Goal: Task Accomplishment & Management: Manage account settings

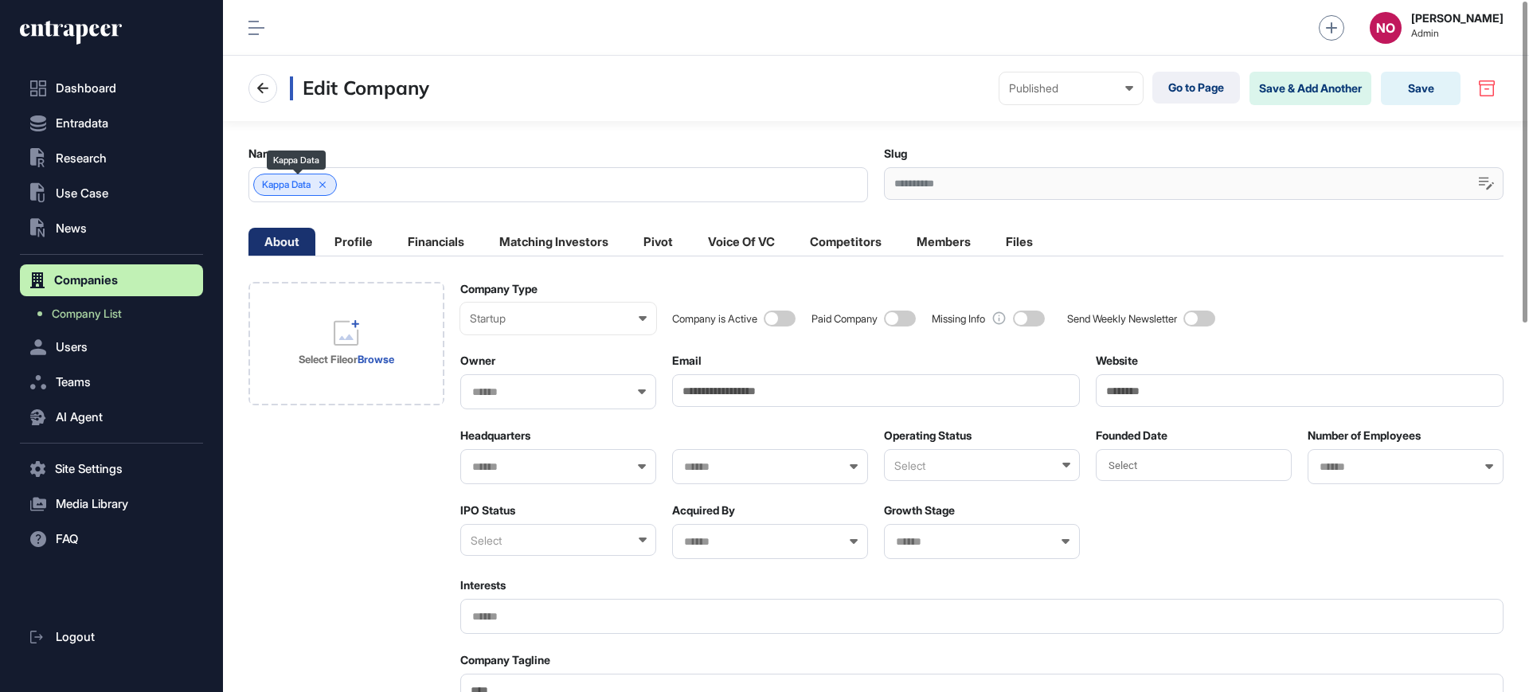
click at [294, 190] on span "Kappa Data" at bounding box center [286, 184] width 49 height 11
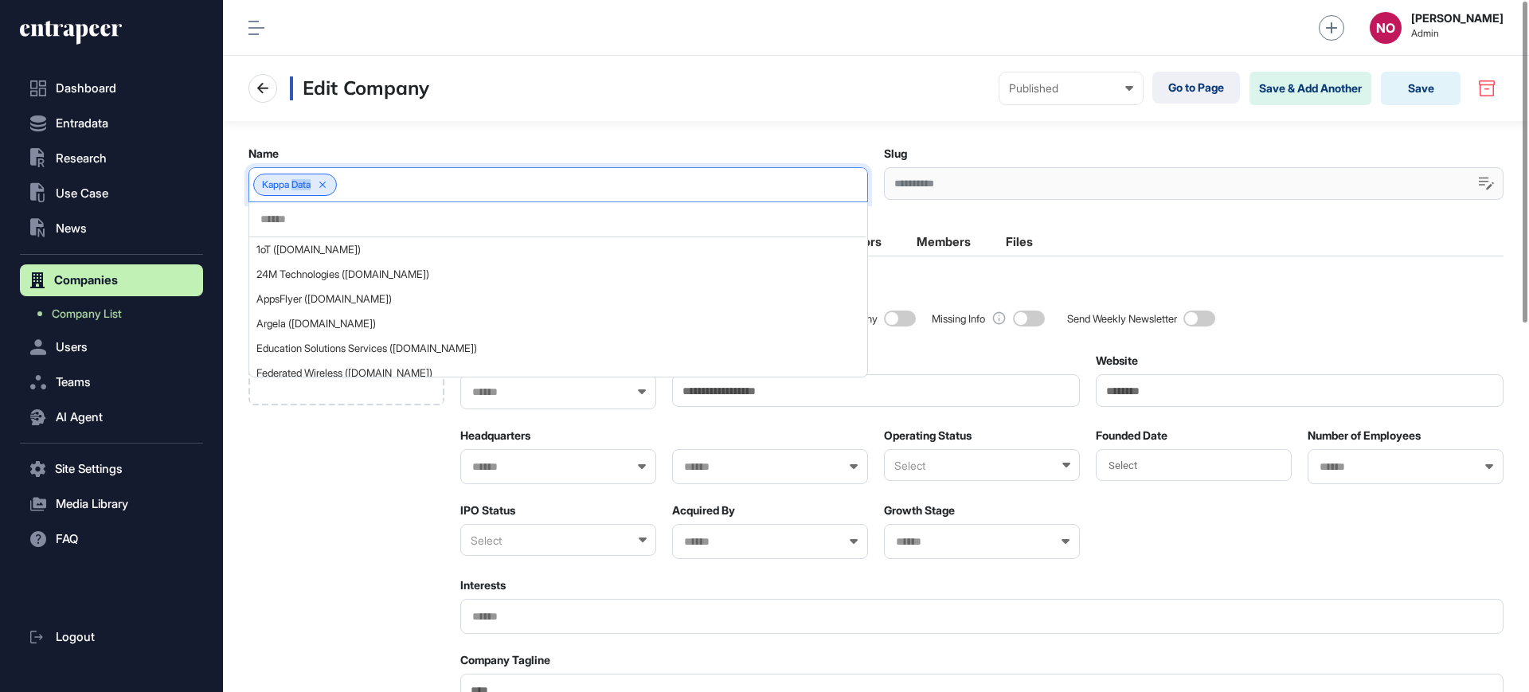
click at [294, 190] on span "Kappa Data" at bounding box center [286, 184] width 49 height 11
copy div "Kappa Data"
click at [1045, 298] on div "Company is Active Paid Company Missing Info Send Weekly Newsletter" at bounding box center [1088, 308] width 832 height 53
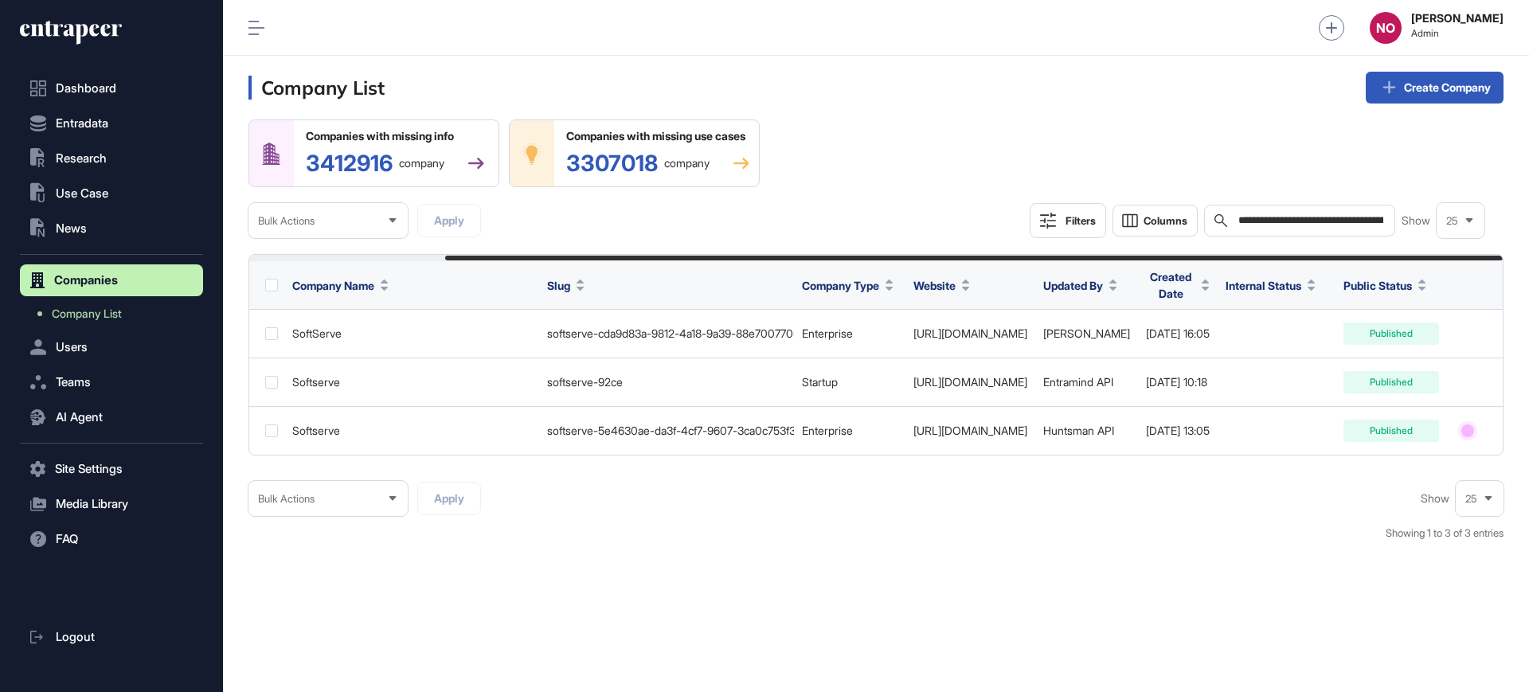
scroll to position [0, 232]
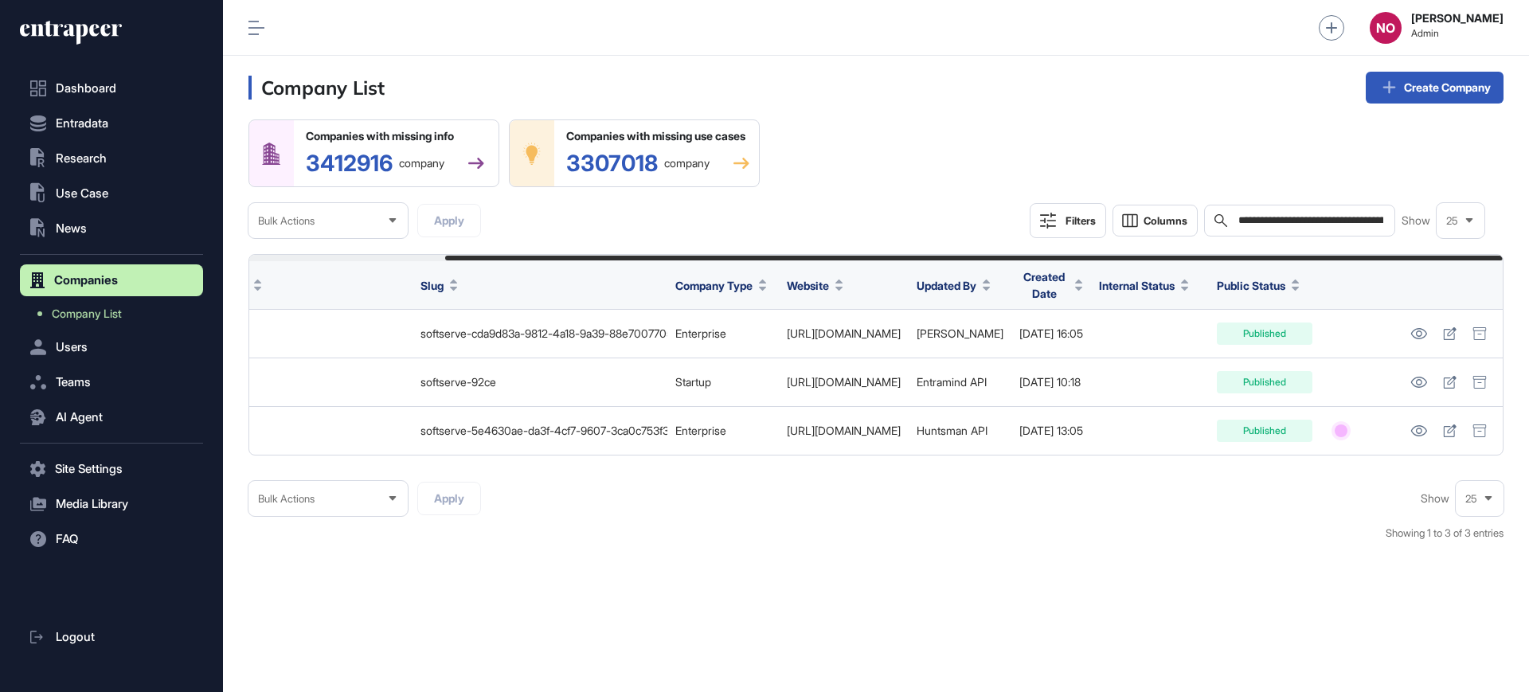
click at [1282, 225] on input "**********" at bounding box center [1311, 220] width 148 height 13
paste input "text"
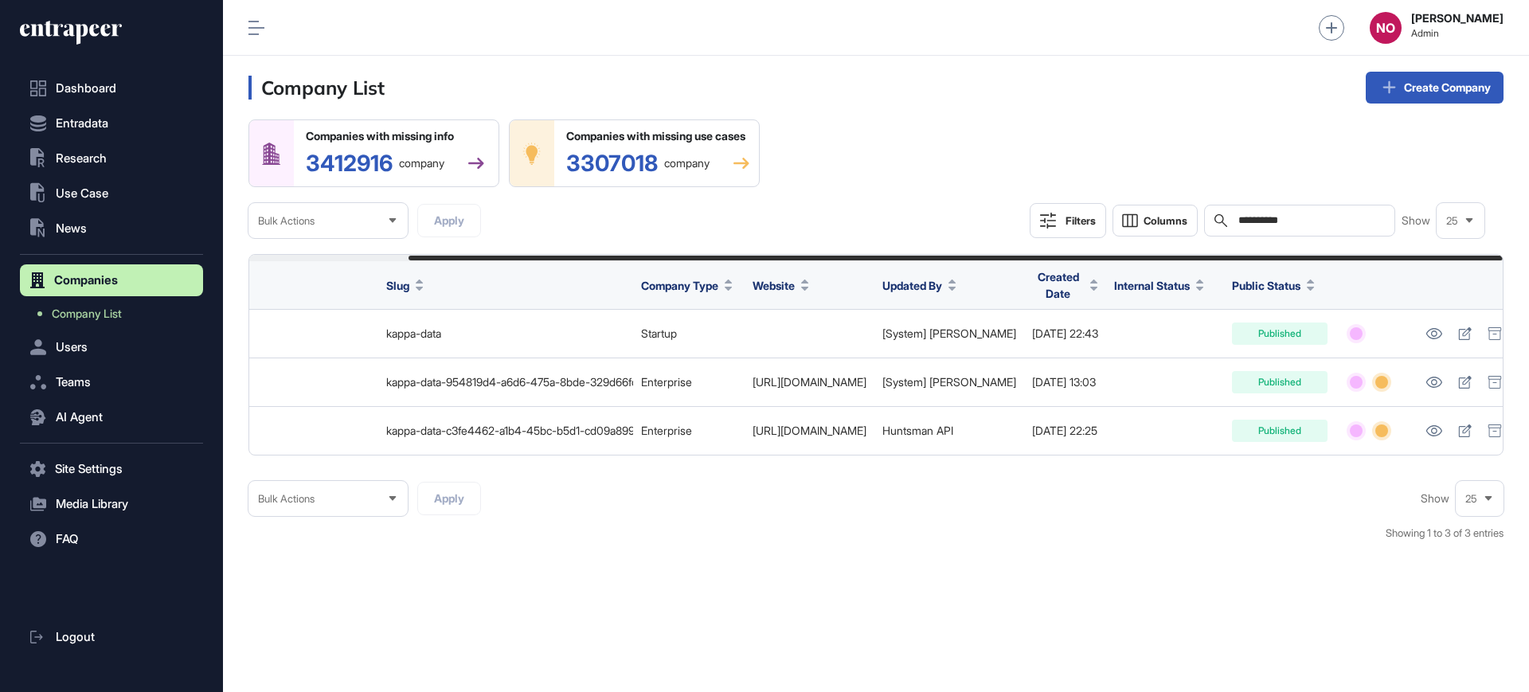
scroll to position [0, 182]
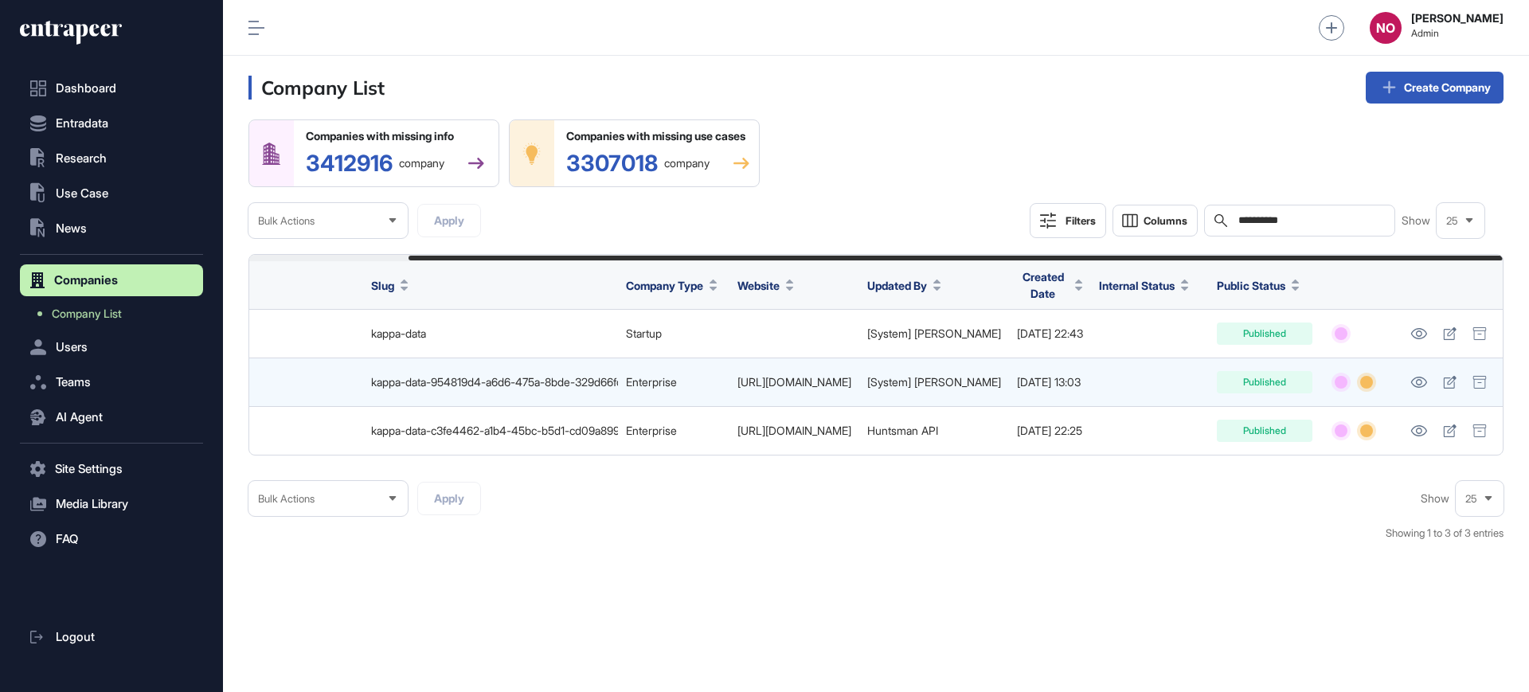
type input "**********"
click at [843, 384] on link "https://www.kappadata.be" at bounding box center [795, 382] width 114 height 14
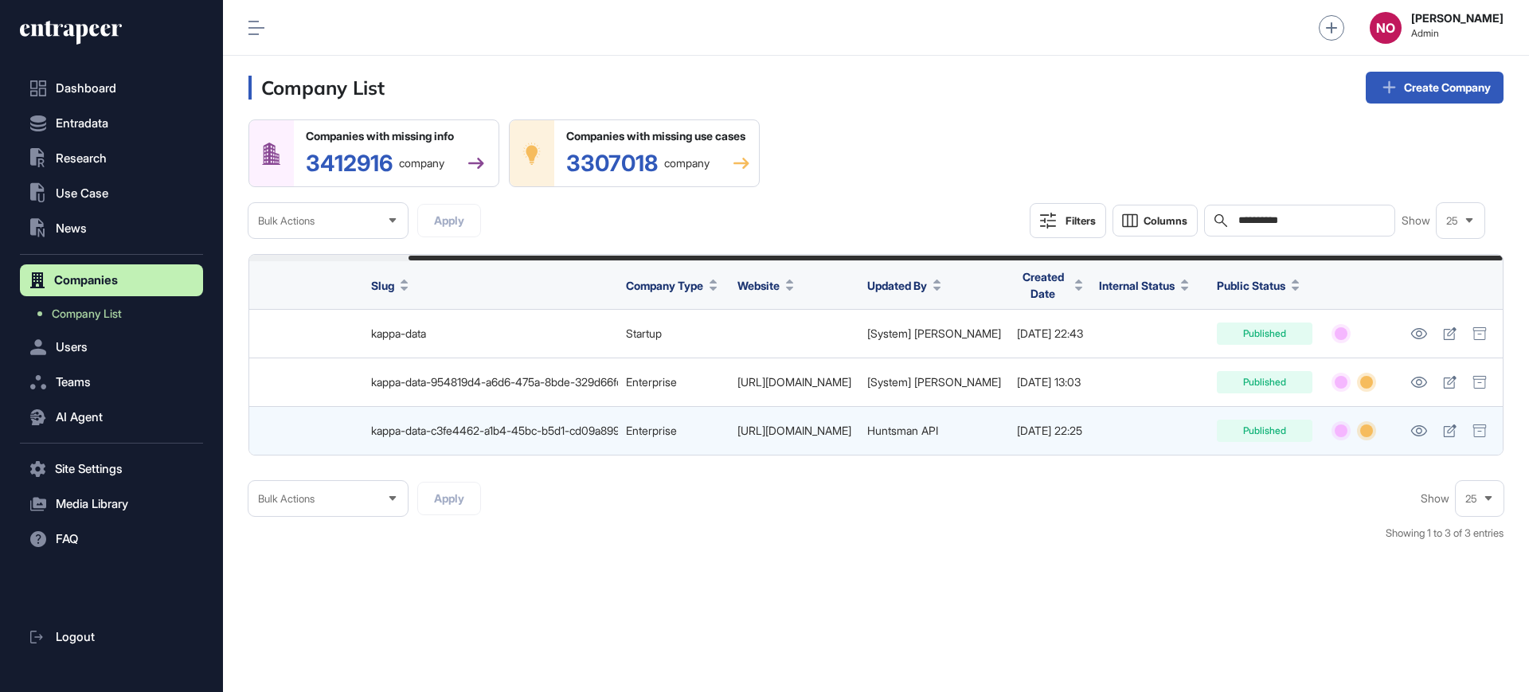
click at [818, 432] on link "http://www.kappadata.eu/" at bounding box center [795, 431] width 114 height 14
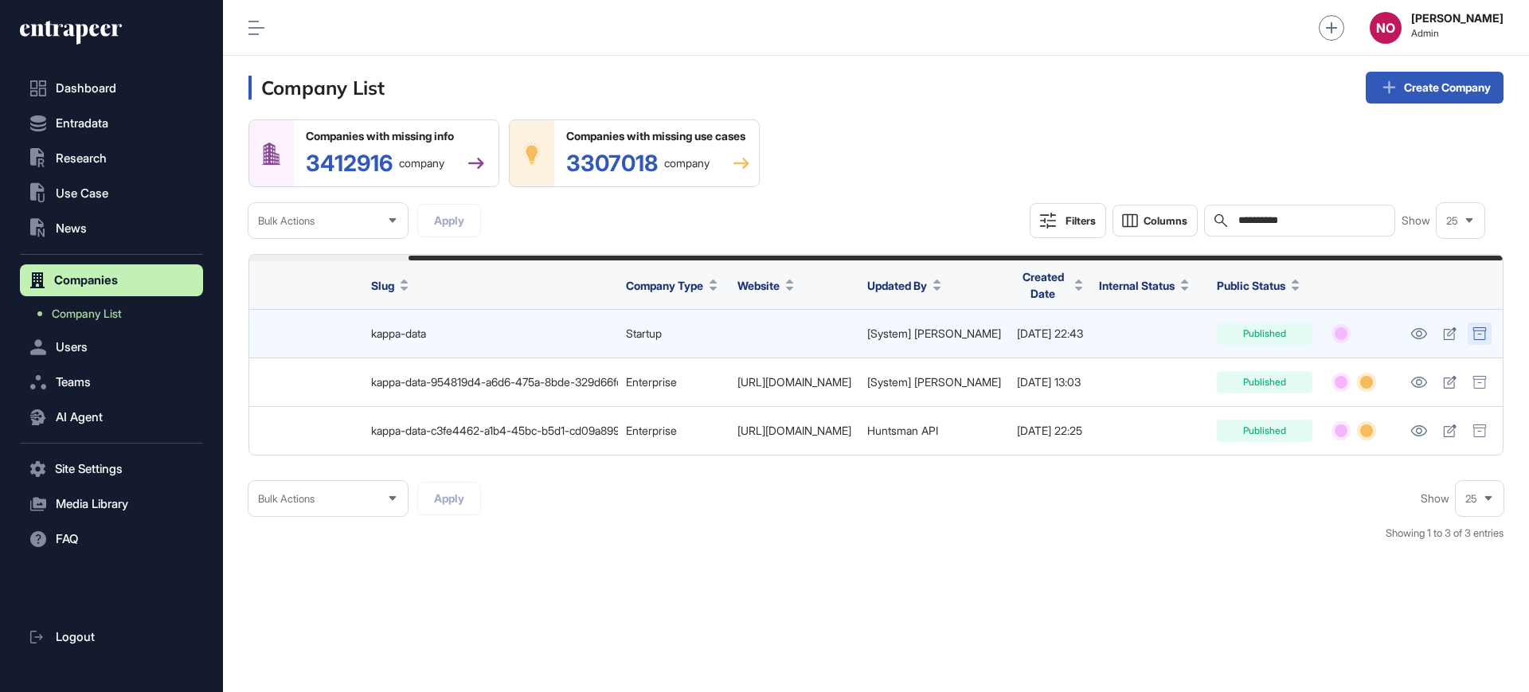
click at [1475, 332] on icon at bounding box center [1480, 333] width 14 height 13
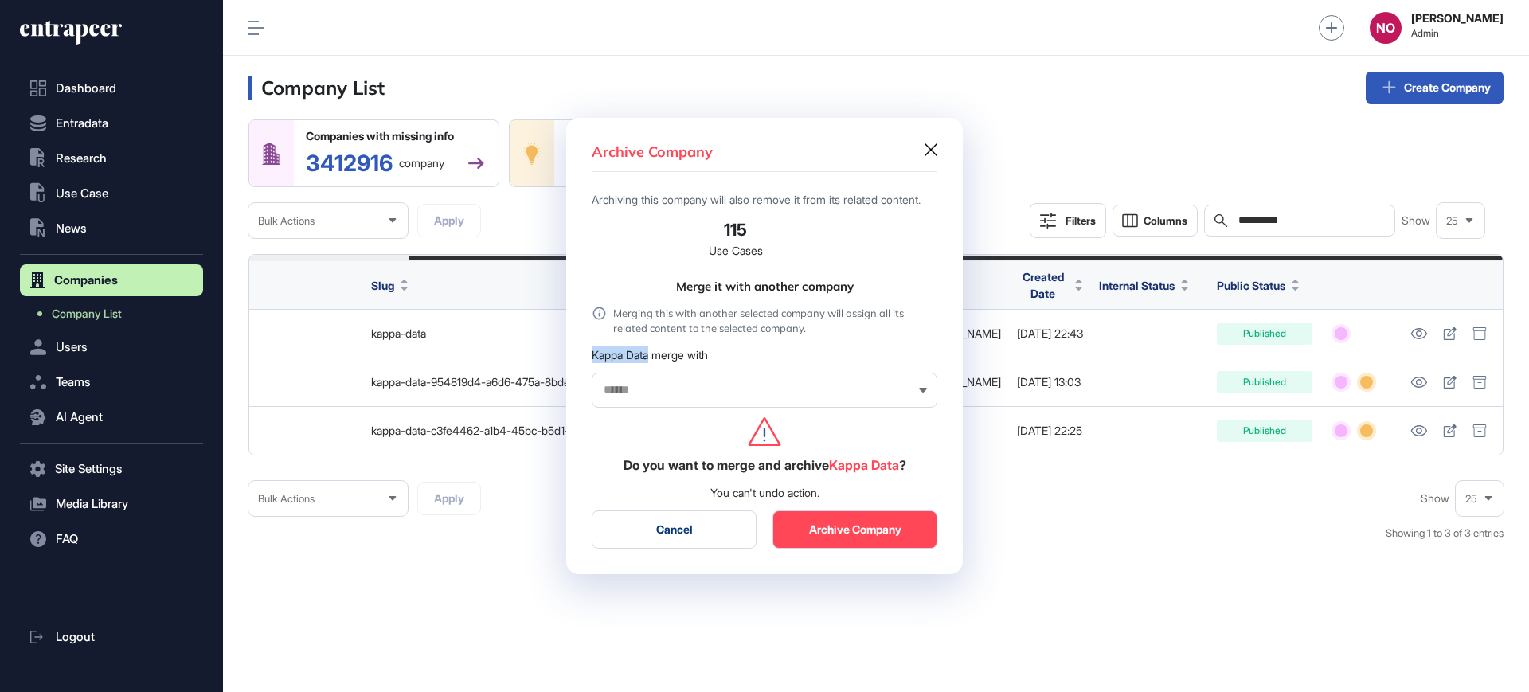
drag, startPoint x: 598, startPoint y: 365, endPoint x: 651, endPoint y: 362, distance: 52.6
click at [651, 362] on div "Archive Company Archiving this company will also remove it from its related con…" at bounding box center [764, 346] width 397 height 456
copy div "Kappa Data"
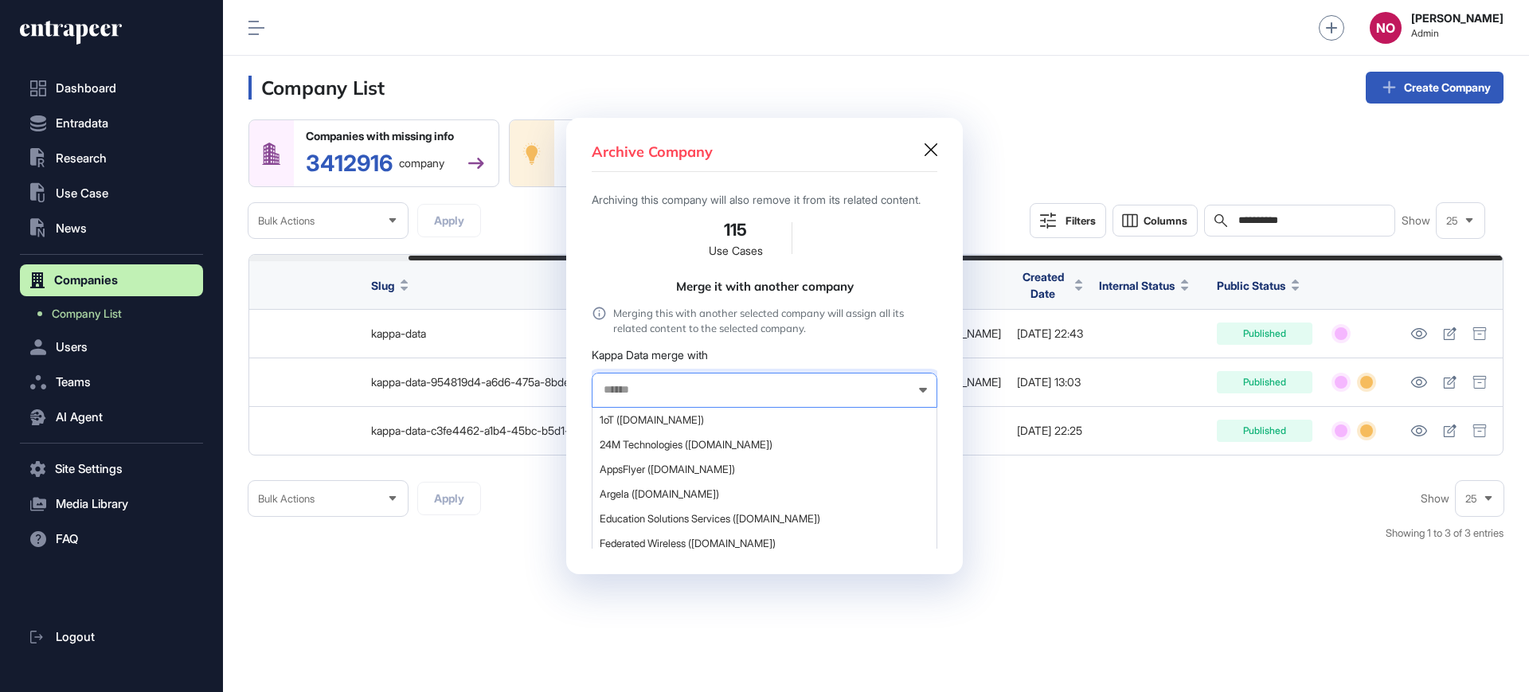
click at [651, 394] on input "text" at bounding box center [754, 390] width 304 height 14
paste input "**********"
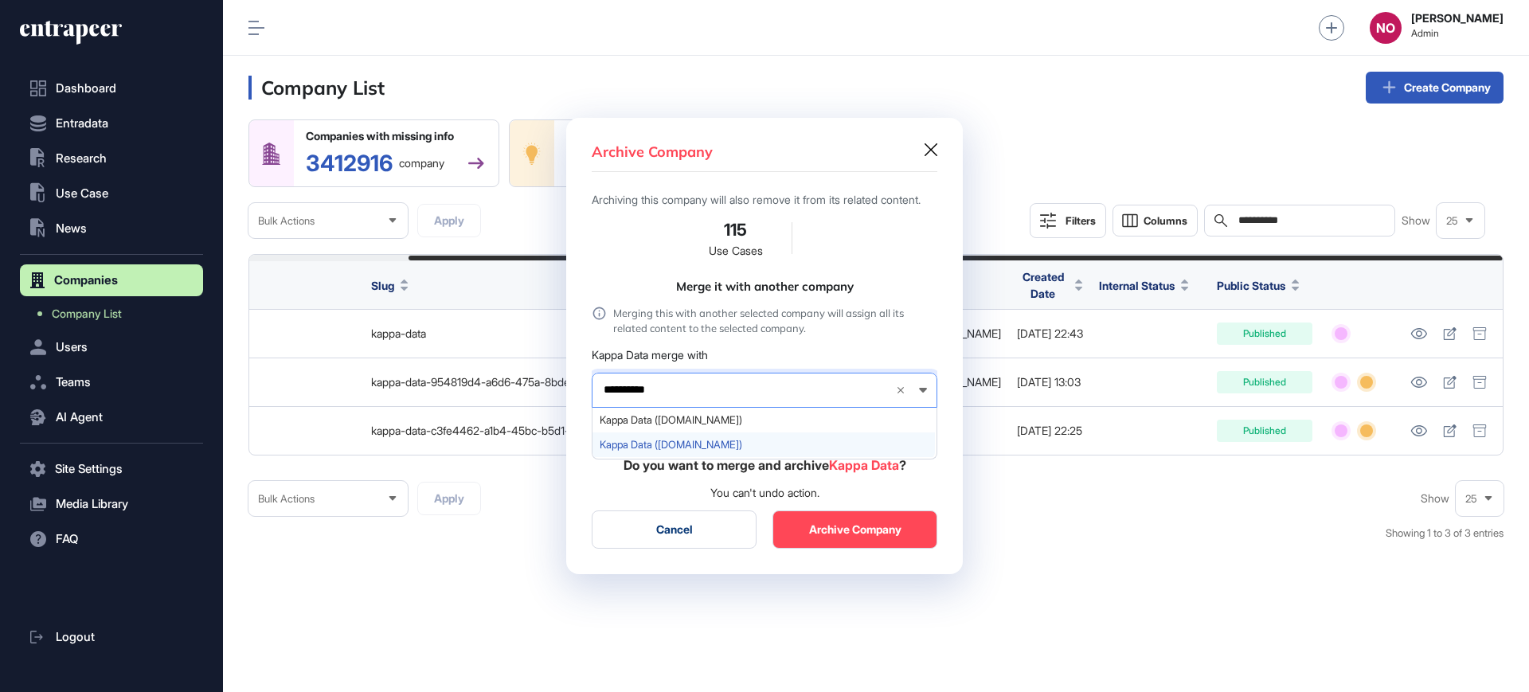
type input "**********"
click at [714, 450] on span "Kappa Data (kappadata.eu)" at bounding box center [764, 445] width 328 height 12
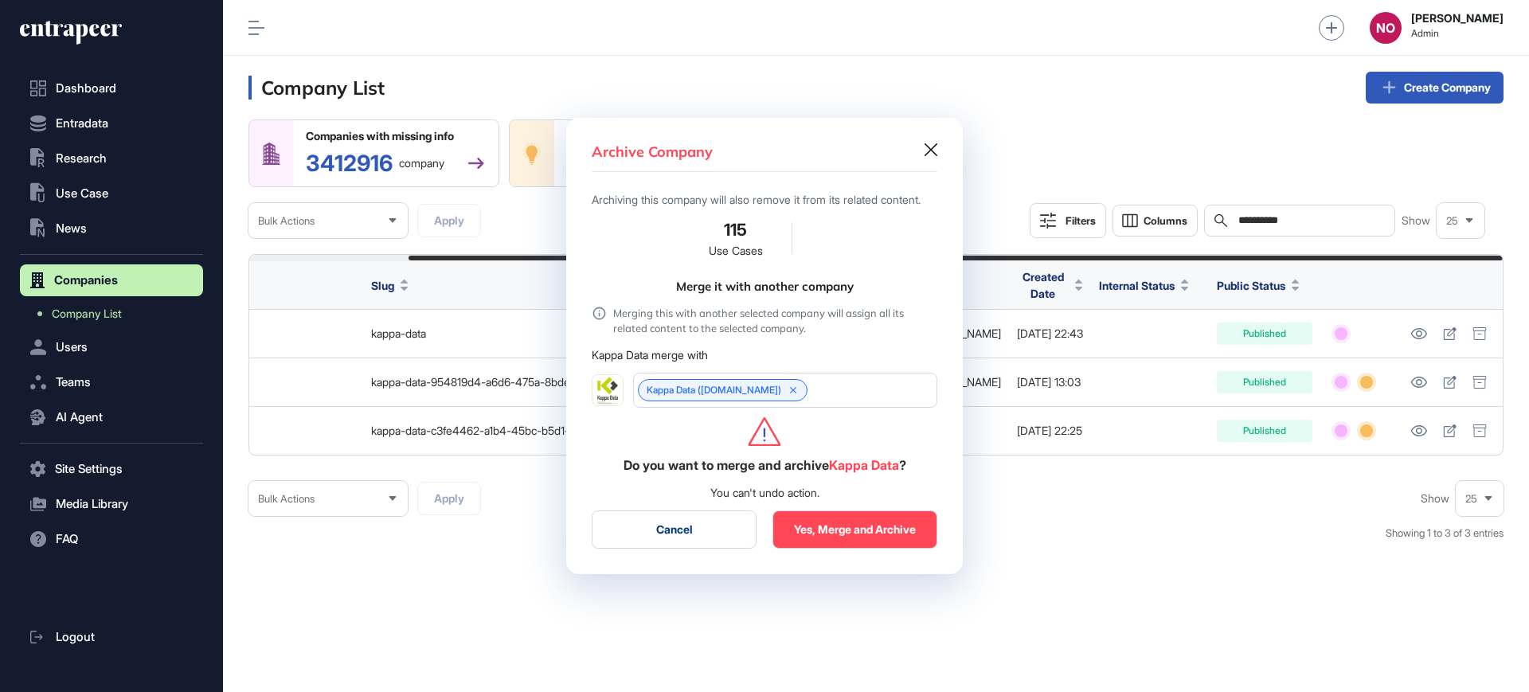
click at [840, 546] on button "Yes, Merge and Archive" at bounding box center [855, 530] width 165 height 38
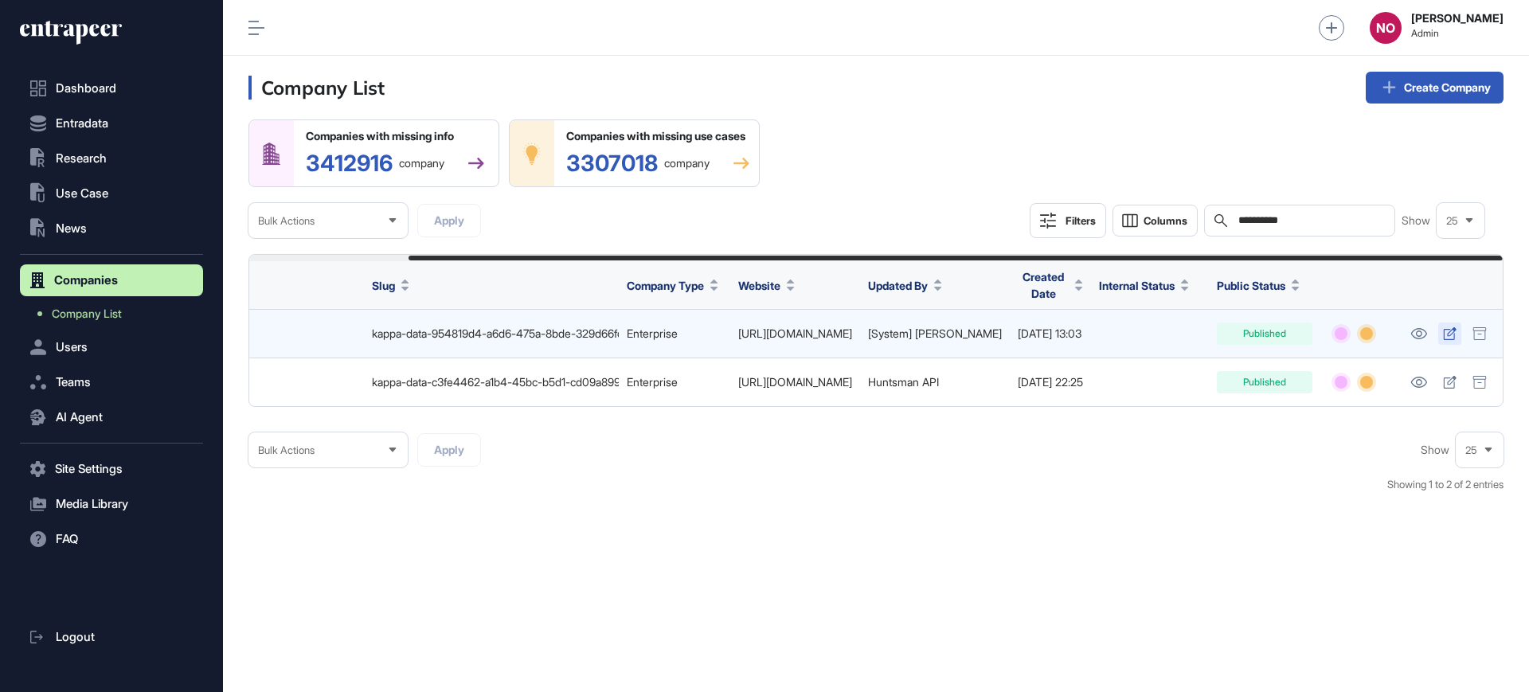
click at [1450, 331] on icon at bounding box center [1449, 333] width 13 height 13
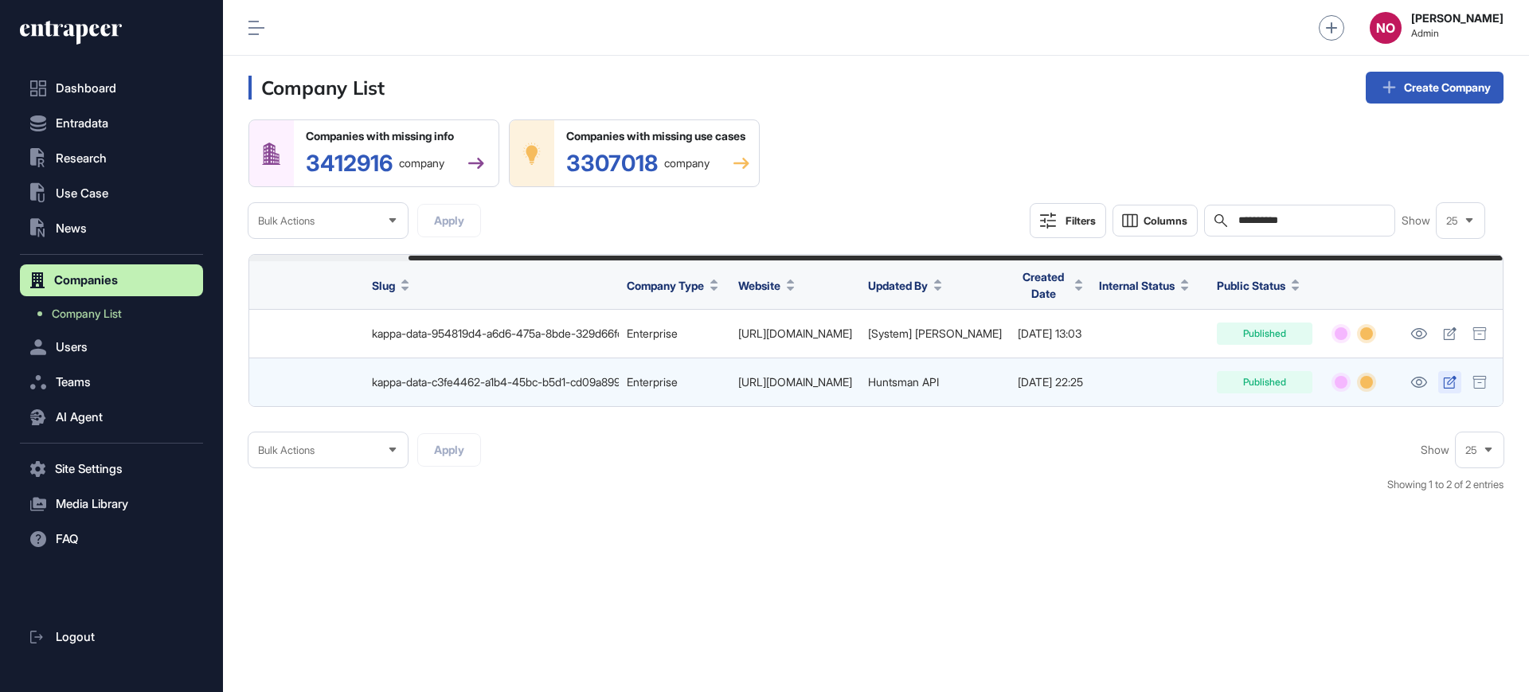
click at [1452, 380] on icon at bounding box center [1450, 382] width 14 height 13
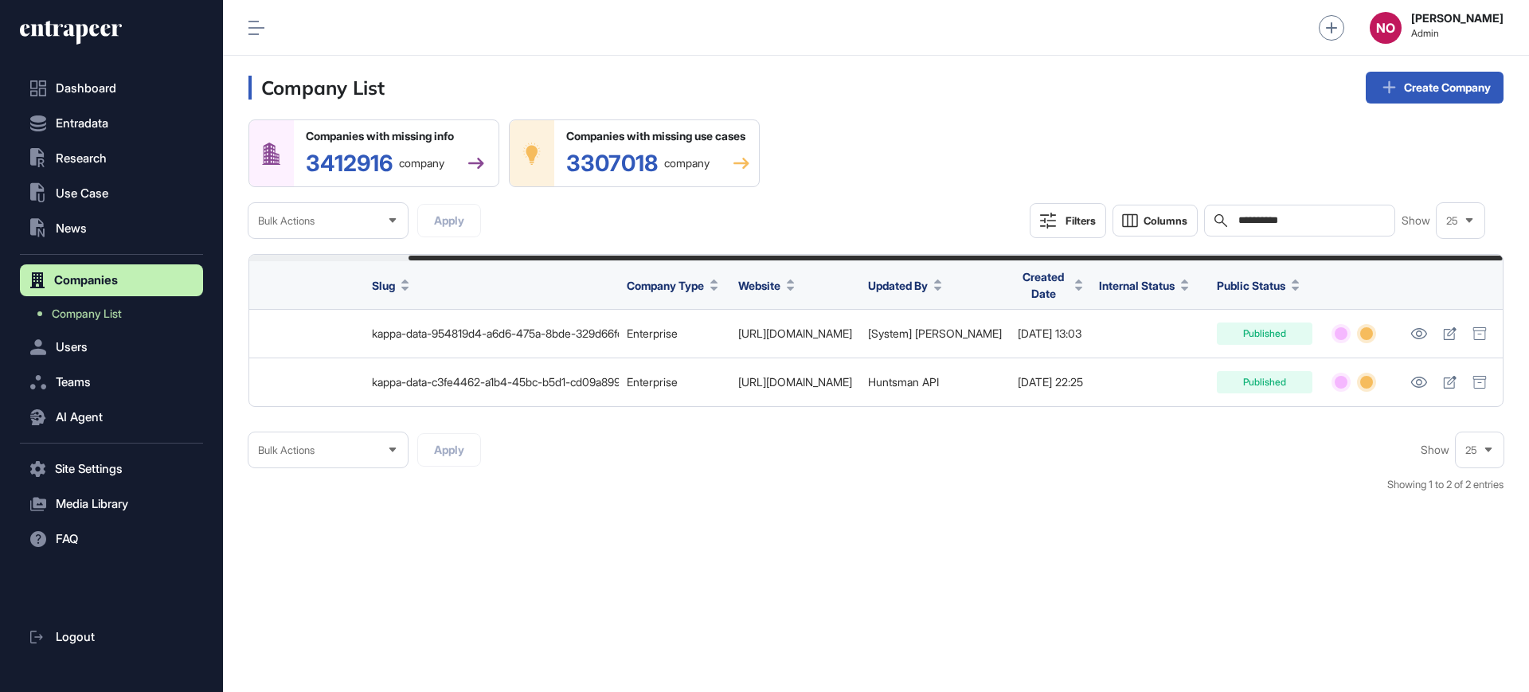
click at [1259, 220] on input "**********" at bounding box center [1311, 220] width 148 height 13
paste input "text"
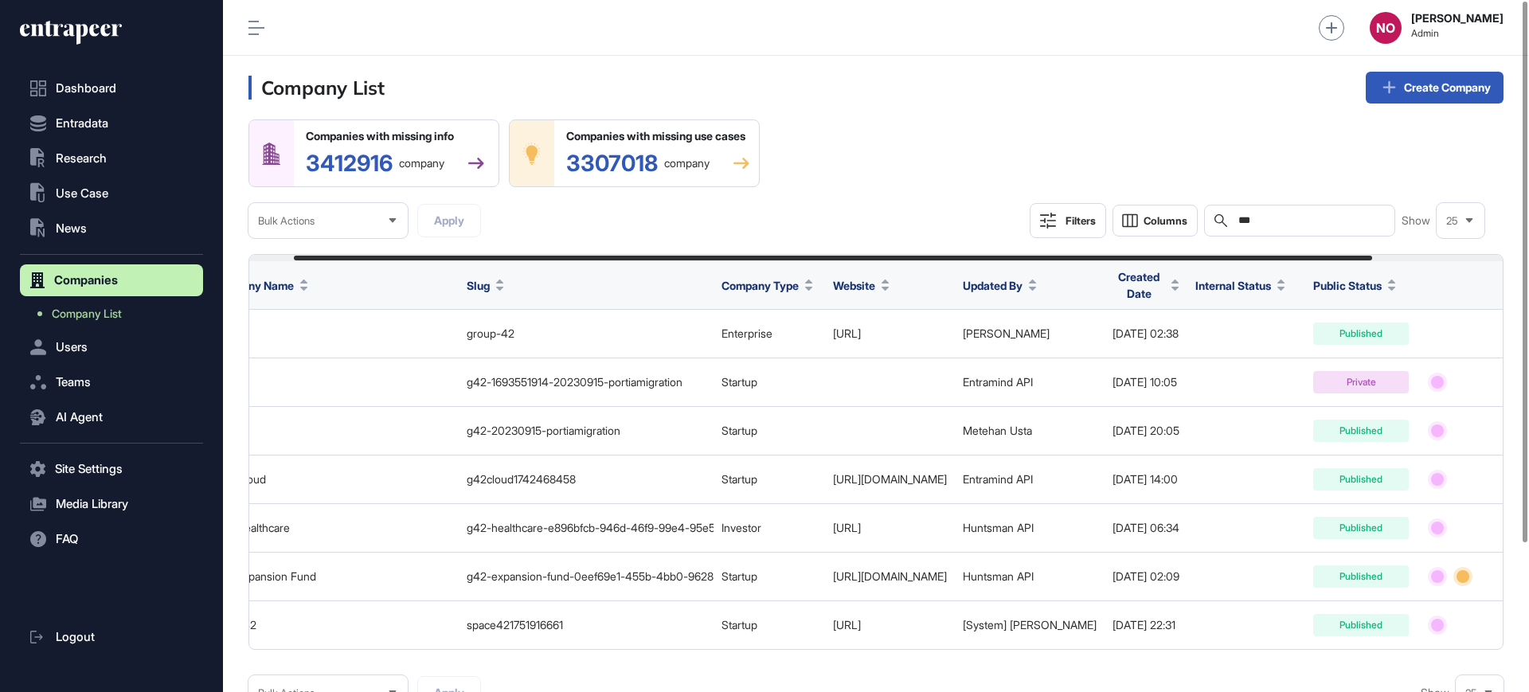
scroll to position [0, 204]
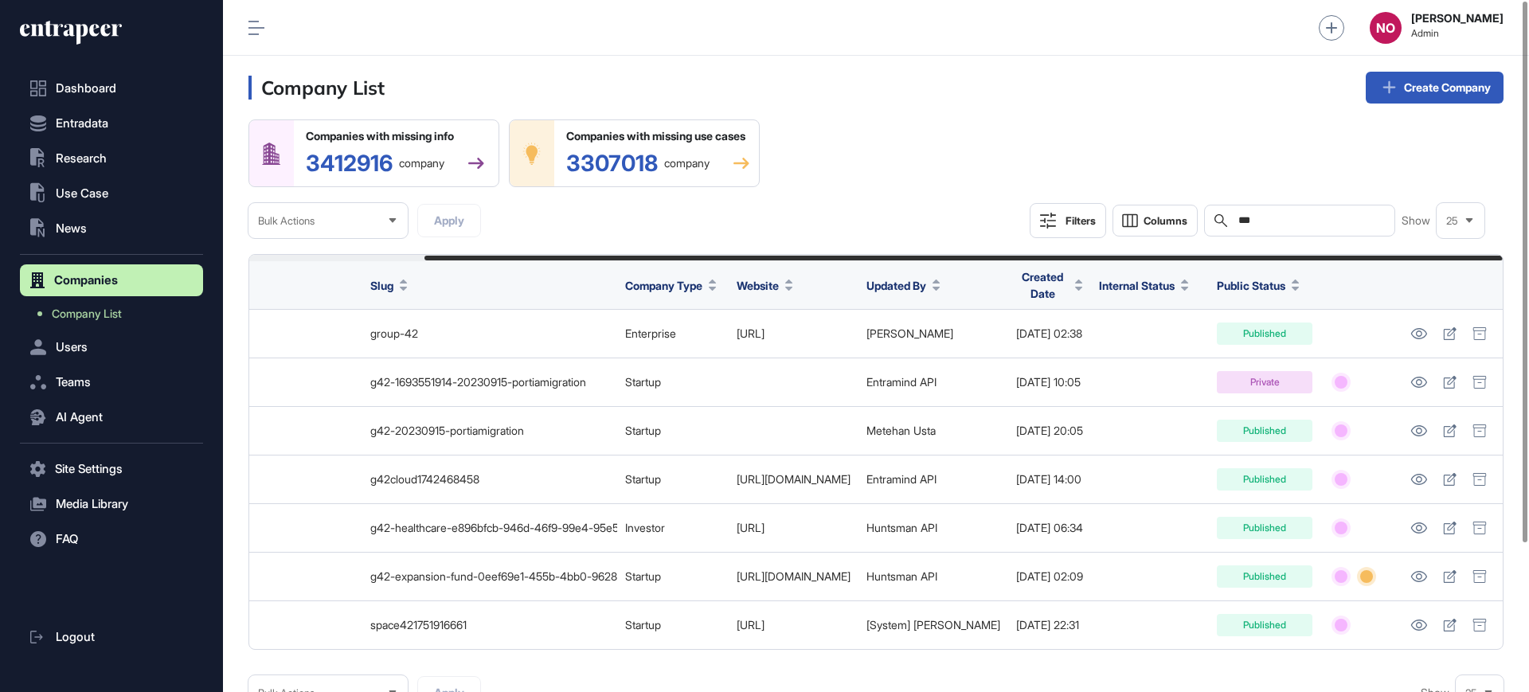
drag, startPoint x: 795, startPoint y: 659, endPoint x: 1146, endPoint y: 652, distance: 351.3
click at [1146, 650] on div "Company Name Slug Company Type Website Updated By Created Date Internal Status …" at bounding box center [876, 452] width 1255 height 396
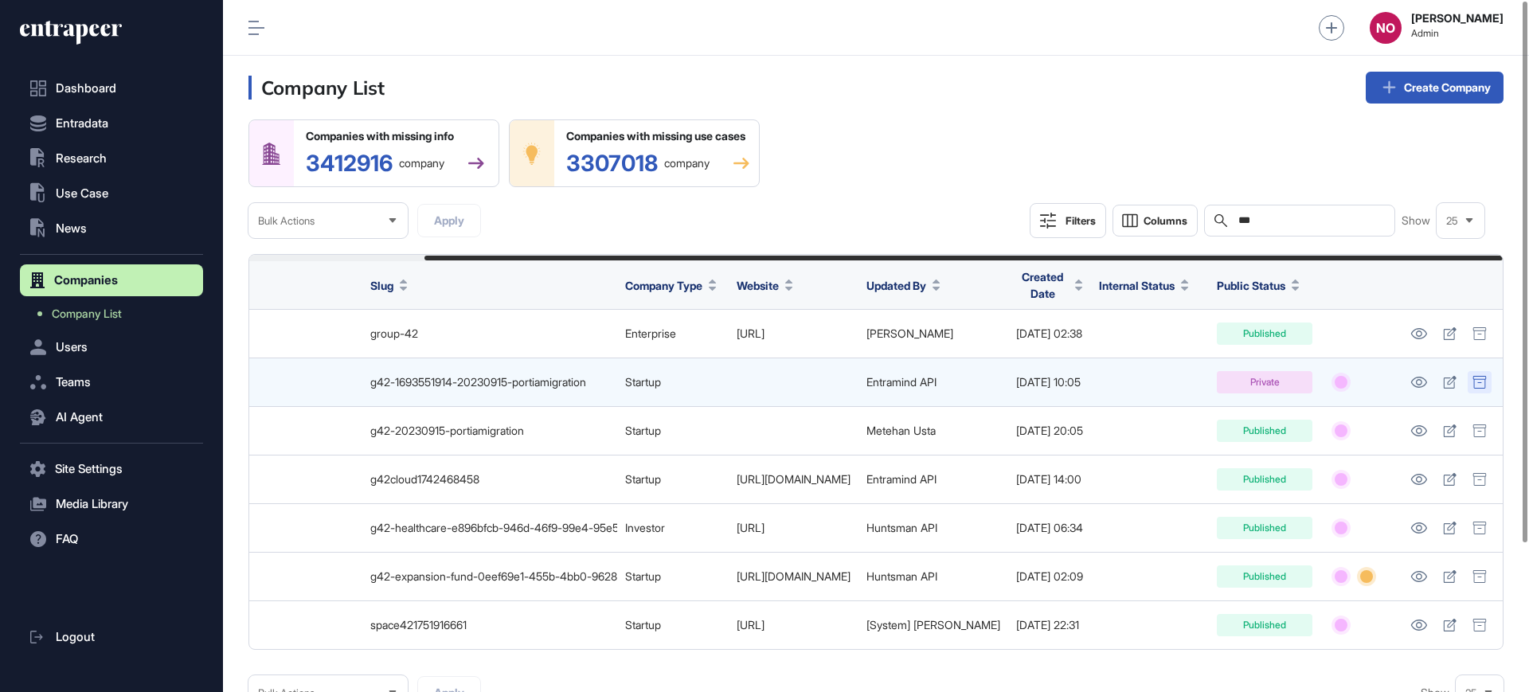
type input "***"
click at [1489, 379] on div at bounding box center [1480, 382] width 24 height 22
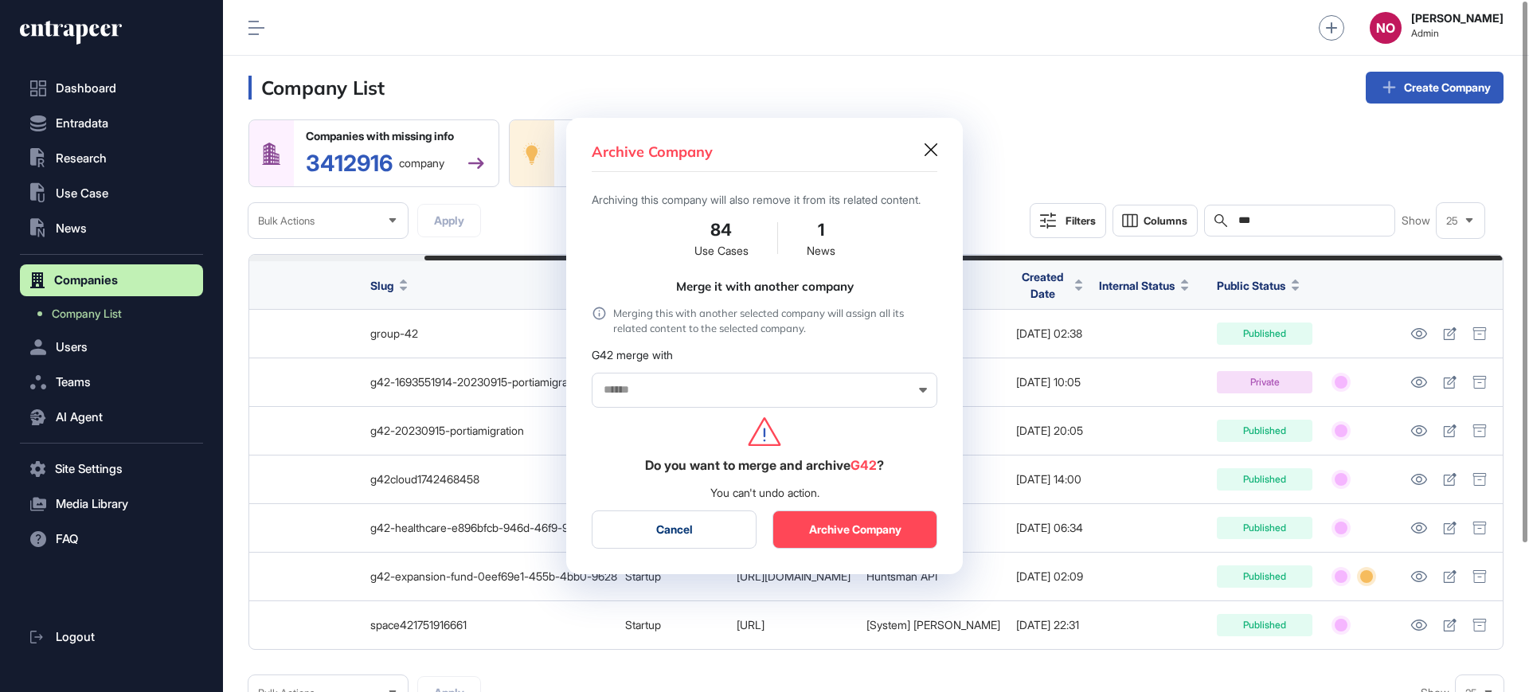
click at [691, 393] on input "text" at bounding box center [754, 390] width 304 height 14
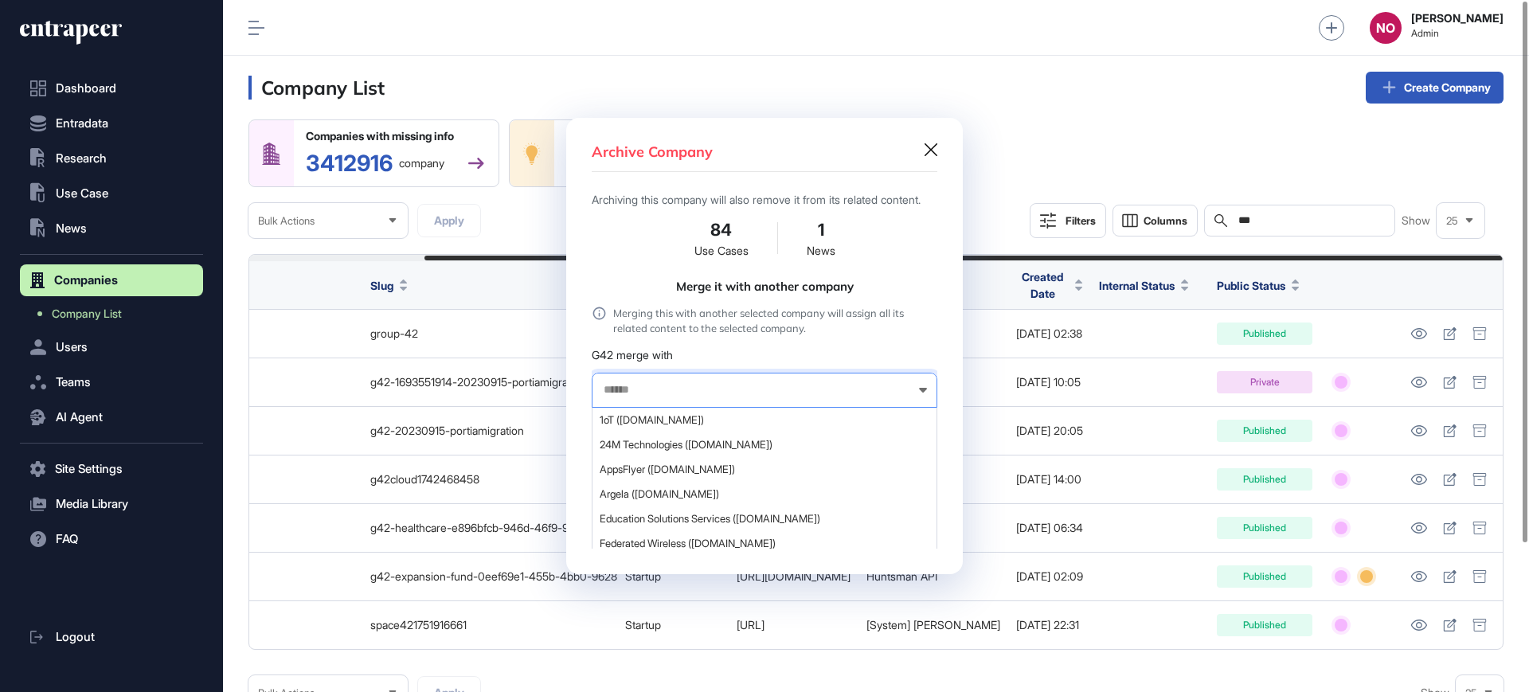
paste input "***"
type input "***"
click at [696, 448] on span "G42 (g42.ai)" at bounding box center [764, 445] width 328 height 12
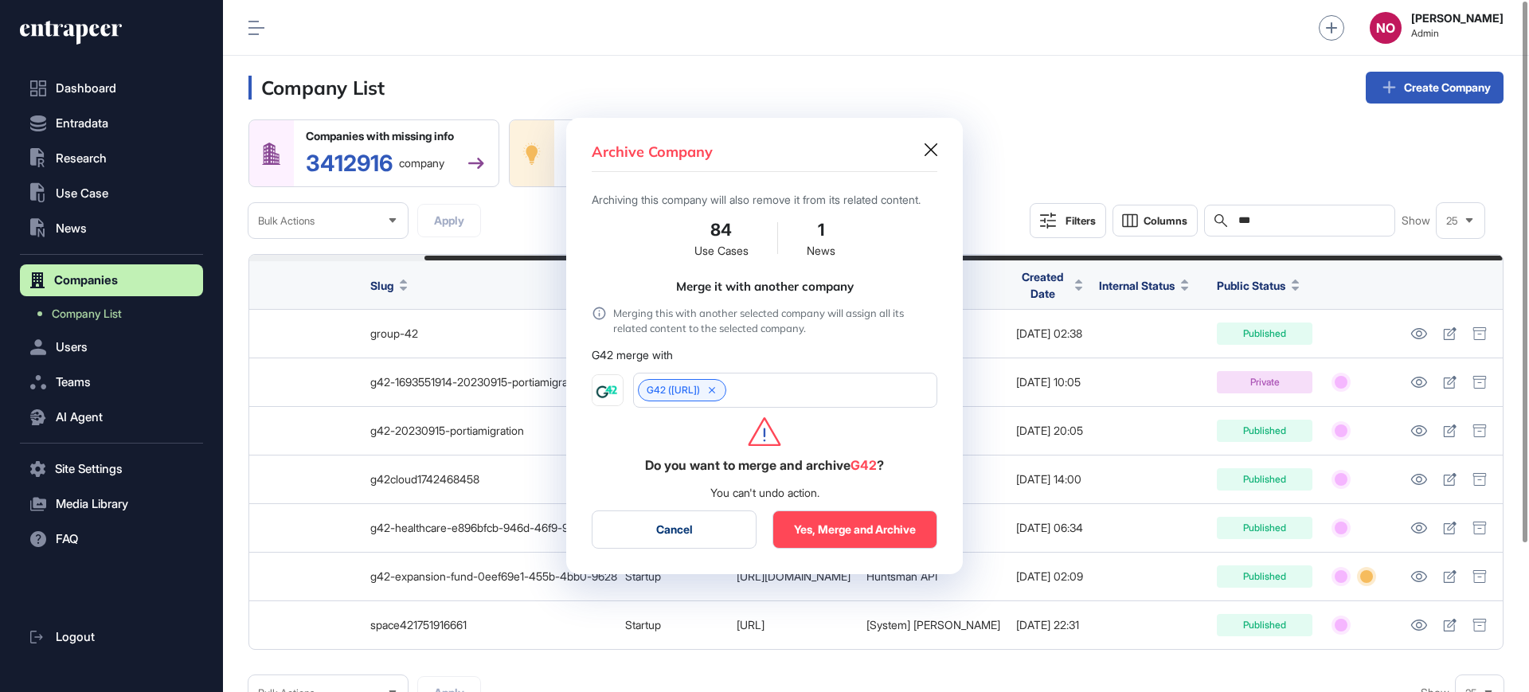
click at [894, 542] on button "Yes, Merge and Archive" at bounding box center [855, 530] width 165 height 38
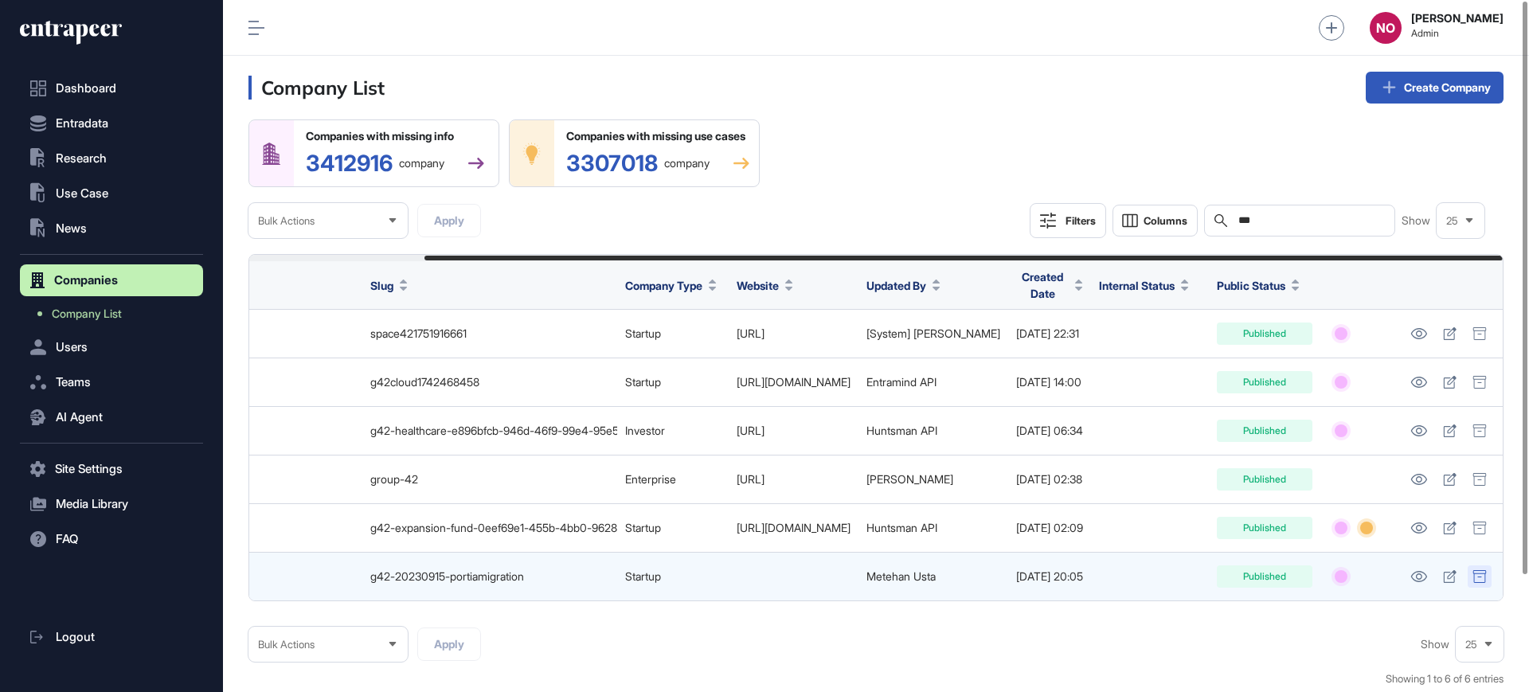
click at [1489, 573] on div at bounding box center [1480, 577] width 24 height 22
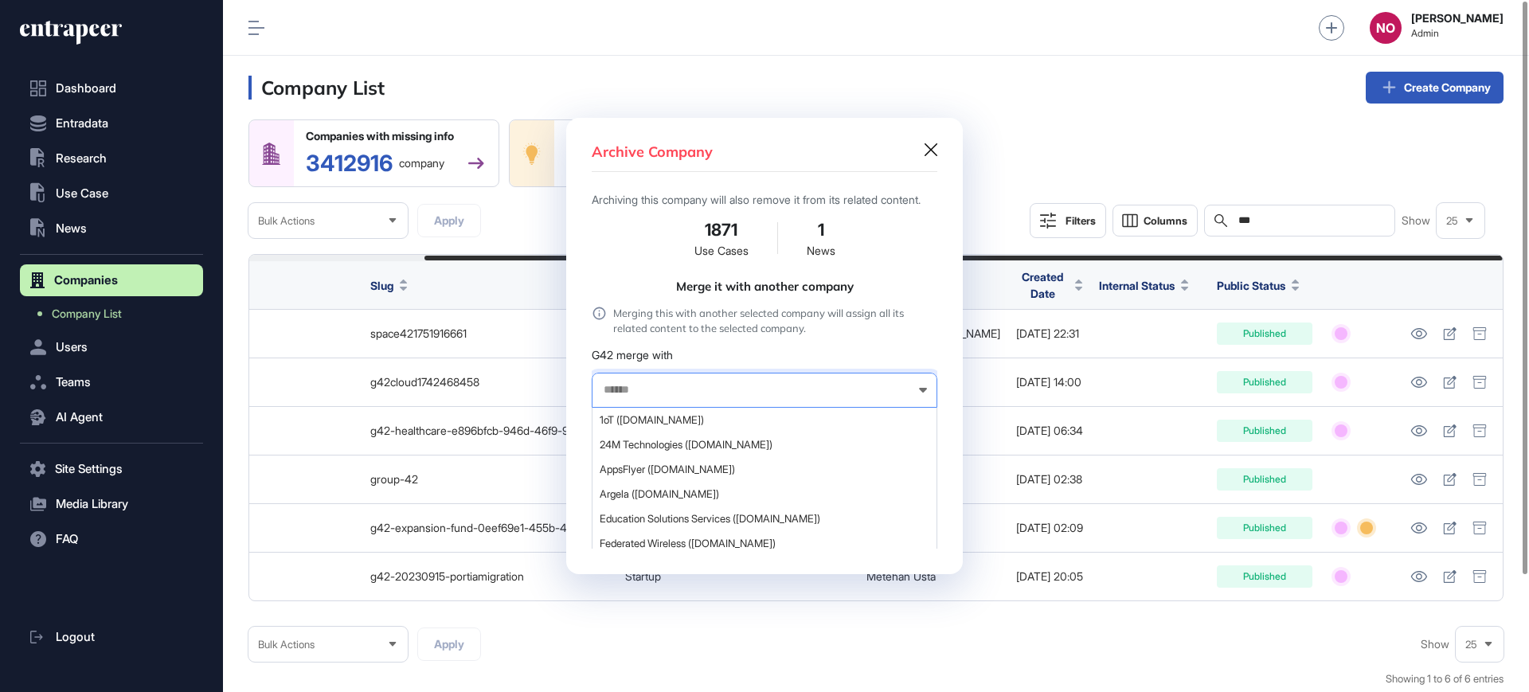
click at [696, 397] on input "text" at bounding box center [754, 390] width 304 height 14
paste input "***"
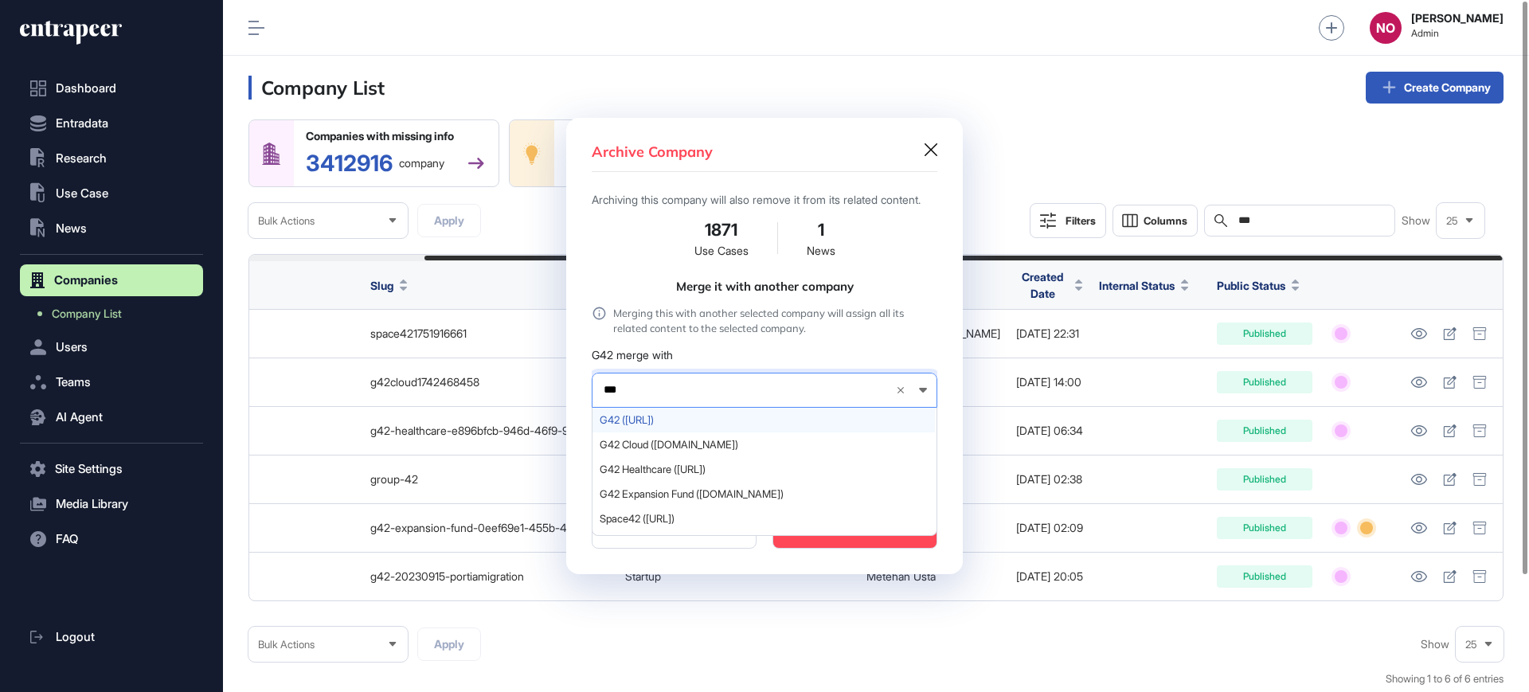
type input "***"
click at [675, 418] on div "G42 (g42.ai)" at bounding box center [764, 420] width 342 height 25
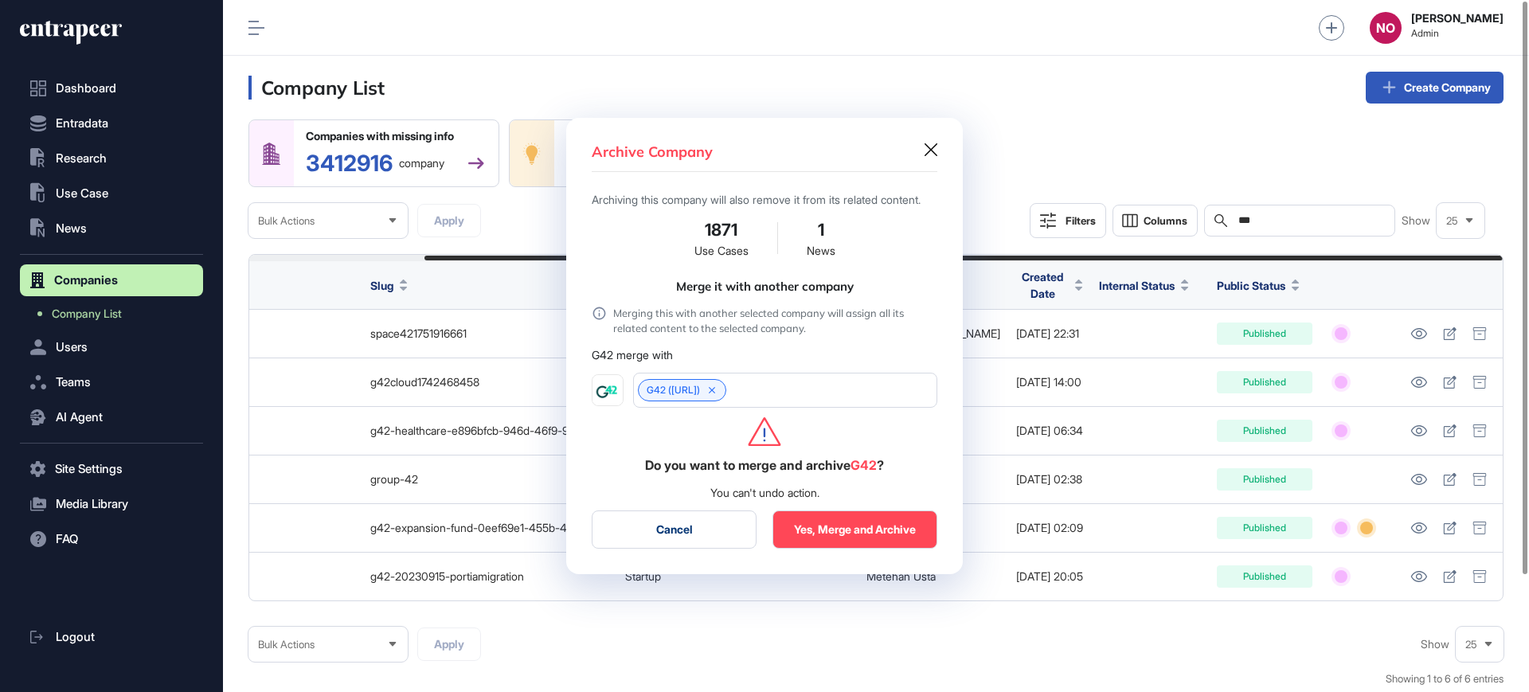
click at [844, 546] on button "Yes, Merge and Archive" at bounding box center [855, 530] width 165 height 38
drag, startPoint x: 343, startPoint y: 574, endPoint x: 487, endPoint y: 582, distance: 143.6
click at [487, 582] on div at bounding box center [764, 346] width 1529 height 692
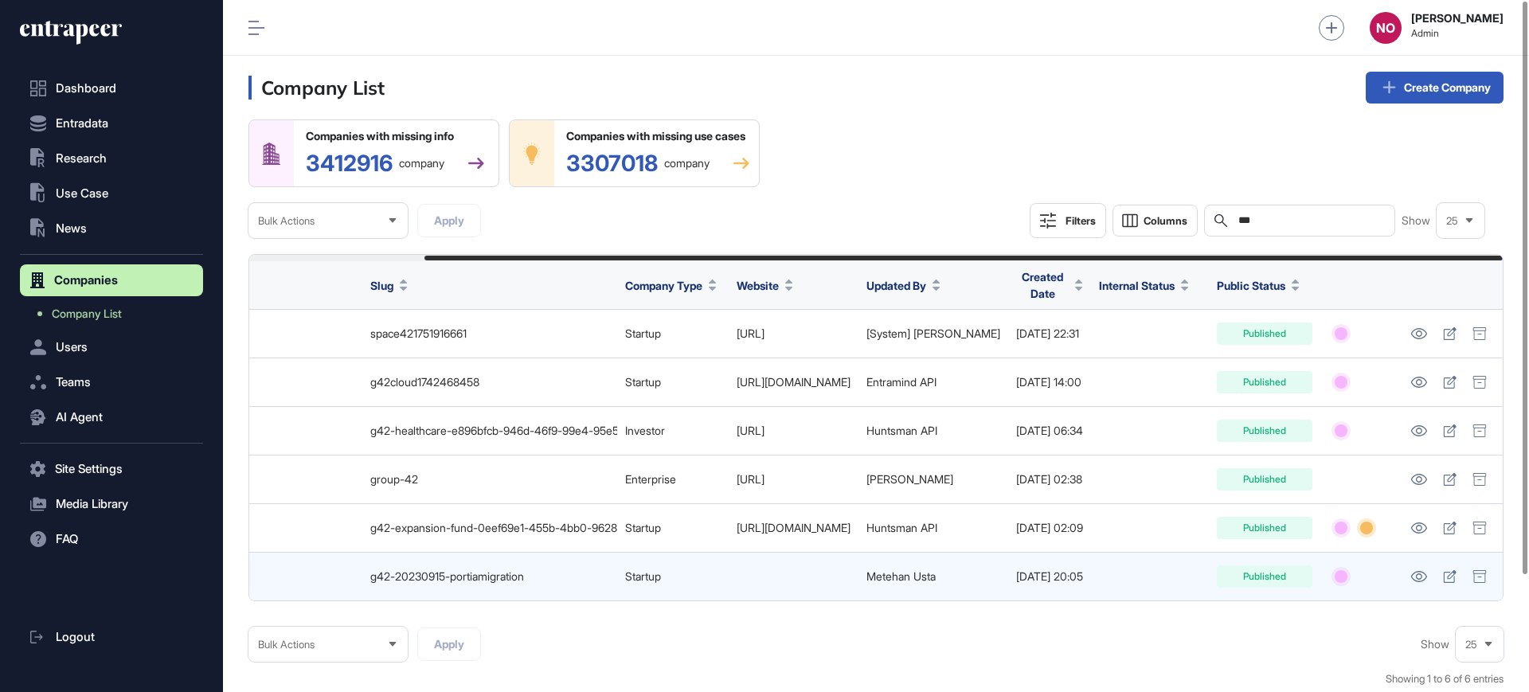
click at [485, 575] on div "g42-20230915-portiamigration" at bounding box center [489, 576] width 239 height 13
copy tr "g42-20230915-portiamigration"
click at [1419, 577] on icon at bounding box center [1419, 576] width 17 height 11
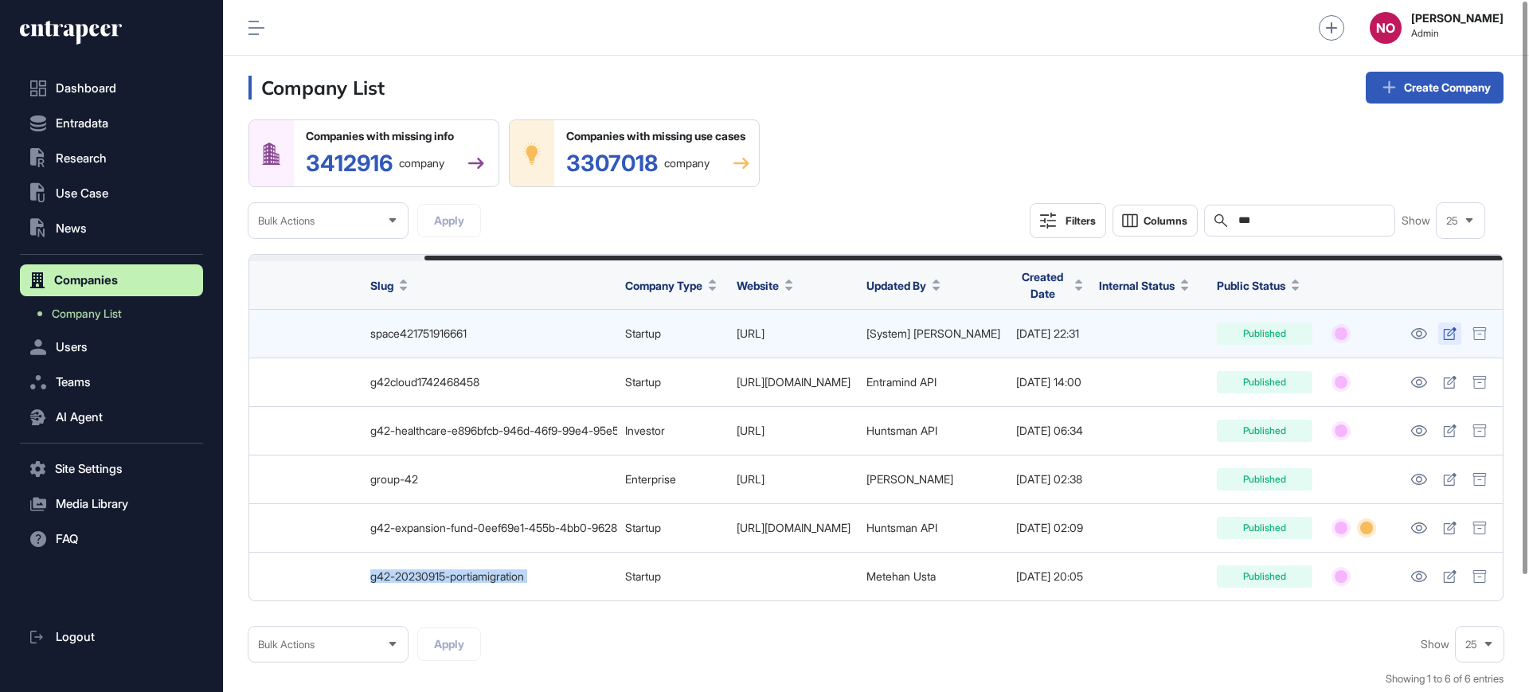
click at [1447, 327] on icon at bounding box center [1450, 333] width 14 height 13
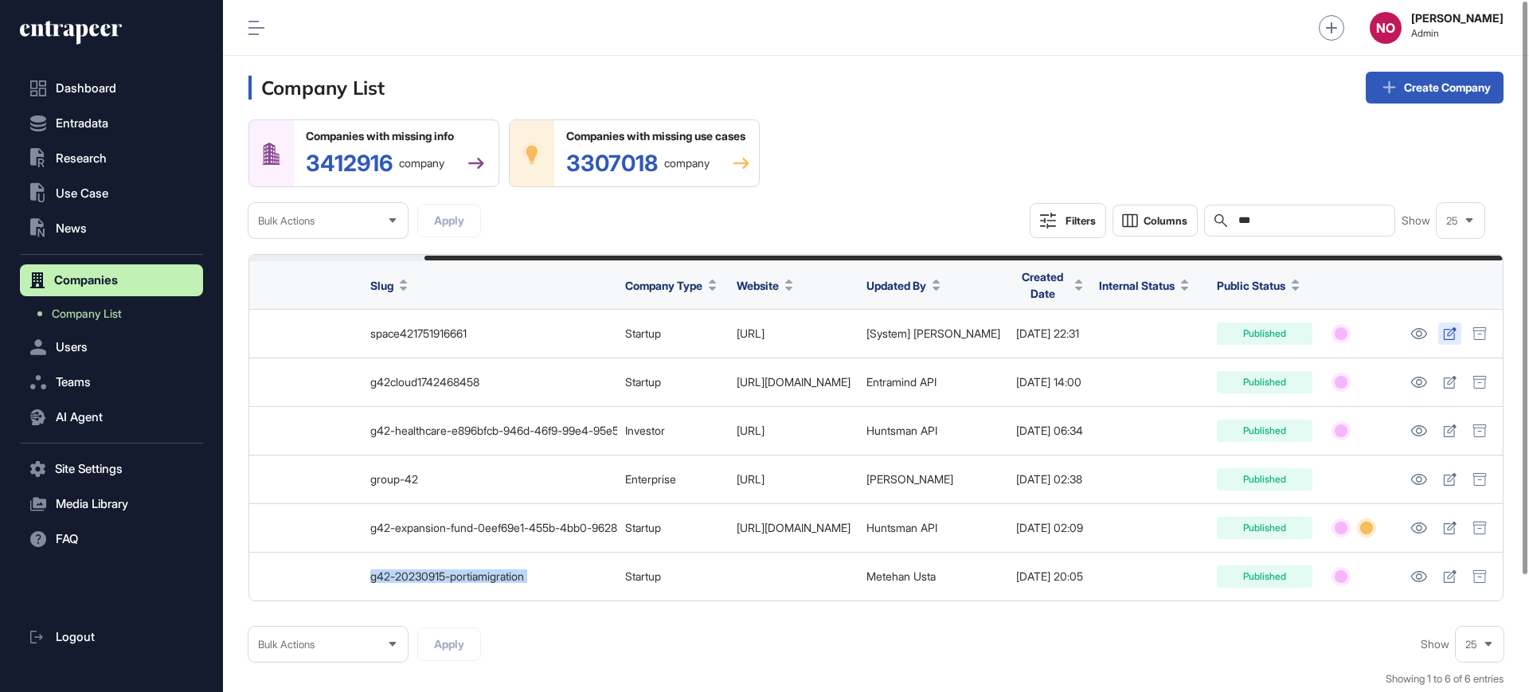
scroll to position [0, 0]
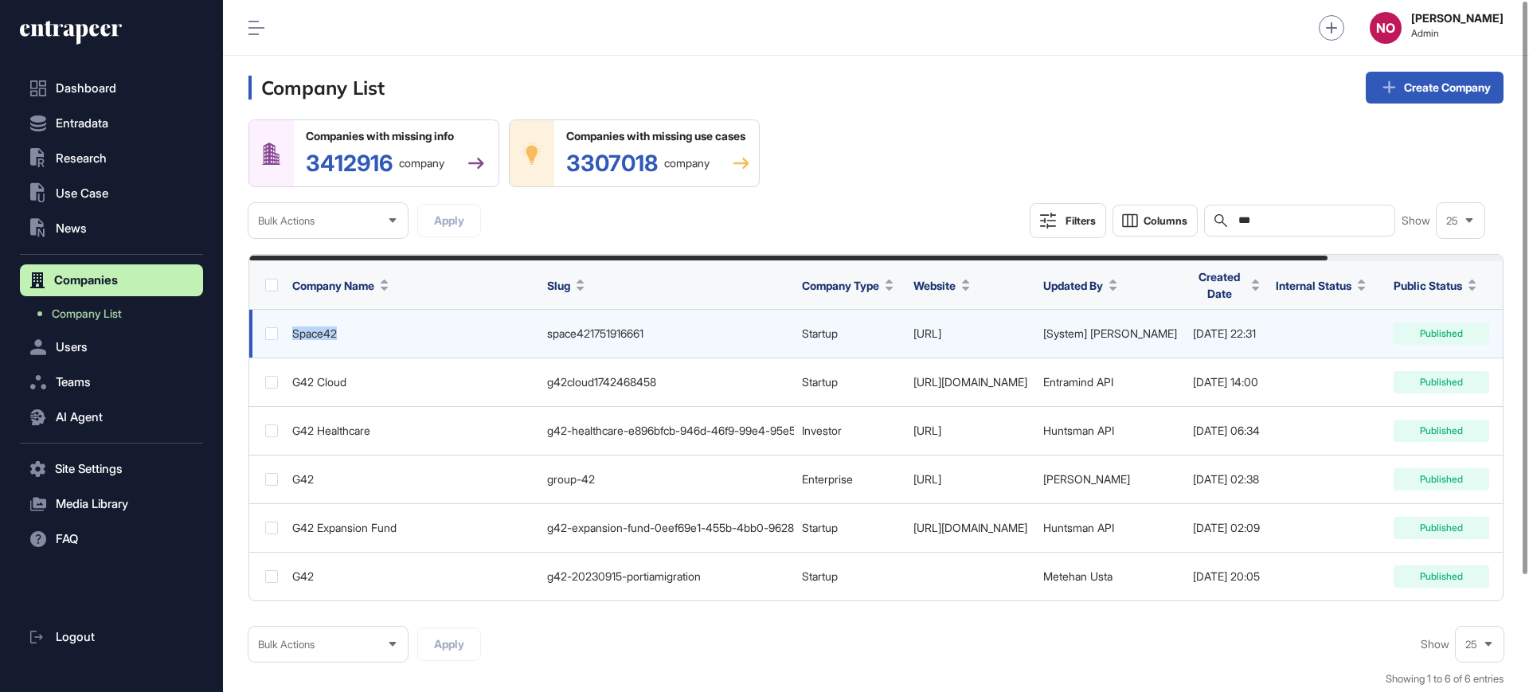
drag, startPoint x: 341, startPoint y: 322, endPoint x: 291, endPoint y: 324, distance: 50.2
click at [291, 324] on td "Space42" at bounding box center [411, 334] width 255 height 49
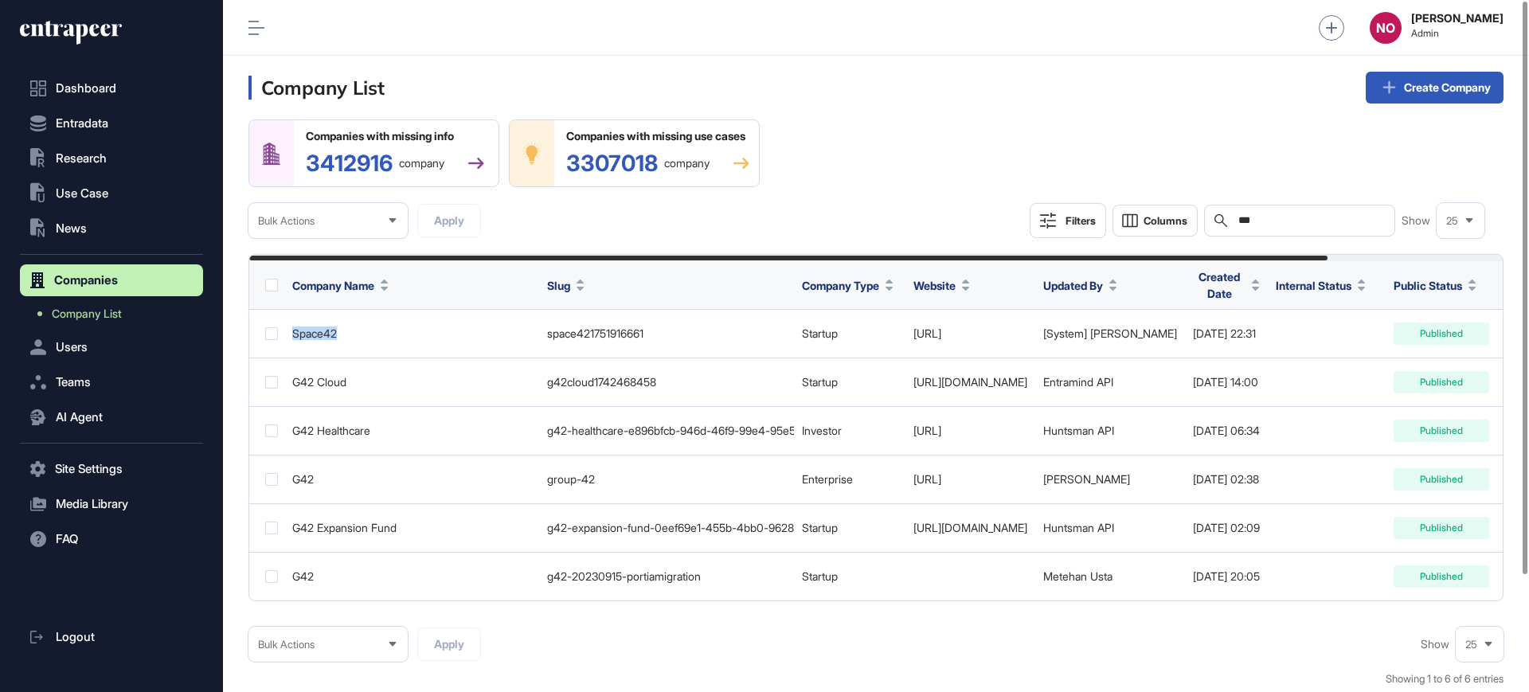
copy div "Space42"
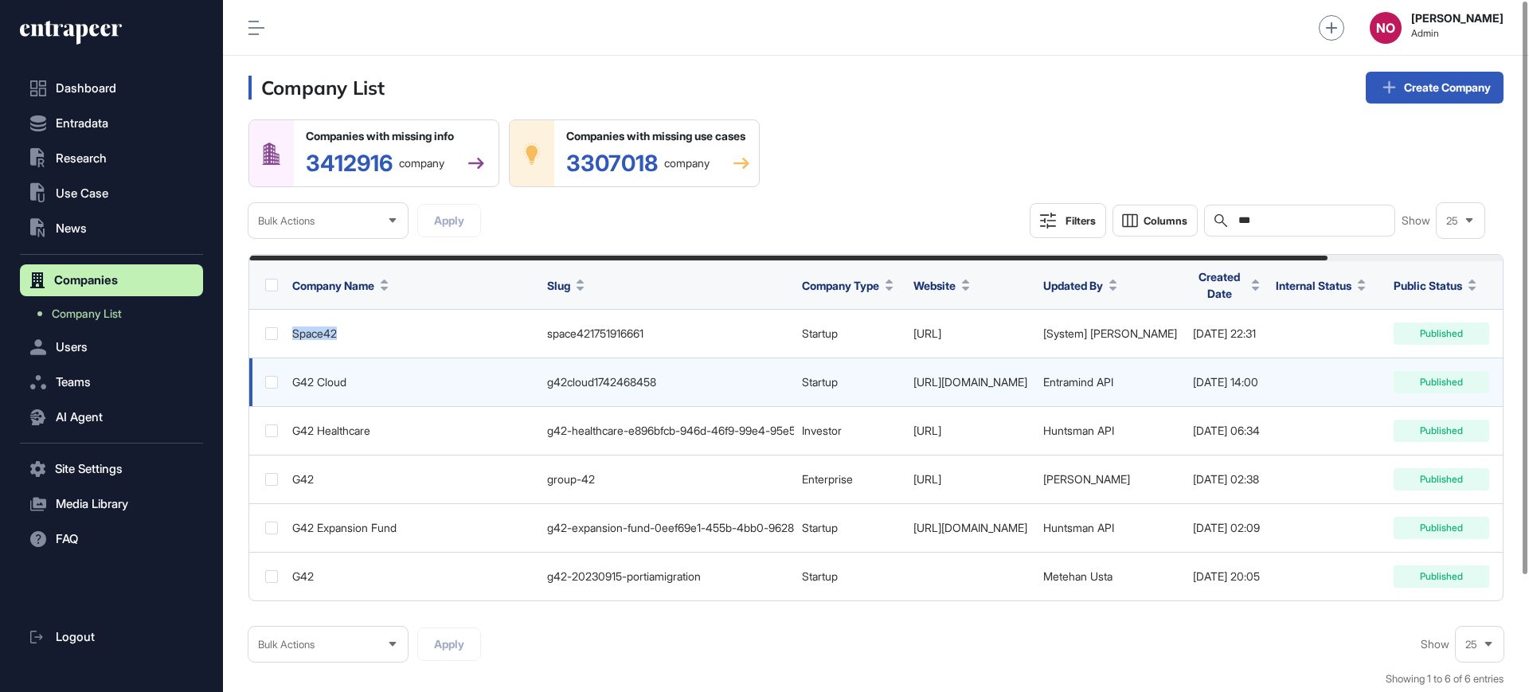
click at [1017, 383] on link "https://www.g42cloud.com" at bounding box center [971, 382] width 114 height 14
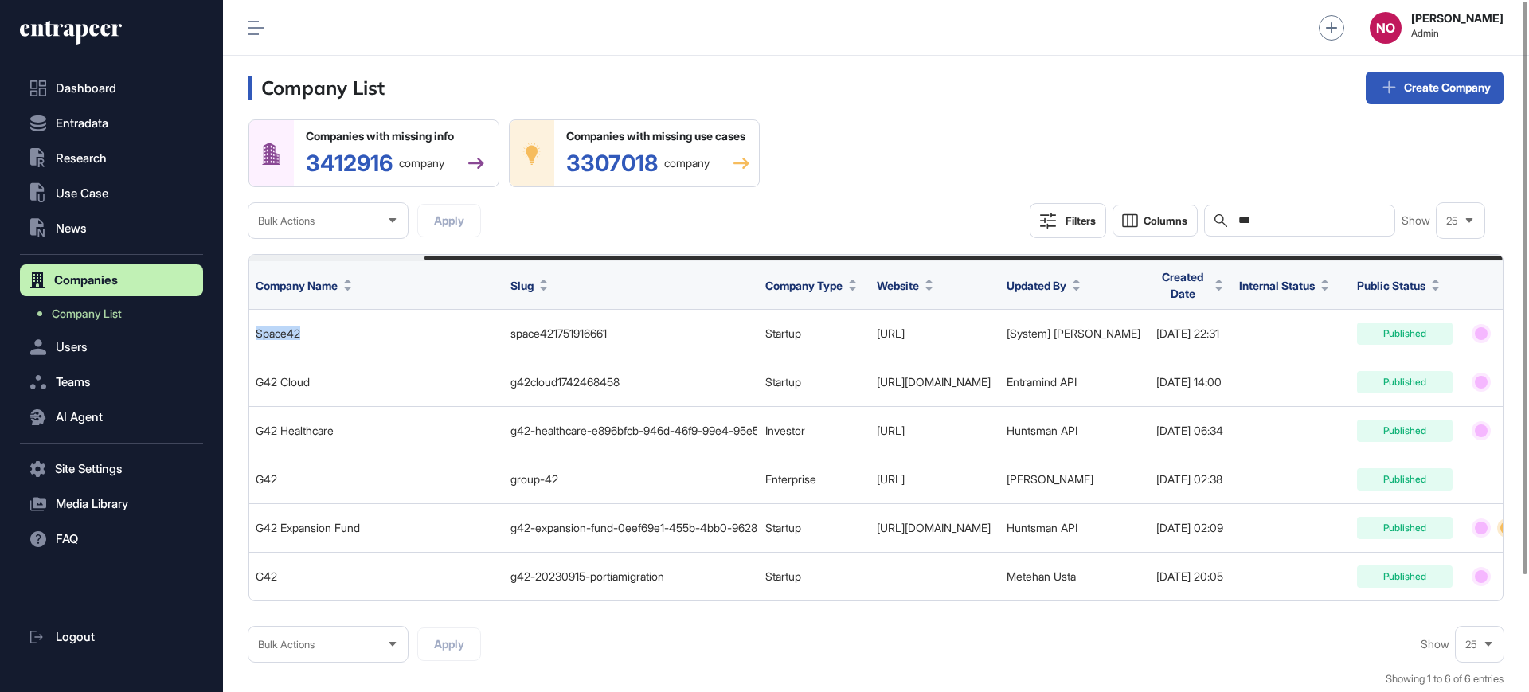
scroll to position [0, 204]
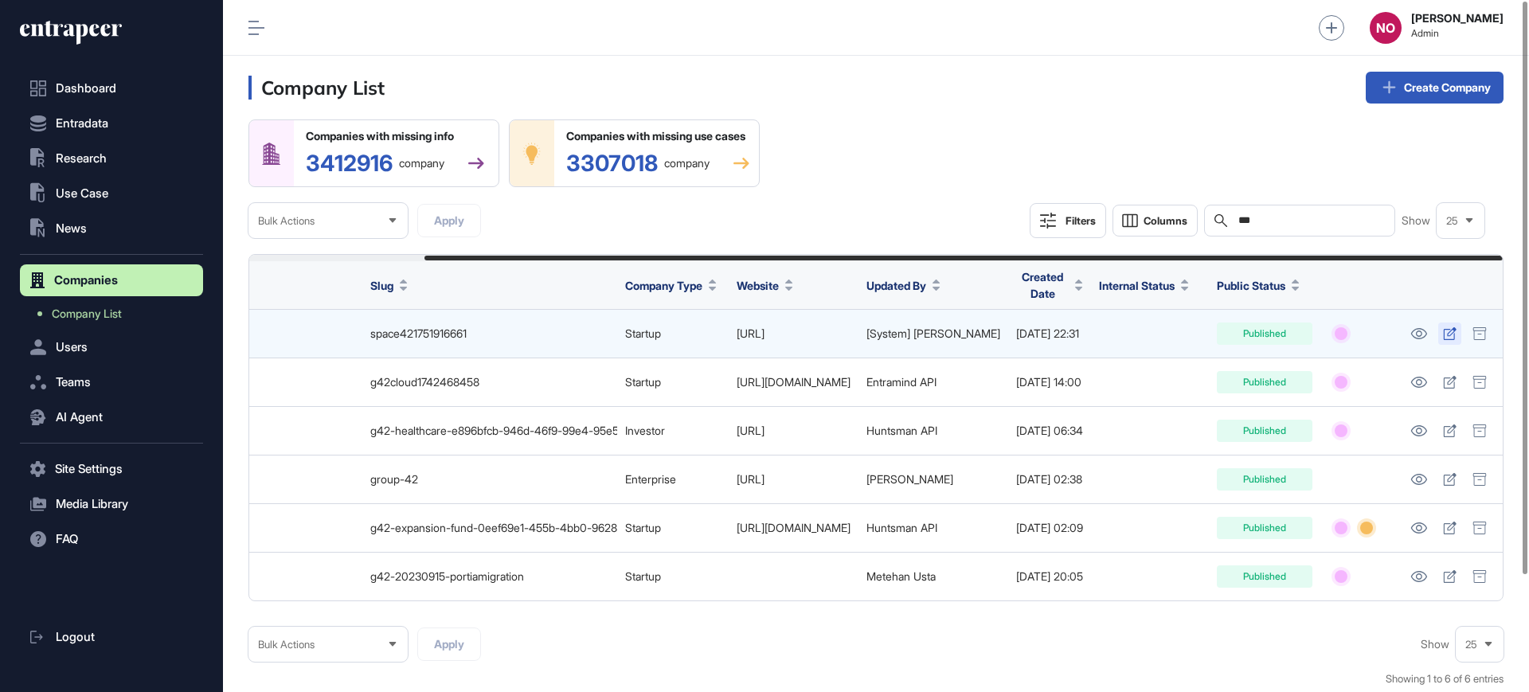
click at [1453, 335] on icon at bounding box center [1450, 333] width 14 height 13
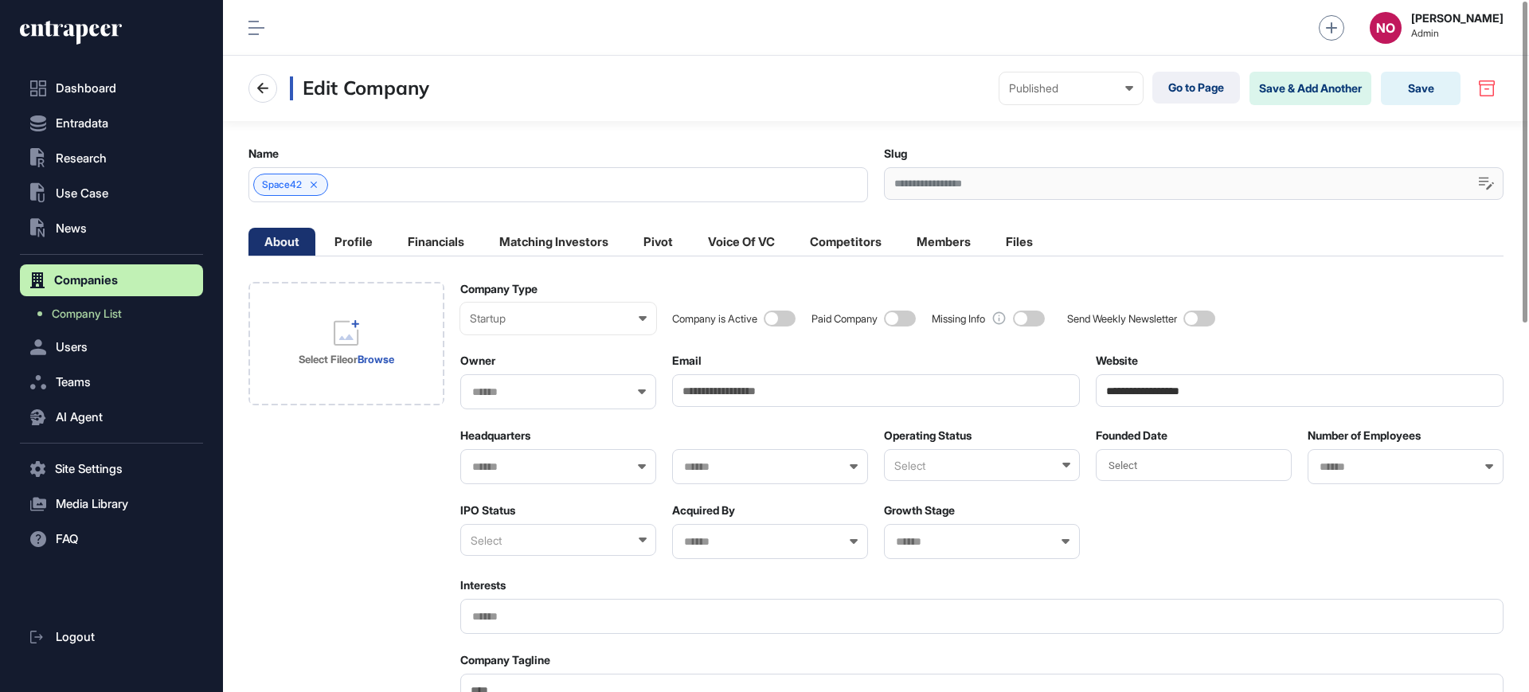
drag, startPoint x: 1252, startPoint y: 391, endPoint x: 1010, endPoint y: 392, distance: 242.1
paste input "*****"
type input "**********"
click at [1325, 314] on div "Company is Active Paid Company Missing Info Send Weekly Newsletter" at bounding box center [1088, 308] width 832 height 53
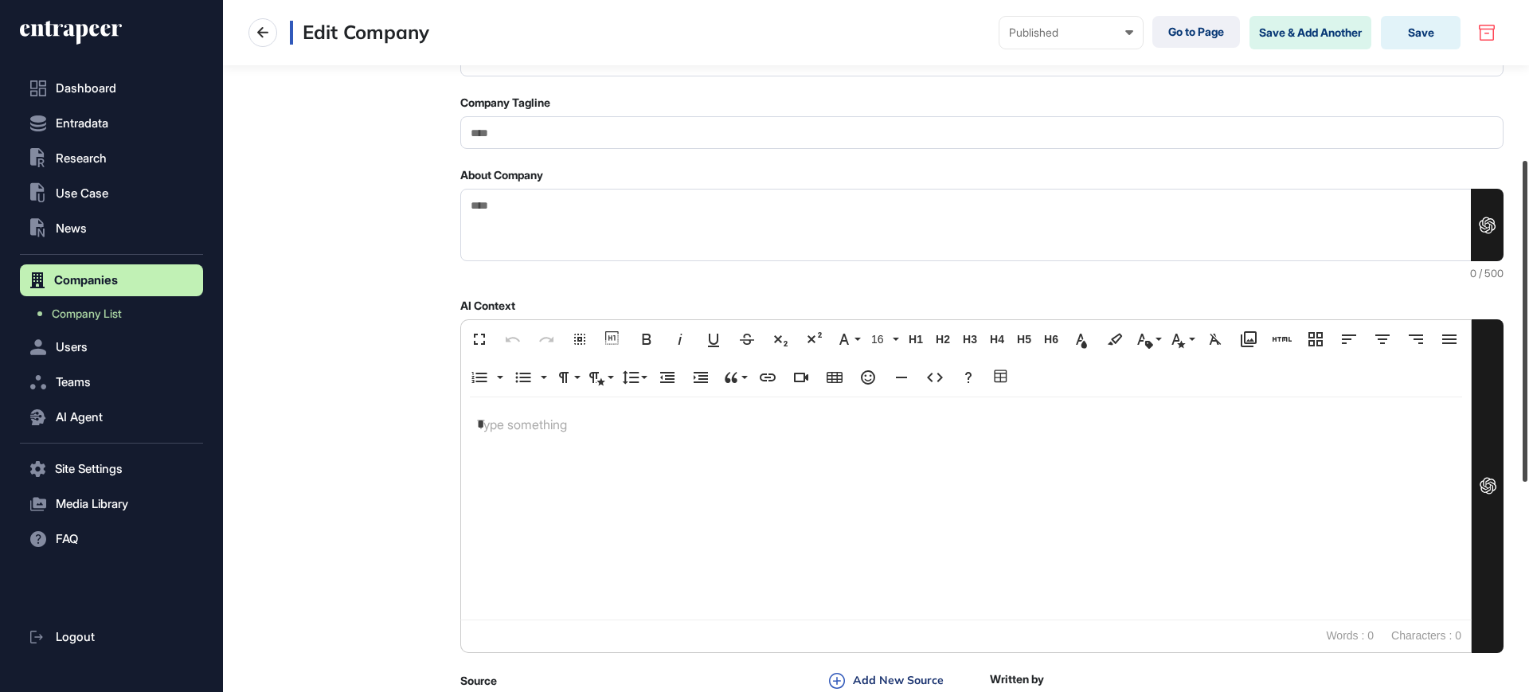
scroll to position [793, 0]
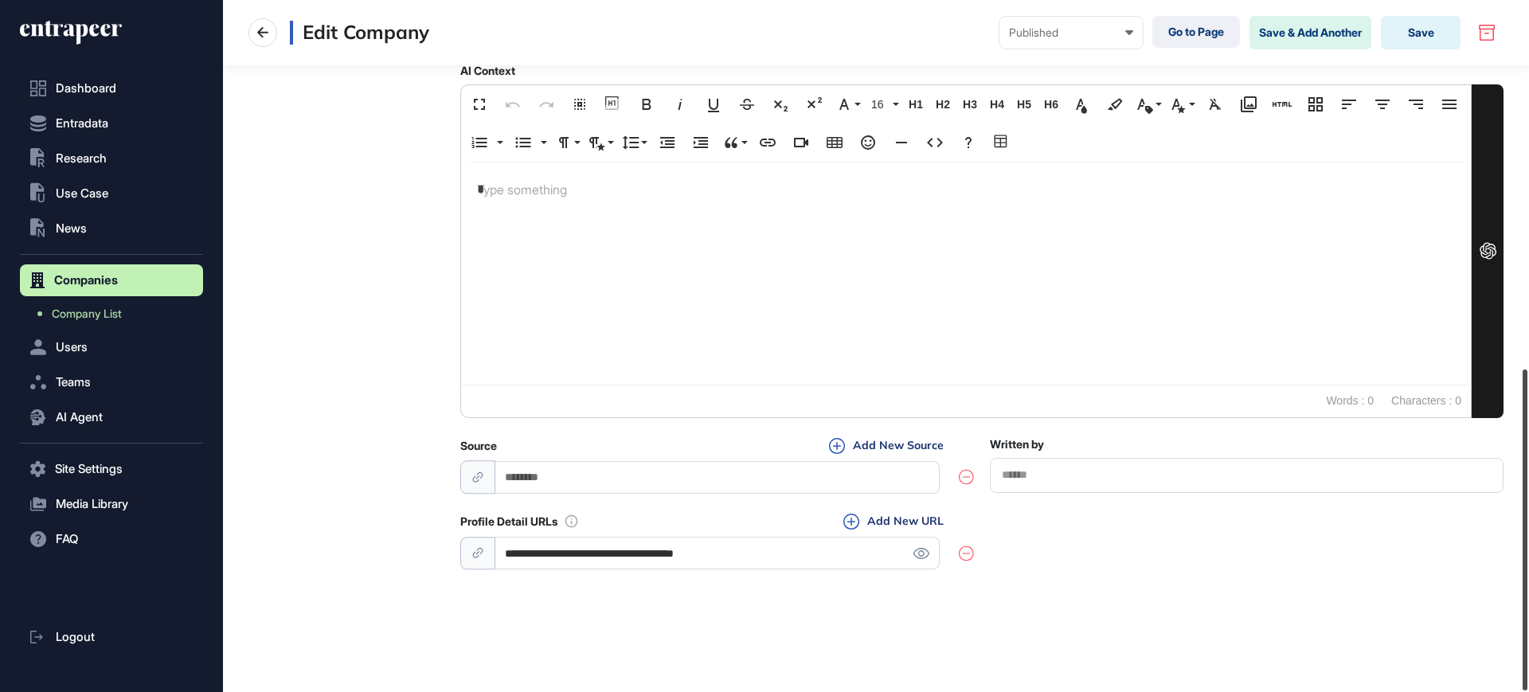
drag, startPoint x: 1528, startPoint y: 264, endPoint x: 1526, endPoint y: 718, distance: 454.0
click at [1526, 691] on html "**********" at bounding box center [764, 410] width 1529 height 820
click at [964, 548] on icon at bounding box center [966, 554] width 15 height 16
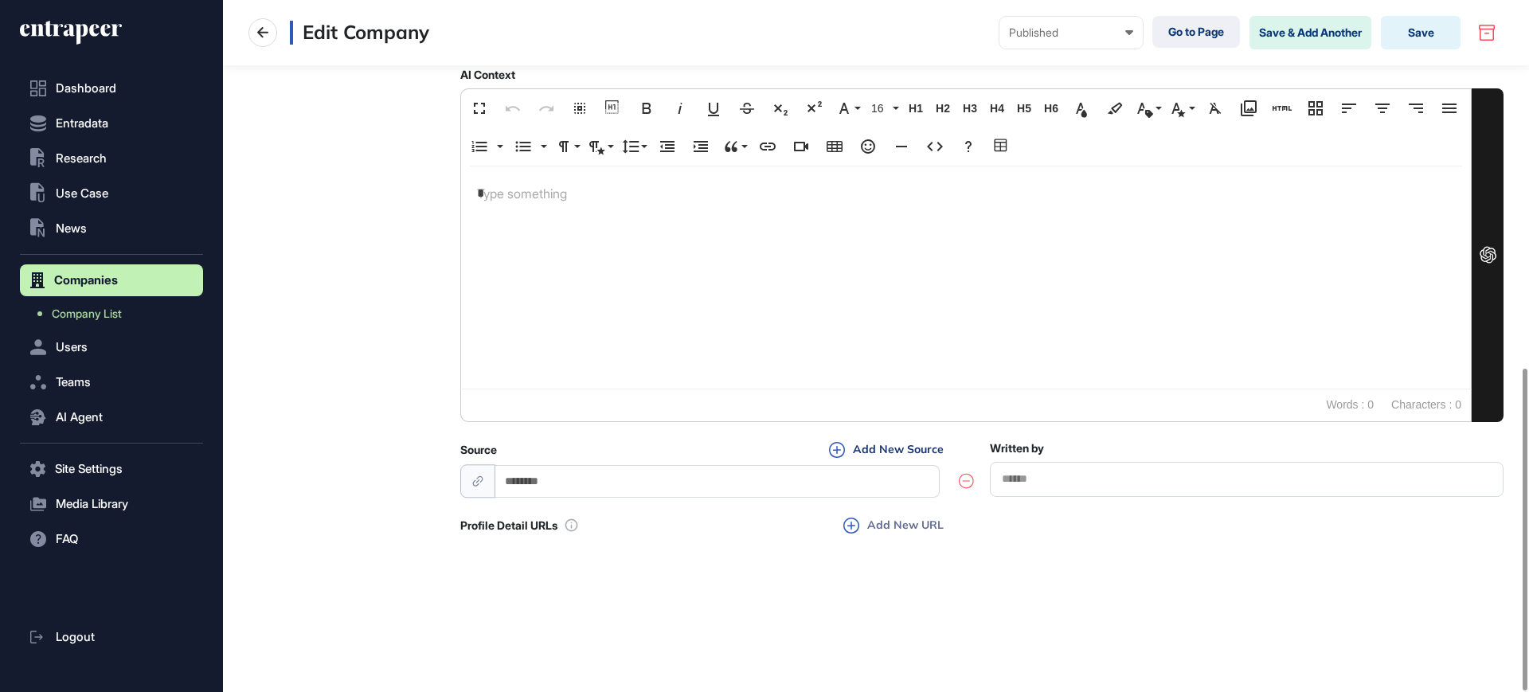
click at [879, 521] on button "Add New URL" at bounding box center [894, 526] width 110 height 18
click at [813, 555] on input "url" at bounding box center [717, 557] width 444 height 33
paste input "**********"
type input "**********"
click at [1126, 553] on div "**********" at bounding box center [981, 547] width 1043 height 60
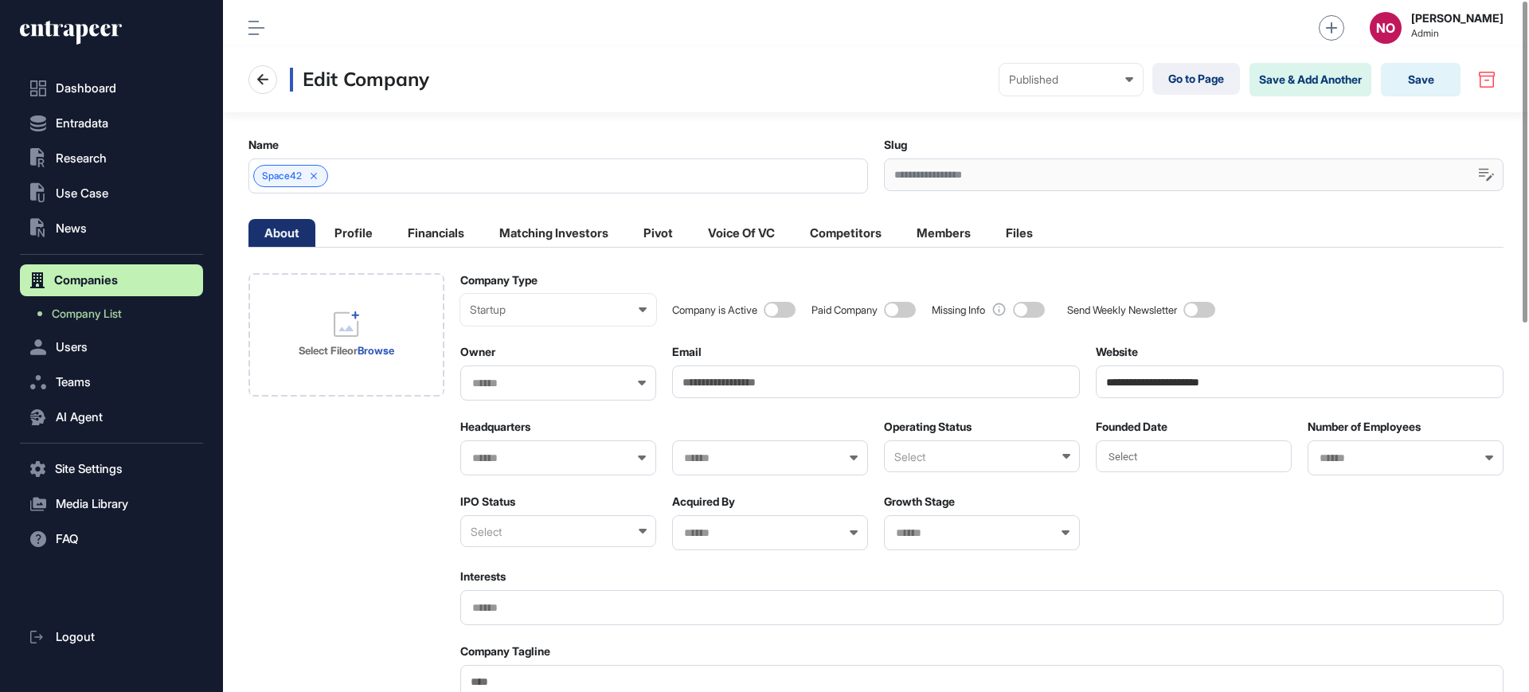
scroll to position [0, 0]
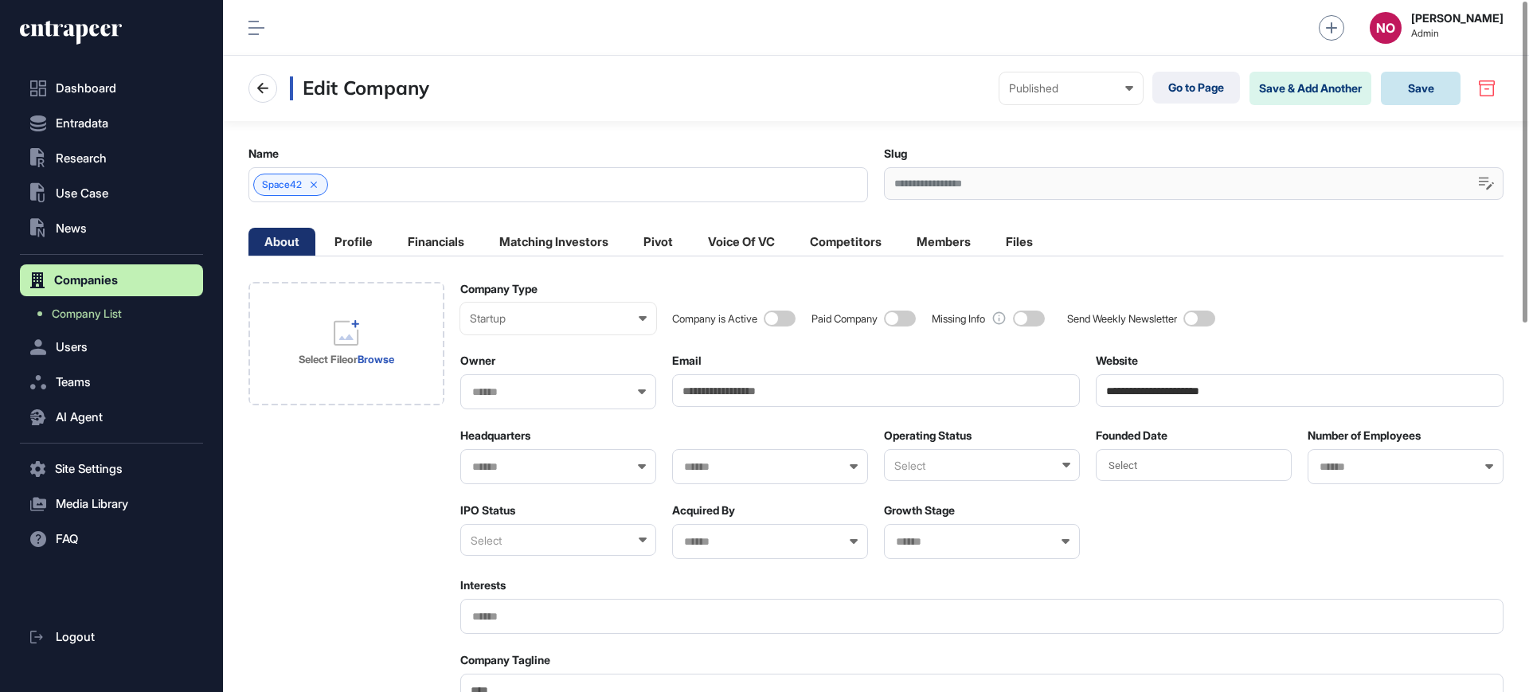
click at [1434, 80] on button "Save" at bounding box center [1421, 88] width 80 height 33
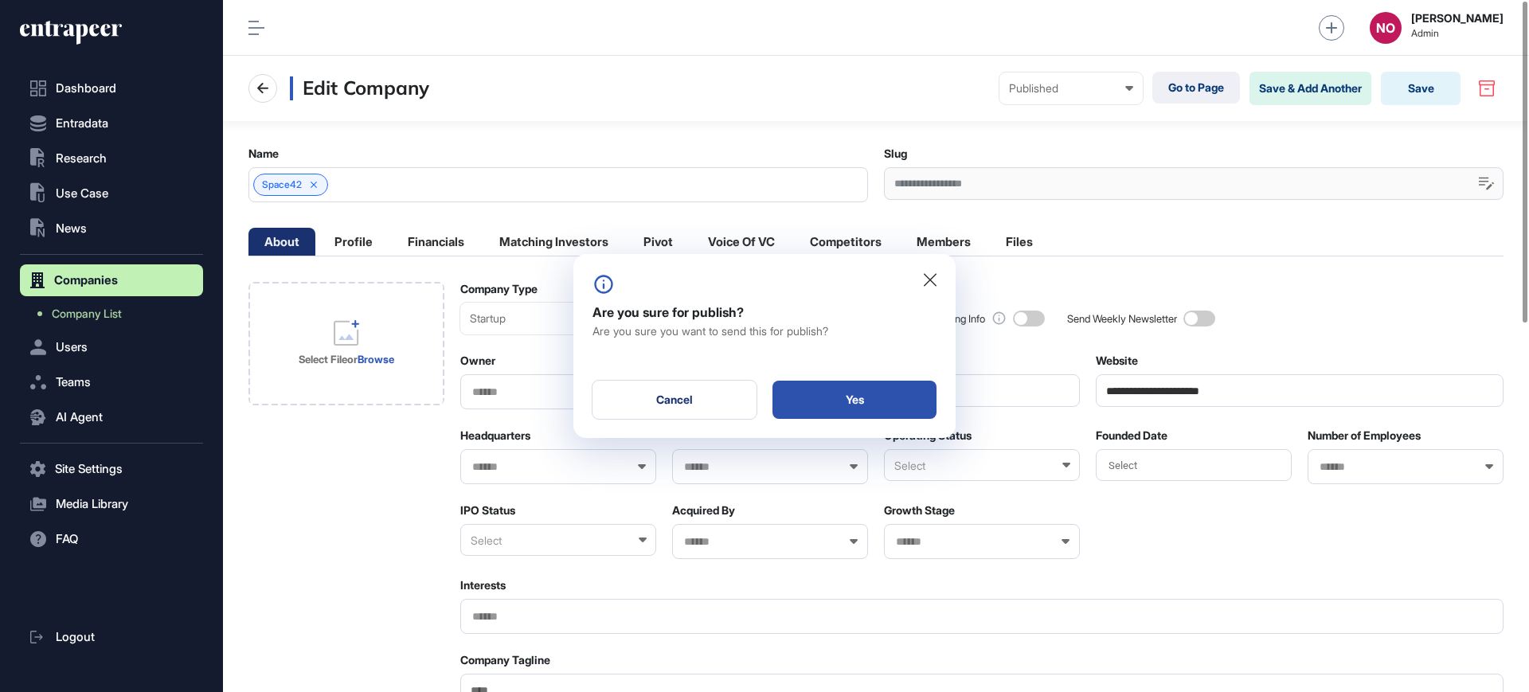
click at [904, 385] on div "Yes" at bounding box center [855, 400] width 164 height 38
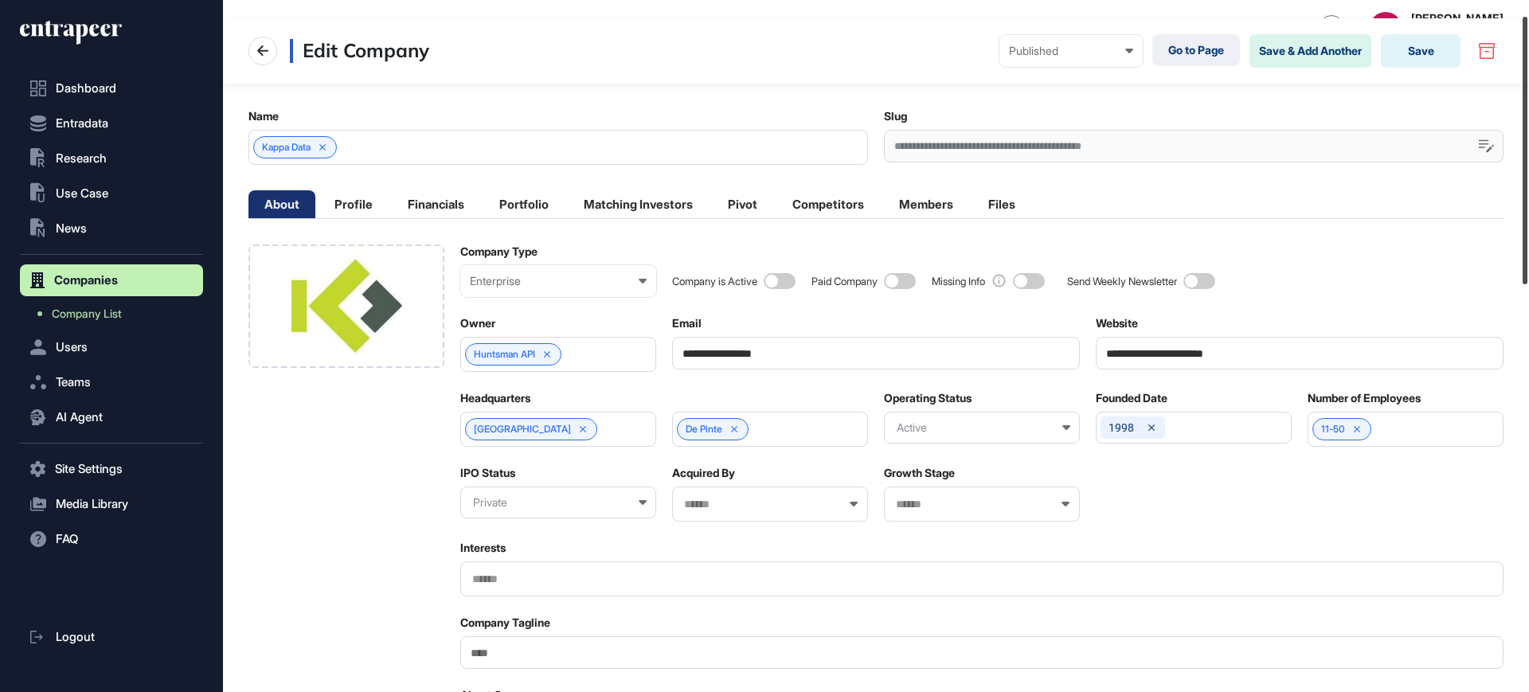
scroll to position [39, 0]
drag, startPoint x: 1528, startPoint y: 260, endPoint x: 1528, endPoint y: 276, distance: 15.1
click at [1528, 276] on div at bounding box center [1525, 151] width 5 height 268
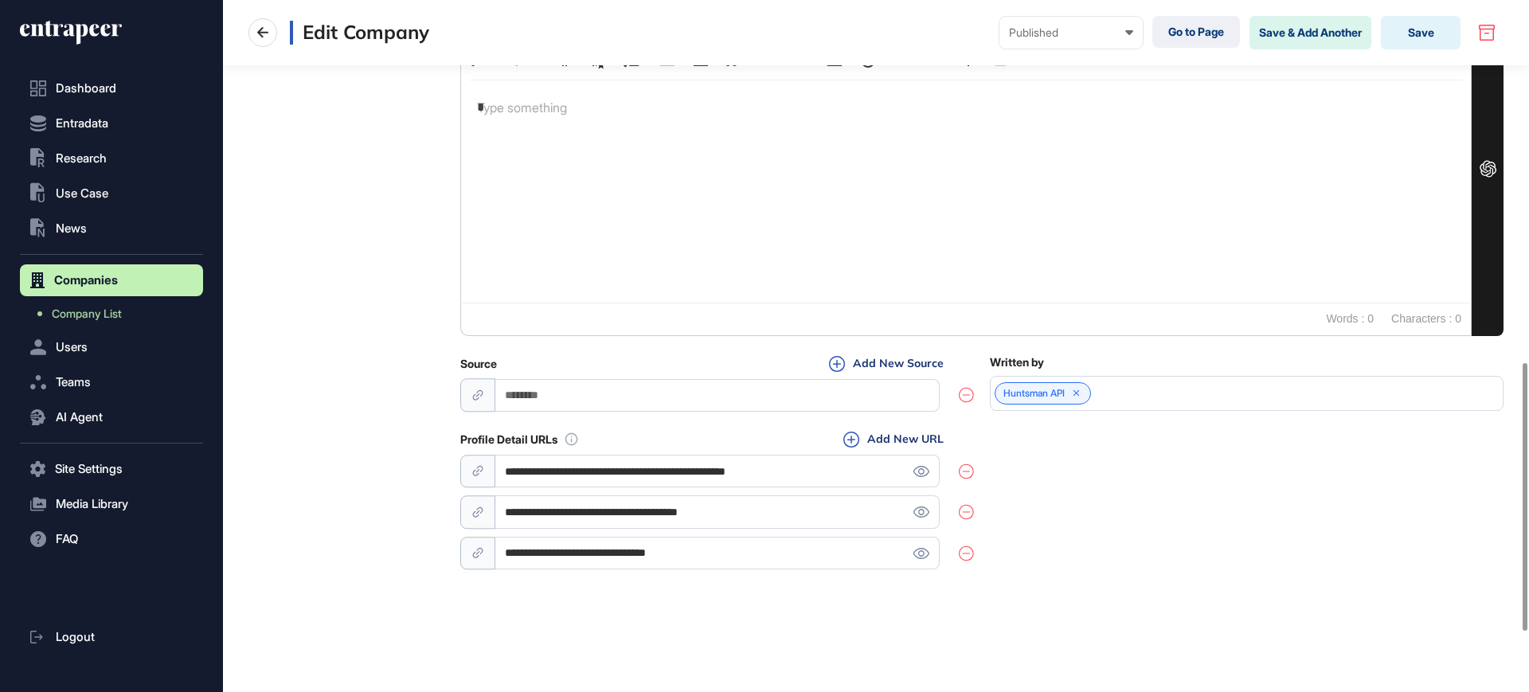
scroll to position [0, 0]
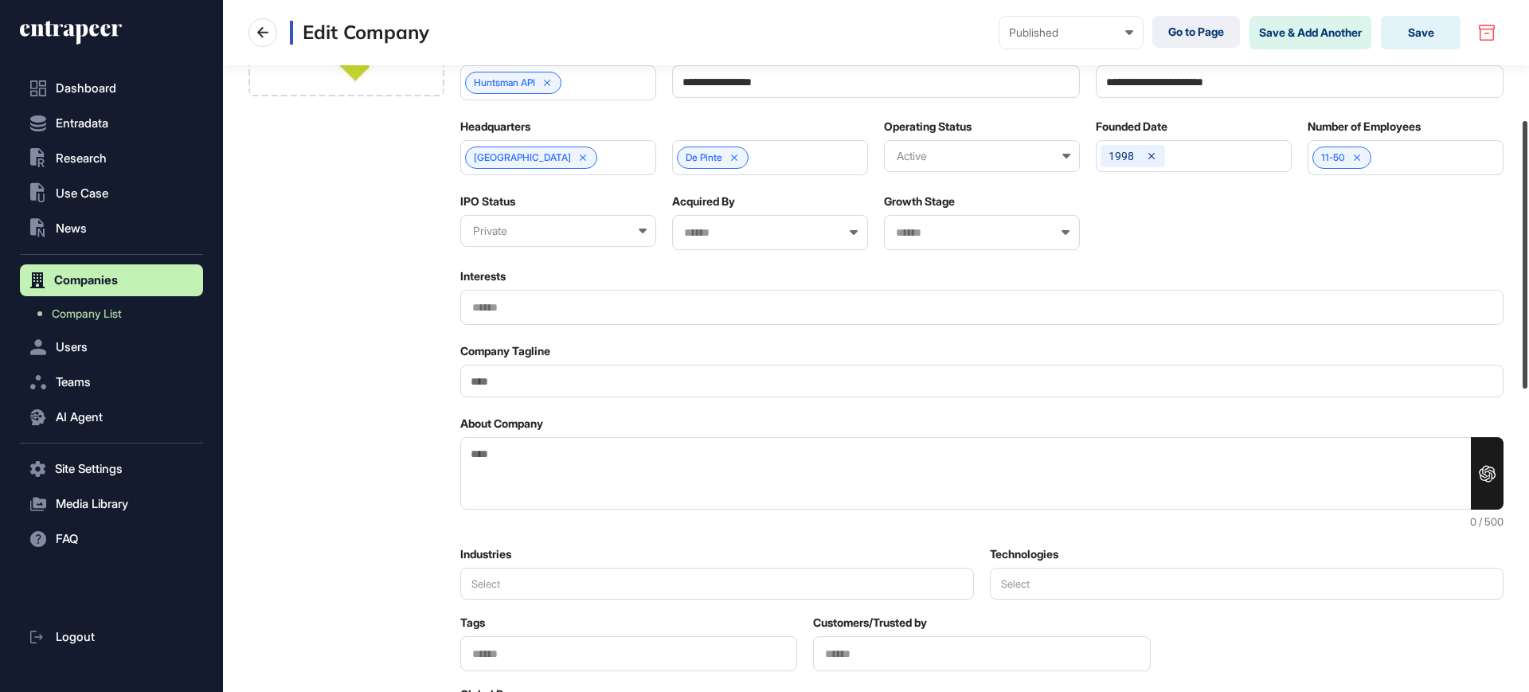
drag, startPoint x: 1528, startPoint y: 204, endPoint x: 1458, endPoint y: 358, distance: 169.3
click at [1528, 326] on div at bounding box center [1525, 255] width 5 height 268
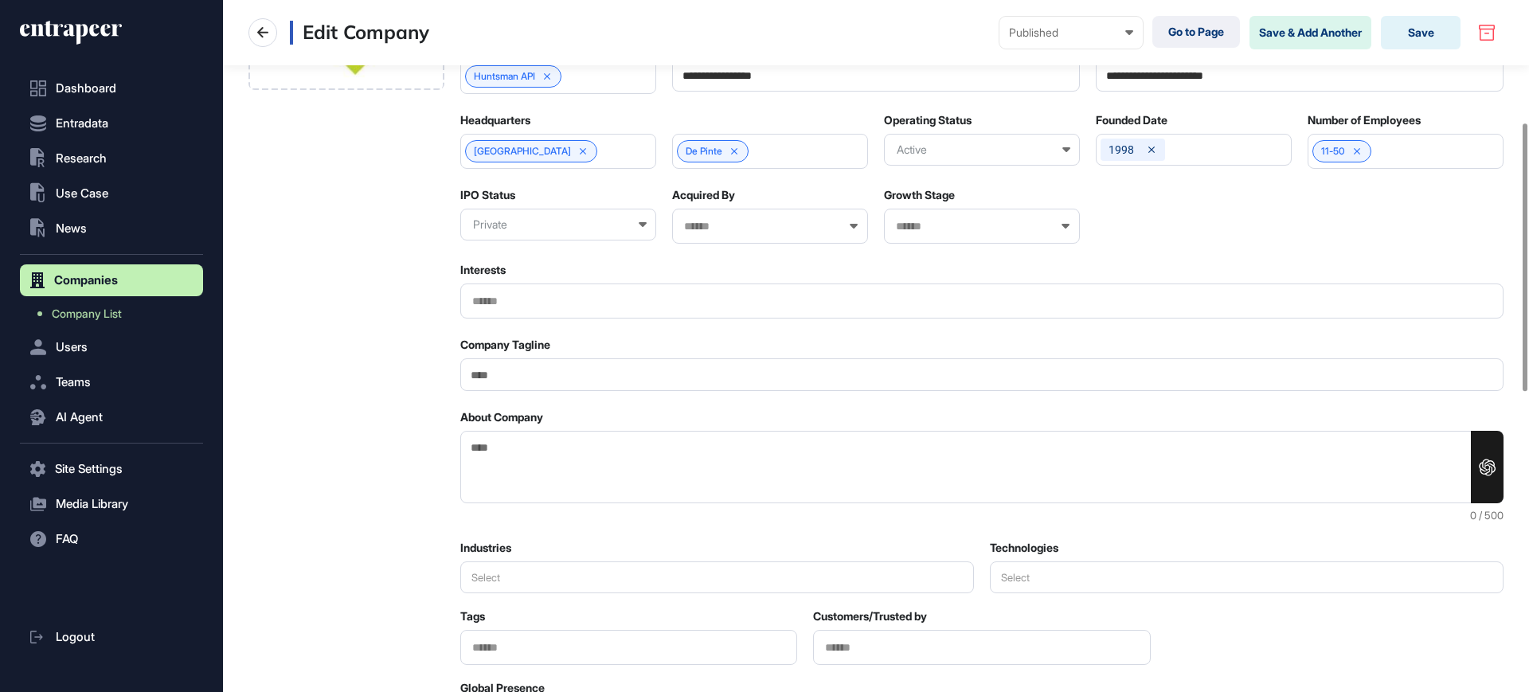
drag, startPoint x: 663, startPoint y: 425, endPoint x: 647, endPoint y: 463, distance: 40.7
click at [652, 450] on div "About Company" at bounding box center [981, 456] width 1043 height 93
click at [640, 466] on textarea "About Company" at bounding box center [981, 467] width 1043 height 72
paste textarea "**********"
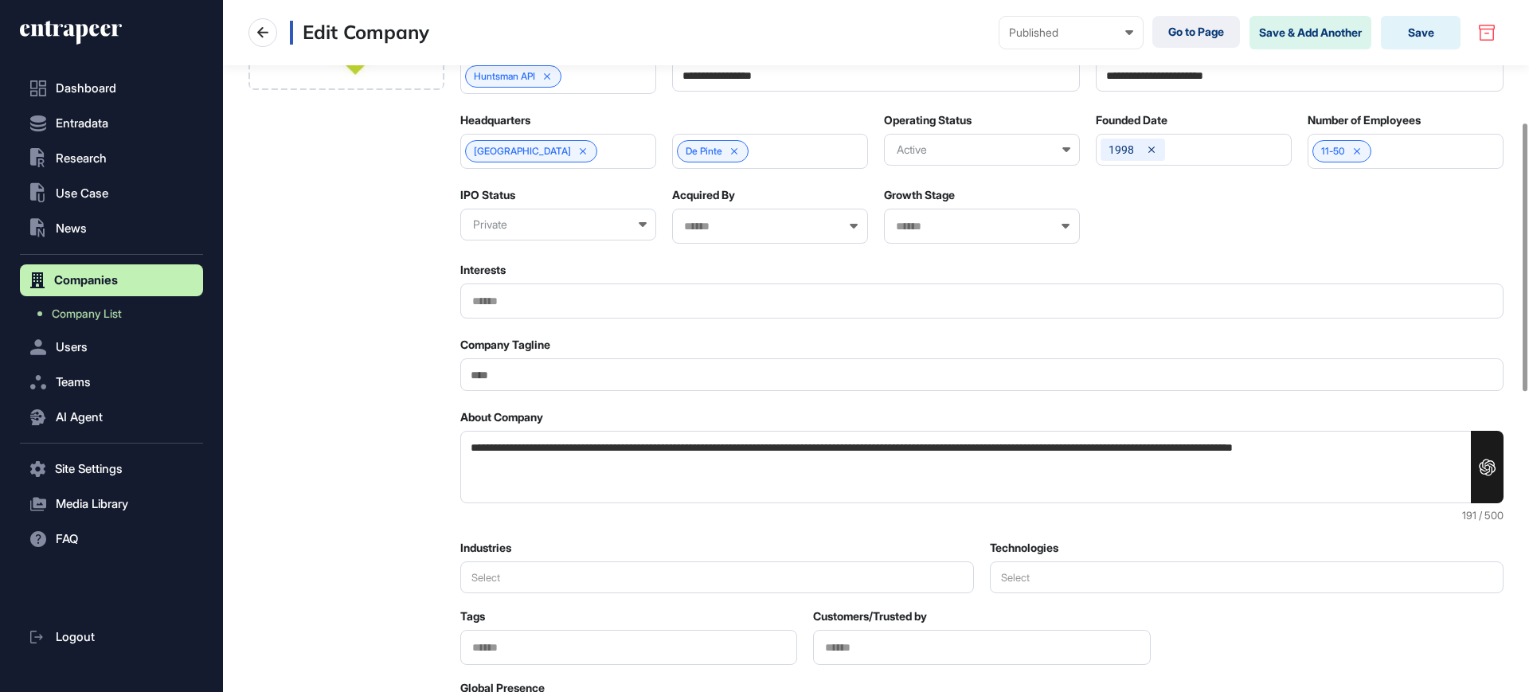
type textarea "**********"
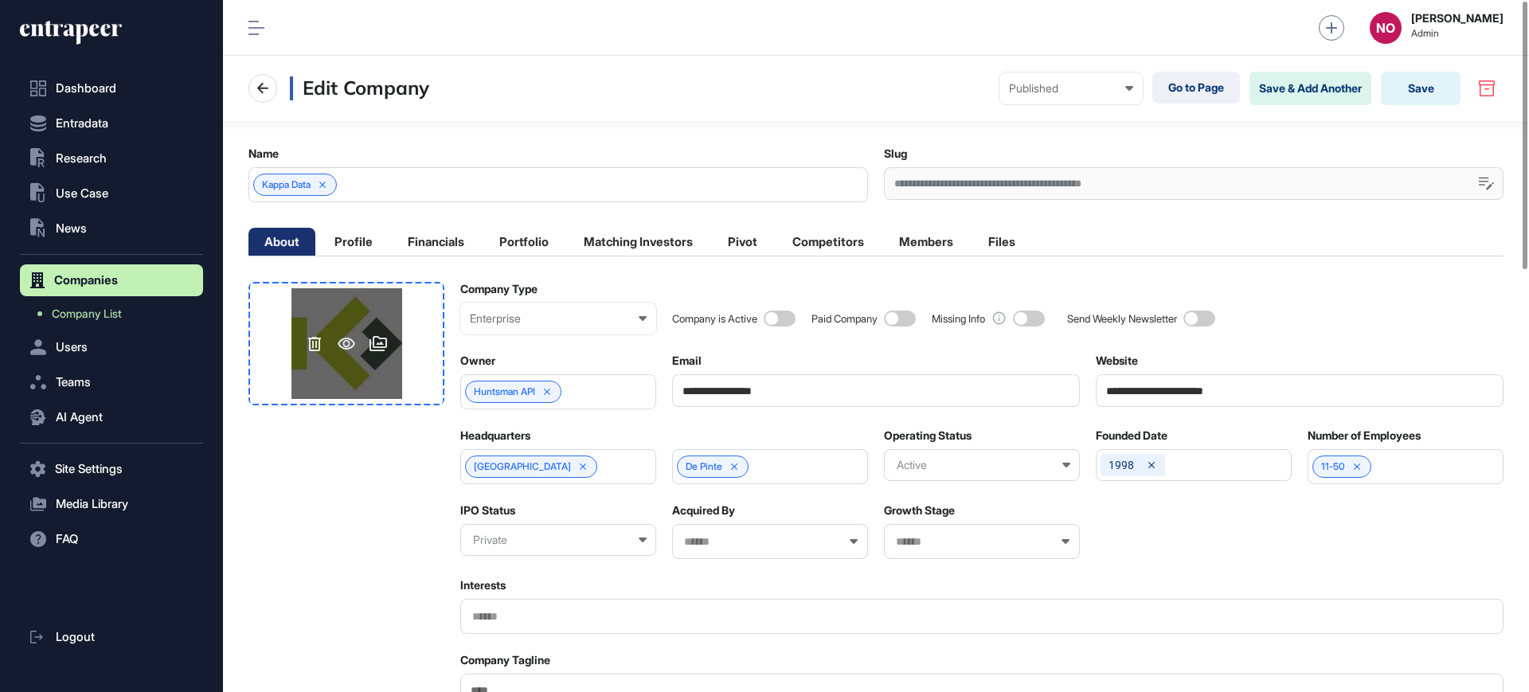
click at [338, 356] on div at bounding box center [347, 343] width 111 height 111
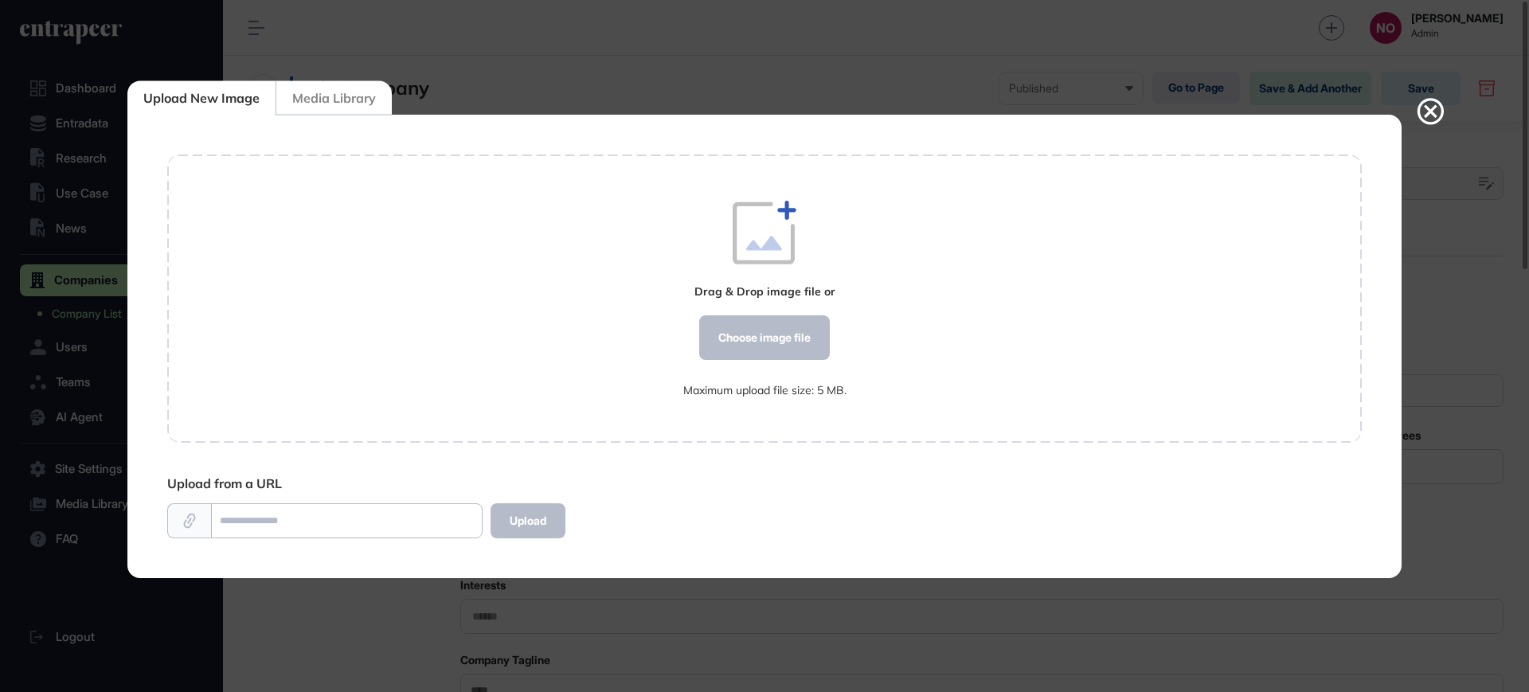
scroll to position [1, 1]
click at [738, 365] on div "Drag & Drop image file or Choose image file Maximum upload file size: 5 MB." at bounding box center [764, 299] width 163 height 196
click at [751, 339] on div "Choose image file" at bounding box center [764, 337] width 131 height 45
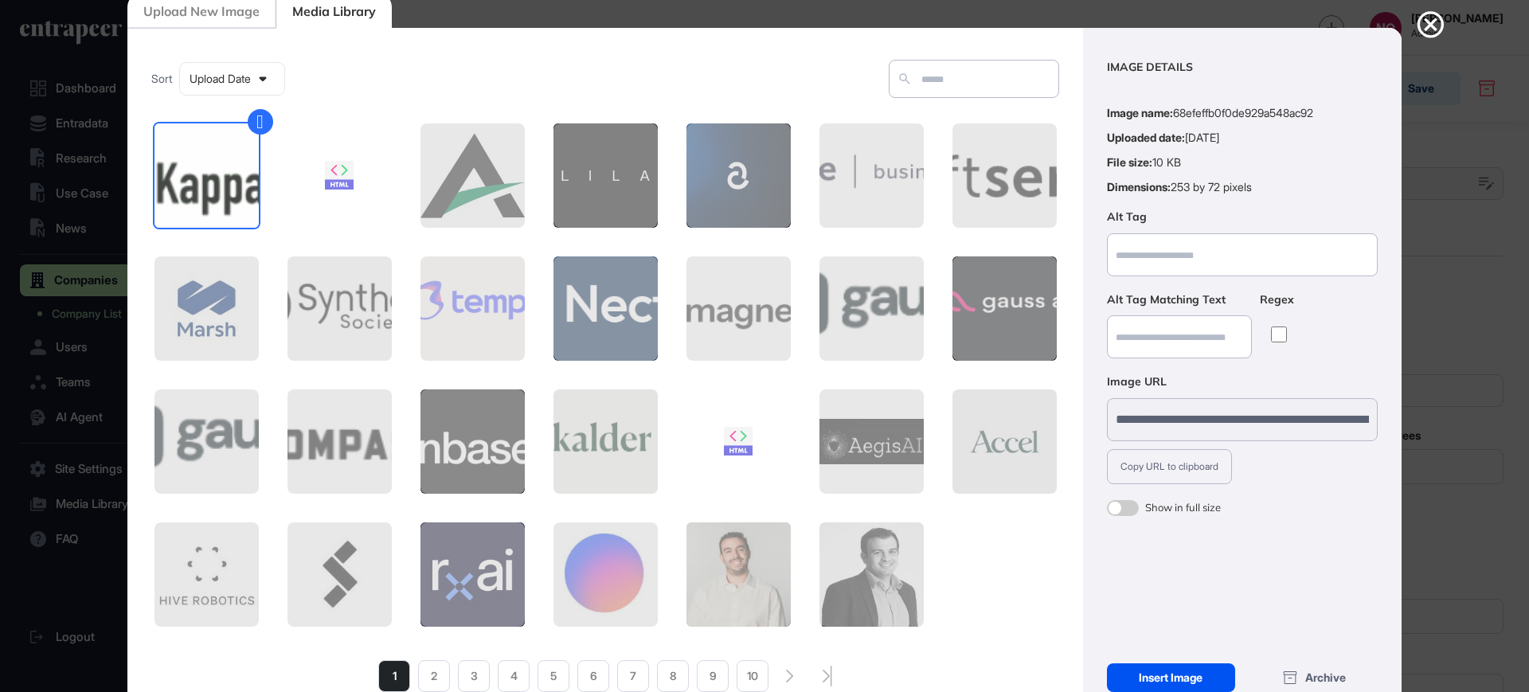
click at [1186, 683] on div "Insert Image" at bounding box center [1171, 677] width 128 height 29
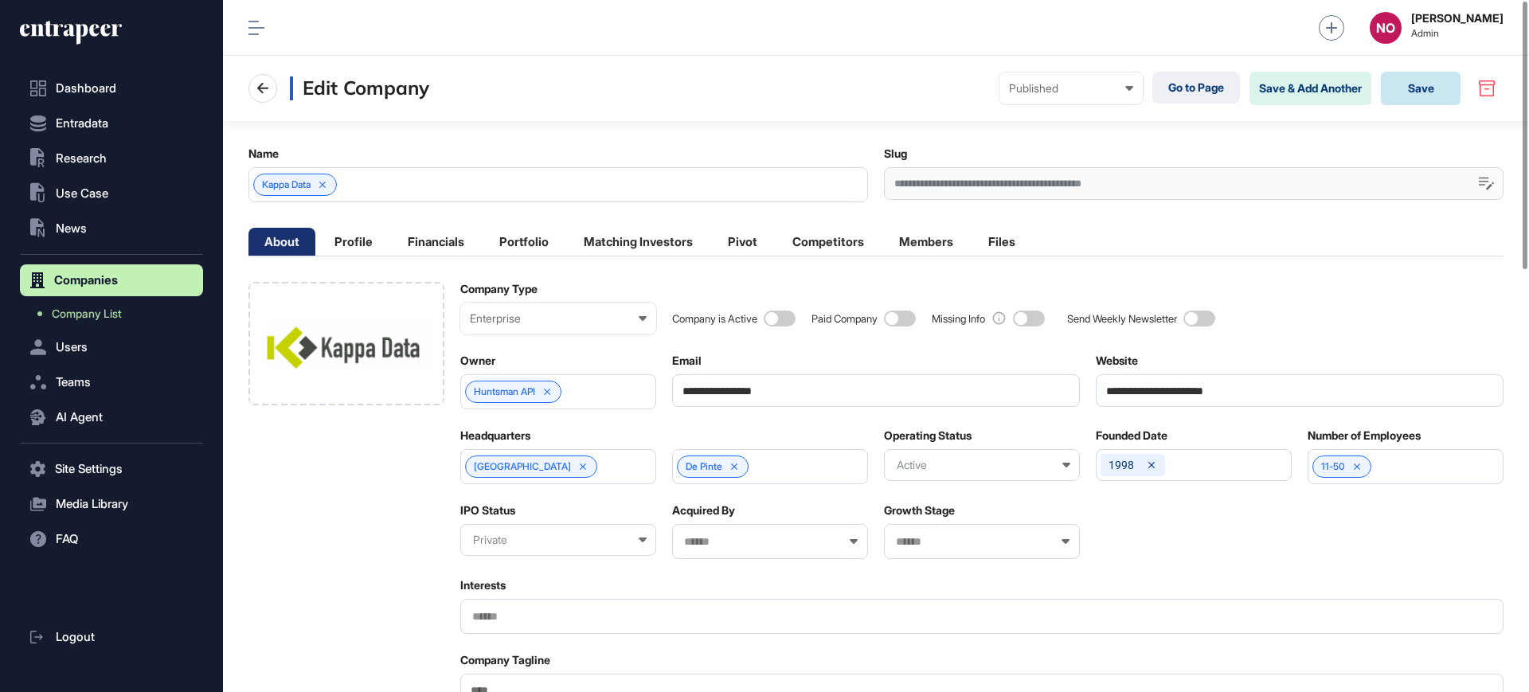
click at [1434, 92] on button "Save" at bounding box center [1421, 88] width 80 height 33
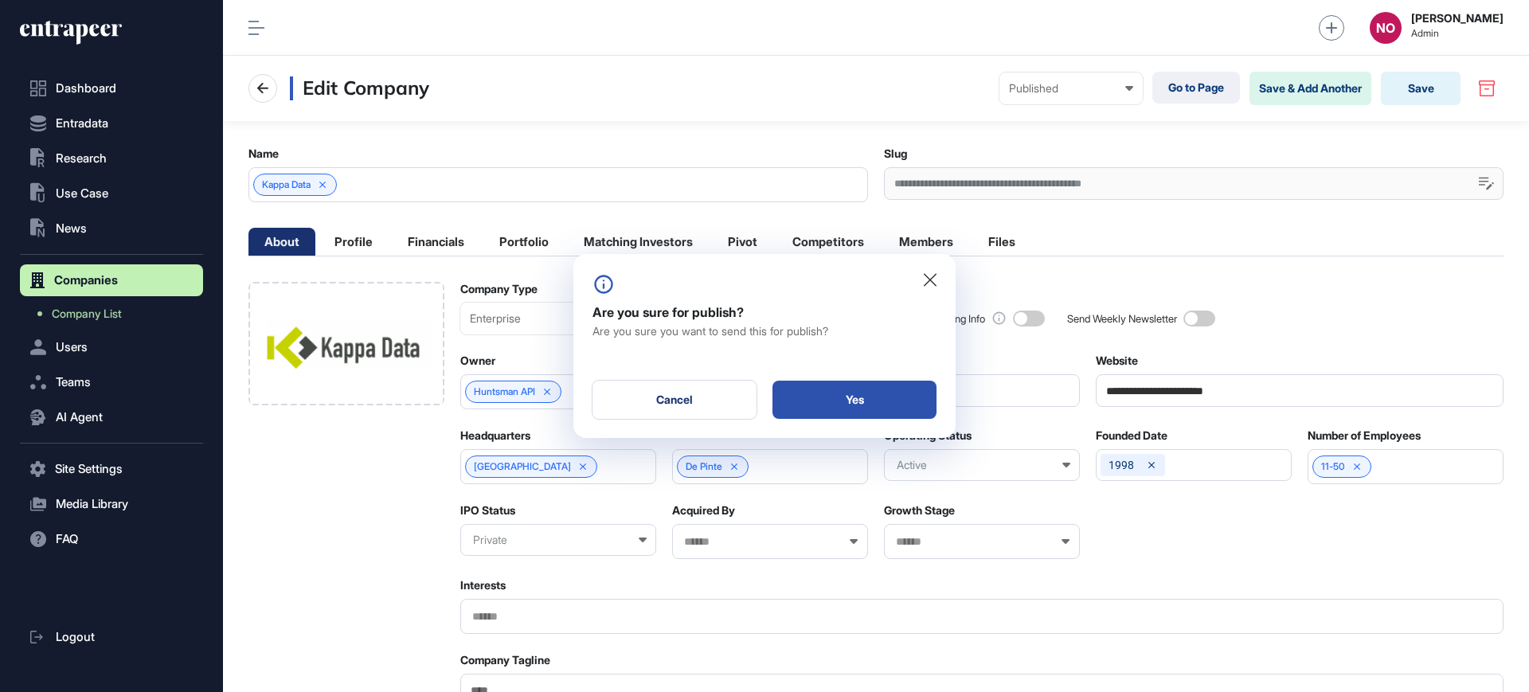
click at [908, 400] on div "Yes" at bounding box center [855, 400] width 164 height 38
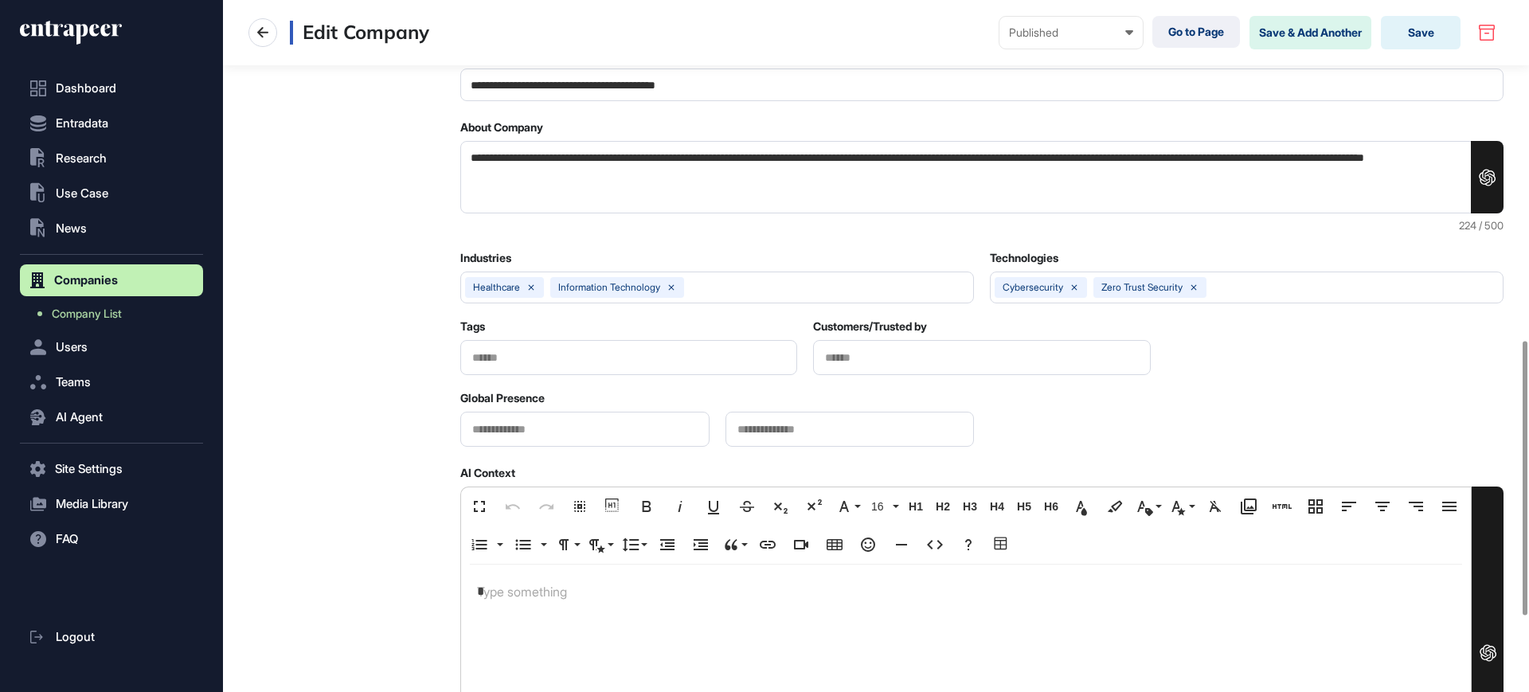
scroll to position [1049, 0]
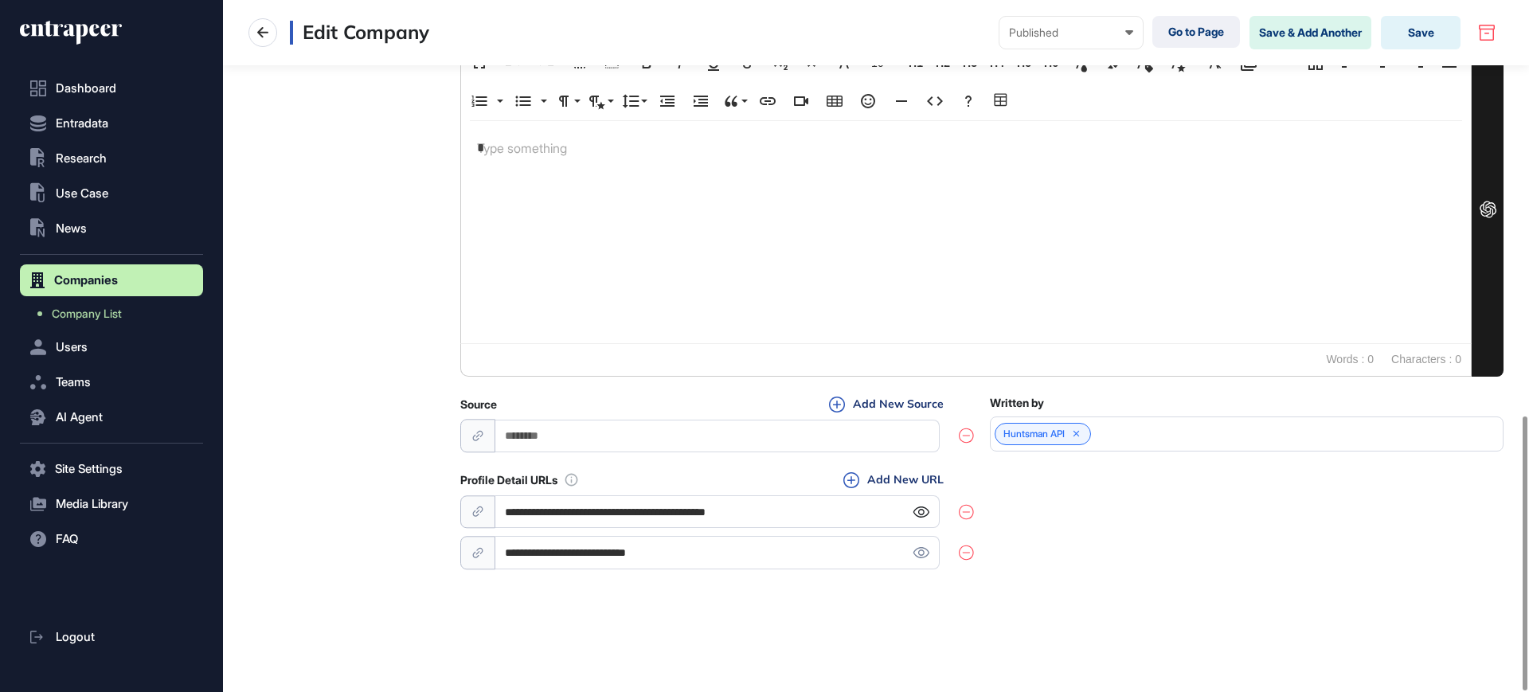
click at [922, 510] on icon at bounding box center [921, 512] width 17 height 11
click at [925, 508] on icon at bounding box center [921, 512] width 17 height 11
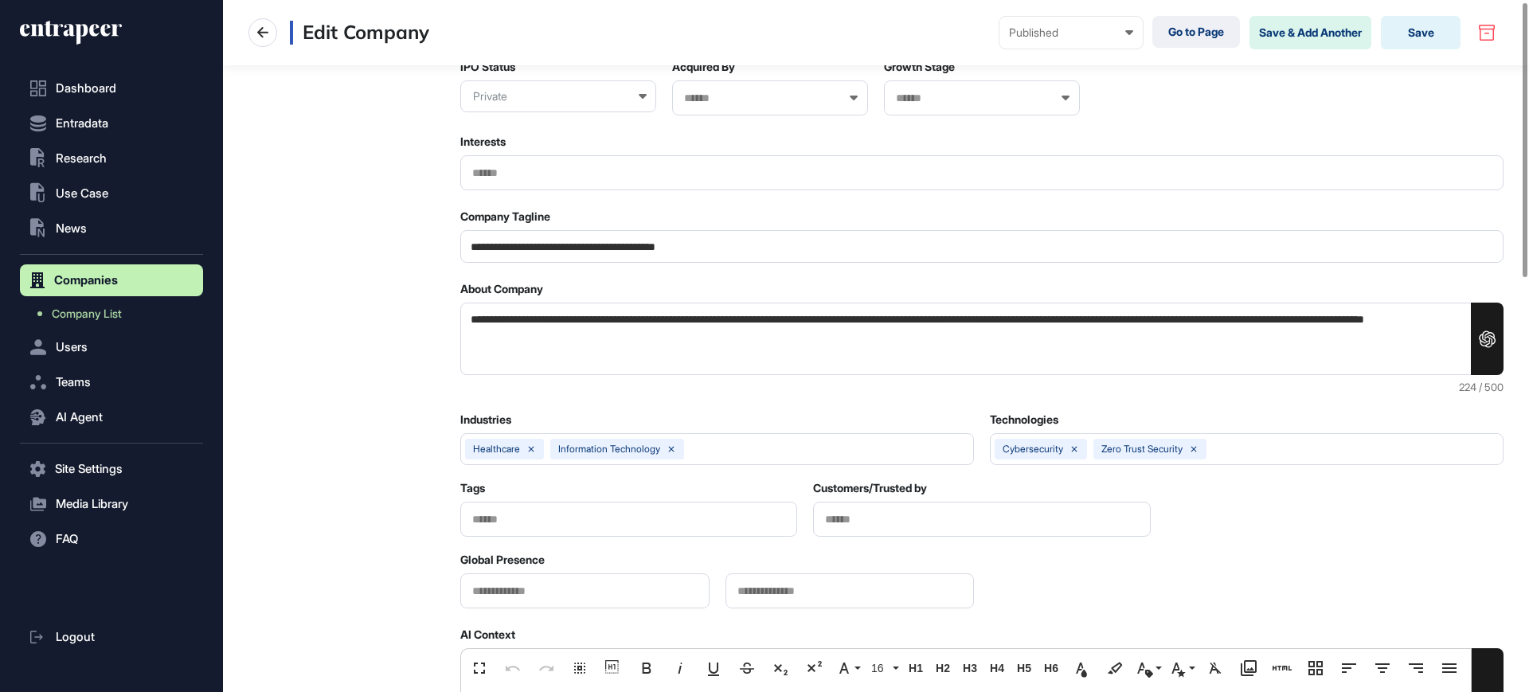
scroll to position [0, 0]
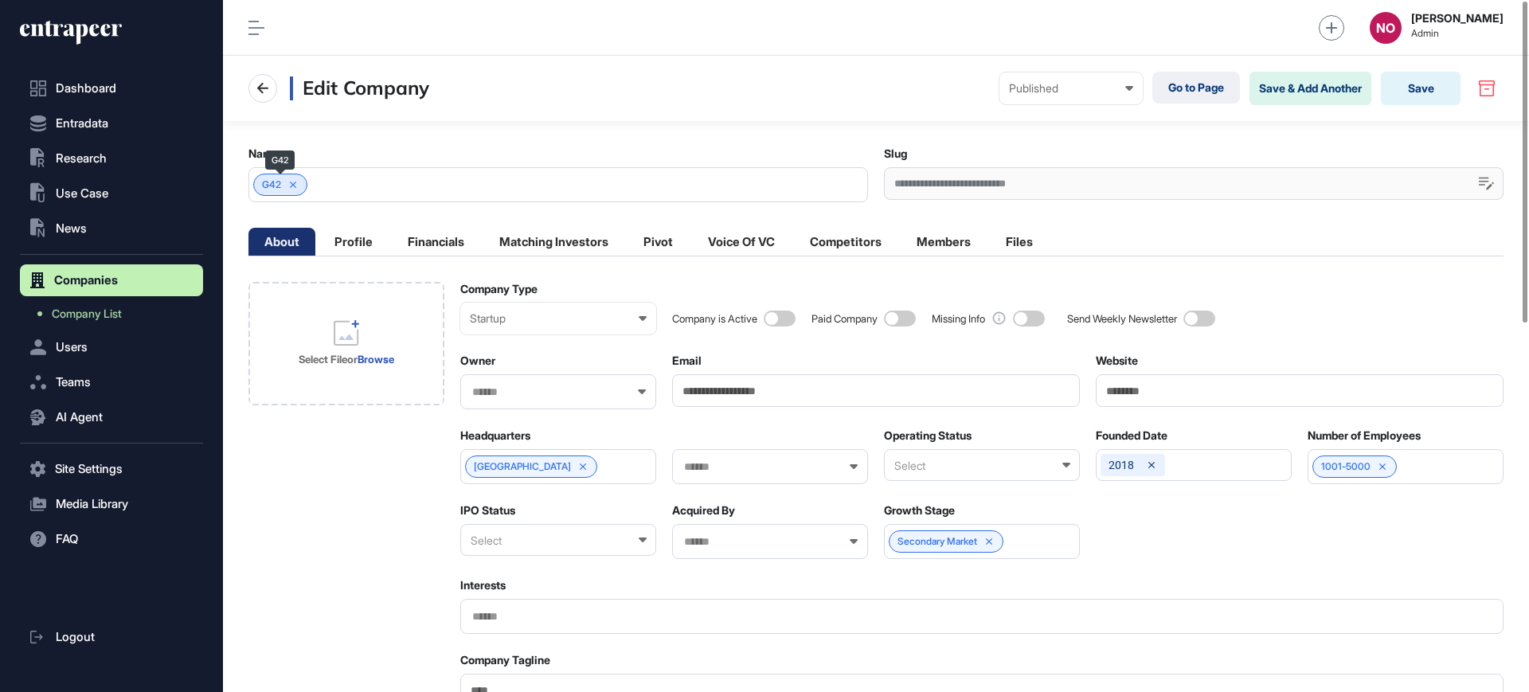
click at [275, 190] on span "G42" at bounding box center [271, 184] width 19 height 11
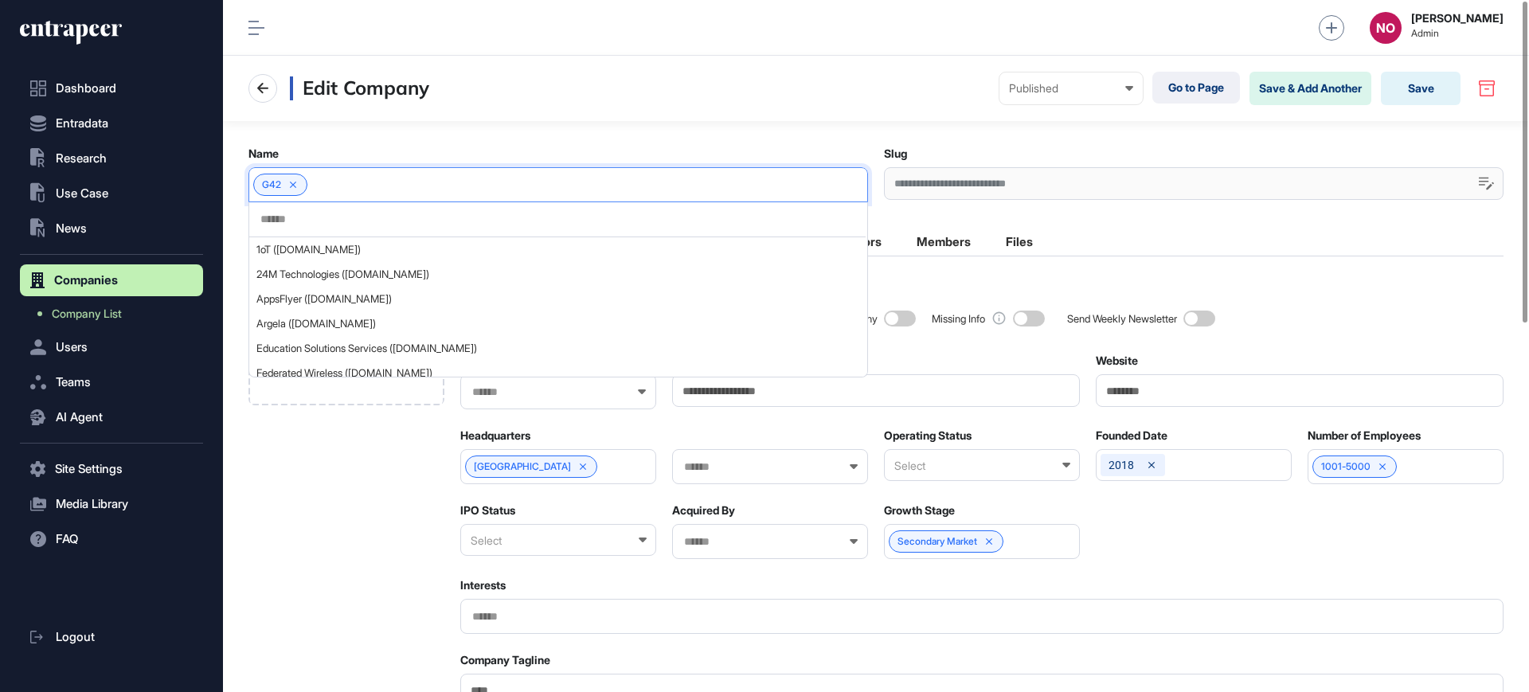
click at [880, 112] on div "Edit Company Published Draft Pending Review Published Private Go to Page Save &…" at bounding box center [876, 88] width 1306 height 65
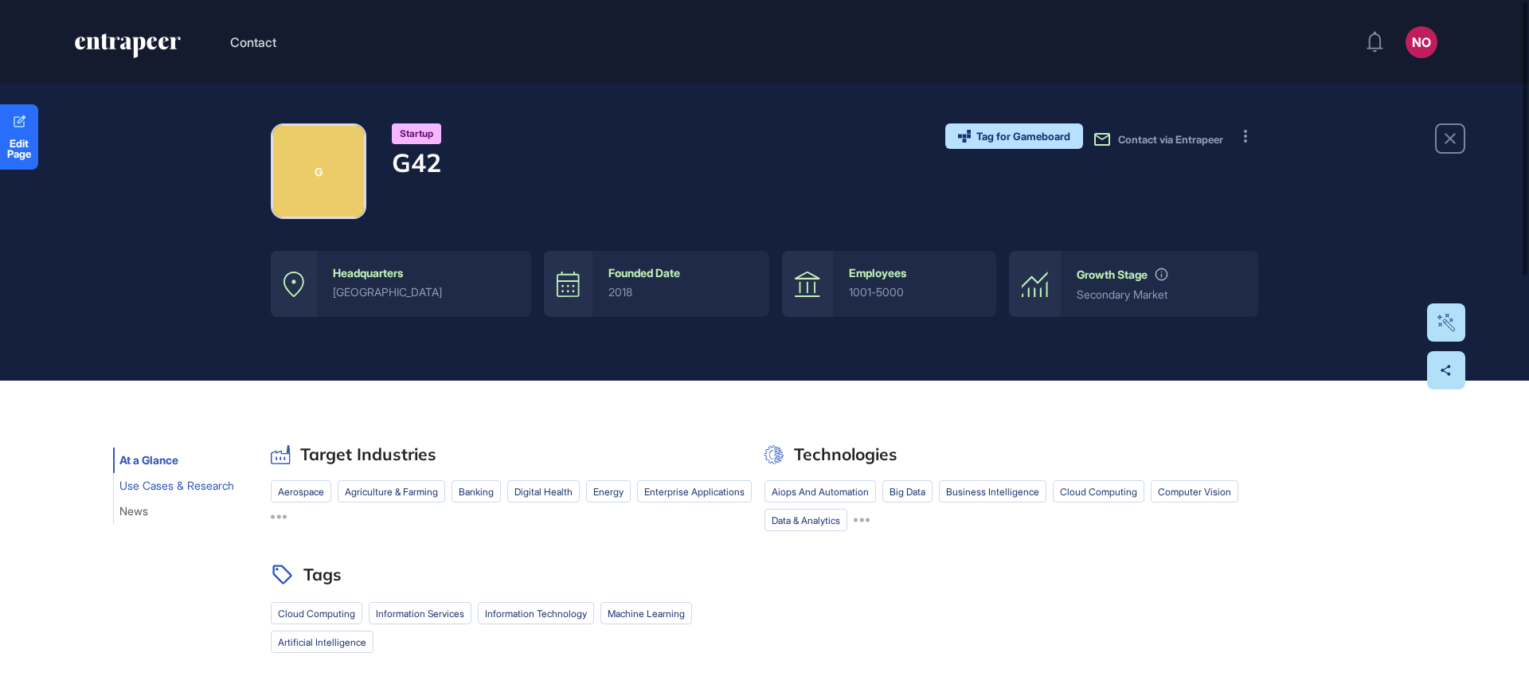
click at [138, 485] on span "Use Cases & Research" at bounding box center [176, 485] width 115 height 13
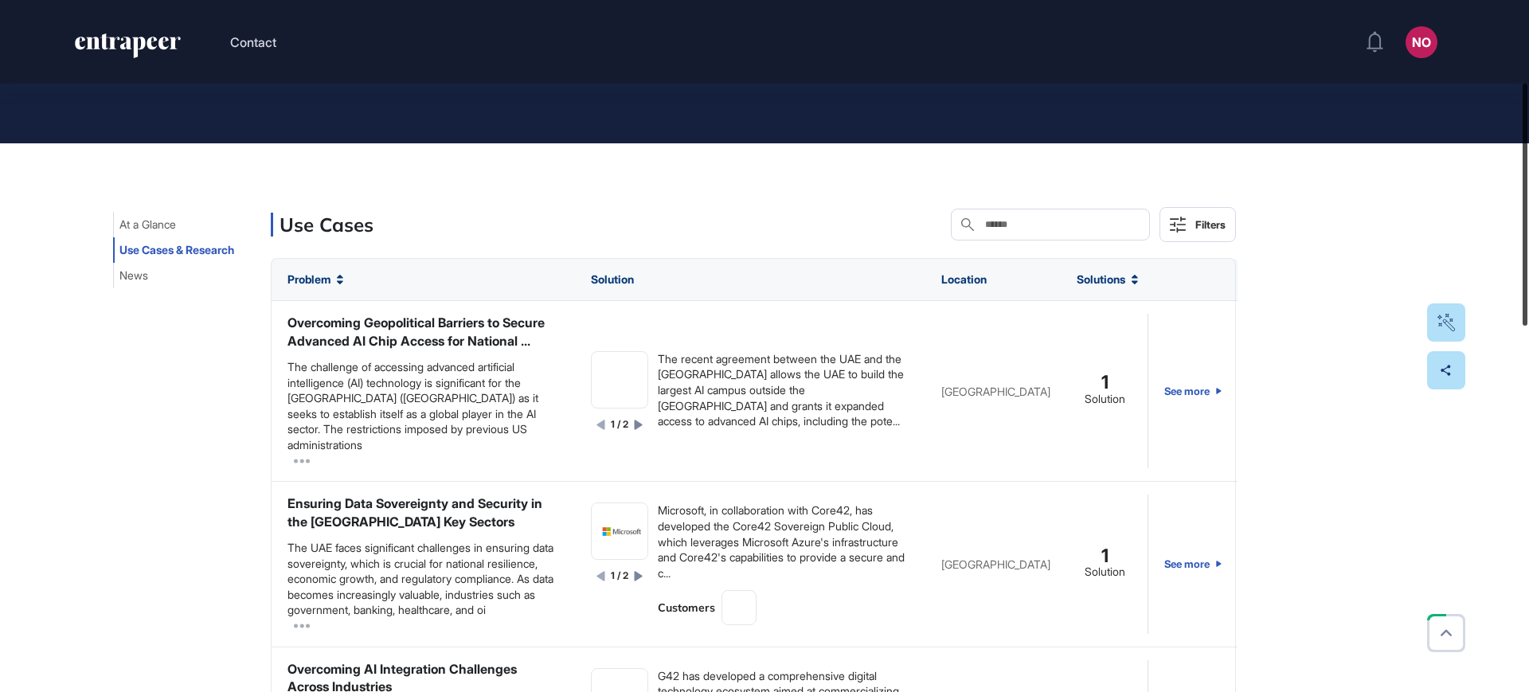
scroll to position [235, 0]
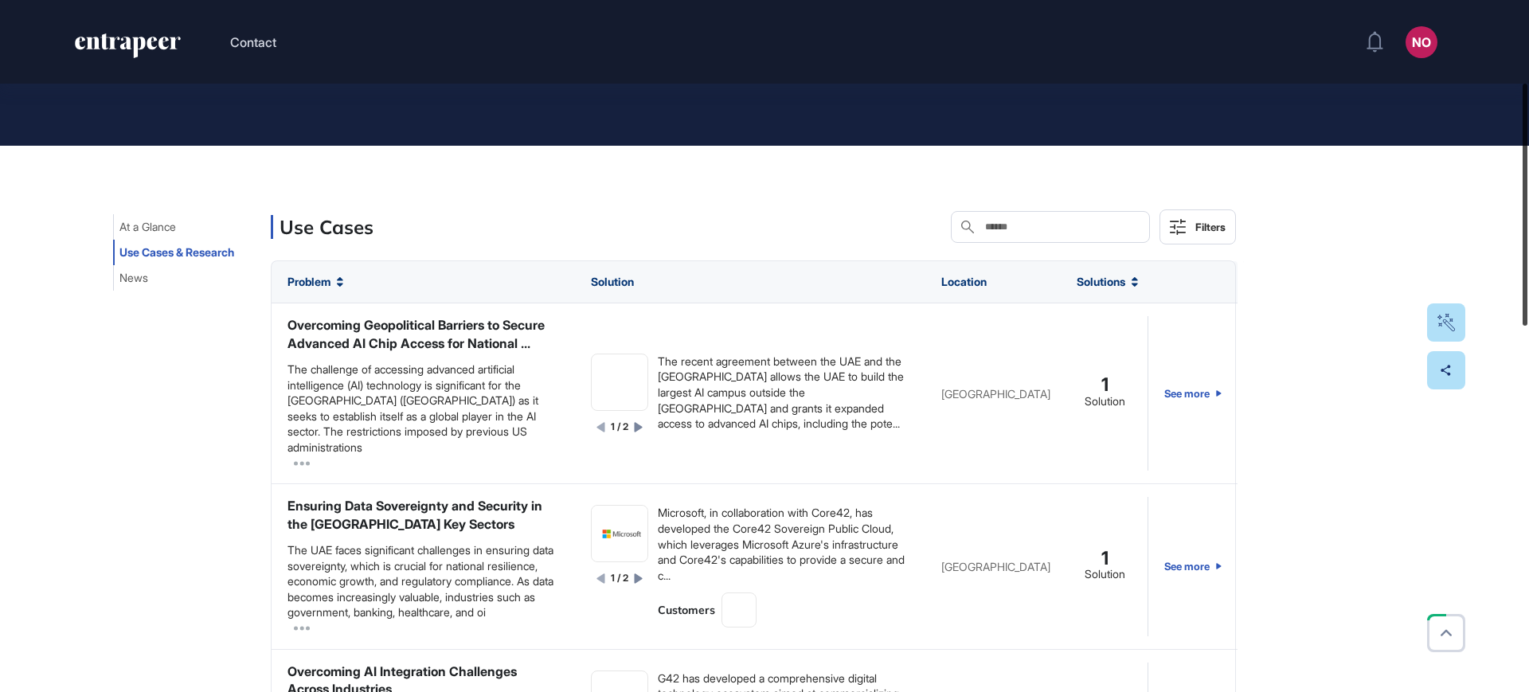
drag, startPoint x: 1528, startPoint y: 260, endPoint x: 1528, endPoint y: 154, distance: 106.7
click at [1528, 154] on div at bounding box center [1525, 205] width 5 height 242
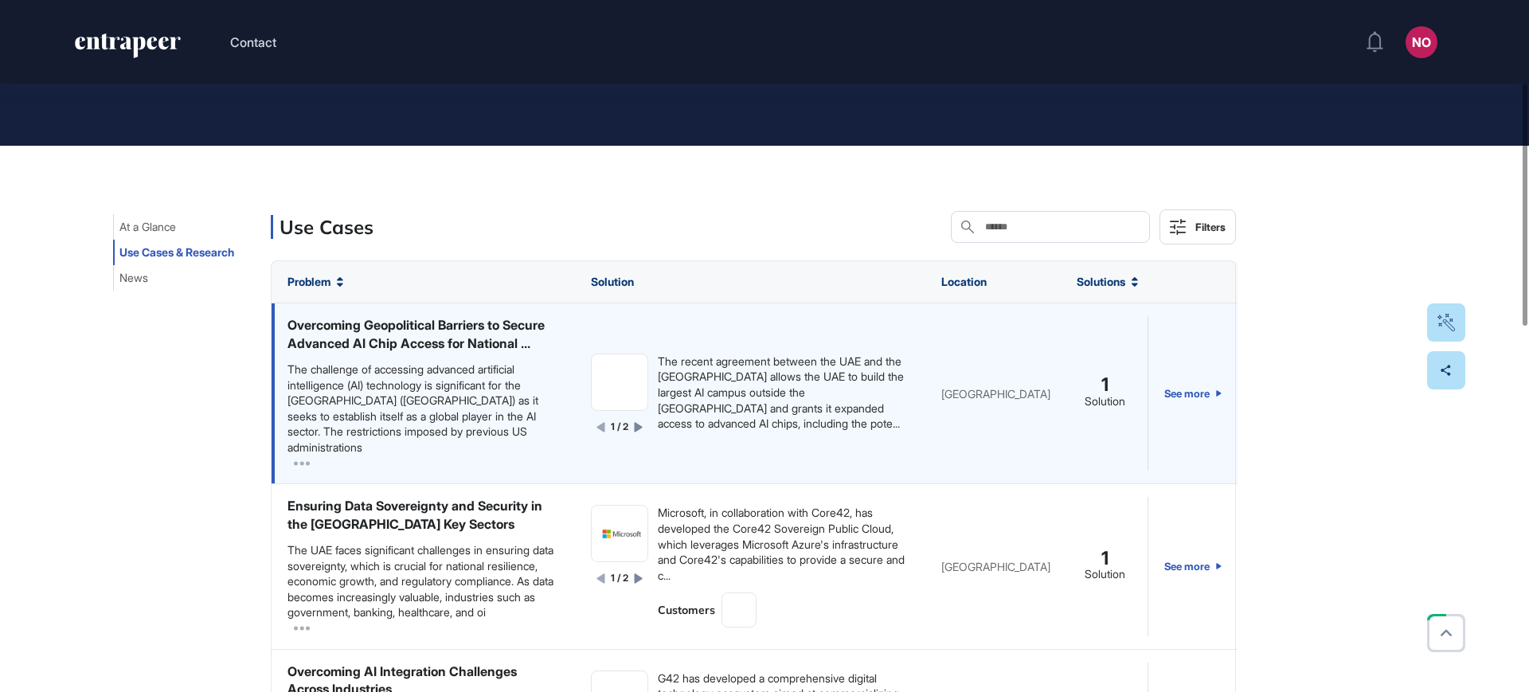
click at [635, 432] on icon at bounding box center [639, 427] width 8 height 10
click at [596, 432] on icon at bounding box center [600, 427] width 8 height 10
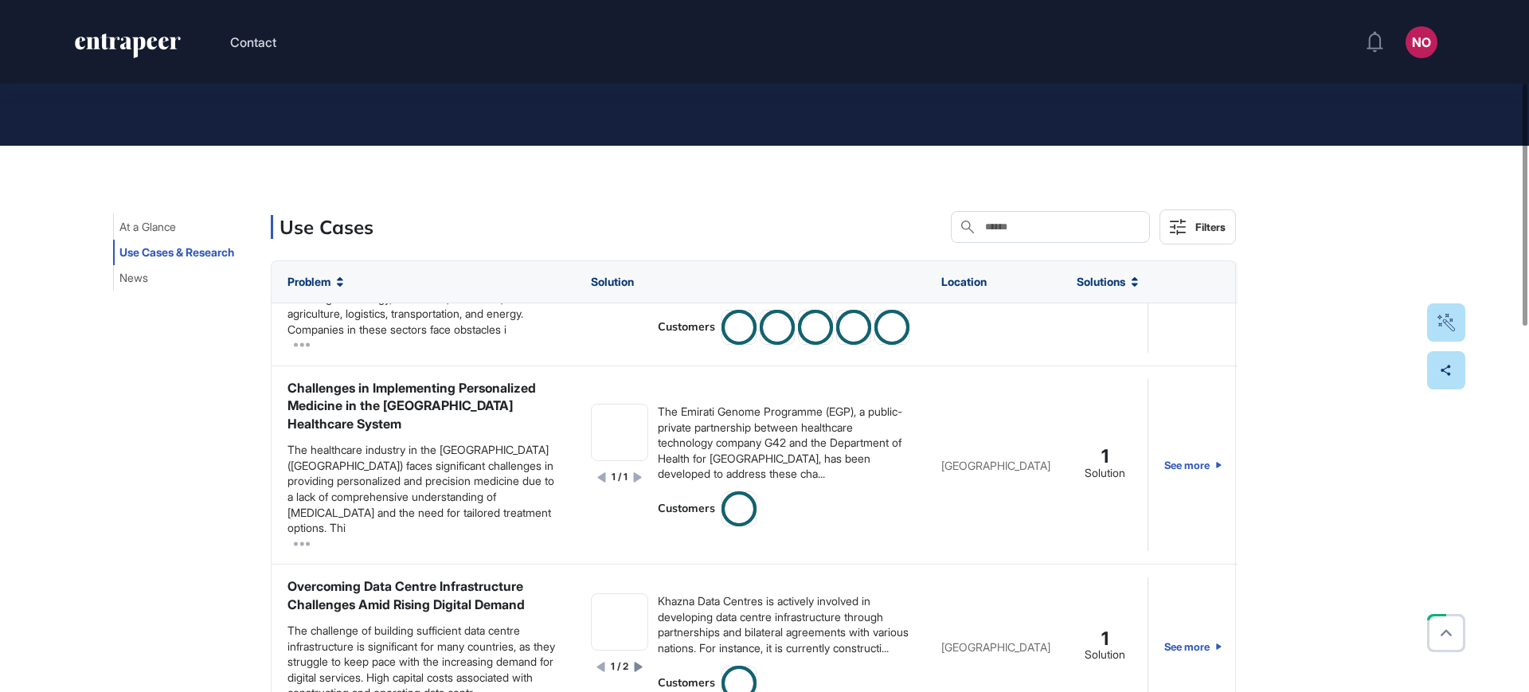
scroll to position [466, 0]
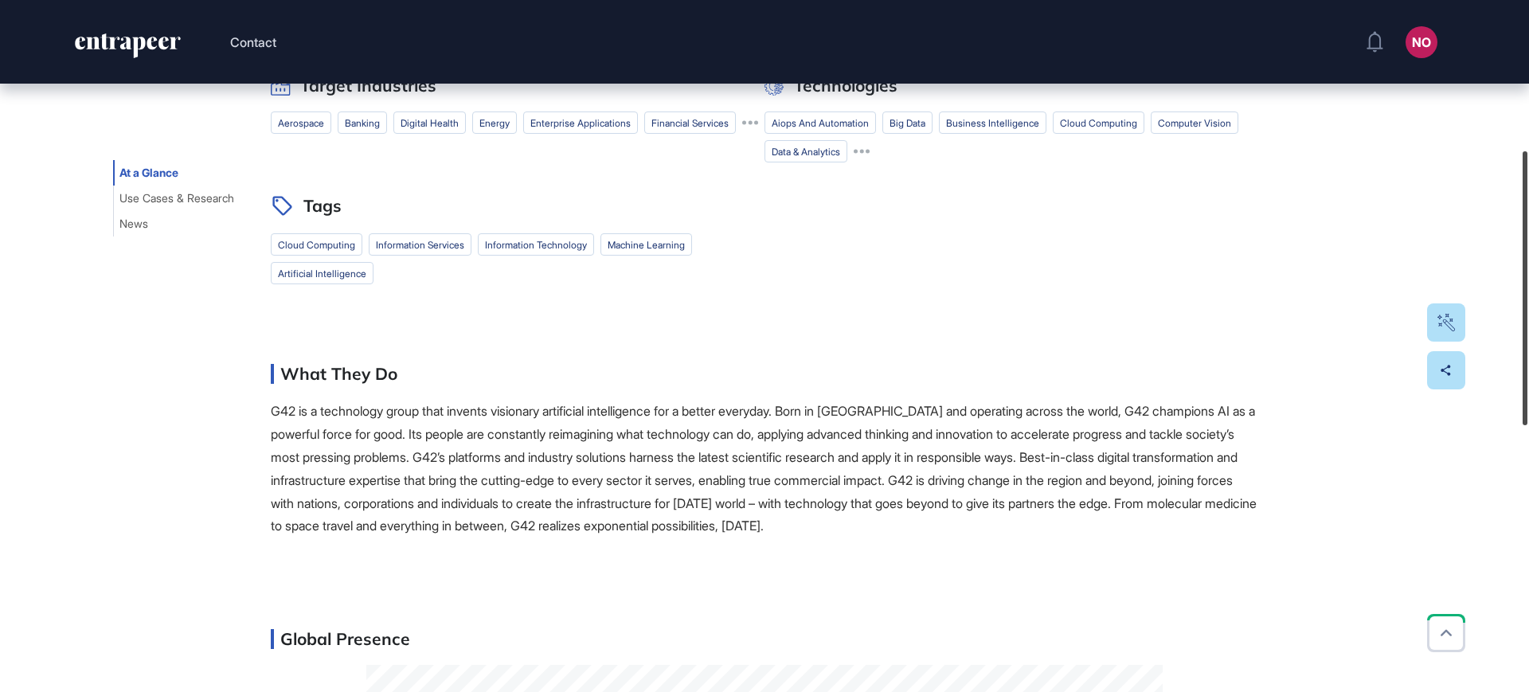
scroll to position [366, 0]
drag, startPoint x: 1528, startPoint y: 142, endPoint x: 1528, endPoint y: 287, distance: 145.0
click at [1528, 287] on div at bounding box center [1525, 284] width 5 height 274
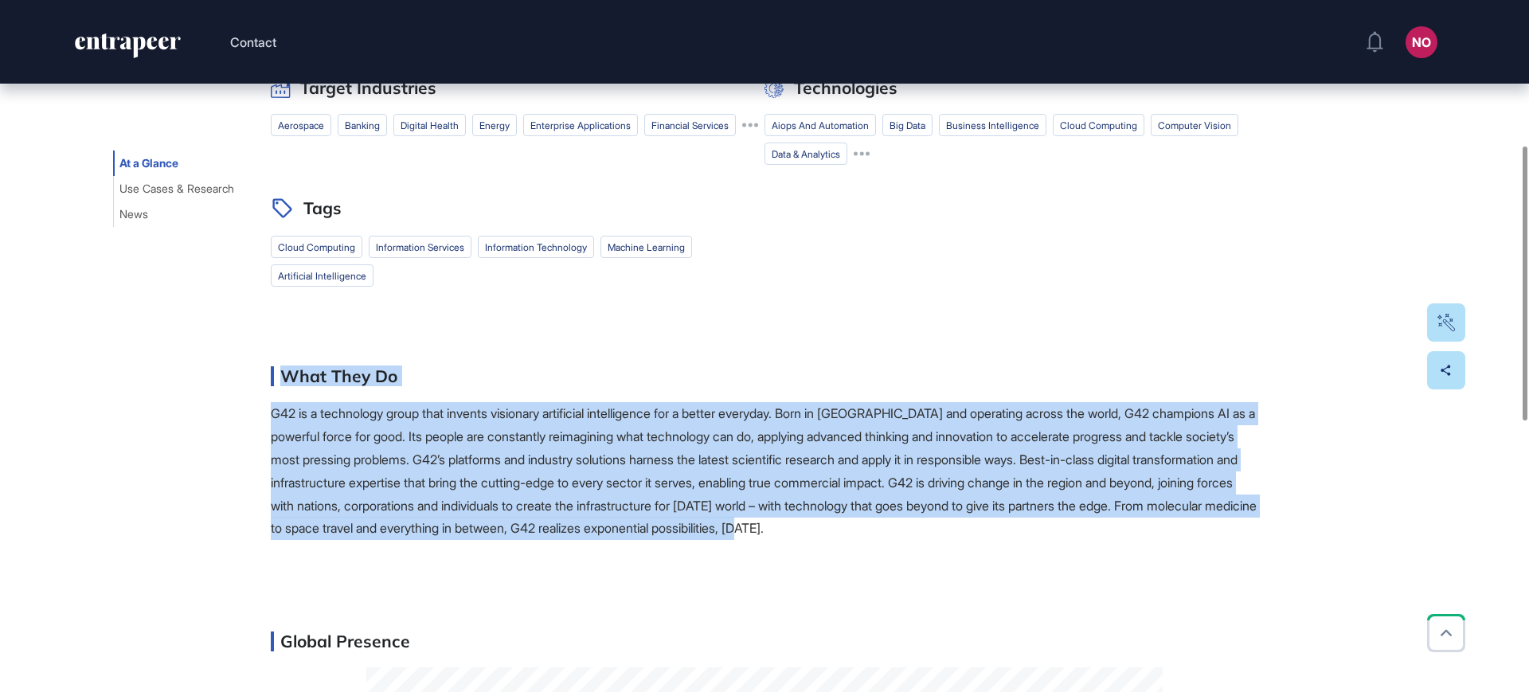
drag, startPoint x: 1061, startPoint y: 530, endPoint x: 288, endPoint y: 393, distance: 785.4
click at [288, 393] on div "What They Do G42 is a technology group that invents visionary artificial intell…" at bounding box center [765, 459] width 988 height 186
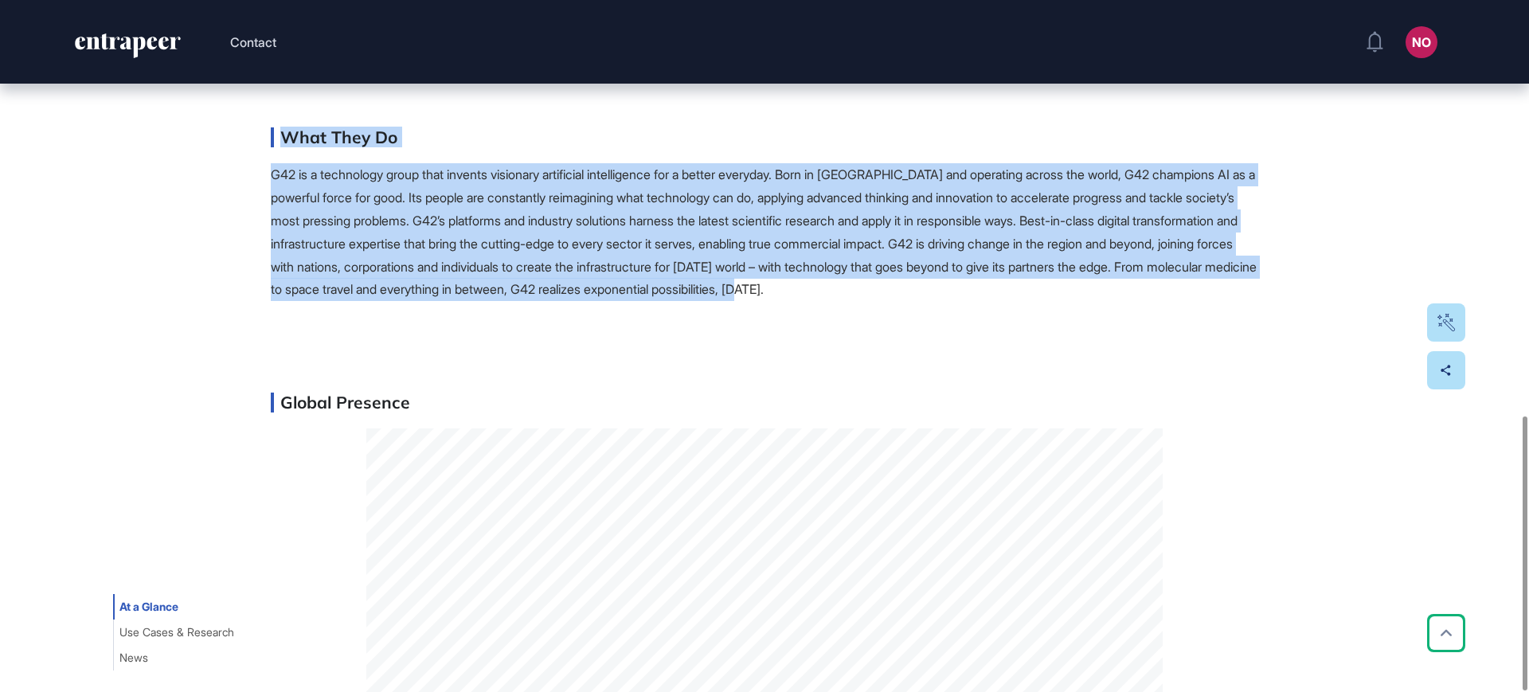
scroll to position [1049, 0]
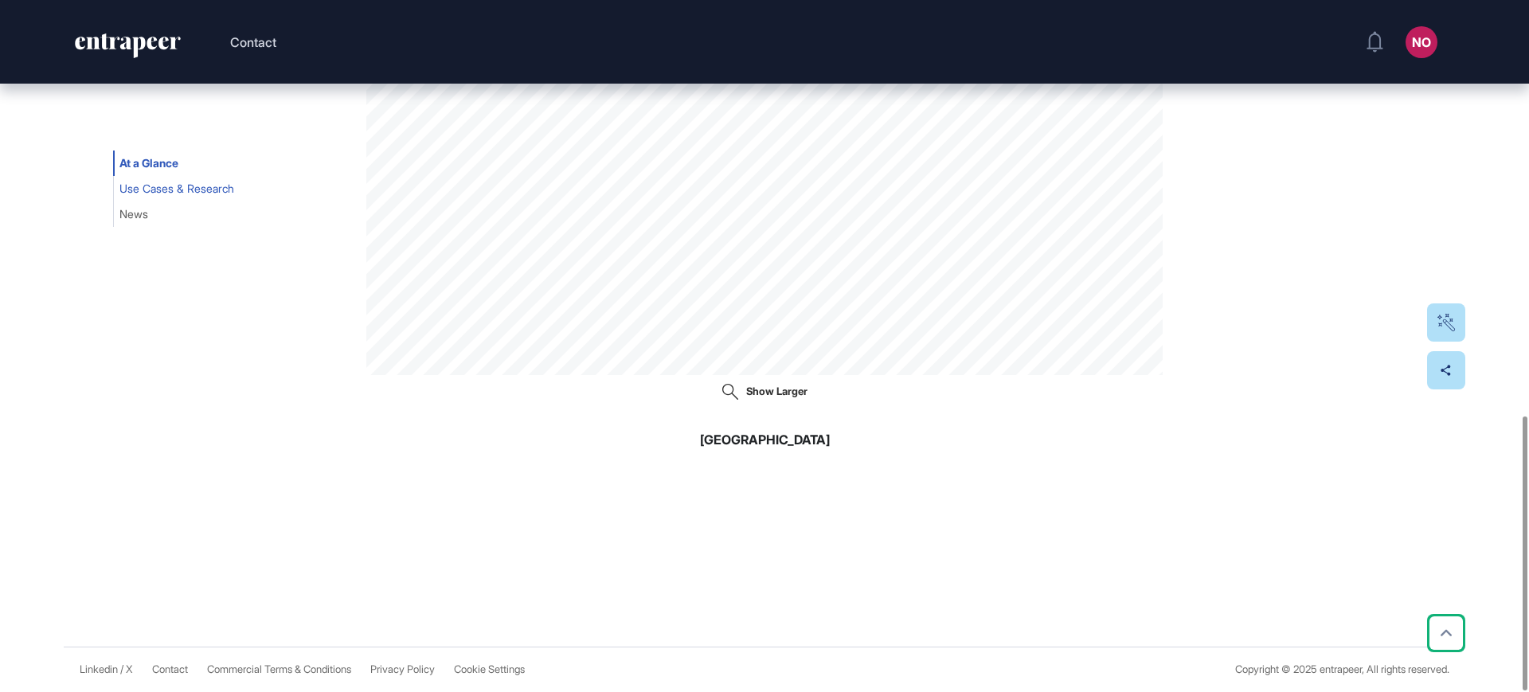
click at [176, 197] on button "Use Cases & Research" at bounding box center [176, 188] width 127 height 25
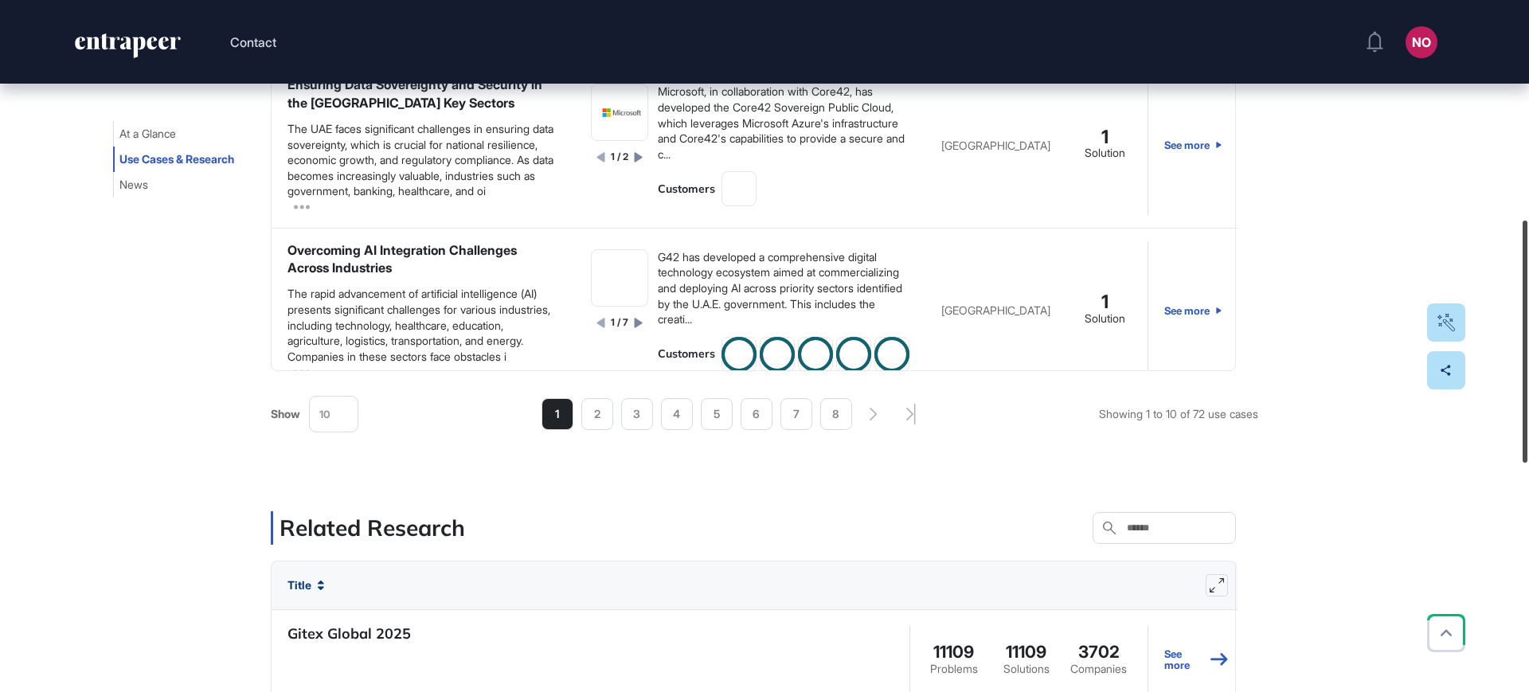
scroll to position [659, 0]
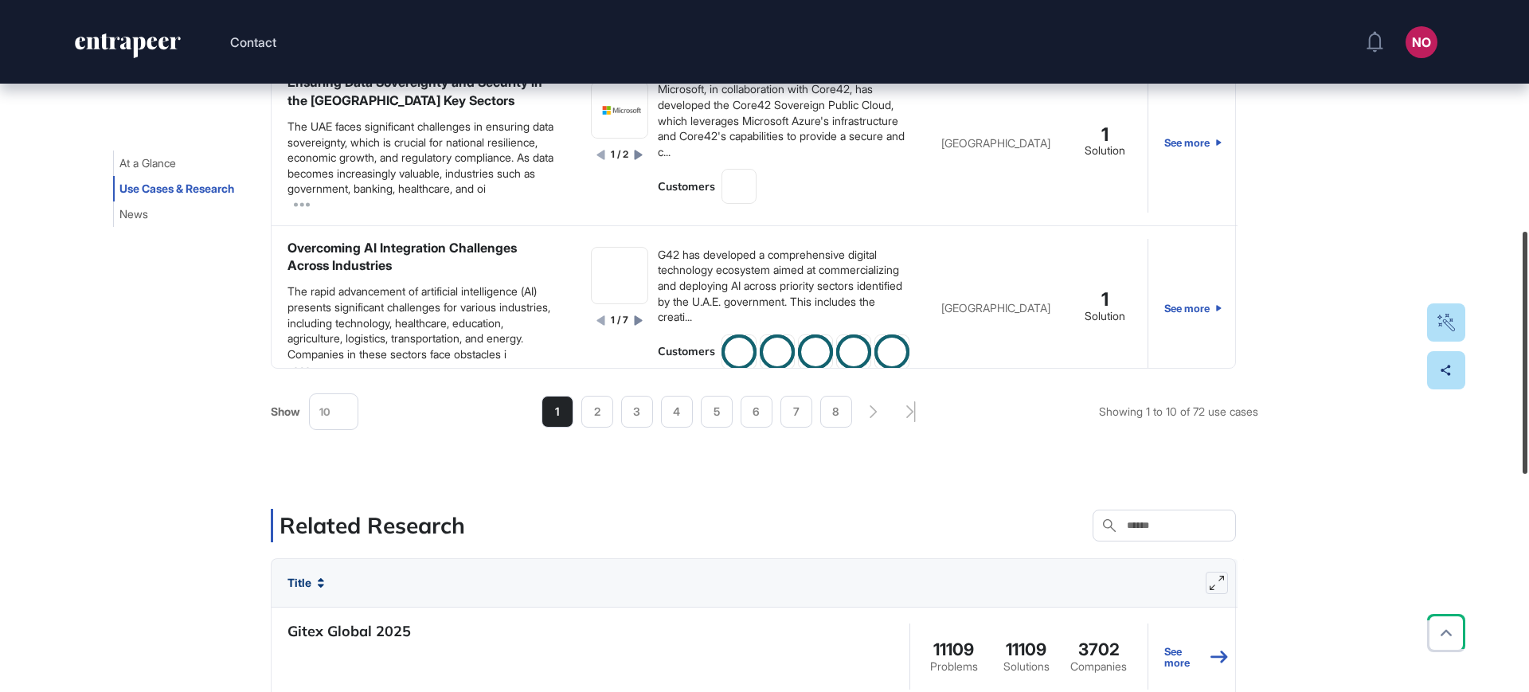
drag, startPoint x: 1528, startPoint y: 306, endPoint x: 1528, endPoint y: 412, distance: 105.9
click at [1528, 412] on div at bounding box center [1525, 353] width 5 height 242
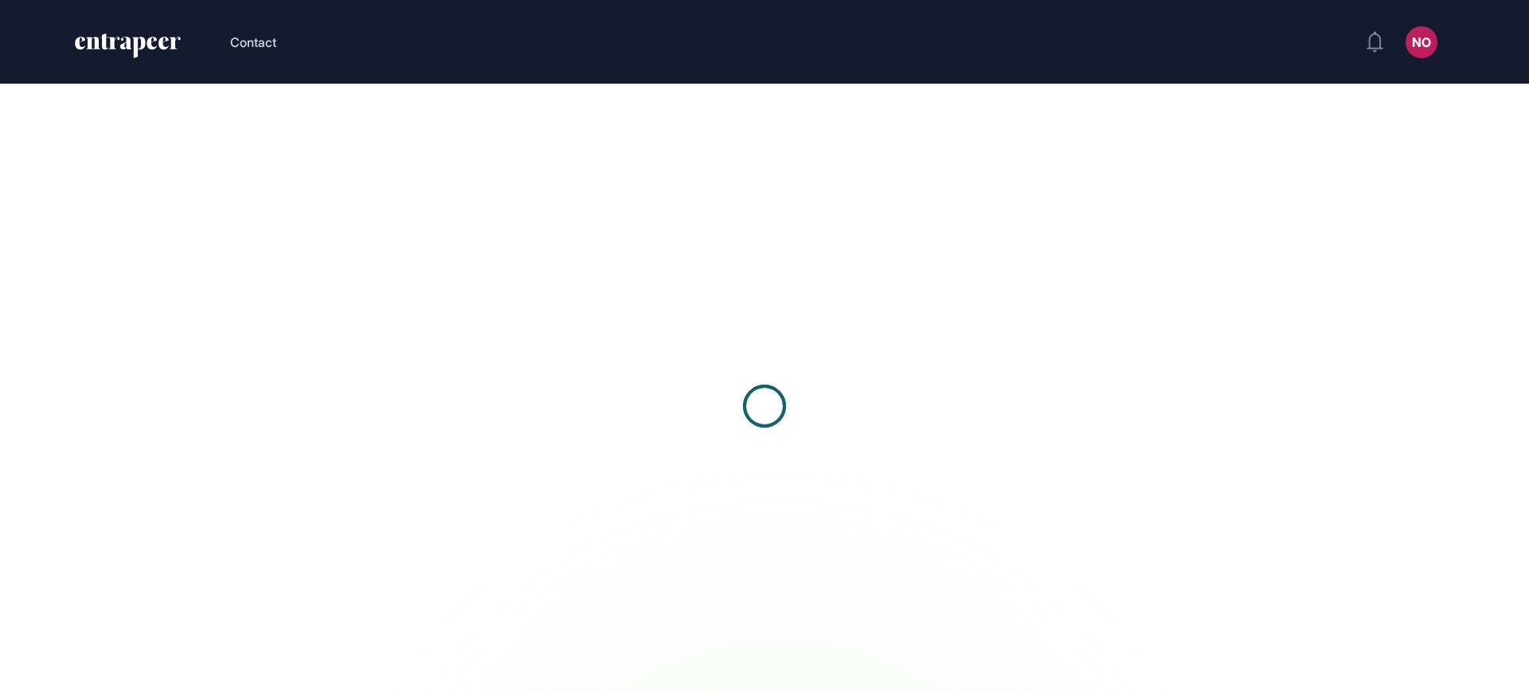
scroll to position [1, 1]
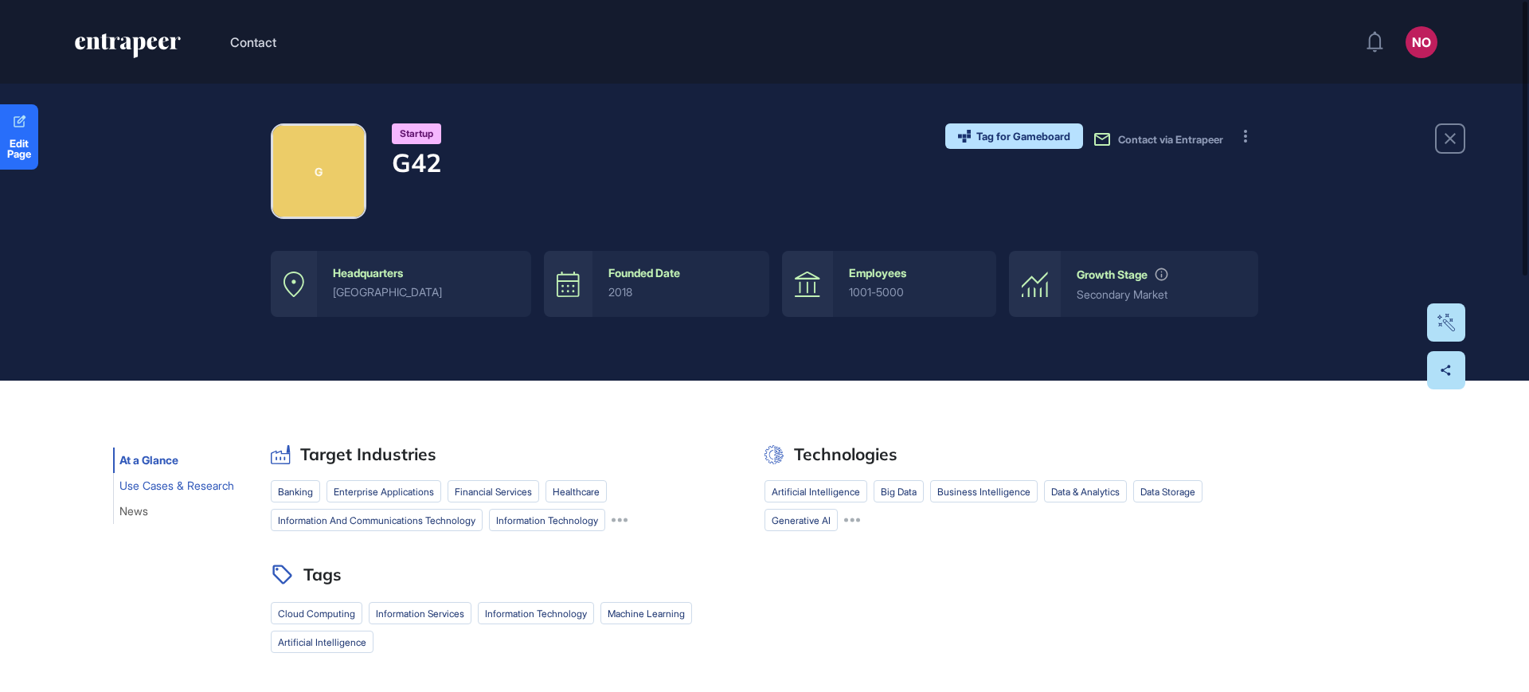
click at [172, 491] on span "Use Cases & Research" at bounding box center [176, 485] width 115 height 13
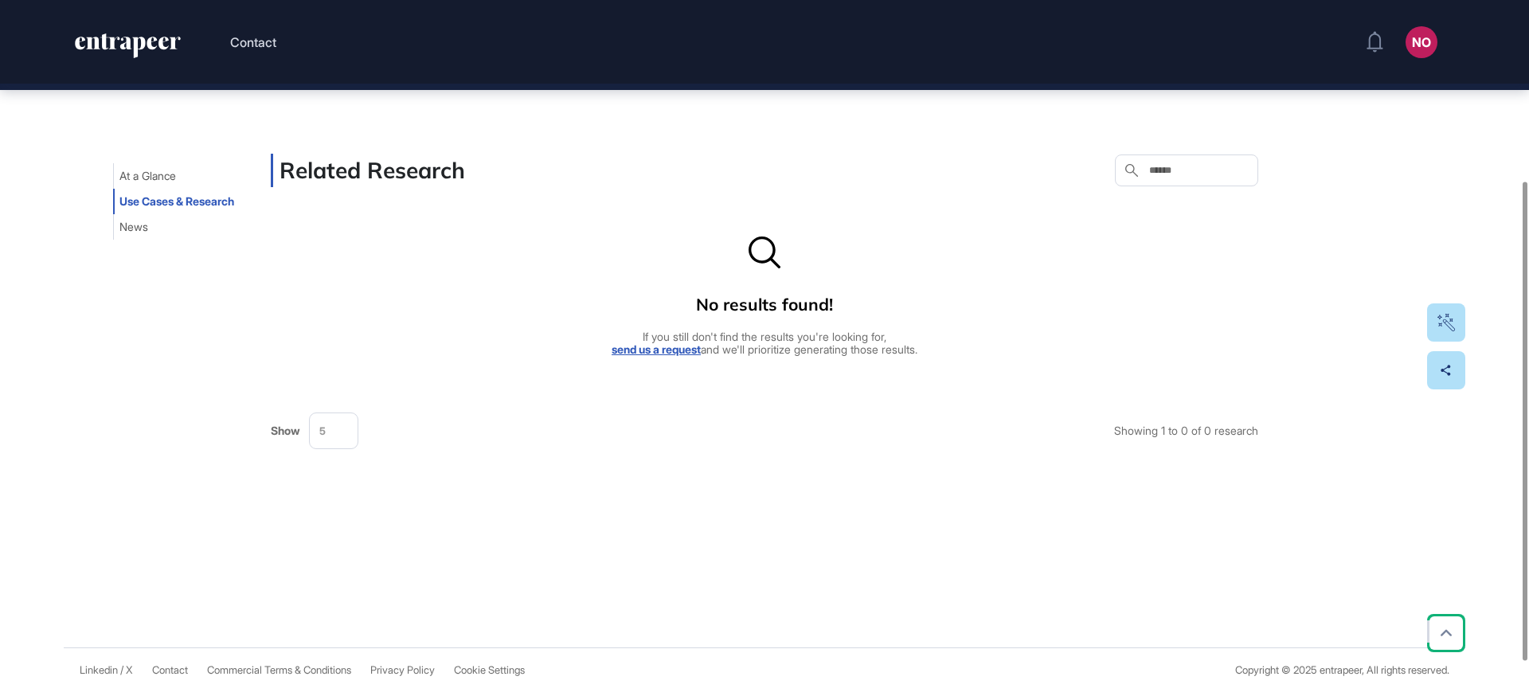
scroll to position [0, 0]
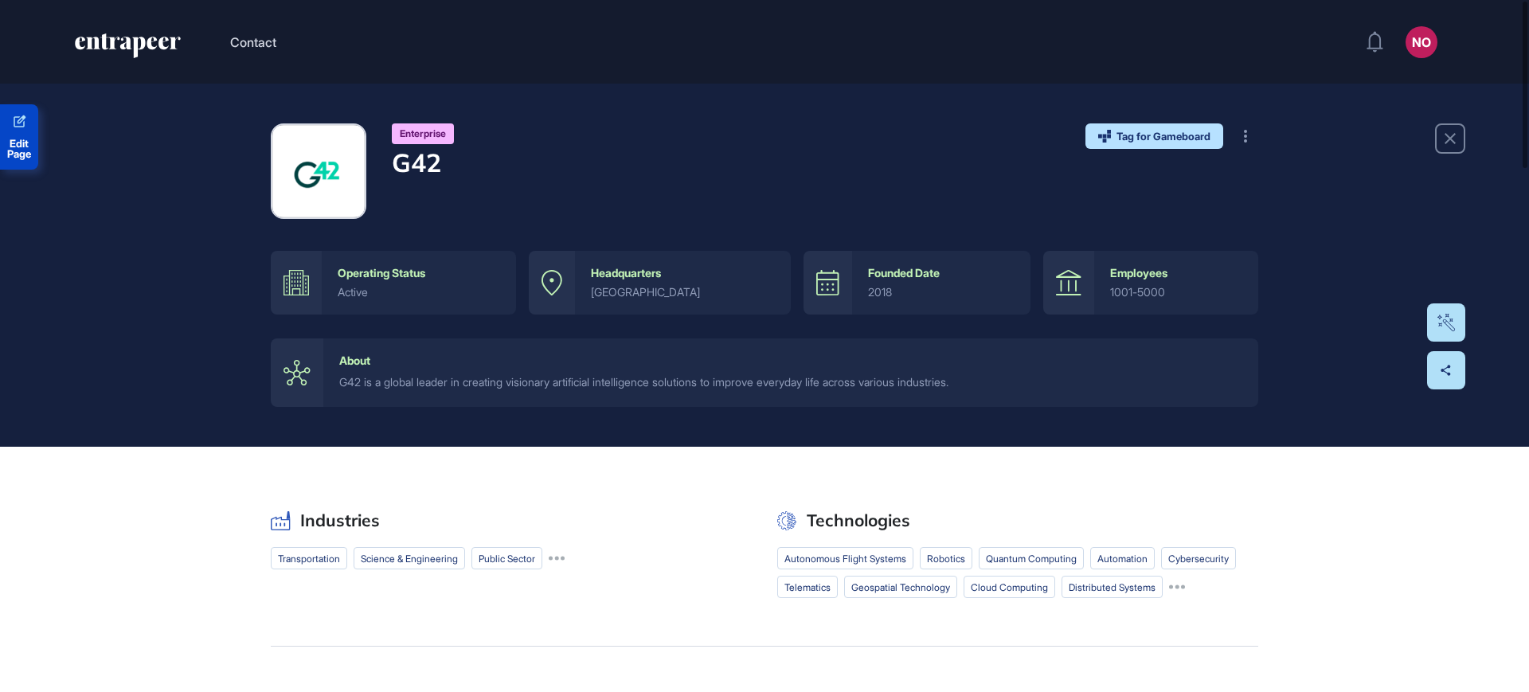
click at [37, 140] on span "Edit Page" at bounding box center [19, 149] width 38 height 21
click at [1240, 131] on button at bounding box center [1245, 135] width 25 height 25
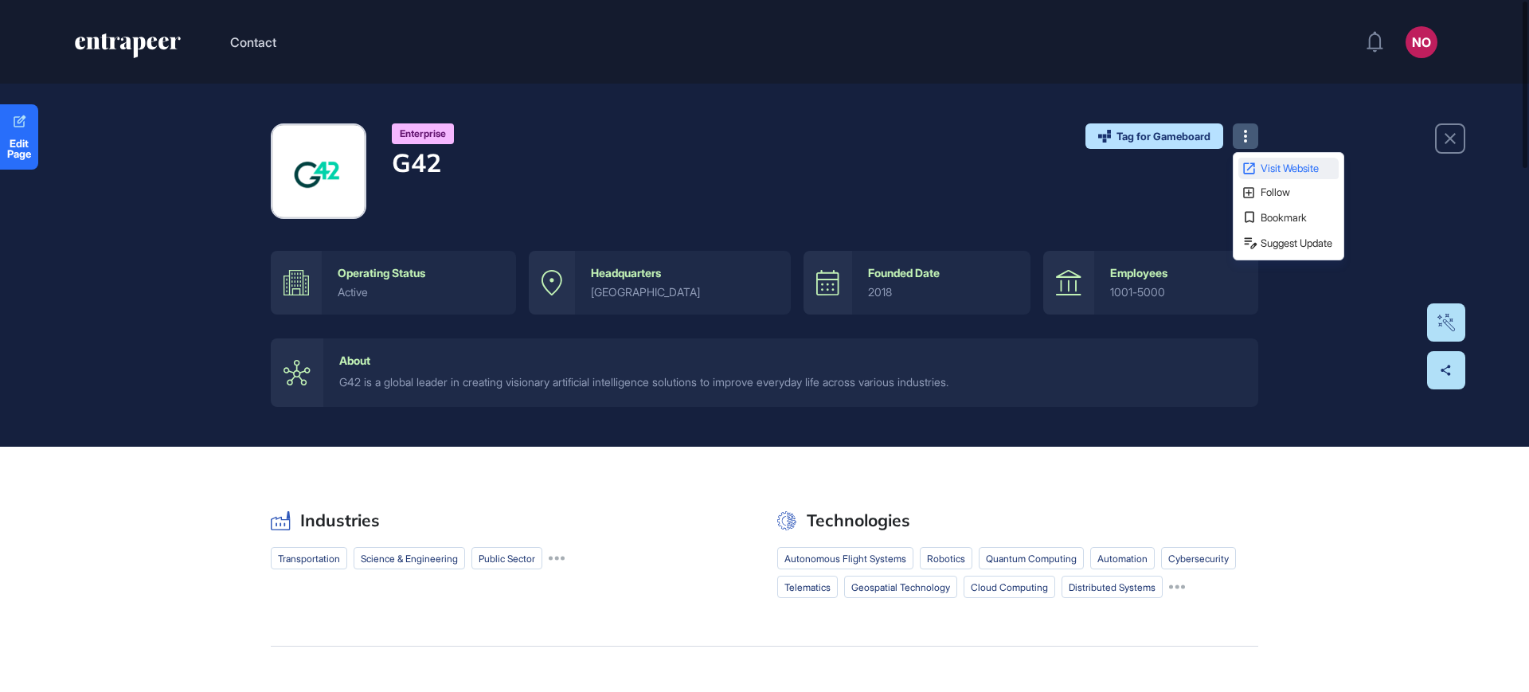
click at [1252, 162] on icon at bounding box center [1248, 167] width 11 height 11
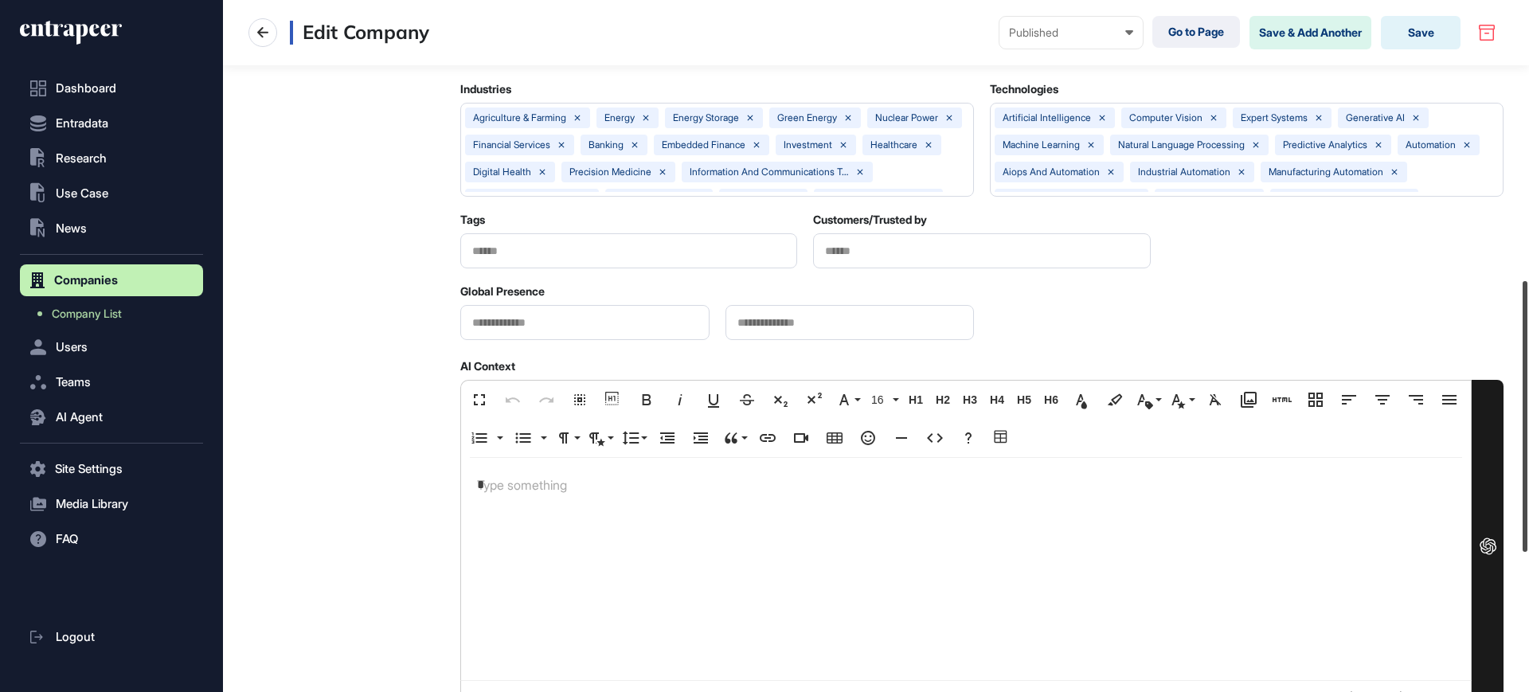
scroll to position [1070, 0]
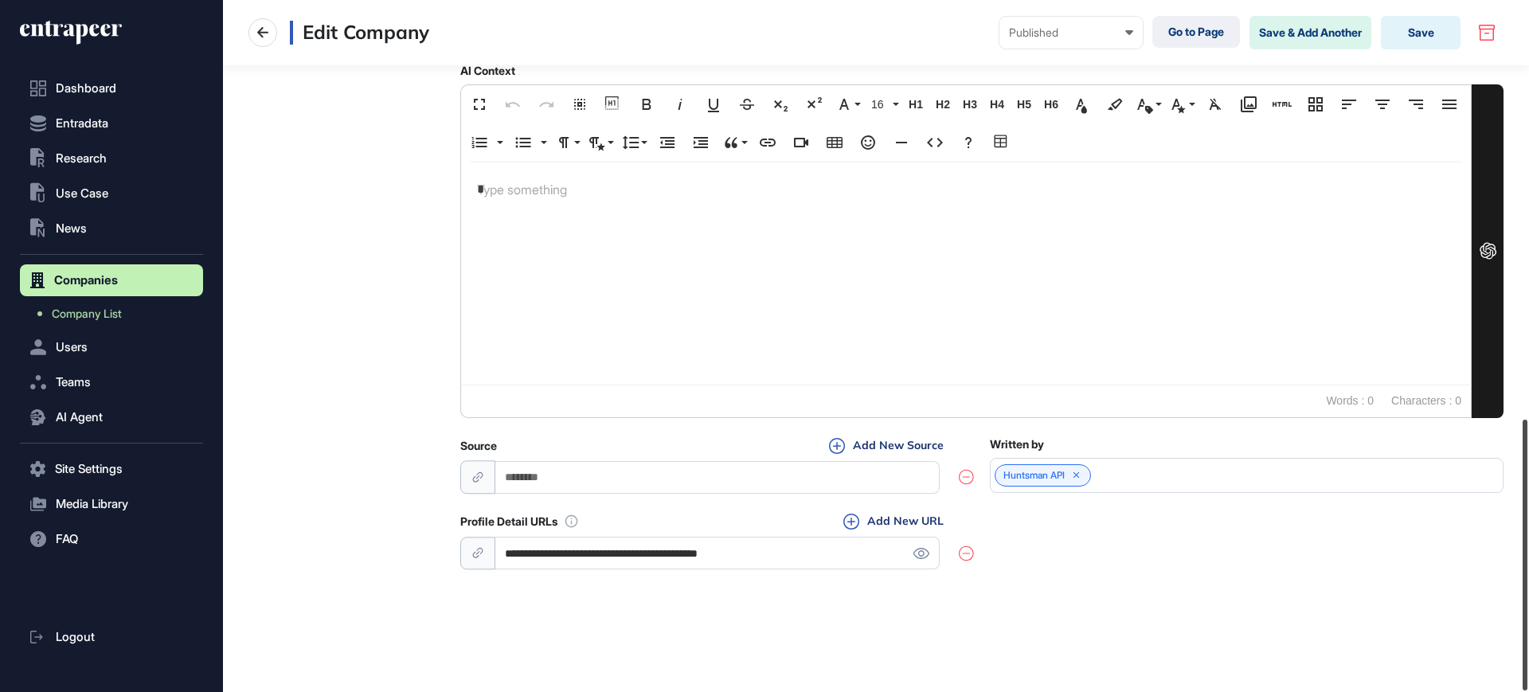
drag, startPoint x: 1528, startPoint y: 465, endPoint x: 1528, endPoint y: 691, distance: 225.4
click at [1528, 691] on div "**********" at bounding box center [876, 346] width 1306 height 692
click at [879, 519] on button "Add New URL" at bounding box center [894, 522] width 110 height 18
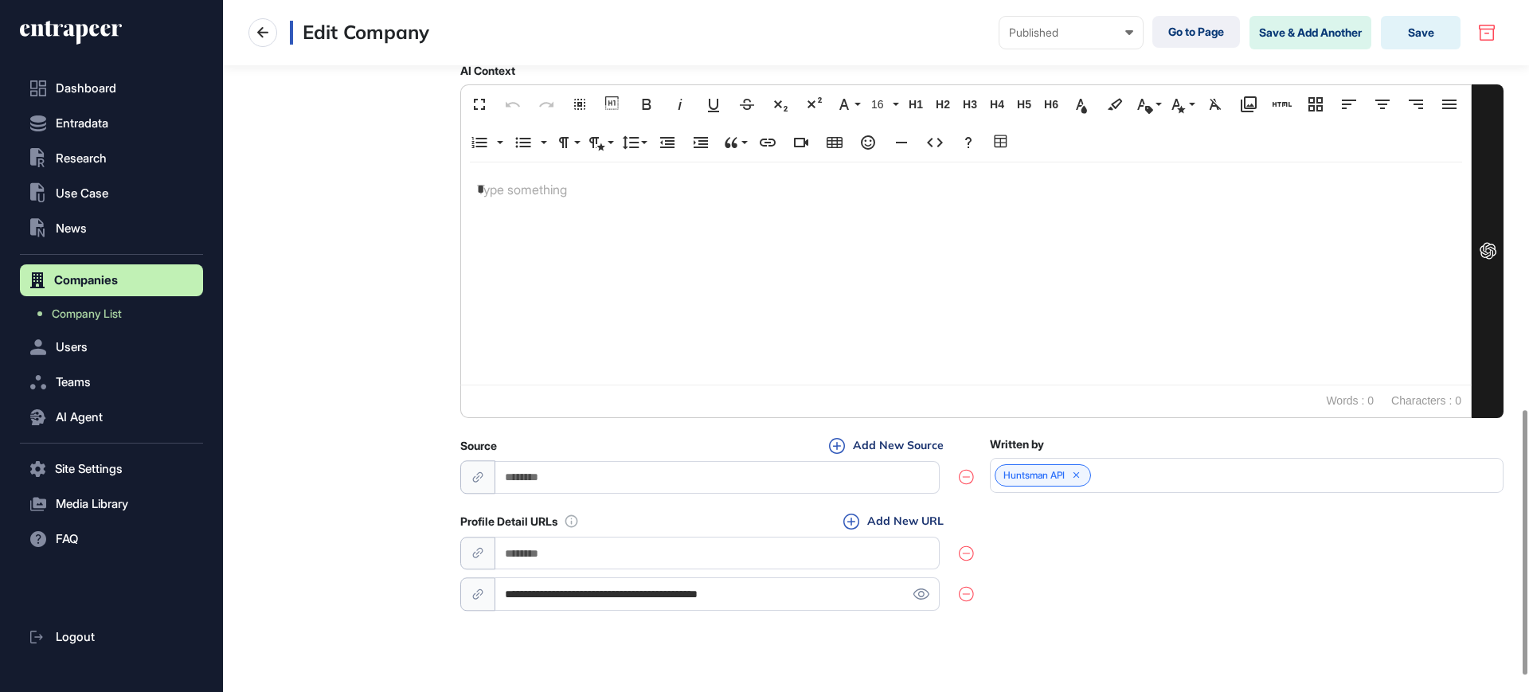
click at [842, 547] on input "url" at bounding box center [717, 553] width 444 height 33
paste input "**********"
type input "**********"
click at [1080, 566] on div "**********" at bounding box center [981, 563] width 1043 height 101
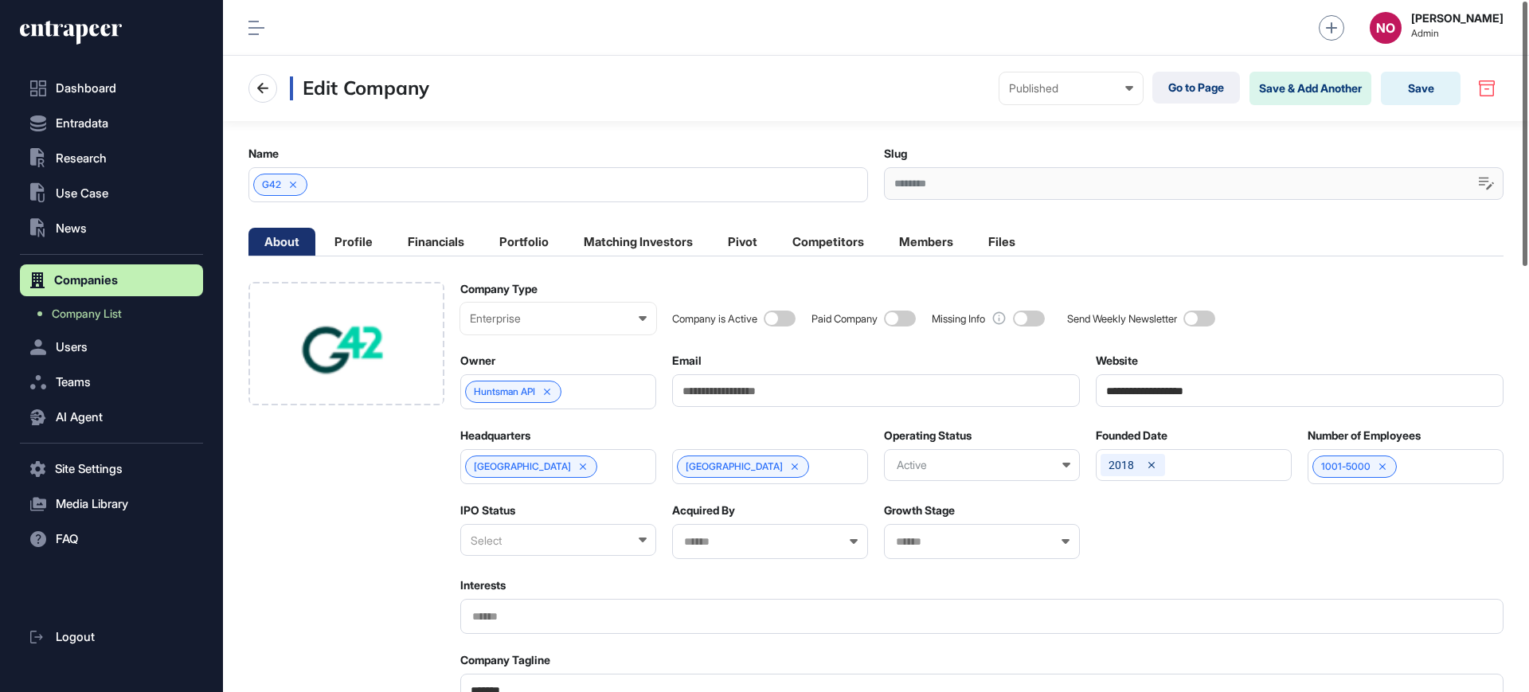
click at [1528, 210] on div at bounding box center [1525, 134] width 5 height 264
click at [511, 534] on div "Select" at bounding box center [558, 540] width 196 height 32
click at [504, 615] on div "Private" at bounding box center [557, 617] width 193 height 25
click at [1205, 395] on input "**********" at bounding box center [1300, 390] width 408 height 33
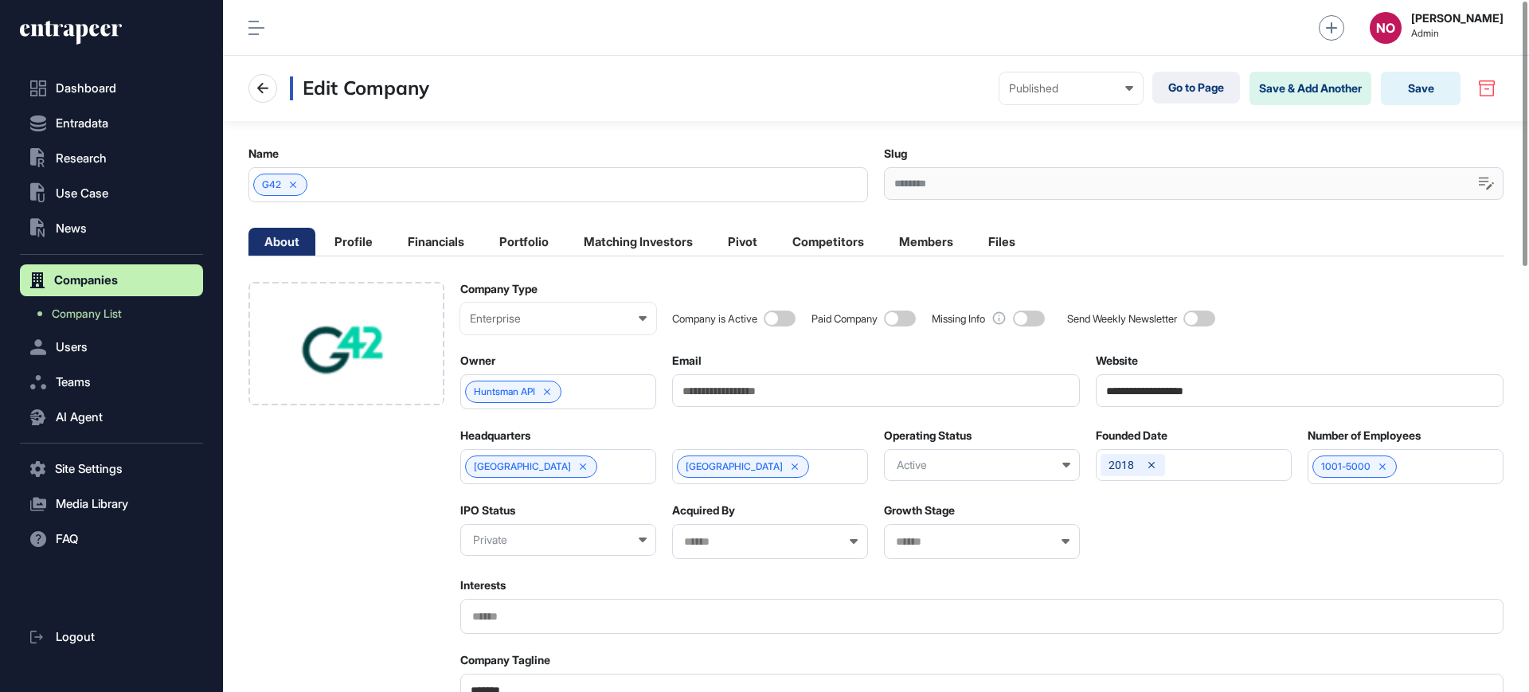
click at [1205, 395] on input "**********" at bounding box center [1300, 390] width 408 height 33
click at [1380, 330] on div "Company is Active Paid Company Missing Info Send Weekly Newsletter" at bounding box center [1088, 308] width 832 height 53
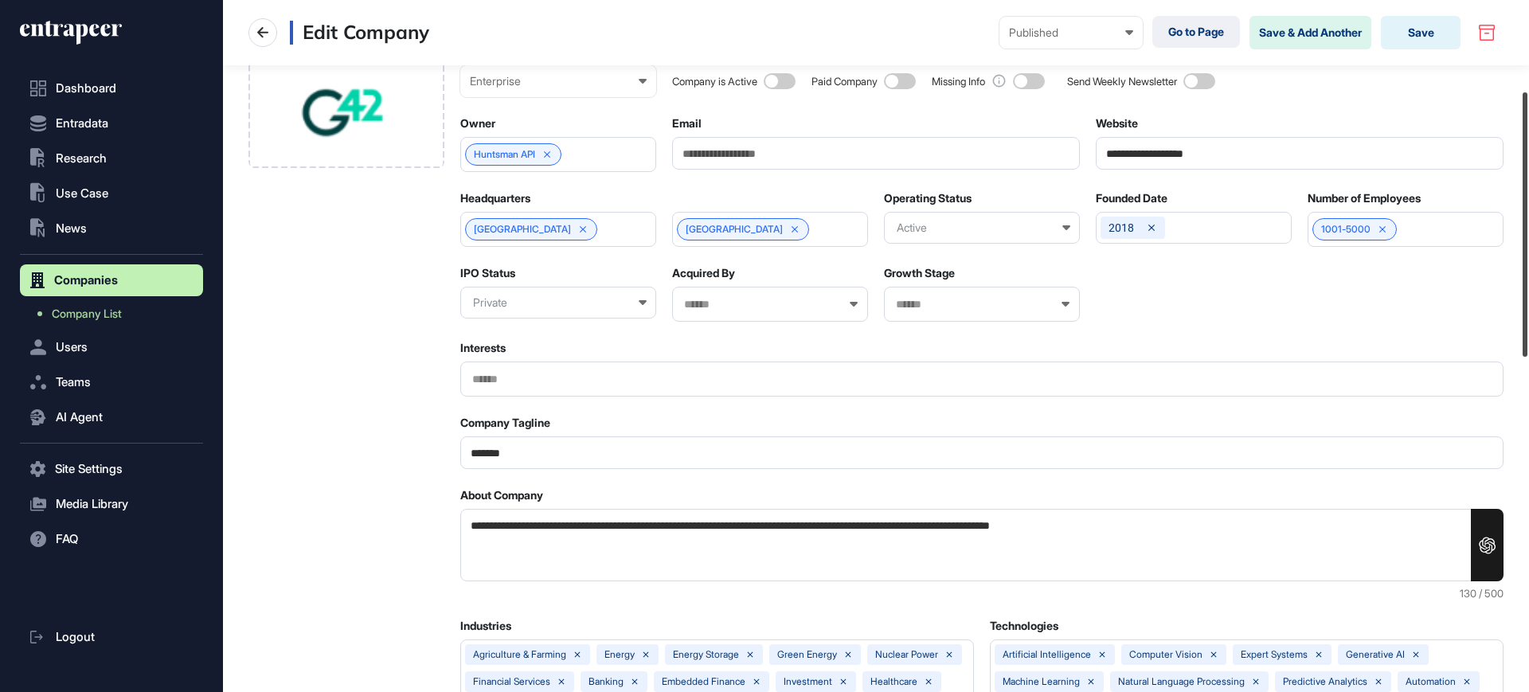
drag, startPoint x: 1528, startPoint y: 242, endPoint x: 1031, endPoint y: 377, distance: 515.7
click at [1528, 335] on div at bounding box center [1525, 224] width 5 height 264
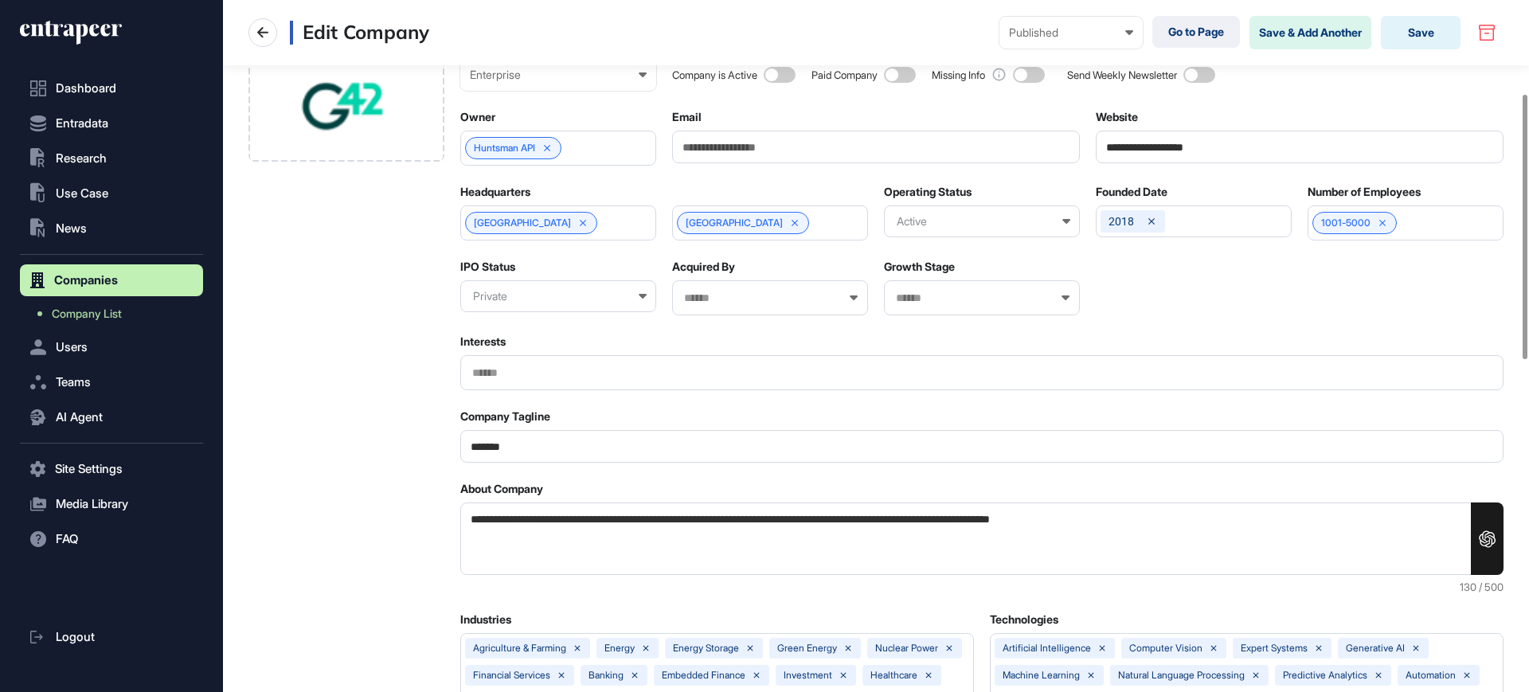
drag, startPoint x: 568, startPoint y: 452, endPoint x: 460, endPoint y: 440, distance: 108.3
click at [460, 440] on input "*******" at bounding box center [981, 446] width 1043 height 33
type input "**********"
click at [1414, 45] on button "Save" at bounding box center [1421, 32] width 80 height 33
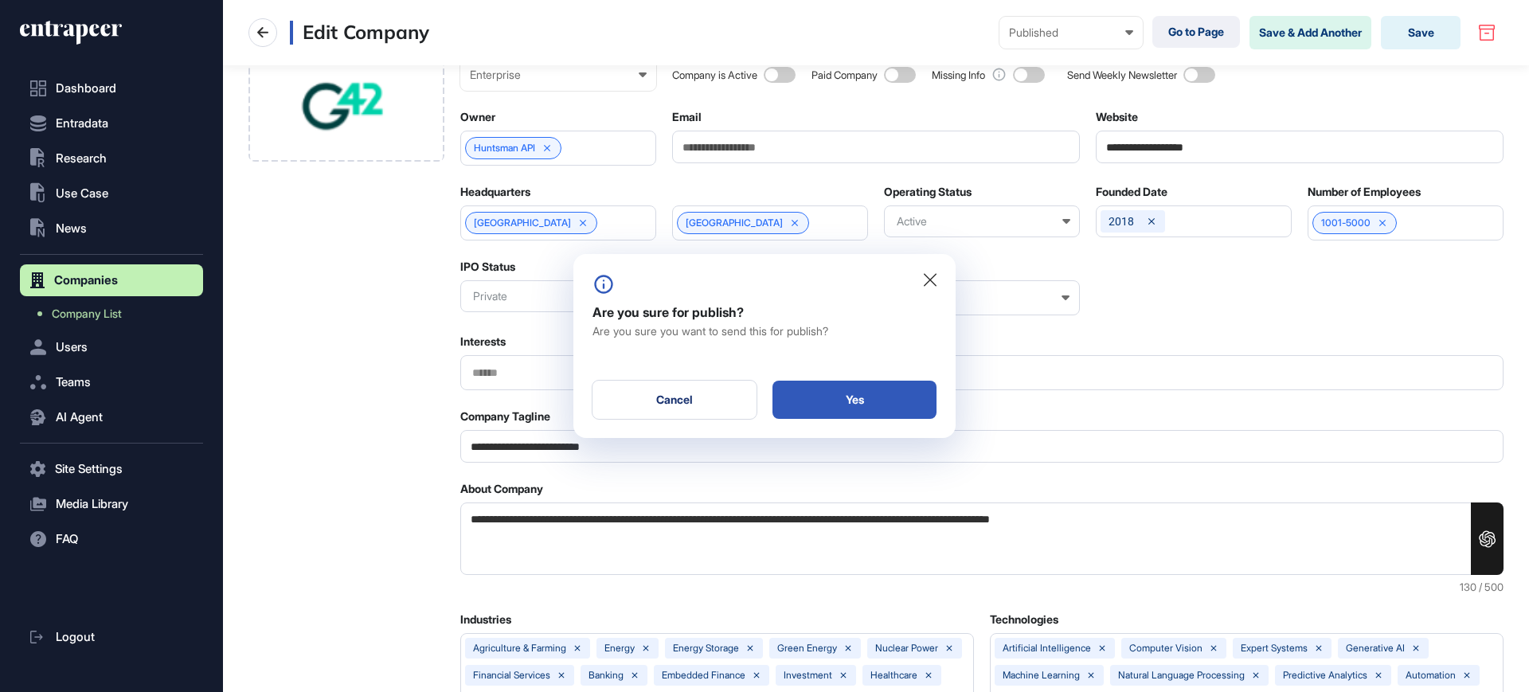
click at [843, 398] on div "Yes" at bounding box center [855, 400] width 164 height 38
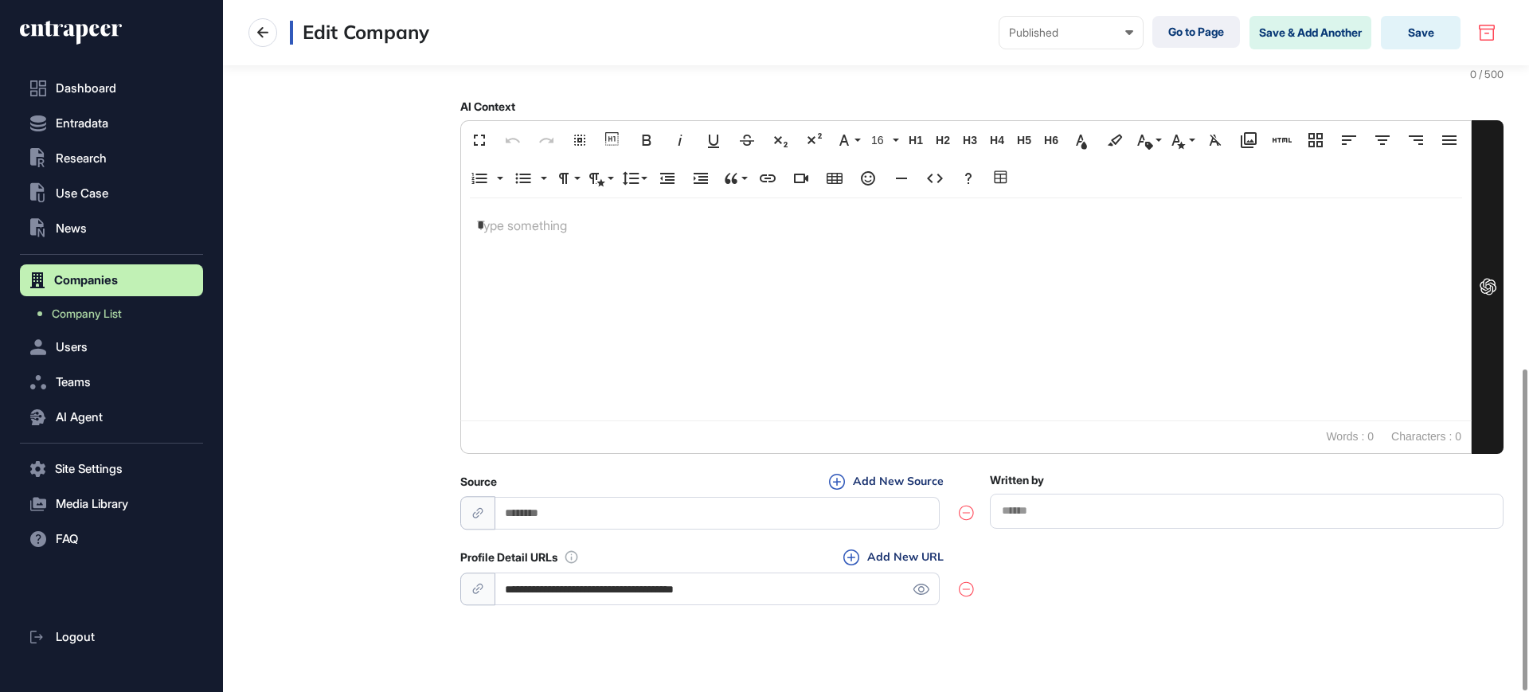
scroll to position [793, 0]
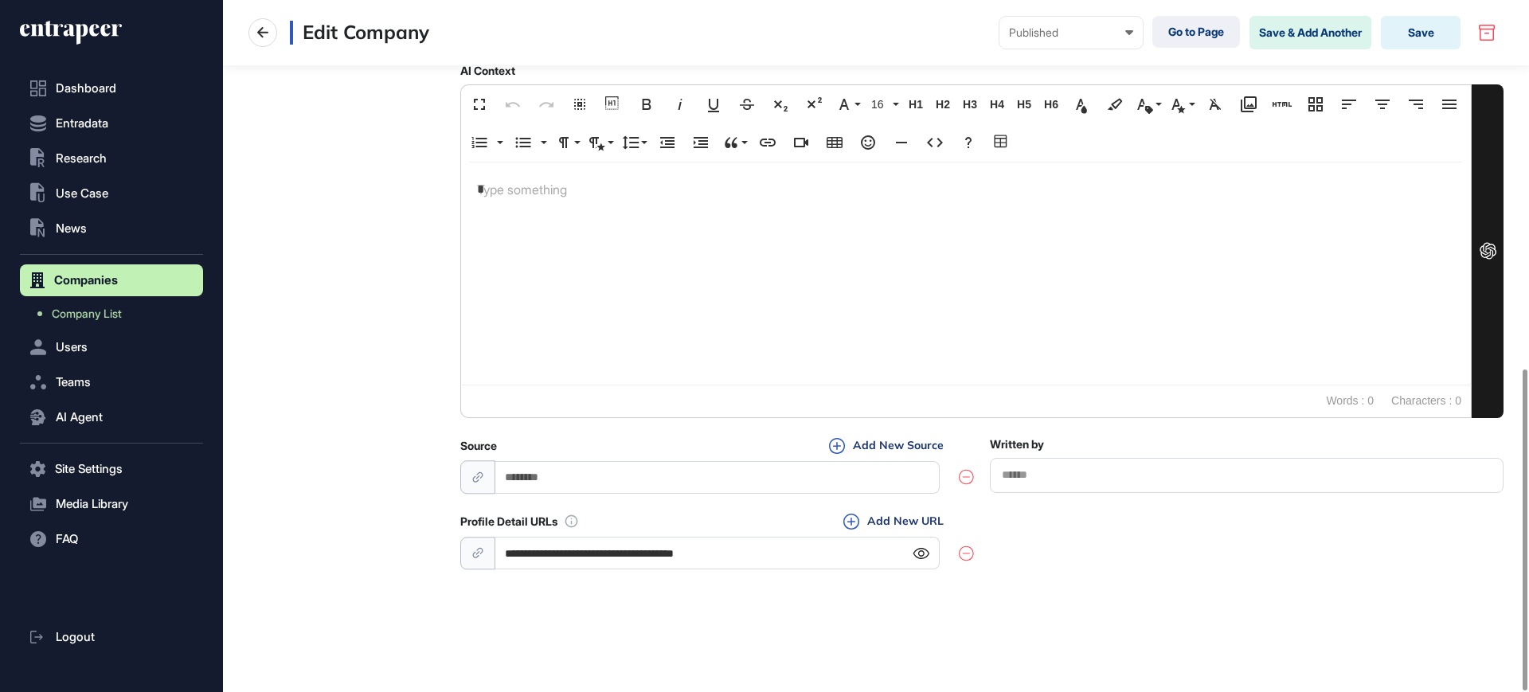
click at [921, 548] on icon at bounding box center [921, 553] width 17 height 11
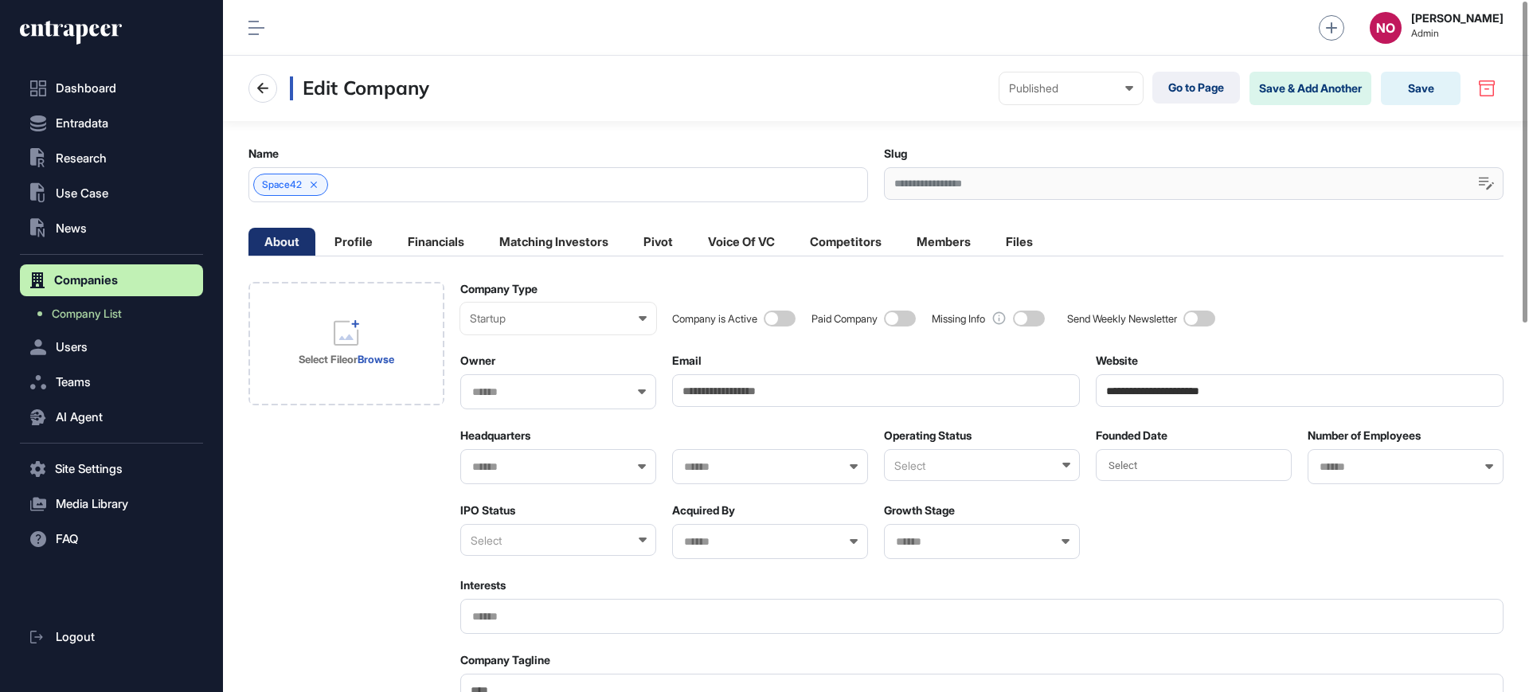
drag, startPoint x: 1253, startPoint y: 394, endPoint x: 1172, endPoint y: 400, distance: 80.6
click at [1172, 400] on input "**********" at bounding box center [1300, 390] width 408 height 33
click at [129, 320] on link "Company List" at bounding box center [115, 313] width 175 height 29
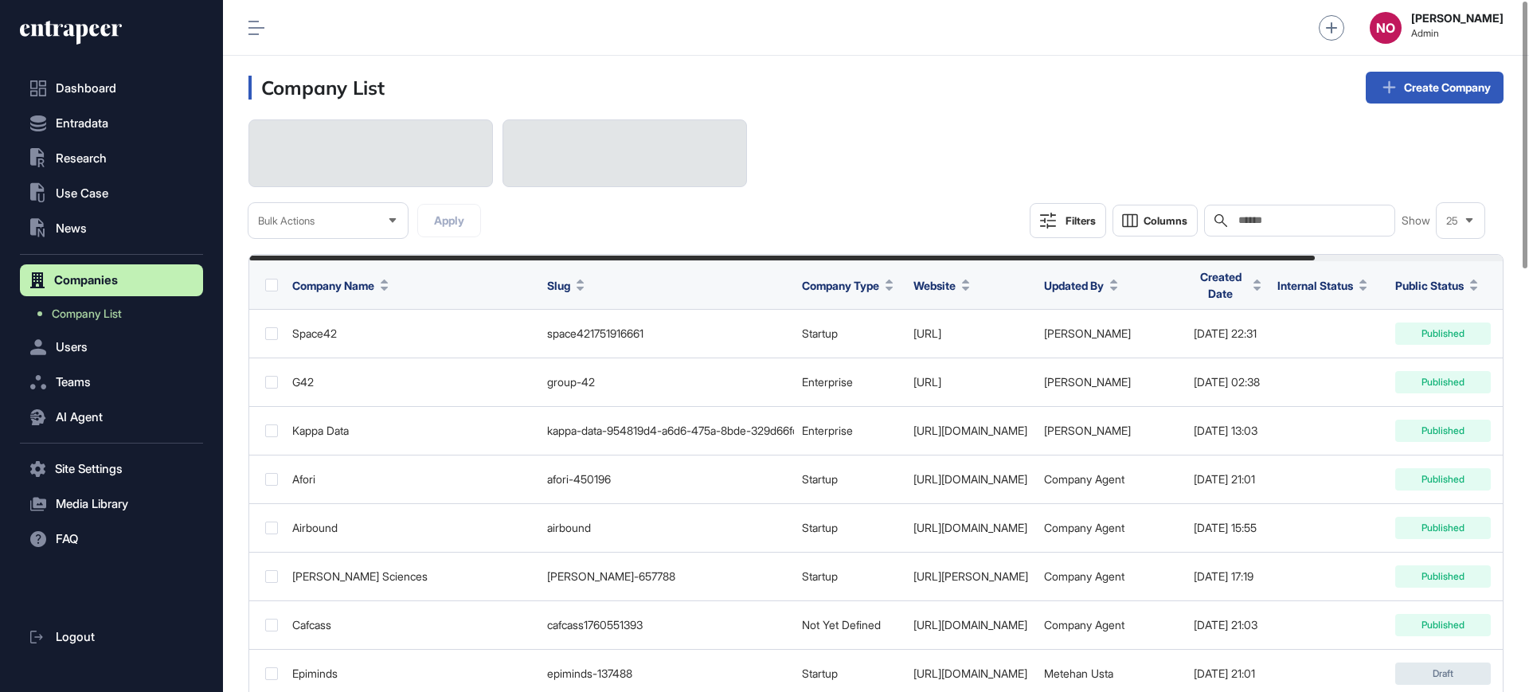
click at [1337, 224] on input "text" at bounding box center [1311, 220] width 148 height 13
paste input "**********"
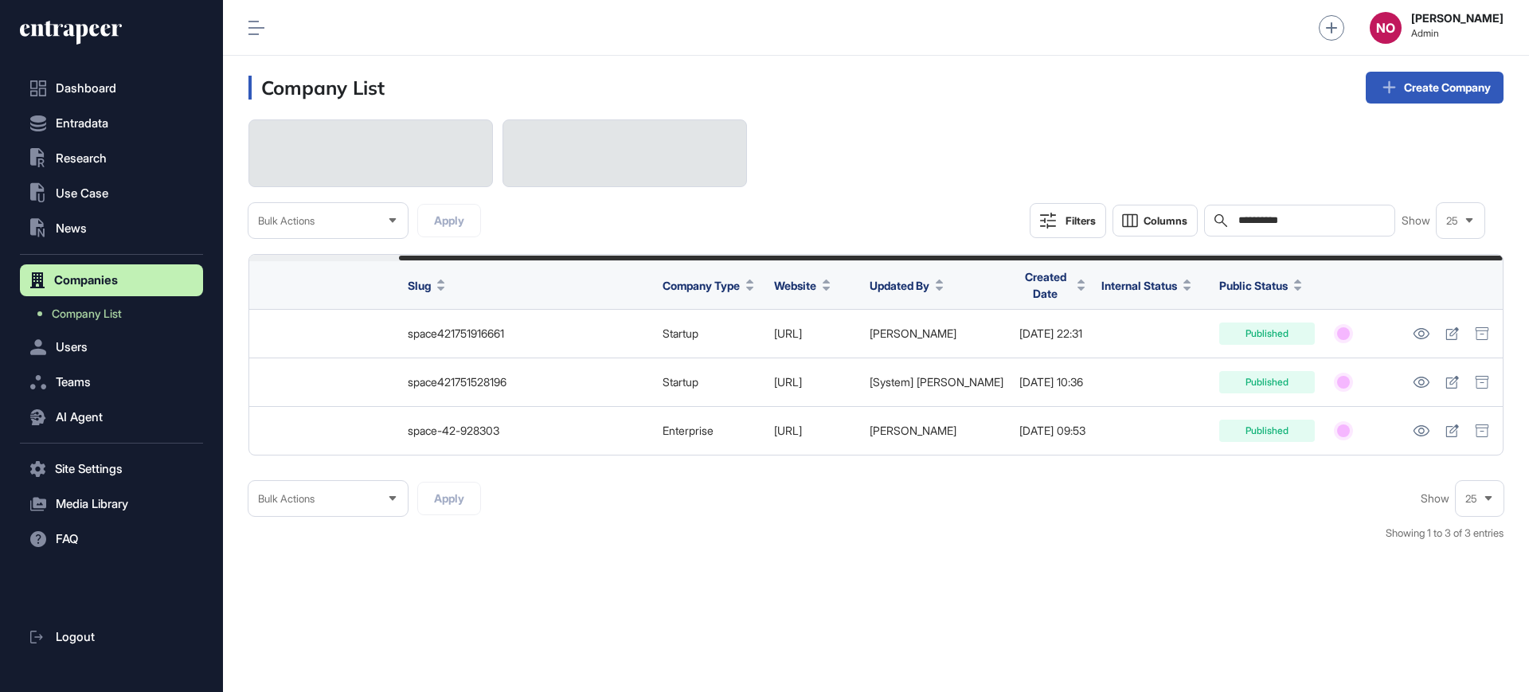
scroll to position [0, 170]
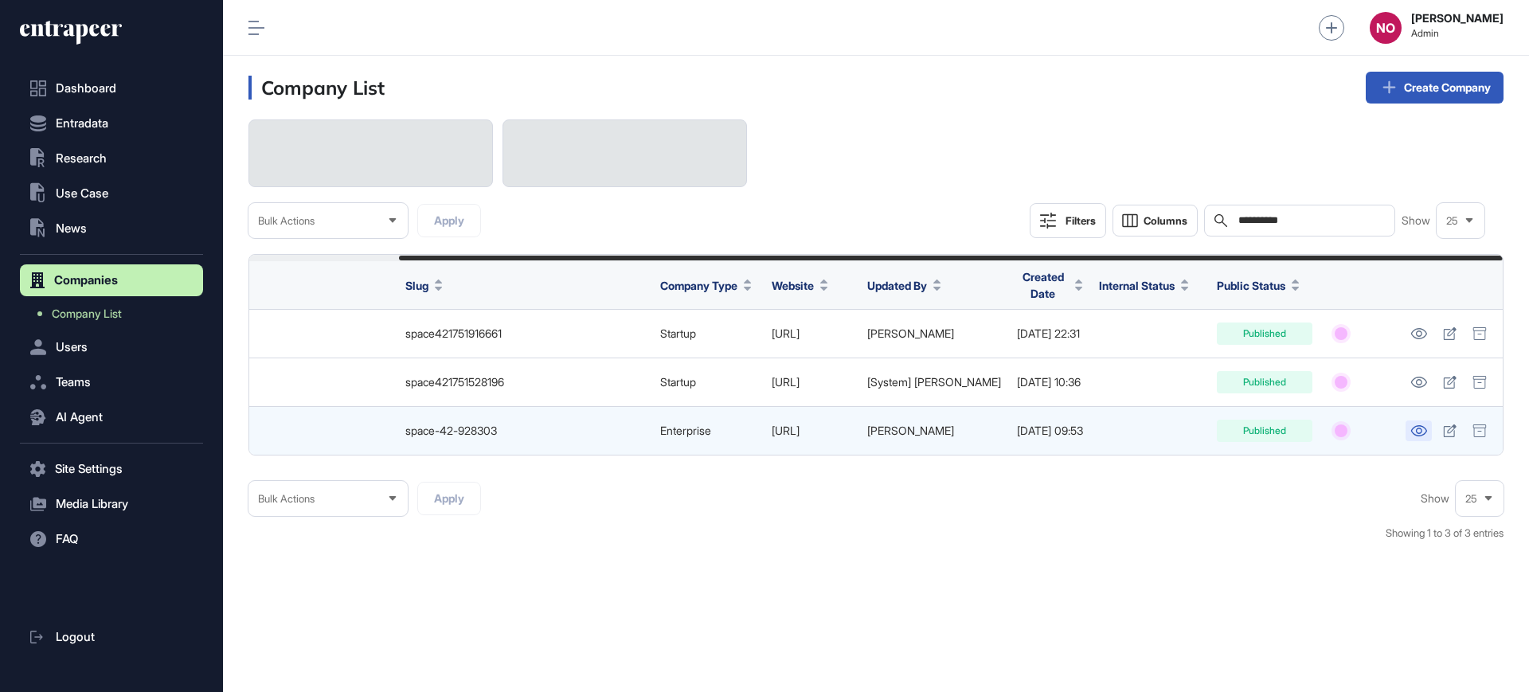
type input "**********"
click at [1430, 435] on link at bounding box center [1419, 431] width 26 height 21
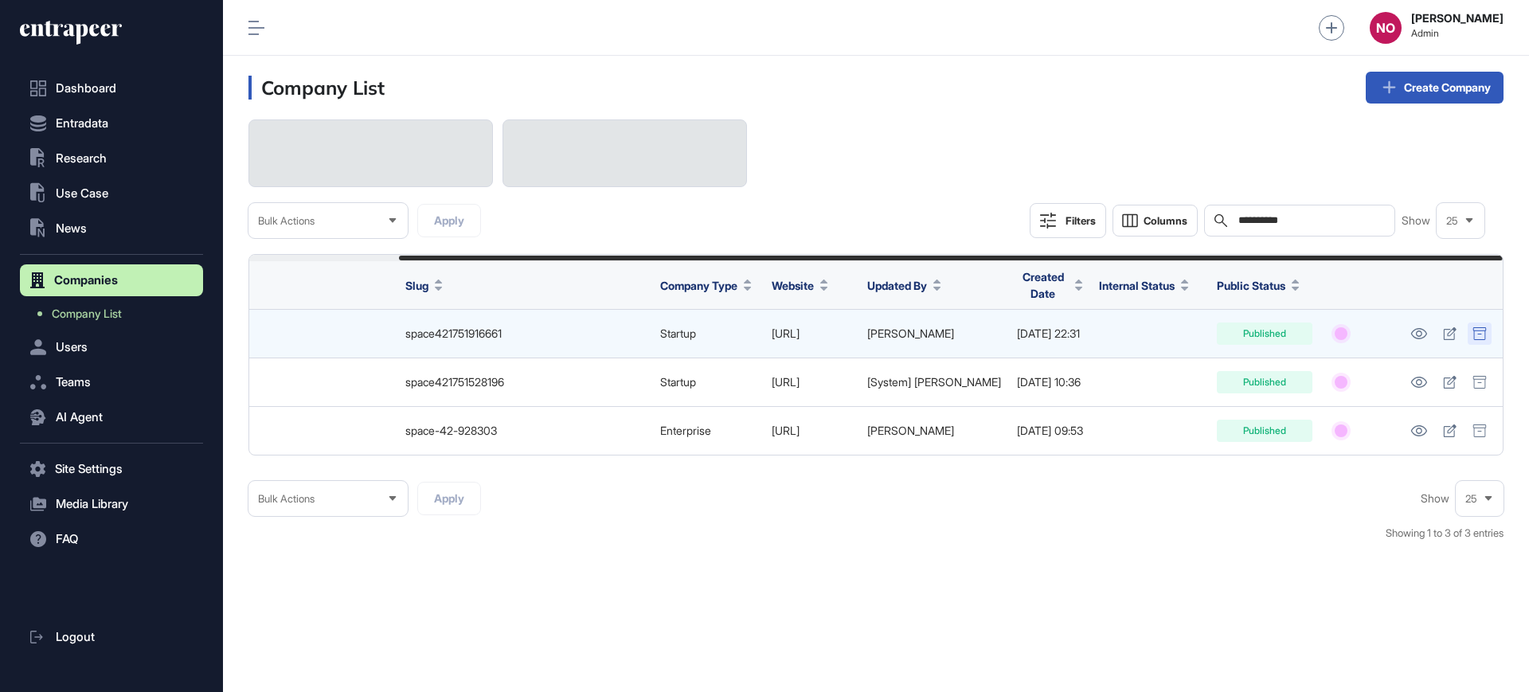
click at [1485, 339] on icon at bounding box center [1480, 333] width 14 height 13
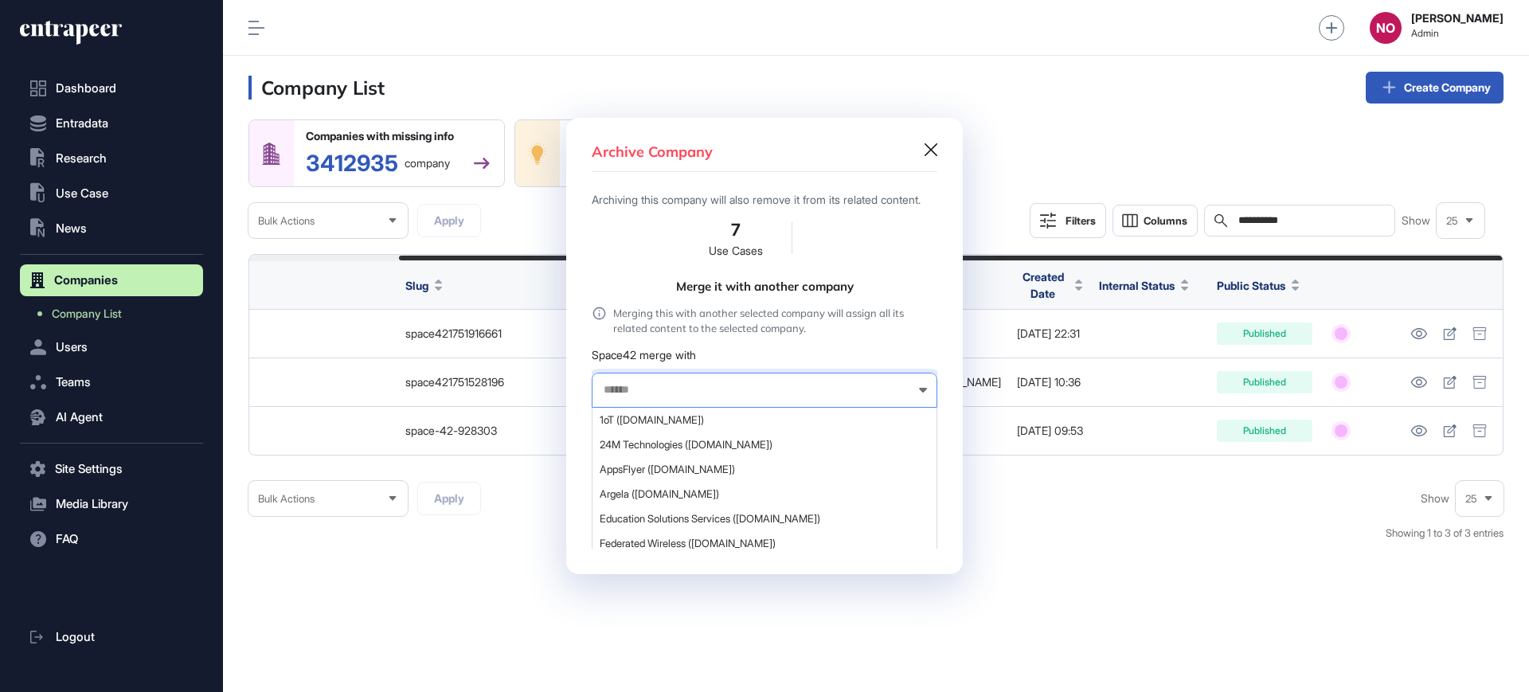
click at [702, 396] on input "text" at bounding box center [754, 390] width 304 height 14
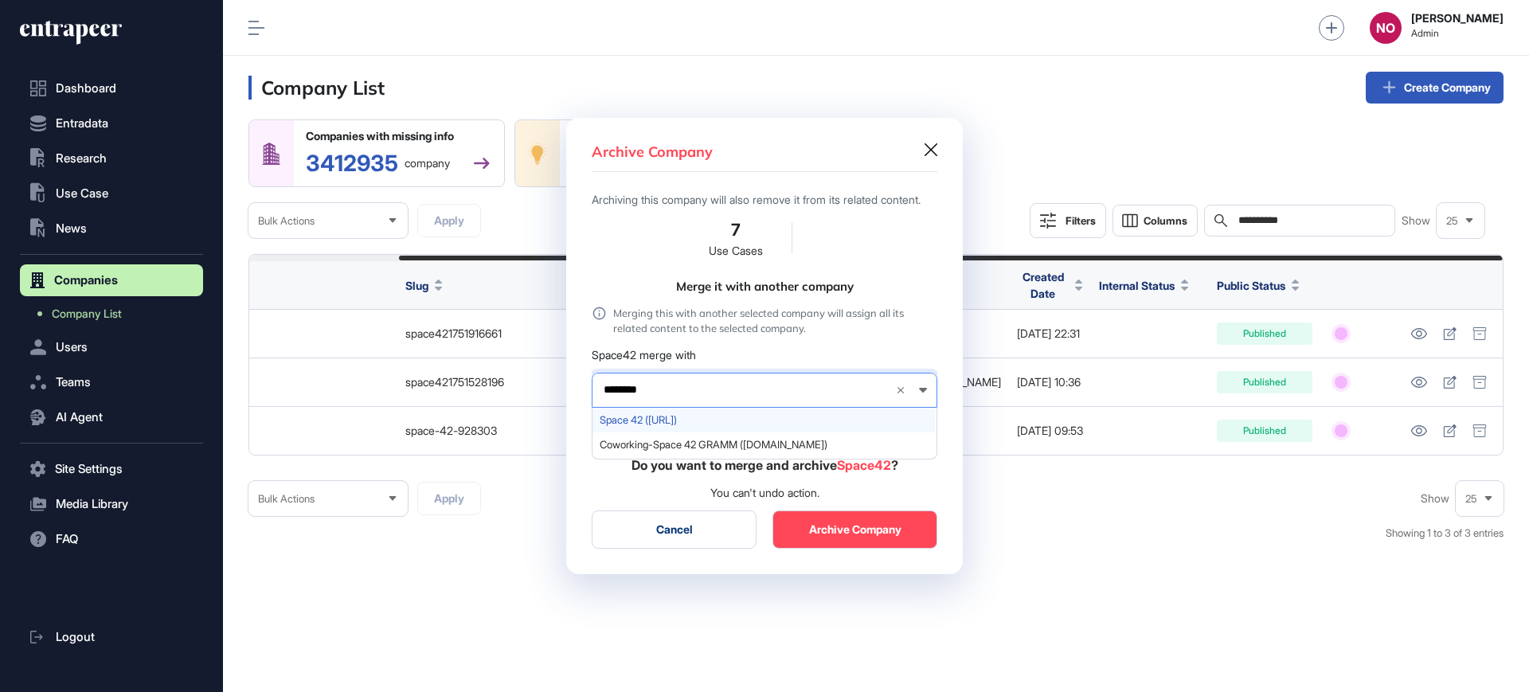
type input "********"
click at [685, 426] on span "Space 42 (space42.ai)" at bounding box center [764, 420] width 328 height 12
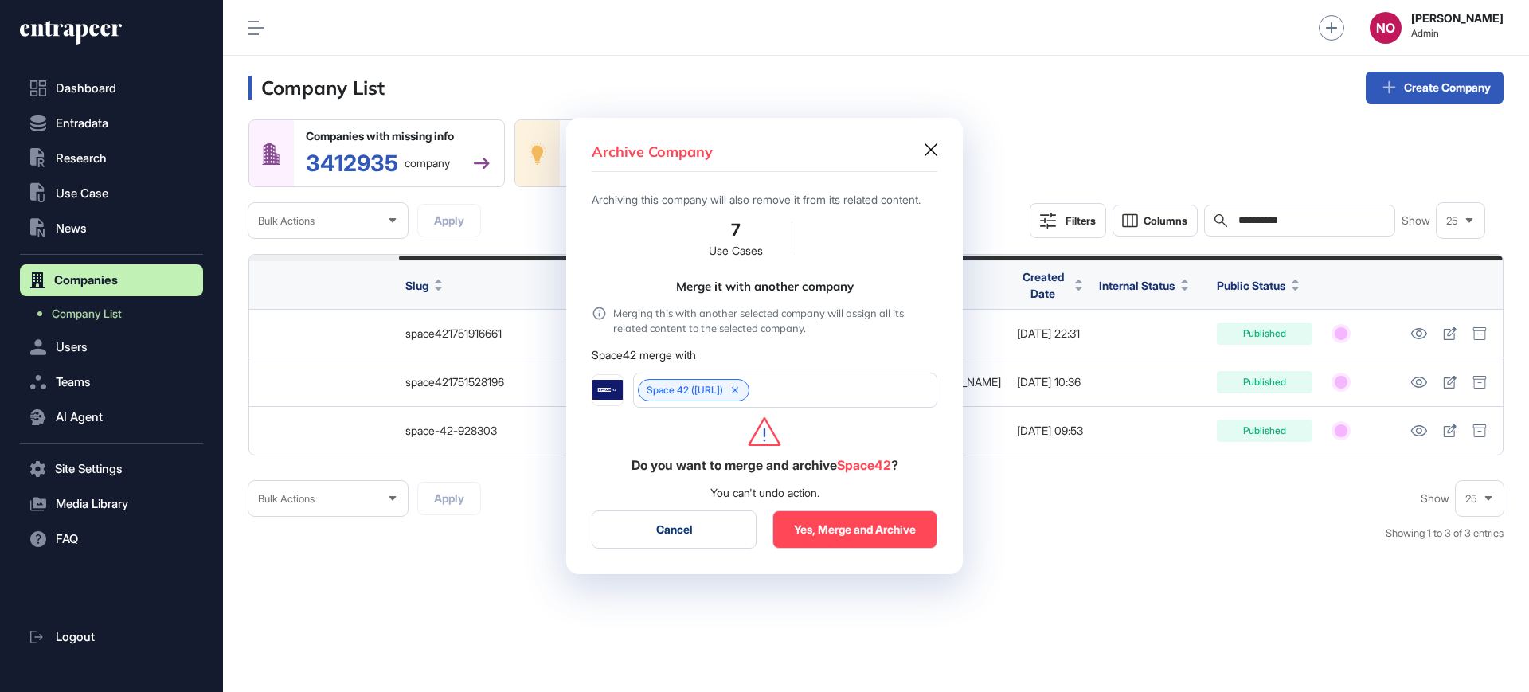
click at [855, 544] on button "Yes, Merge and Archive" at bounding box center [855, 530] width 165 height 38
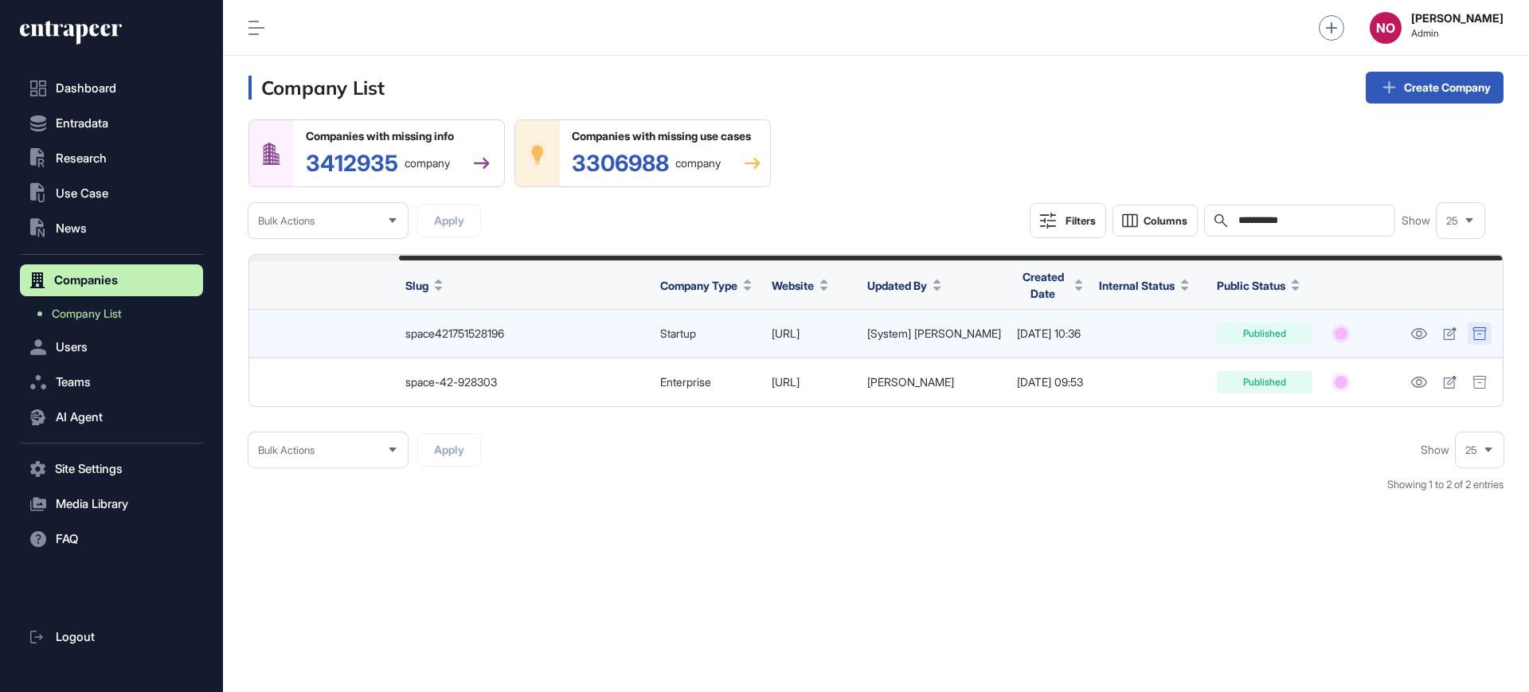
click at [1481, 329] on icon at bounding box center [1480, 333] width 14 height 13
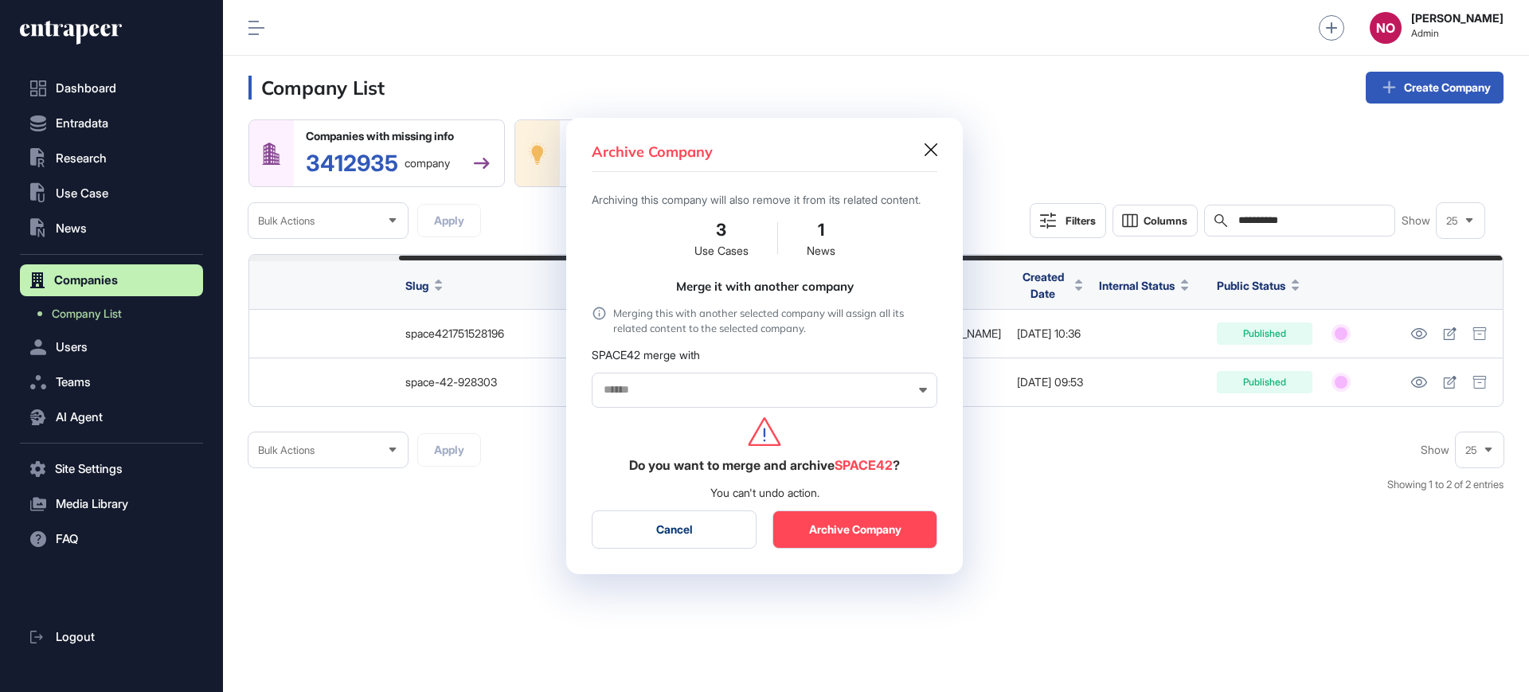
click at [647, 394] on input "text" at bounding box center [754, 390] width 304 height 14
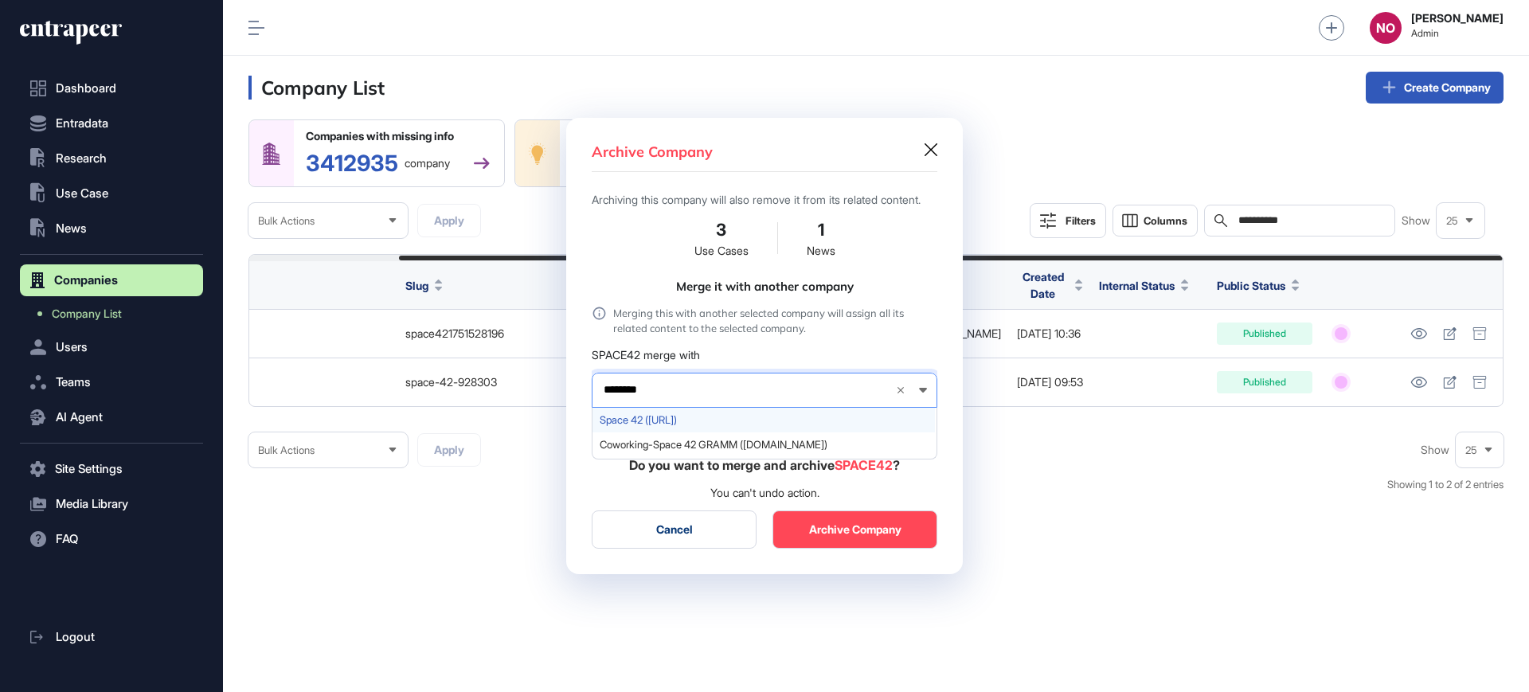
type input "********"
click at [652, 426] on span "Space 42 (space42.ai)" at bounding box center [764, 420] width 328 height 12
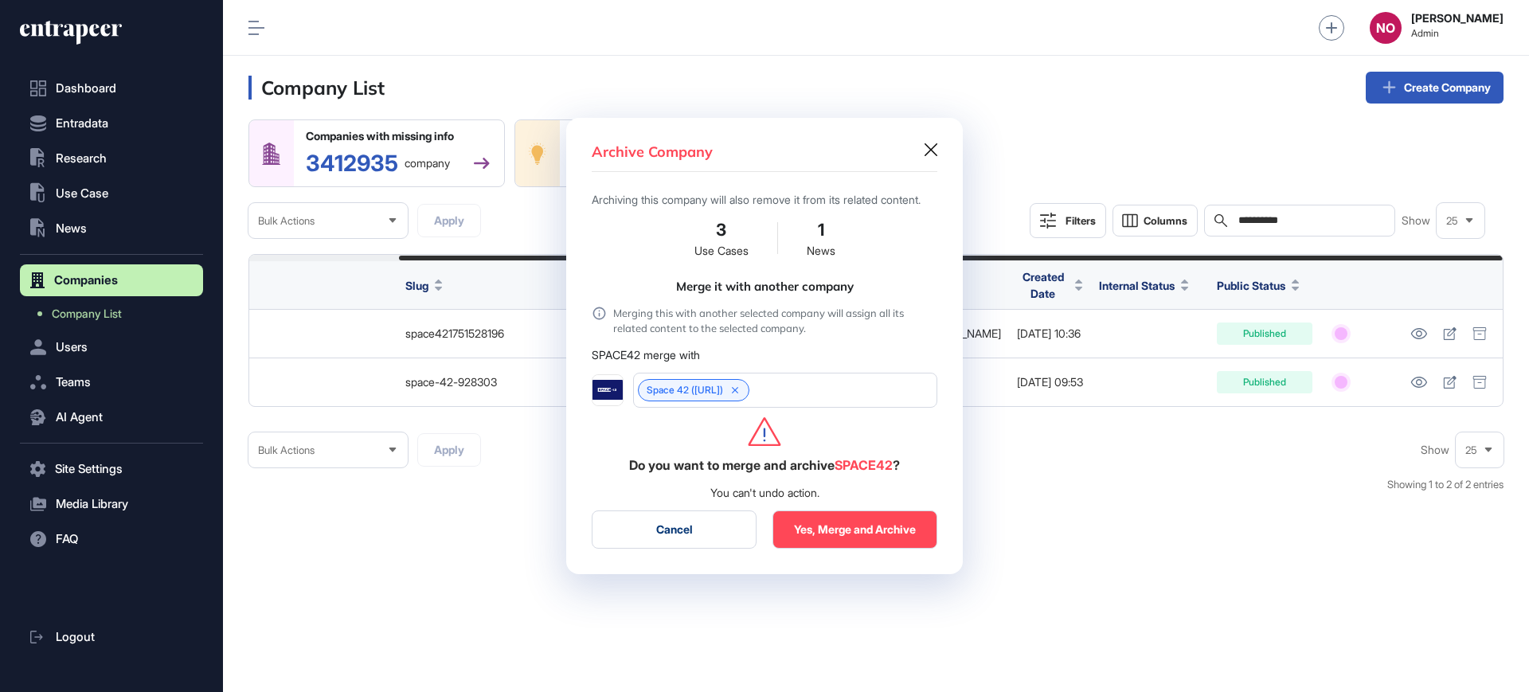
click at [833, 547] on button "Yes, Merge and Archive" at bounding box center [855, 530] width 165 height 38
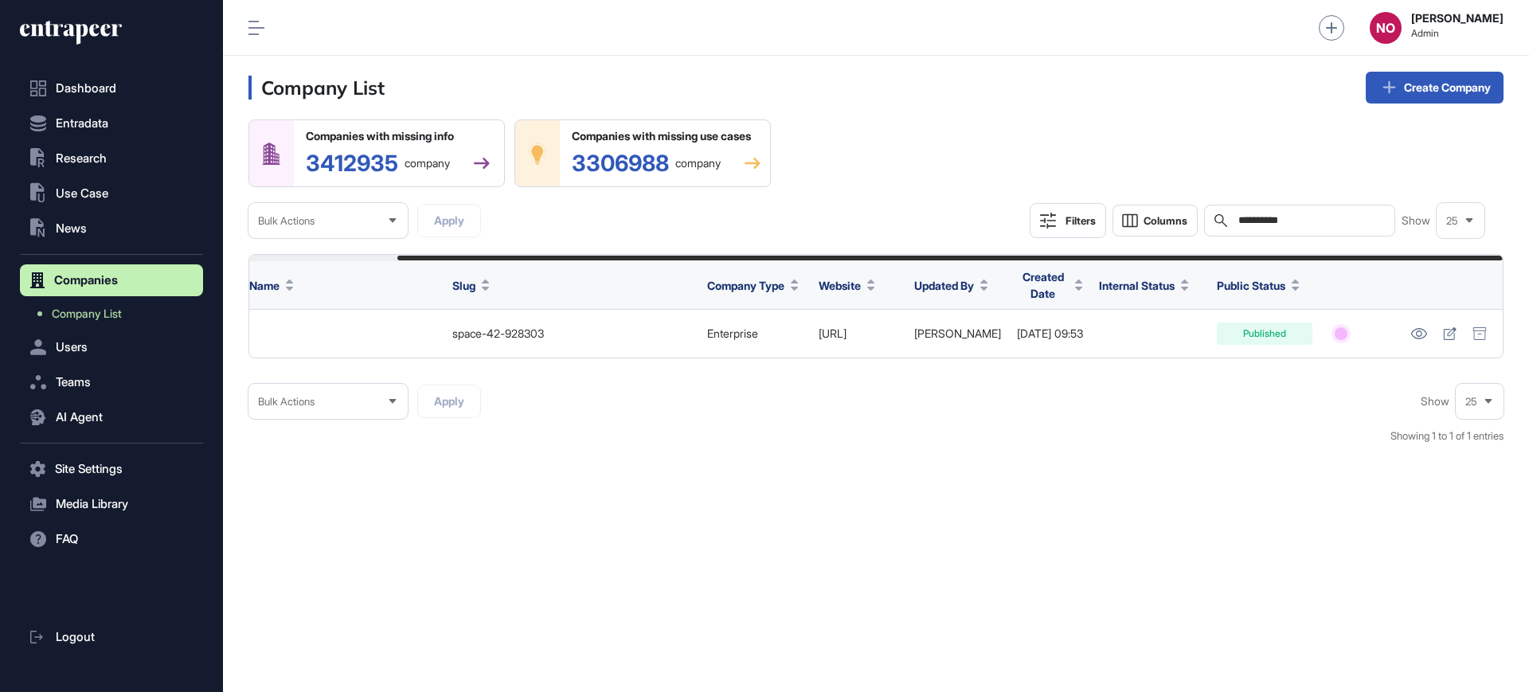
scroll to position [0, 168]
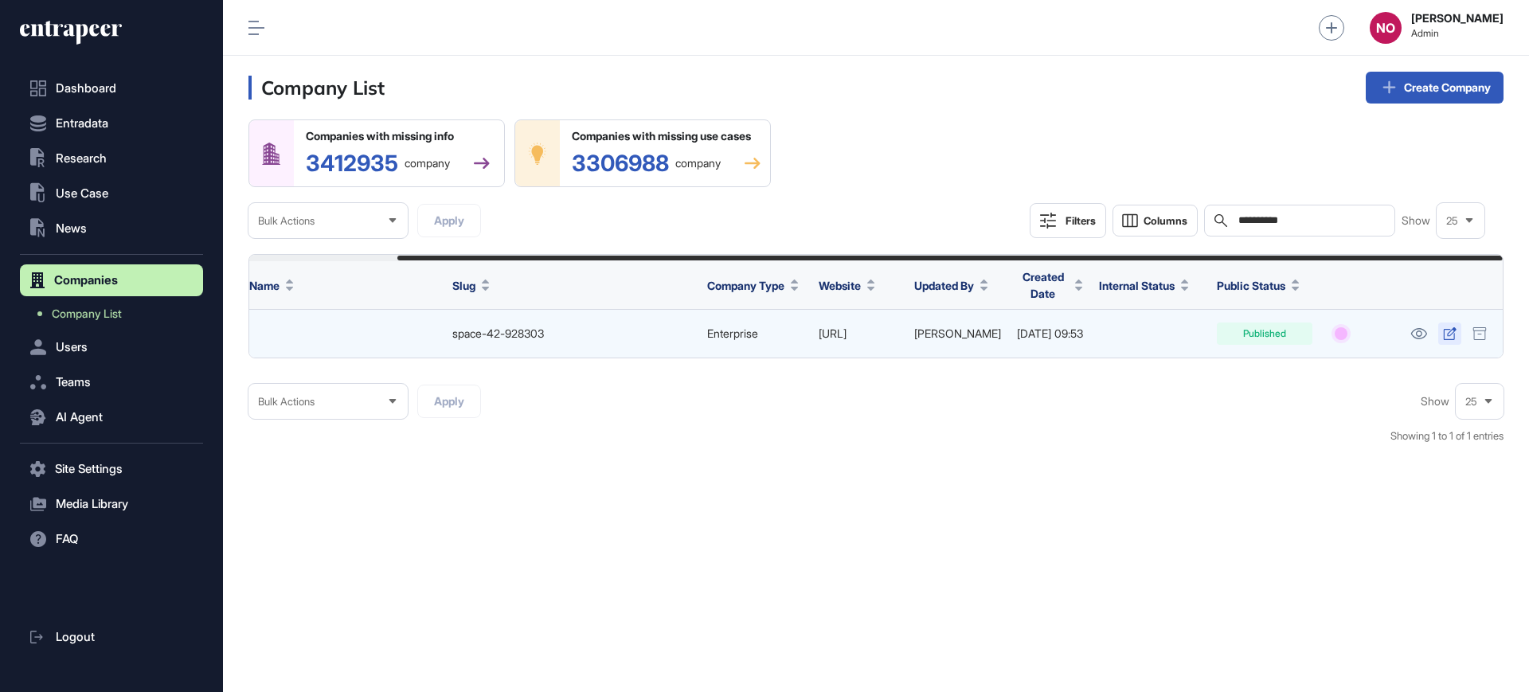
click at [1454, 337] on icon at bounding box center [1449, 333] width 13 height 13
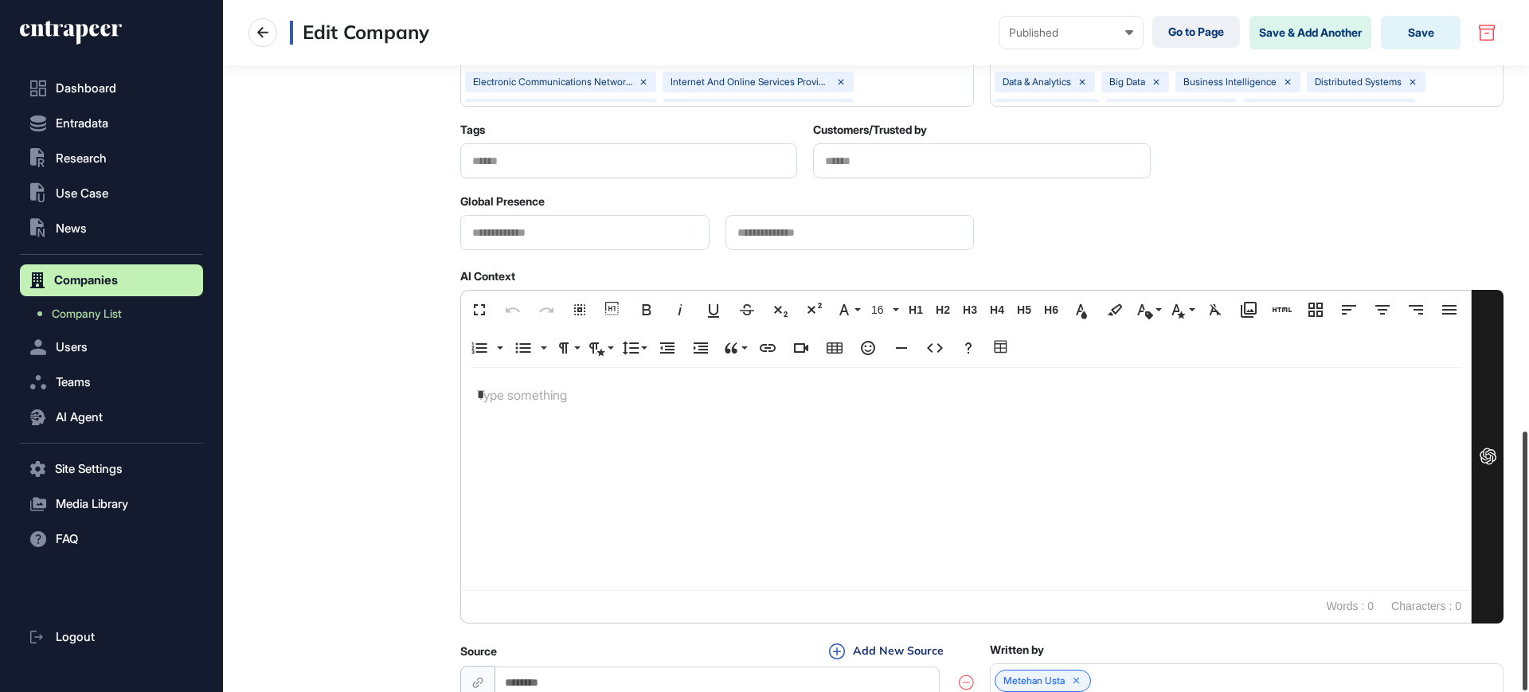
scroll to position [1152, 0]
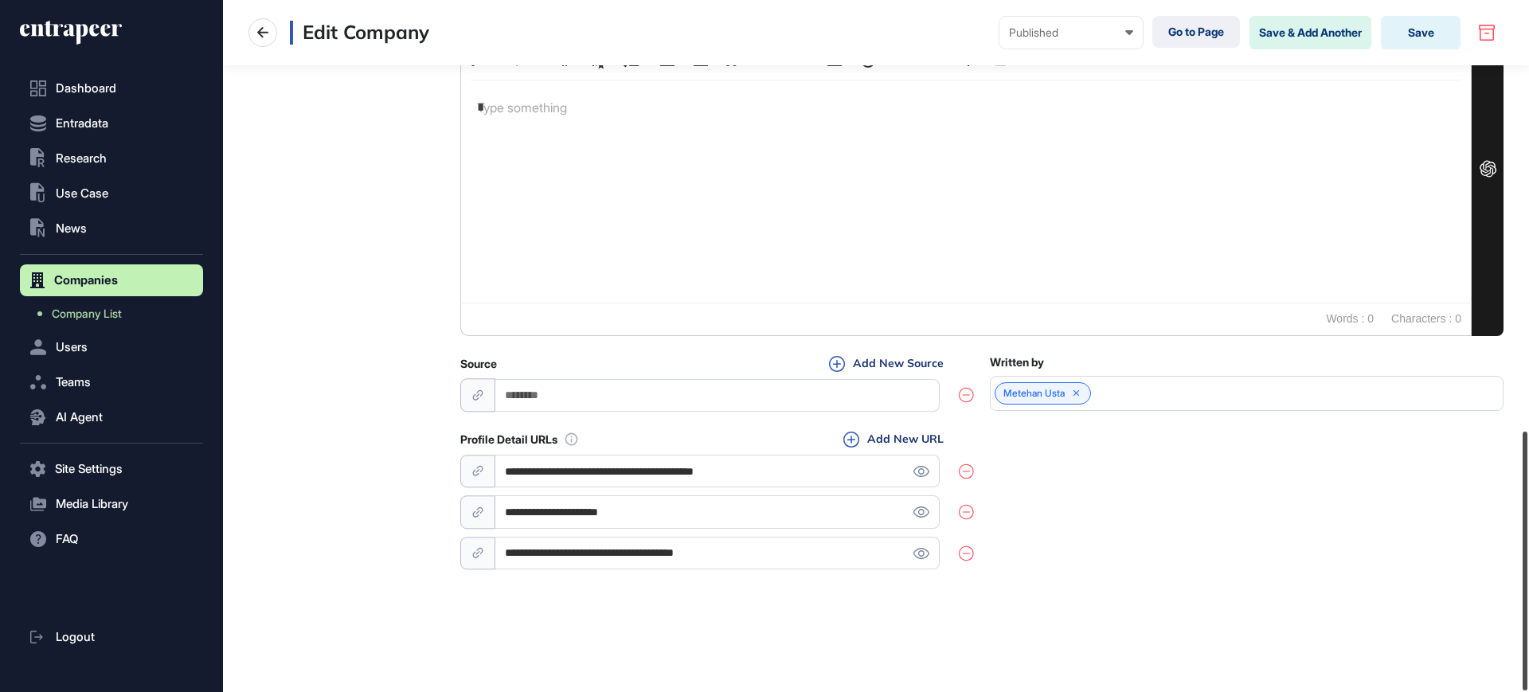
drag, startPoint x: 1528, startPoint y: 275, endPoint x: 1528, endPoint y: 654, distance: 379.1
click at [1528, 654] on div at bounding box center [1525, 561] width 5 height 259
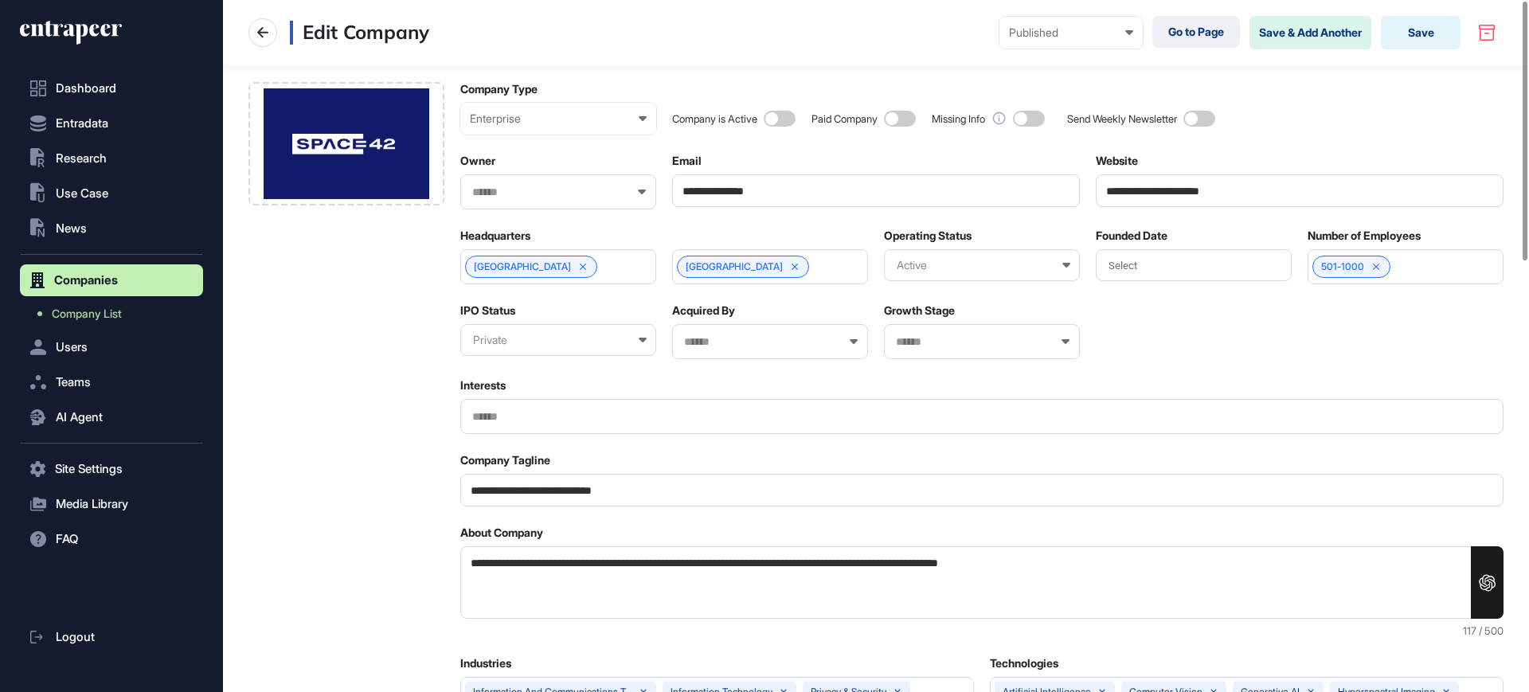
scroll to position [0, 0]
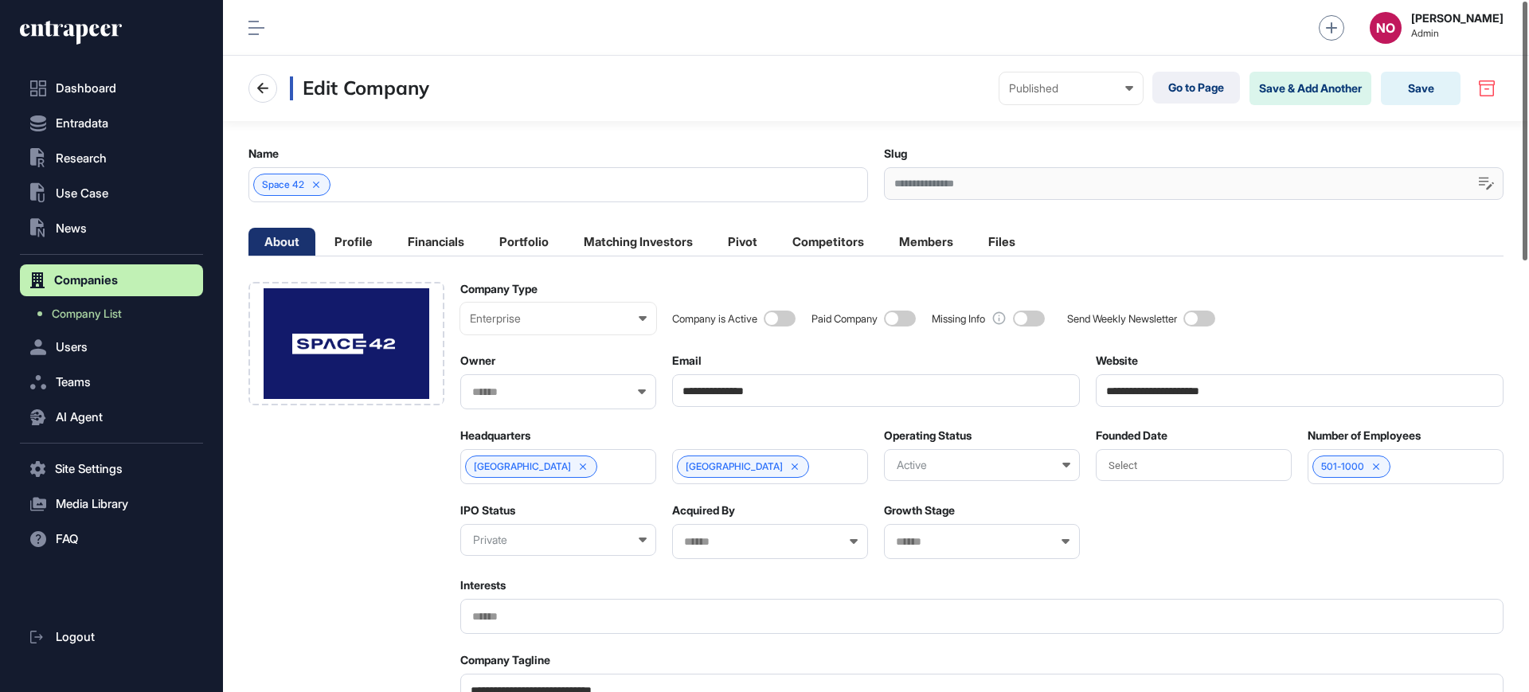
drag, startPoint x: 1528, startPoint y: 277, endPoint x: 1528, endPoint y: 238, distance: 39.0
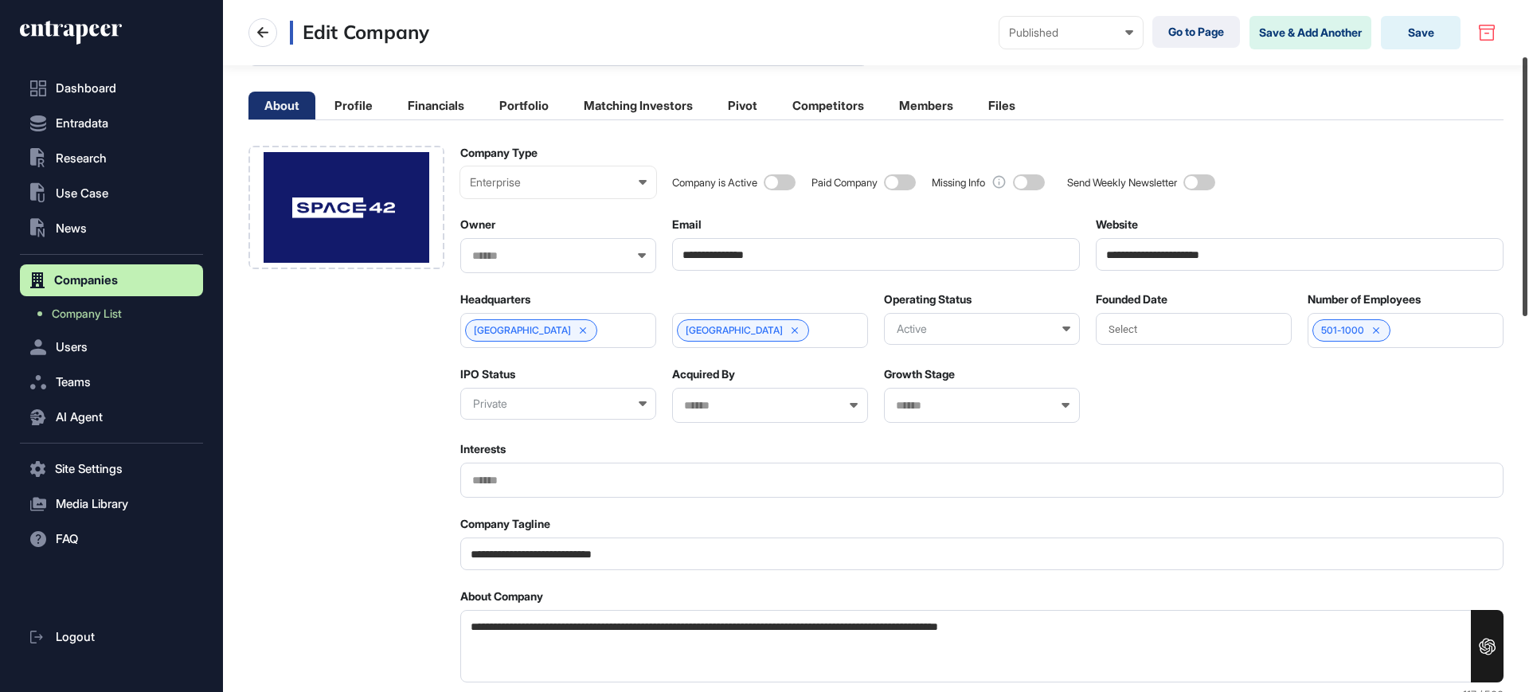
scroll to position [170, 0]
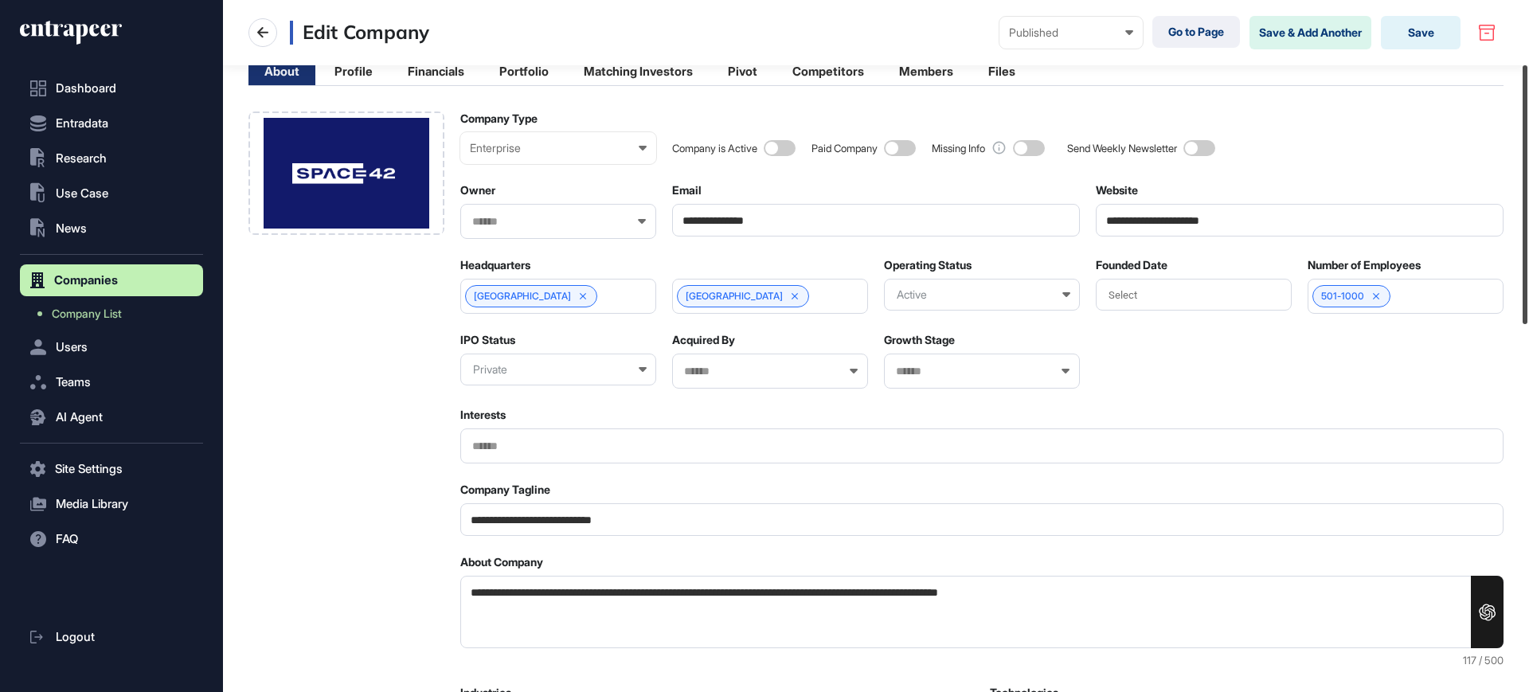
drag, startPoint x: 1528, startPoint y: 213, endPoint x: 1528, endPoint y: 276, distance: 63.7
click at [1528, 276] on div at bounding box center [1525, 194] width 5 height 259
click at [1205, 225] on input "**********" at bounding box center [1300, 220] width 408 height 33
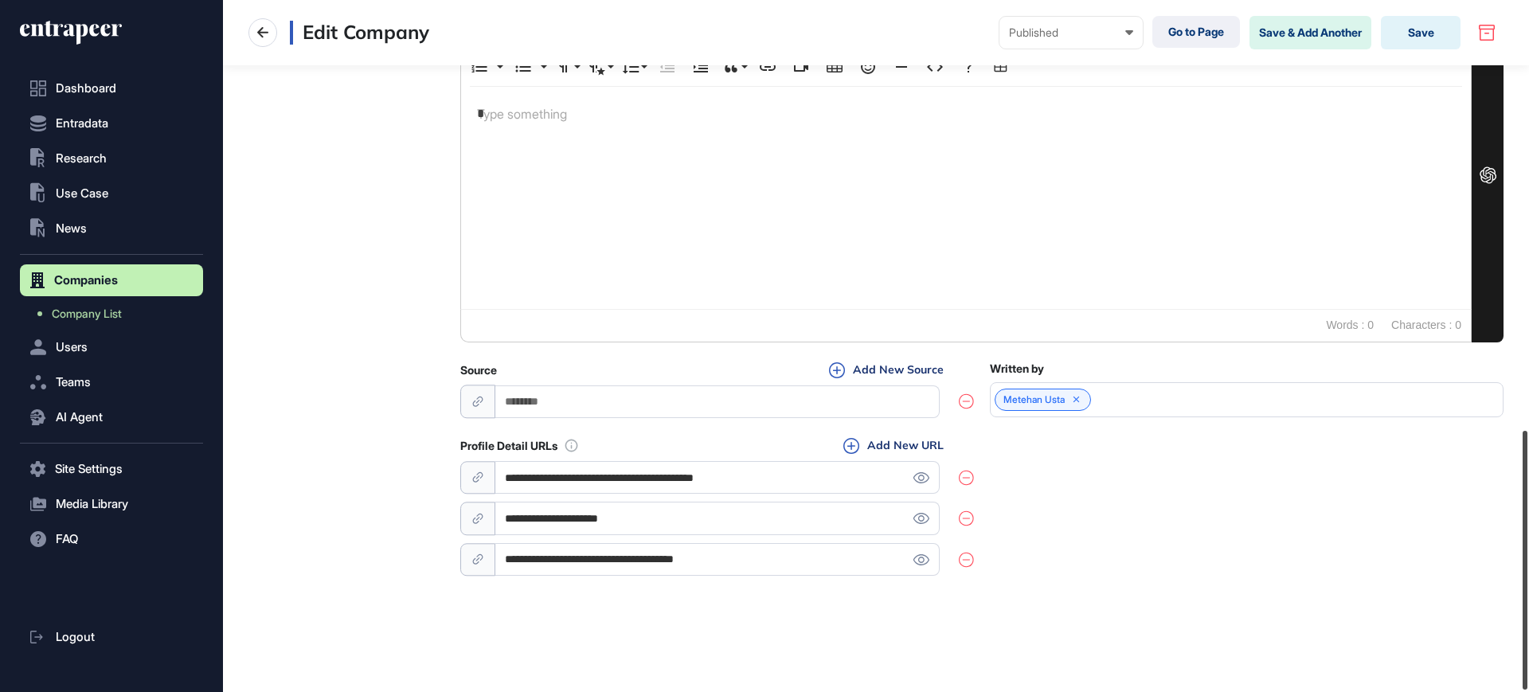
scroll to position [1152, 0]
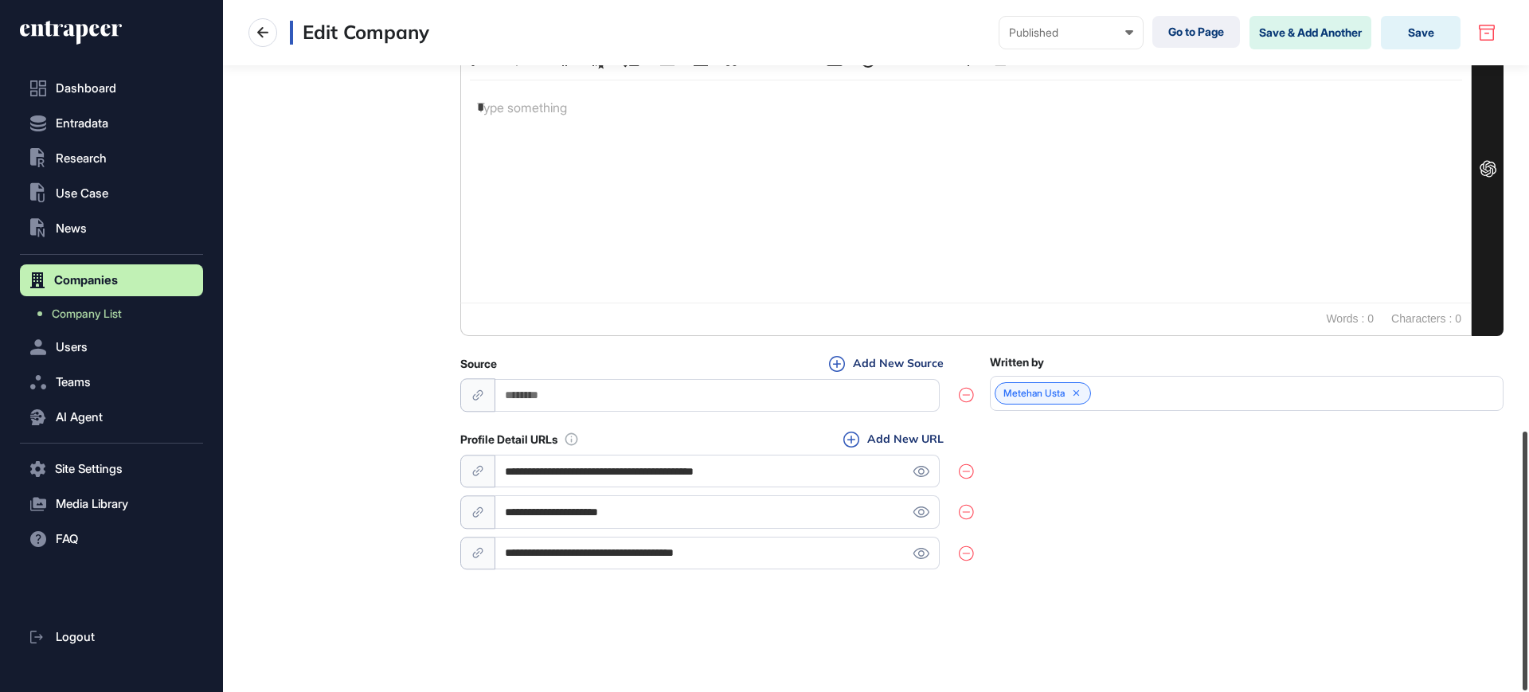
drag, startPoint x: 1528, startPoint y: 257, endPoint x: 1513, endPoint y: 619, distance: 361.9
click at [1513, 619] on div "**********" at bounding box center [876, 346] width 1306 height 692
click at [919, 550] on icon at bounding box center [921, 553] width 17 height 11
click at [783, 566] on input "**********" at bounding box center [717, 553] width 444 height 33
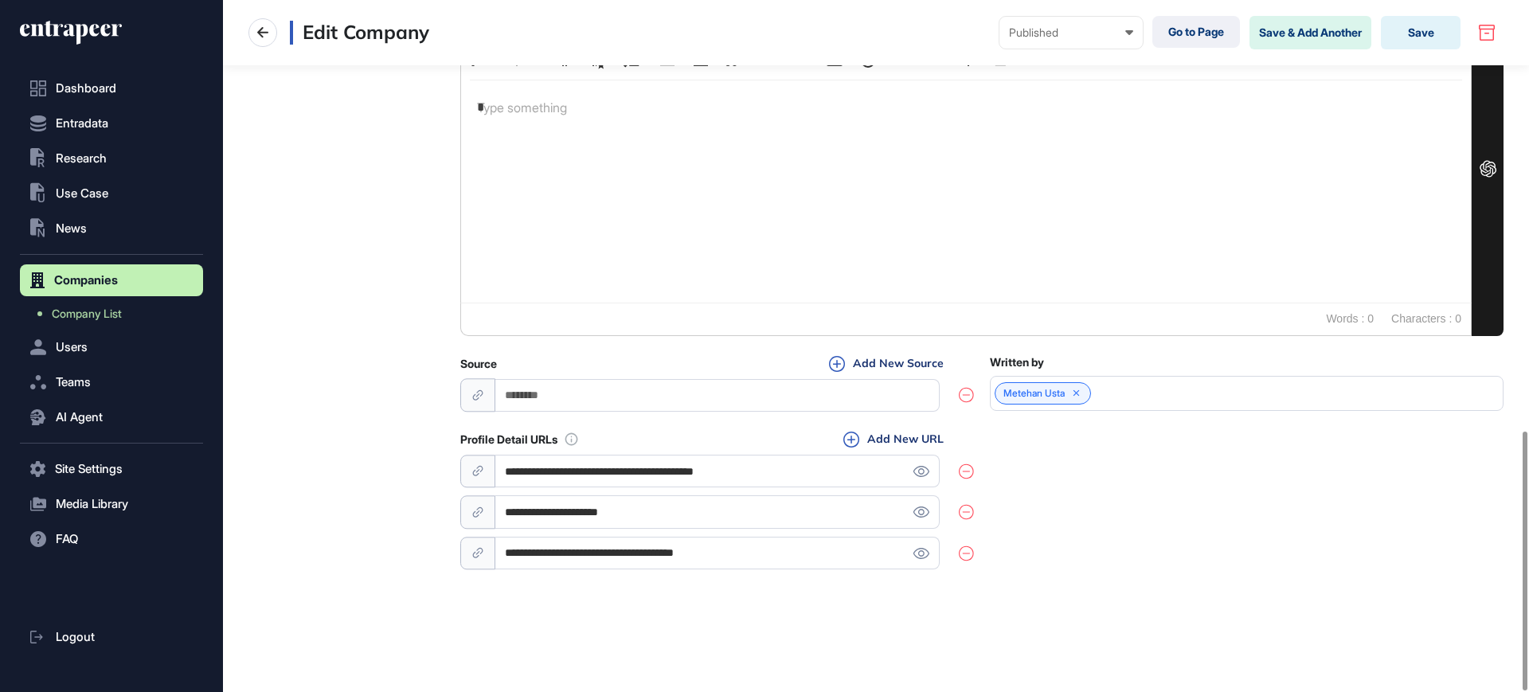
click at [783, 566] on input "**********" at bounding box center [717, 553] width 444 height 33
paste input "*"
type input "**********"
click at [1202, 571] on div "**********" at bounding box center [981, 502] width 1043 height 142
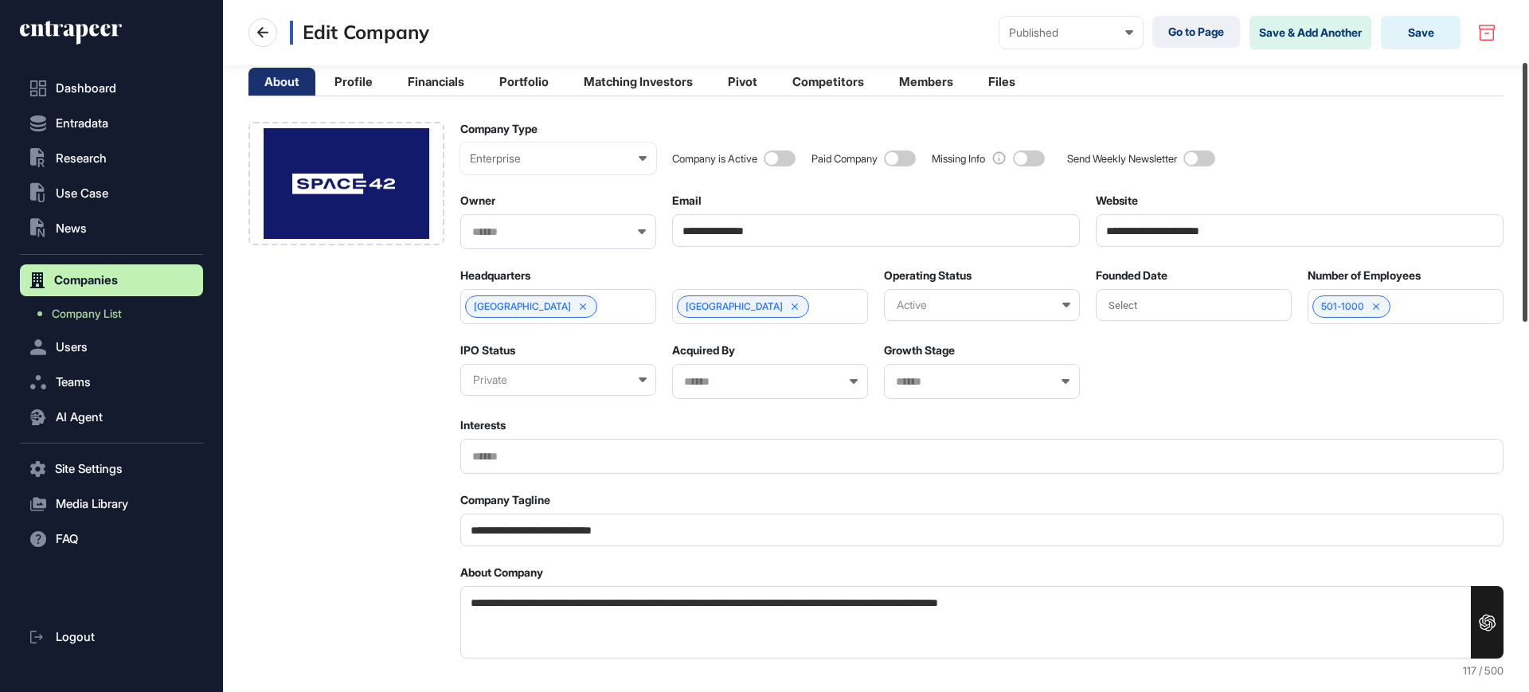
scroll to position [155, 0]
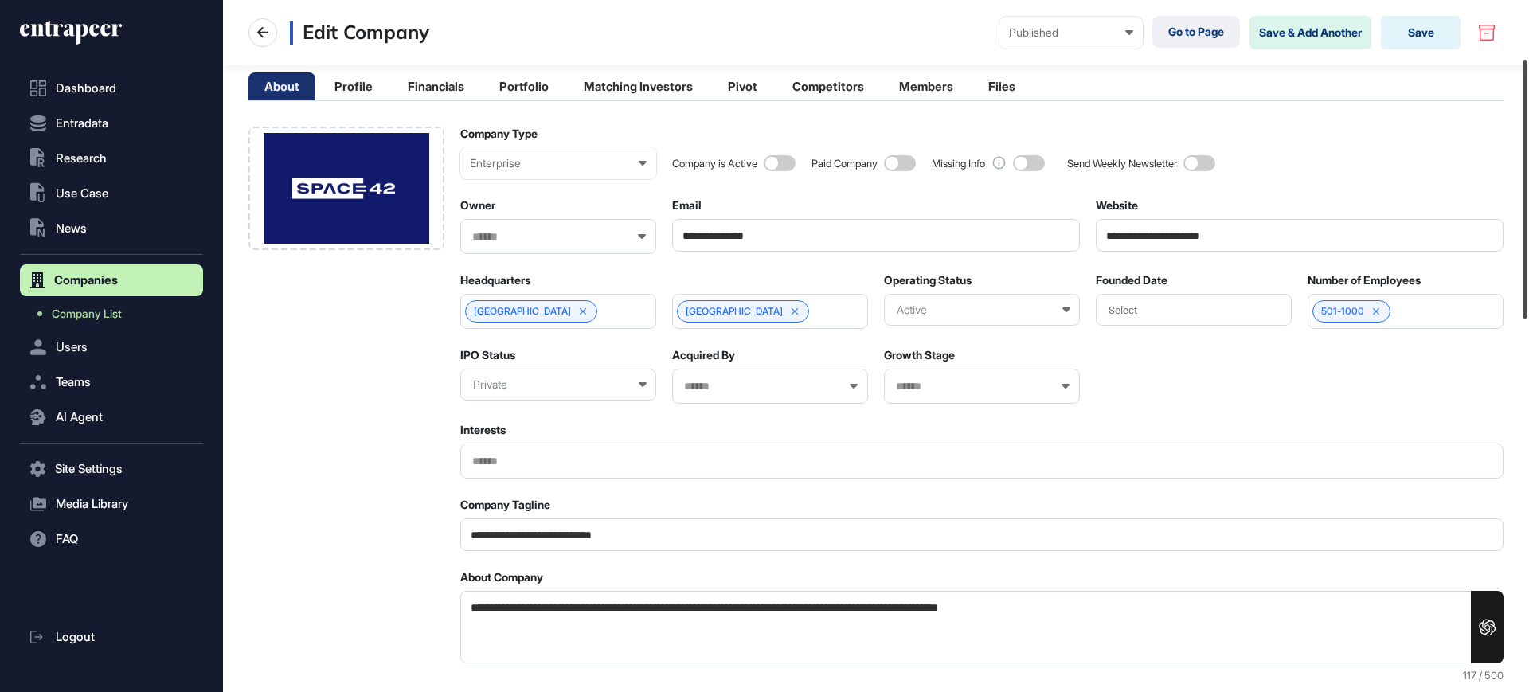
drag, startPoint x: 1528, startPoint y: 398, endPoint x: 1528, endPoint y: 202, distance: 195.9
click at [1528, 202] on div at bounding box center [1525, 189] width 5 height 259
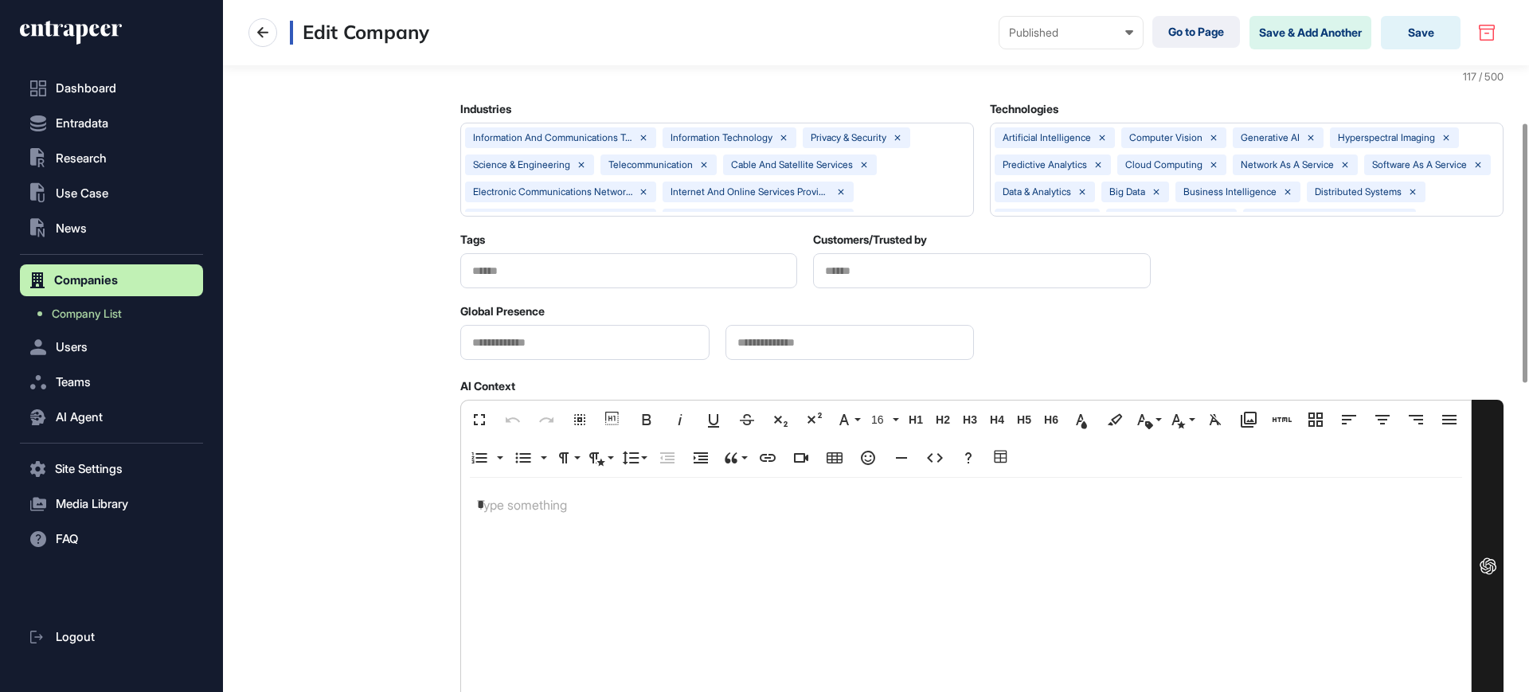
scroll to position [1152, 0]
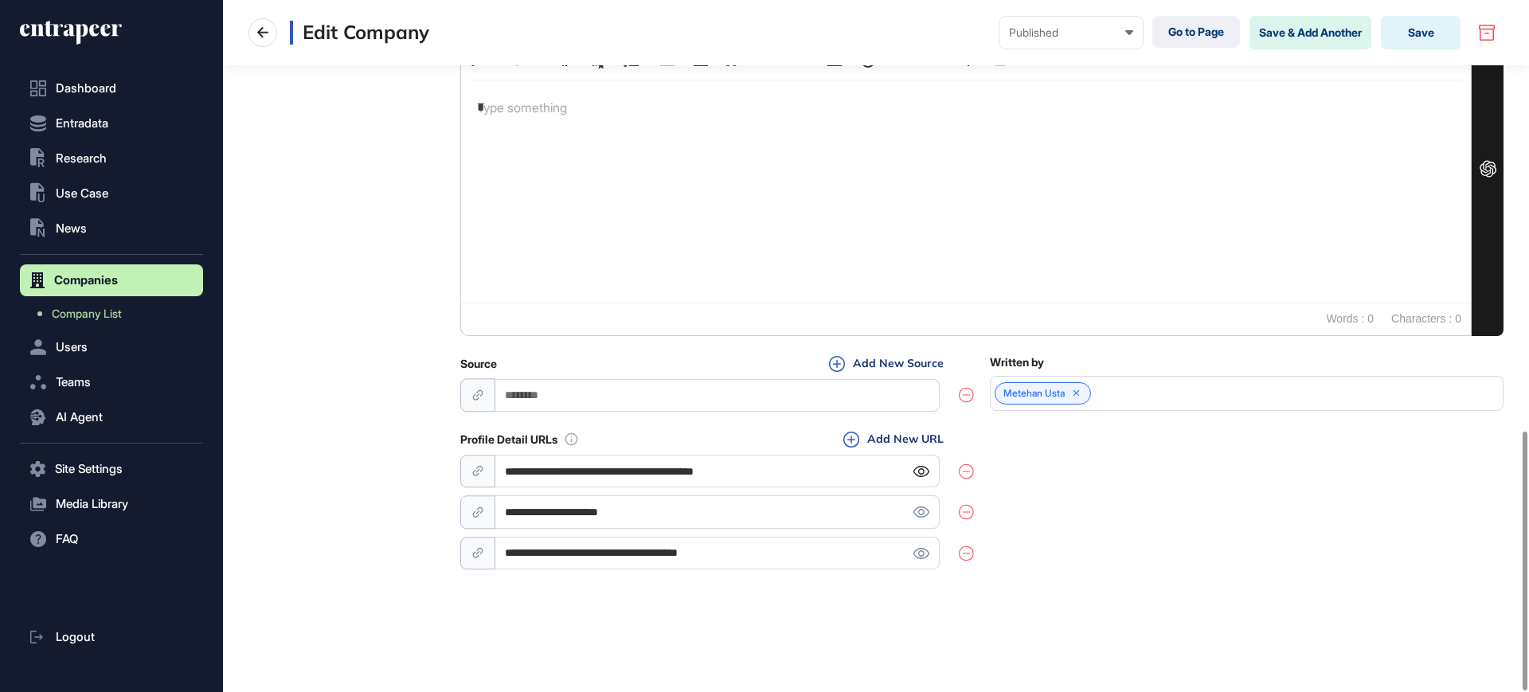
click at [926, 468] on icon at bounding box center [921, 471] width 17 height 11
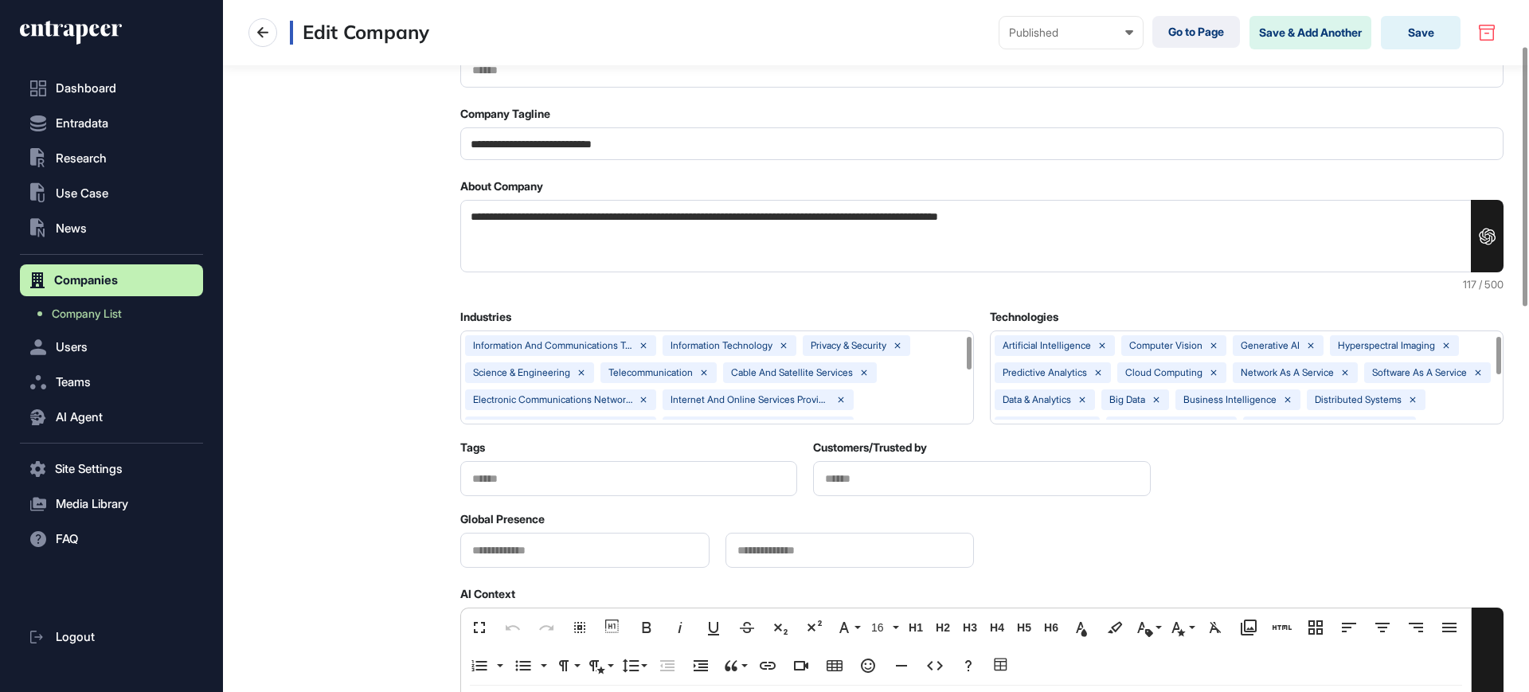
scroll to position [0, 0]
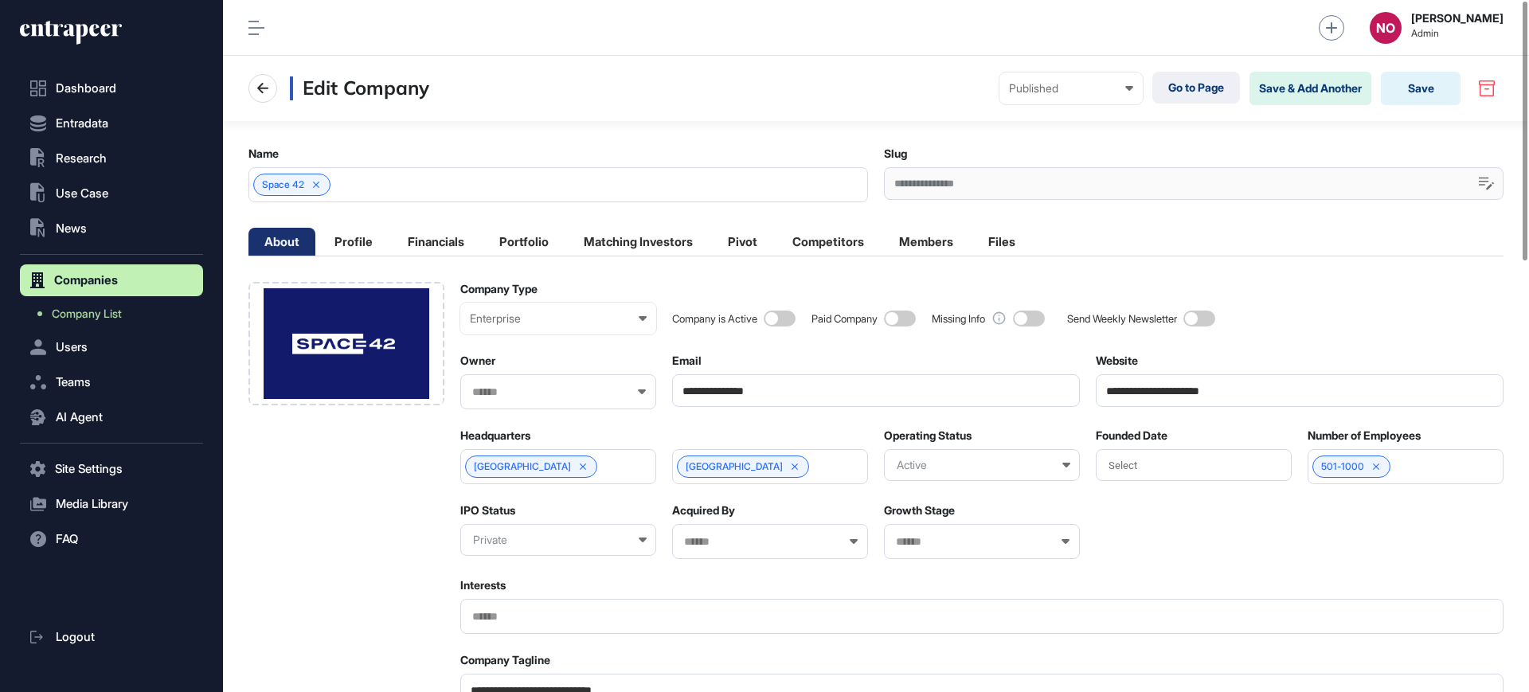
click at [1223, 457] on div "Select" at bounding box center [1194, 465] width 196 height 32
click at [1257, 666] on div "2008" at bounding box center [1259, 670] width 64 height 28
click at [605, 538] on div "Private" at bounding box center [558, 540] width 196 height 32
click at [531, 590] on div "Public" at bounding box center [557, 593] width 193 height 25
click at [926, 548] on div at bounding box center [982, 541] width 196 height 35
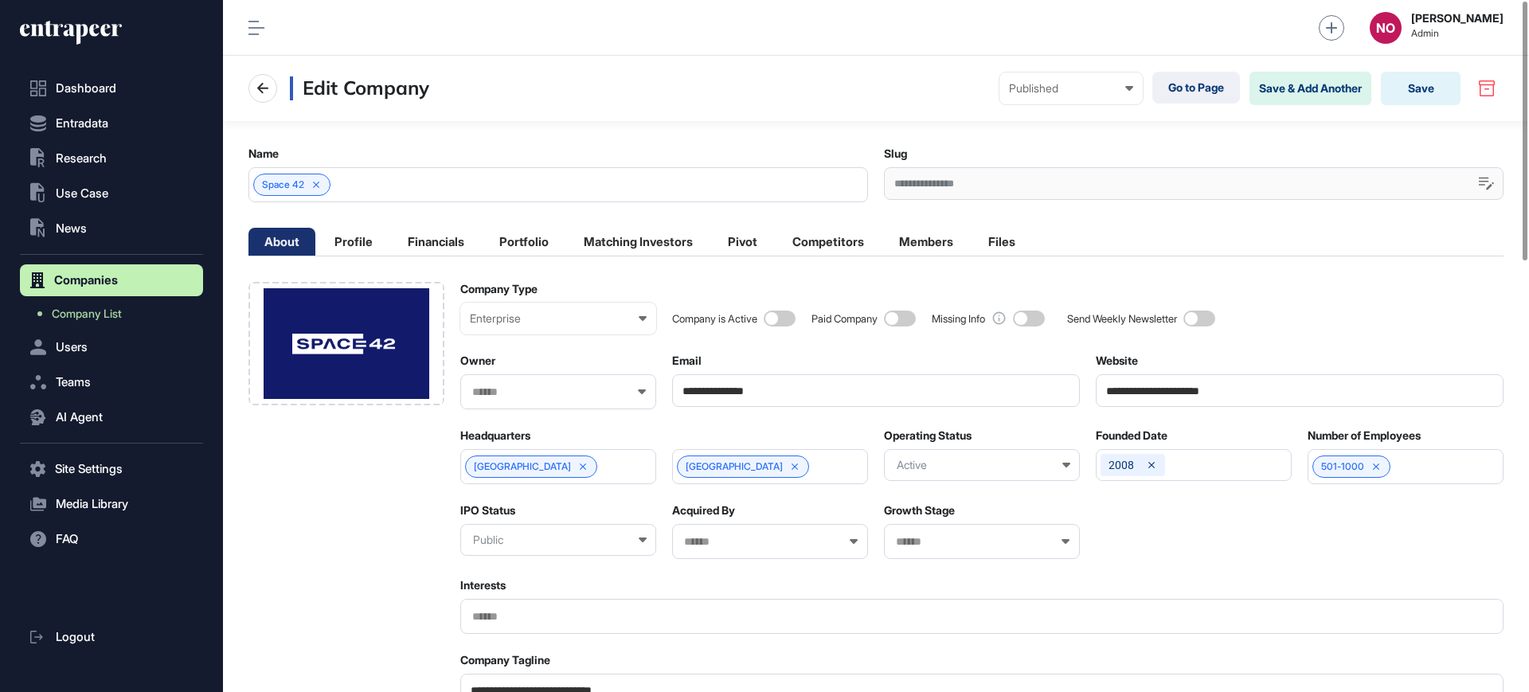
click at [927, 538] on input "text" at bounding box center [971, 542] width 155 height 14
type input "***"
click at [922, 596] on span "Post-IPO Debt" at bounding box center [981, 596] width 178 height 12
click at [1408, 102] on button "Save" at bounding box center [1421, 88] width 80 height 33
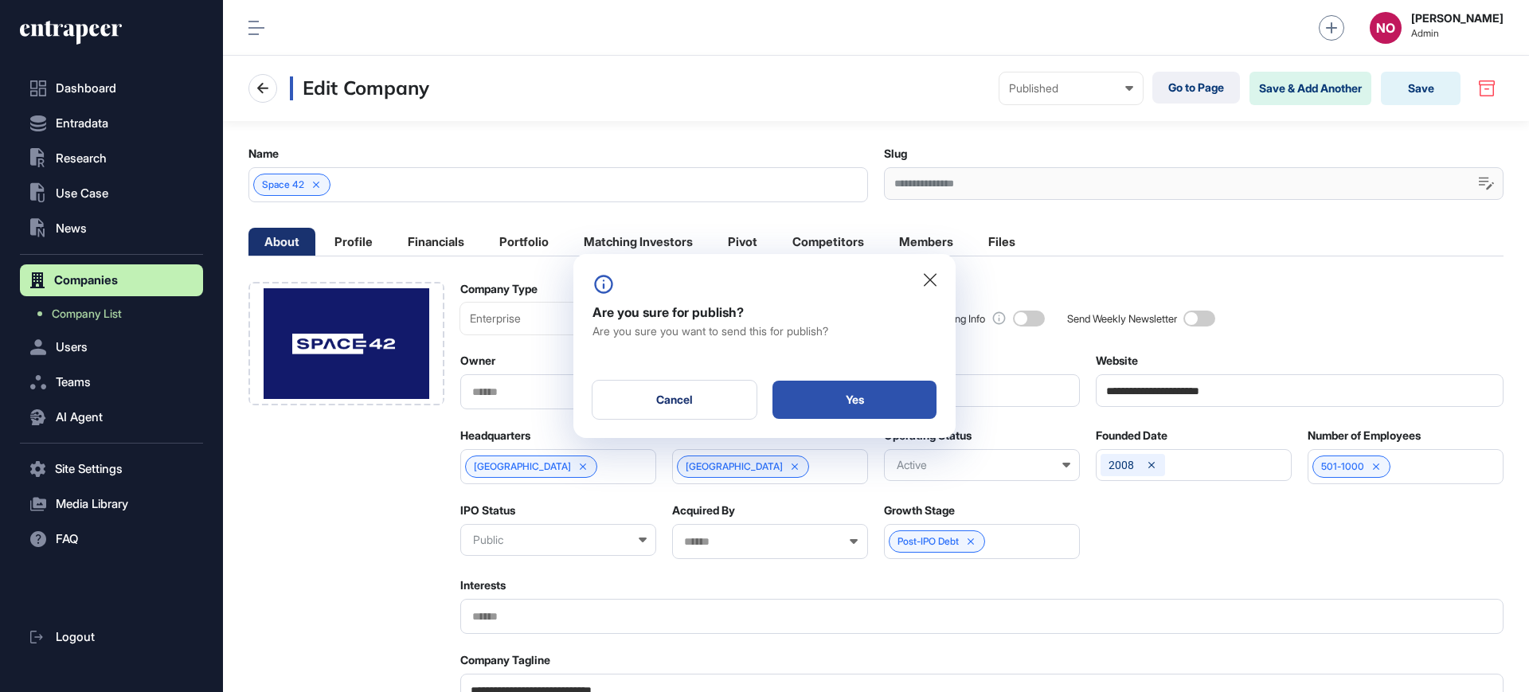
click at [895, 404] on div "Yes" at bounding box center [855, 400] width 164 height 38
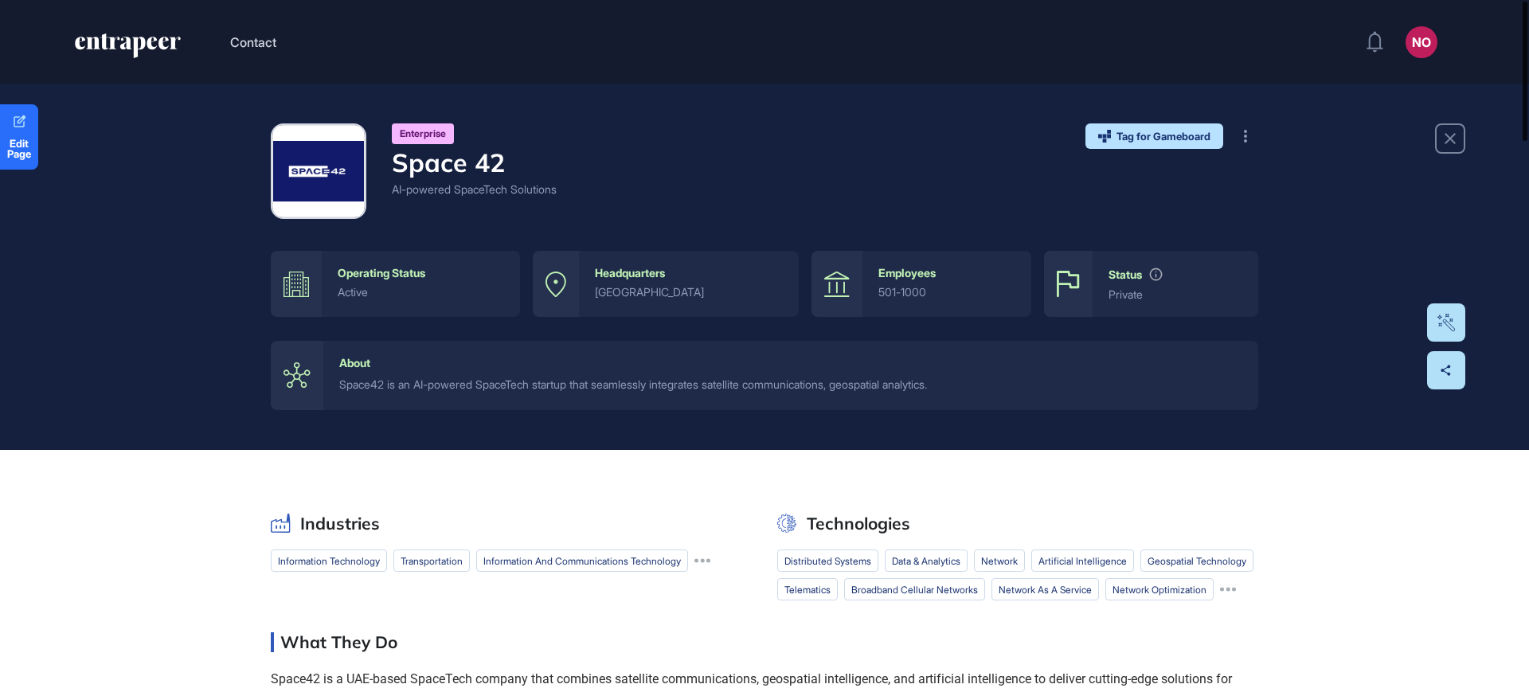
drag, startPoint x: 1528, startPoint y: 216, endPoint x: 1528, endPoint y: 68, distance: 147.4
click at [1528, 68] on div at bounding box center [1525, 71] width 5 height 139
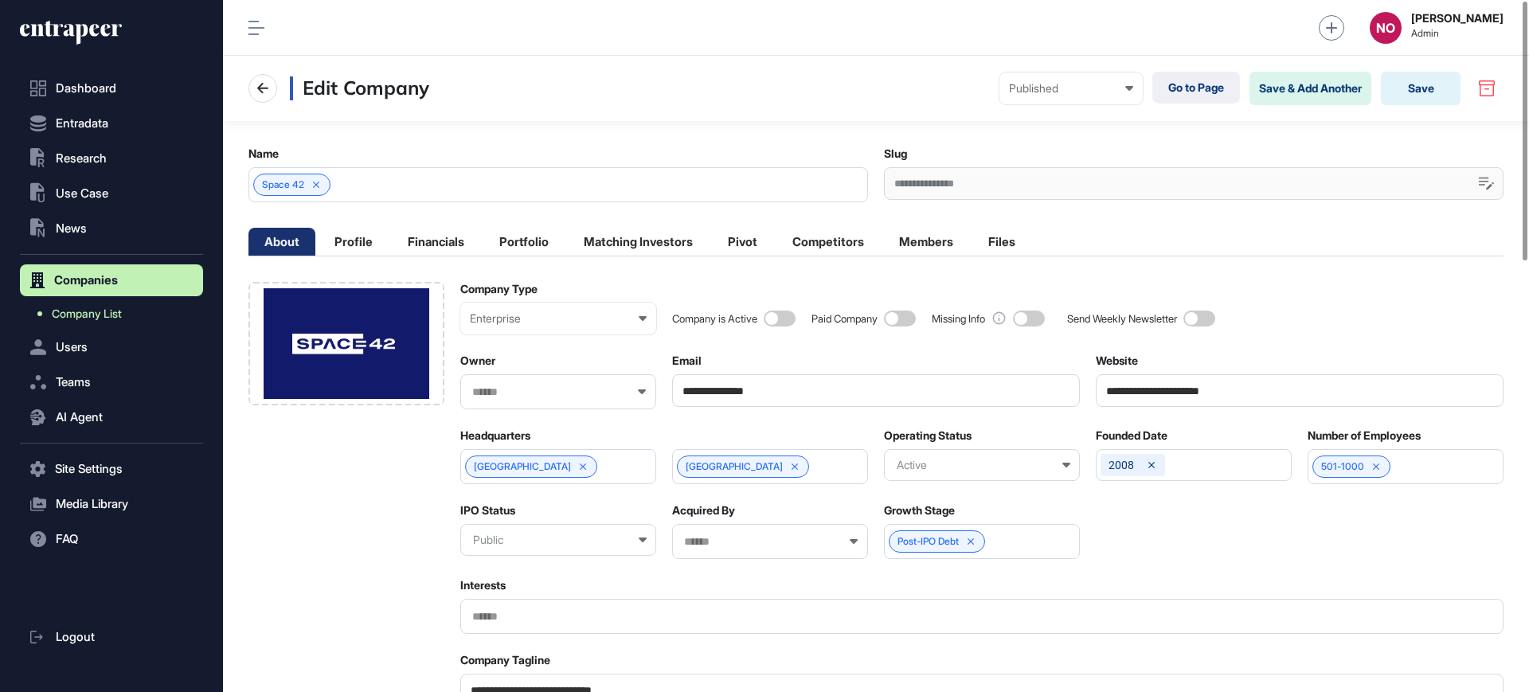
click at [151, 314] on link "Company List" at bounding box center [115, 313] width 175 height 29
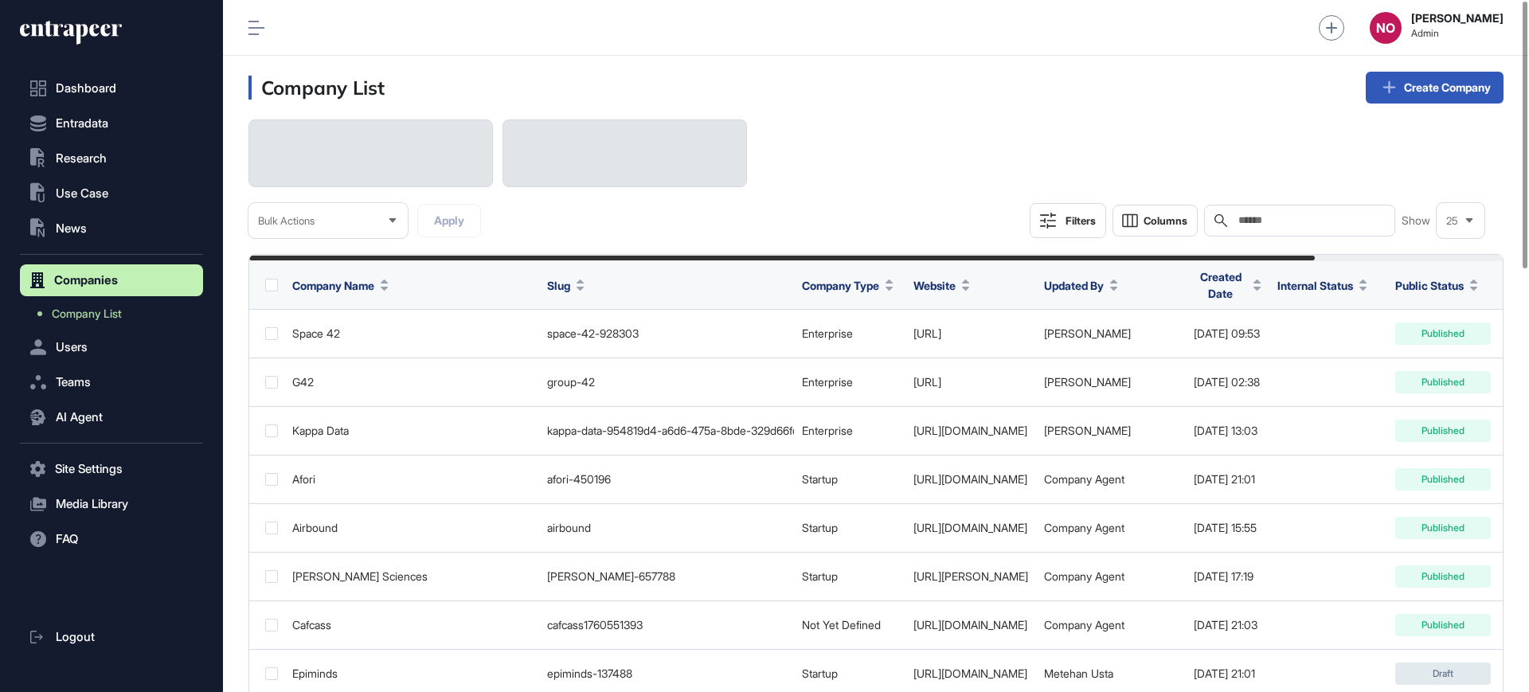
click at [1317, 220] on input "text" at bounding box center [1311, 220] width 148 height 13
paste input "**********"
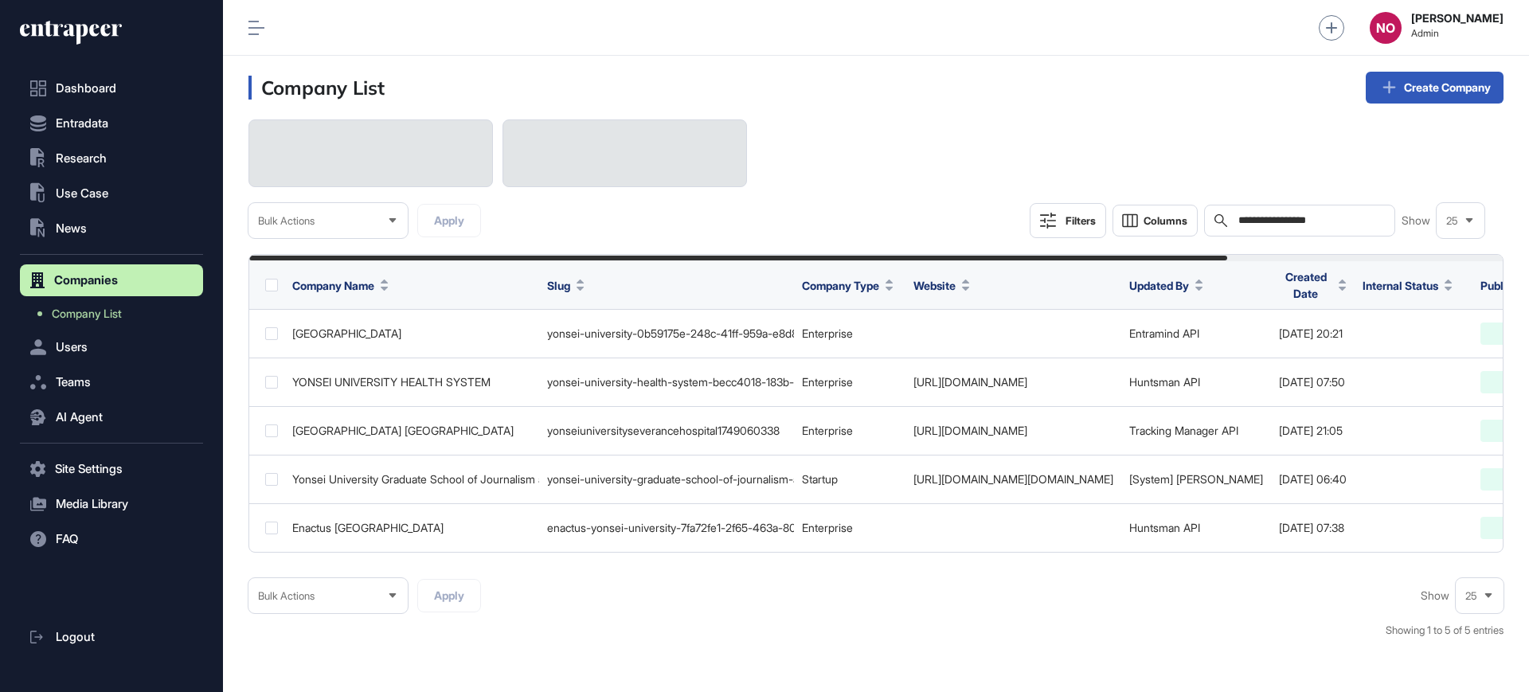
type input "**********"
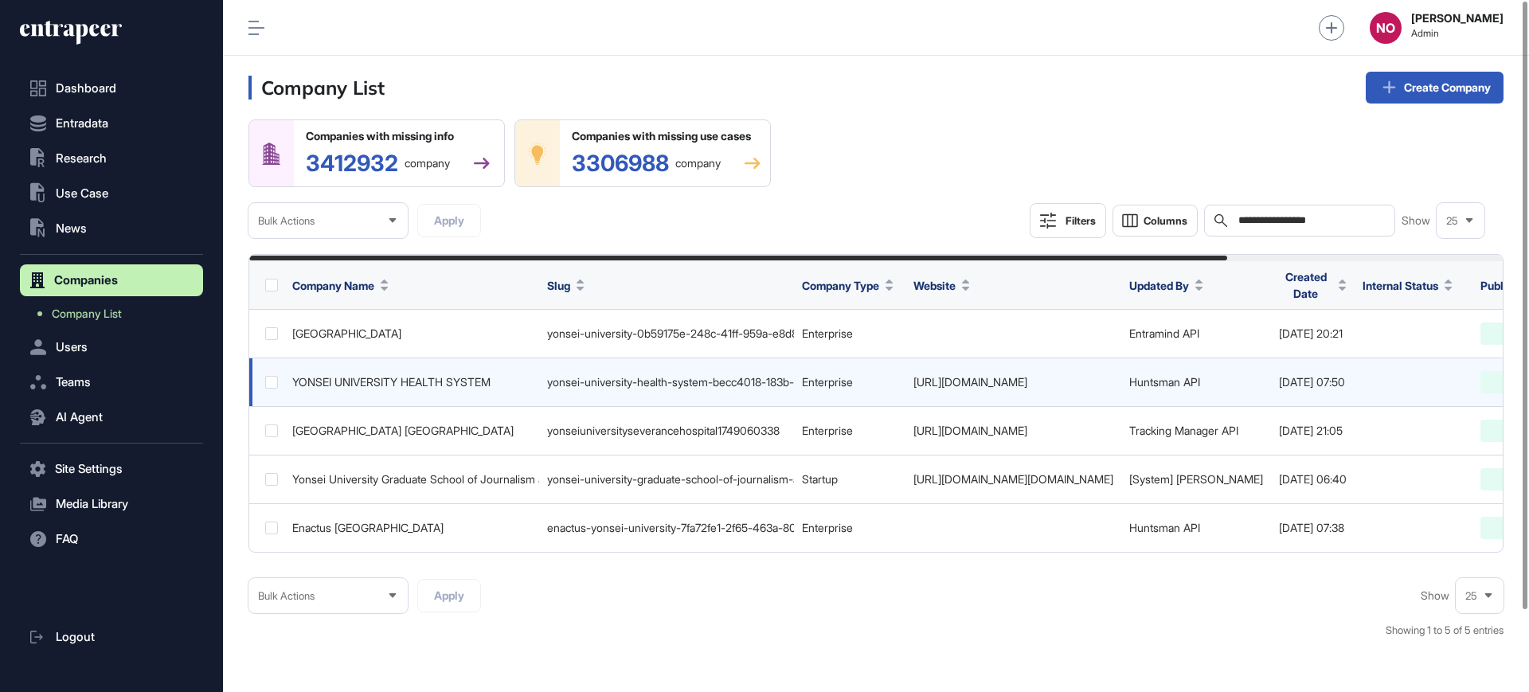
click at [1027, 383] on link "https://yuhs.severance.healthcare" at bounding box center [971, 382] width 114 height 14
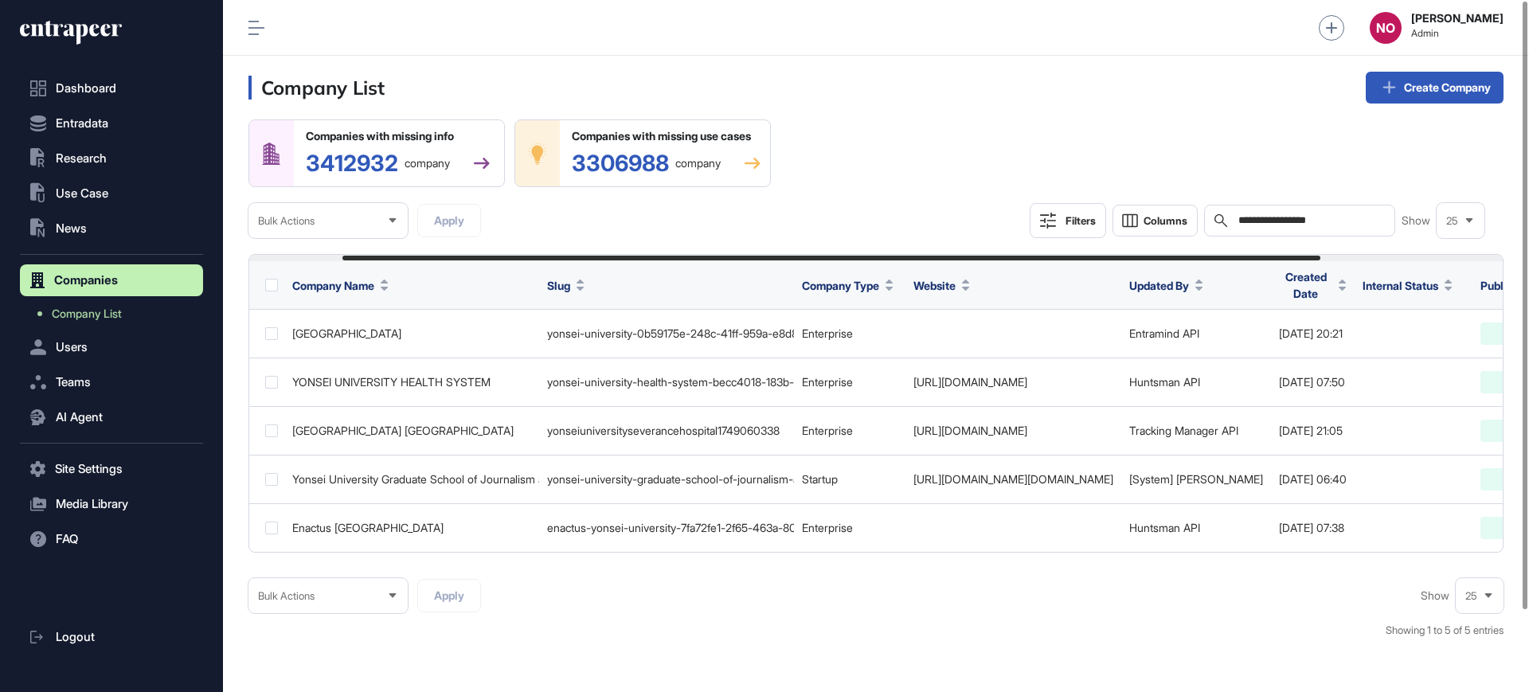
scroll to position [0, 354]
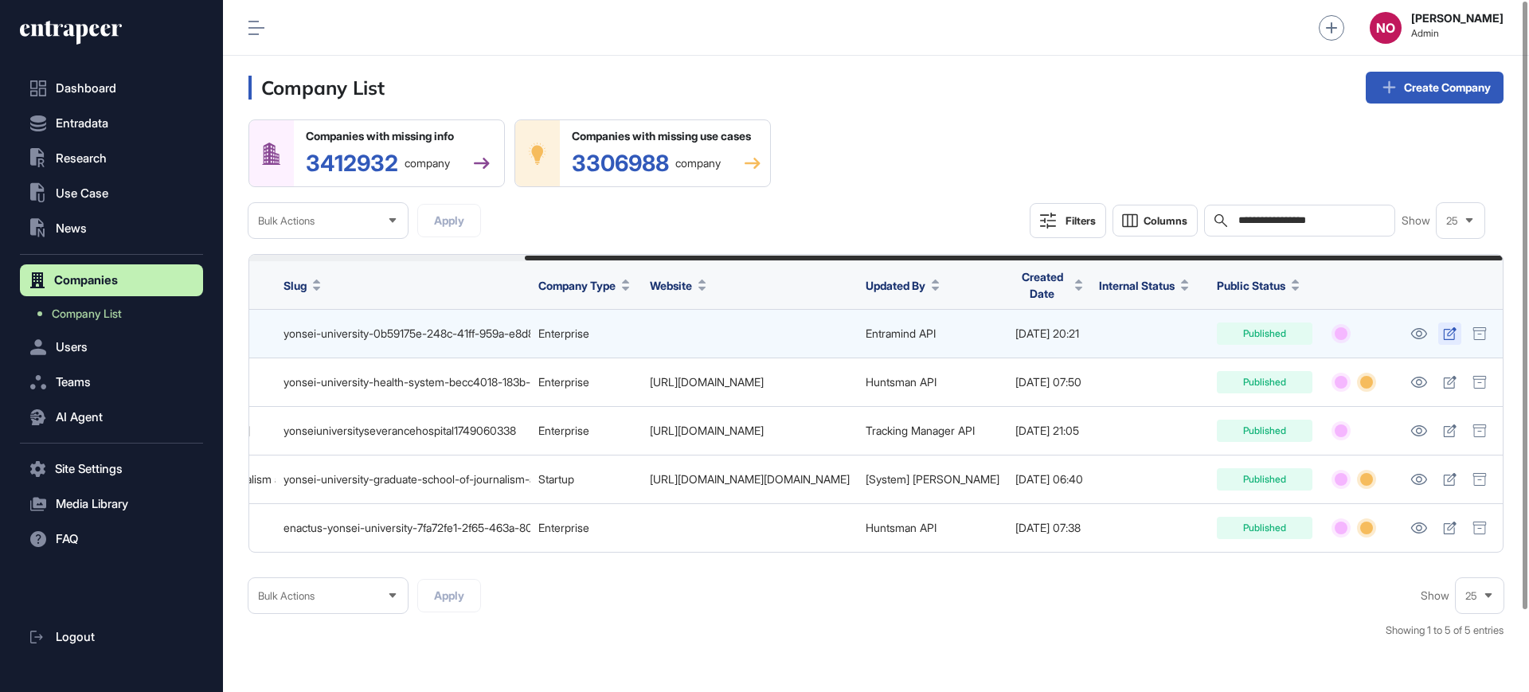
click at [1456, 331] on icon at bounding box center [1450, 333] width 14 height 13
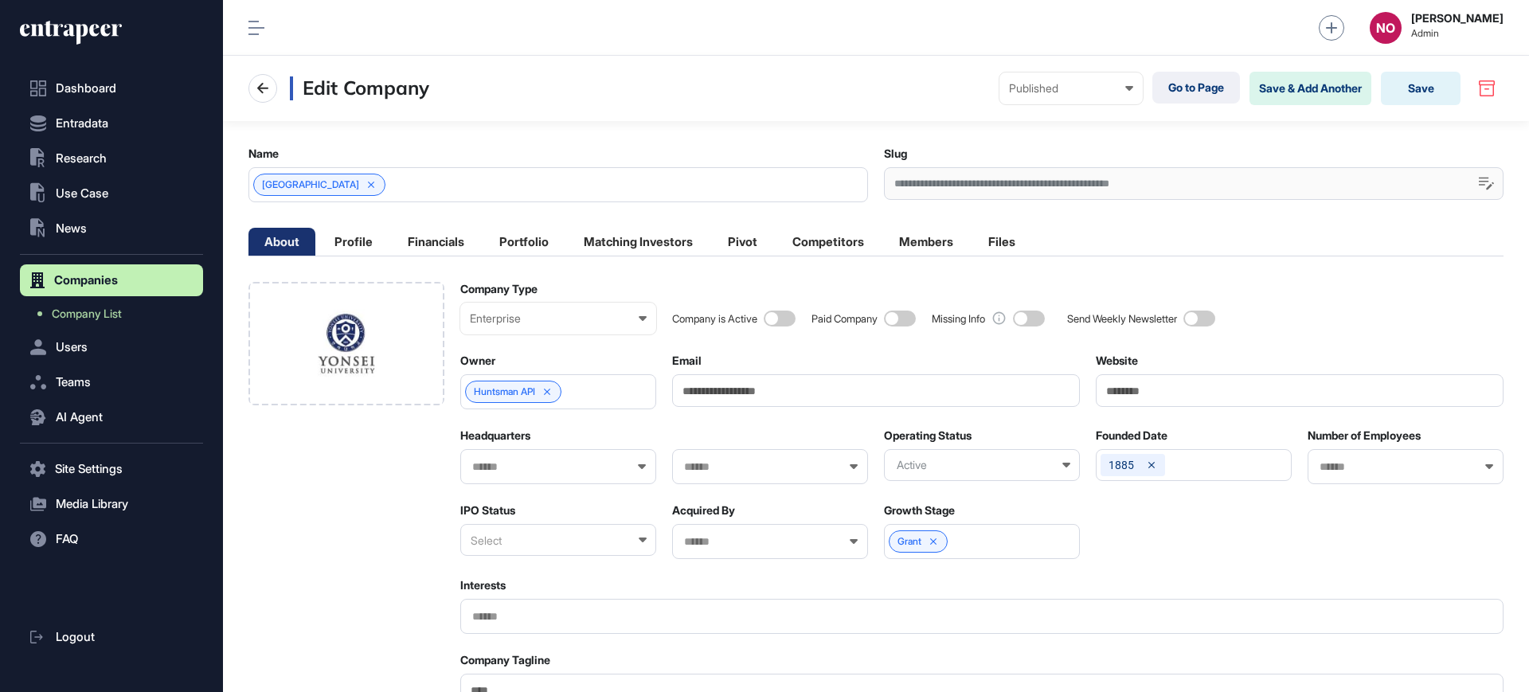
scroll to position [1, 7]
click at [1155, 399] on input "Website" at bounding box center [1300, 390] width 408 height 33
paste input "**********"
type input "**********"
click at [628, 316] on div "Enterprise" at bounding box center [558, 318] width 177 height 13
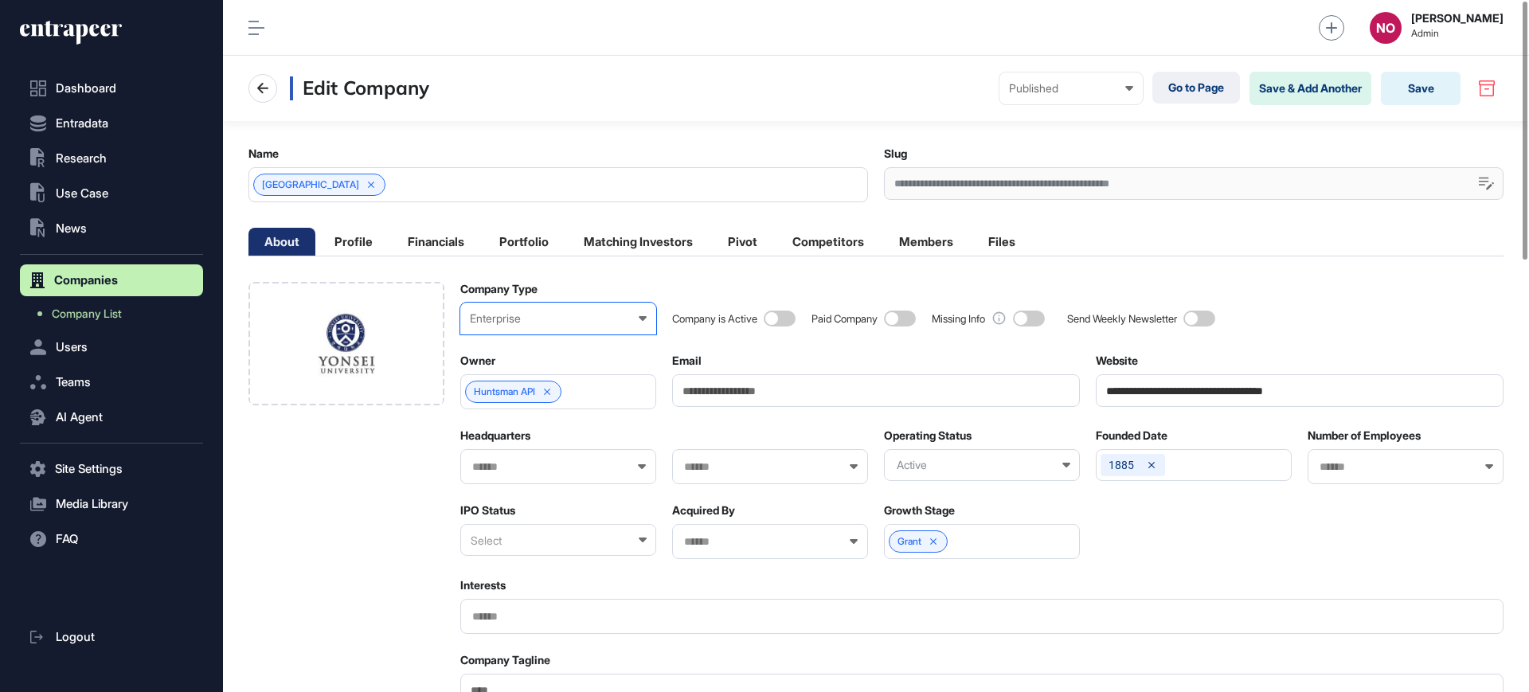
click at [0, 0] on div "Government" at bounding box center [0, 0] width 0 height 0
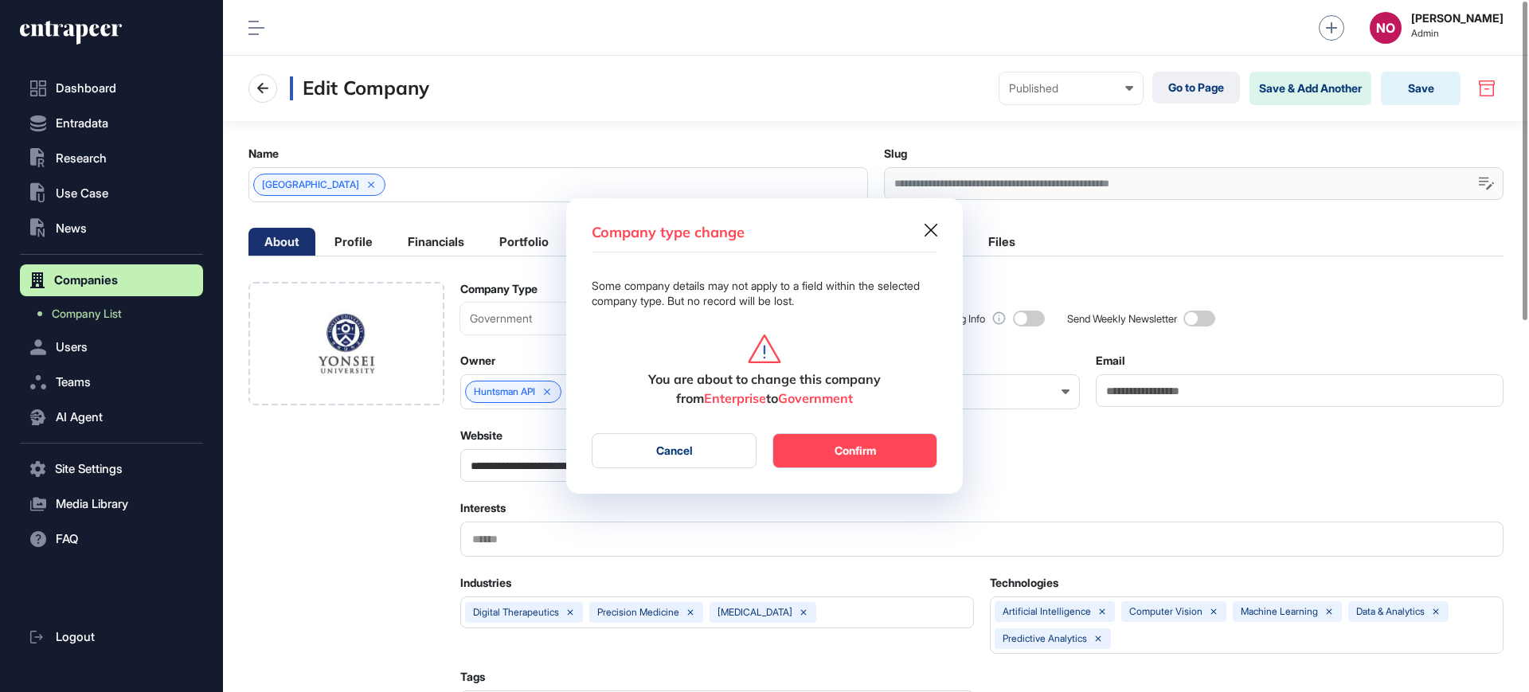
click at [634, 448] on button "Cancel" at bounding box center [674, 450] width 165 height 35
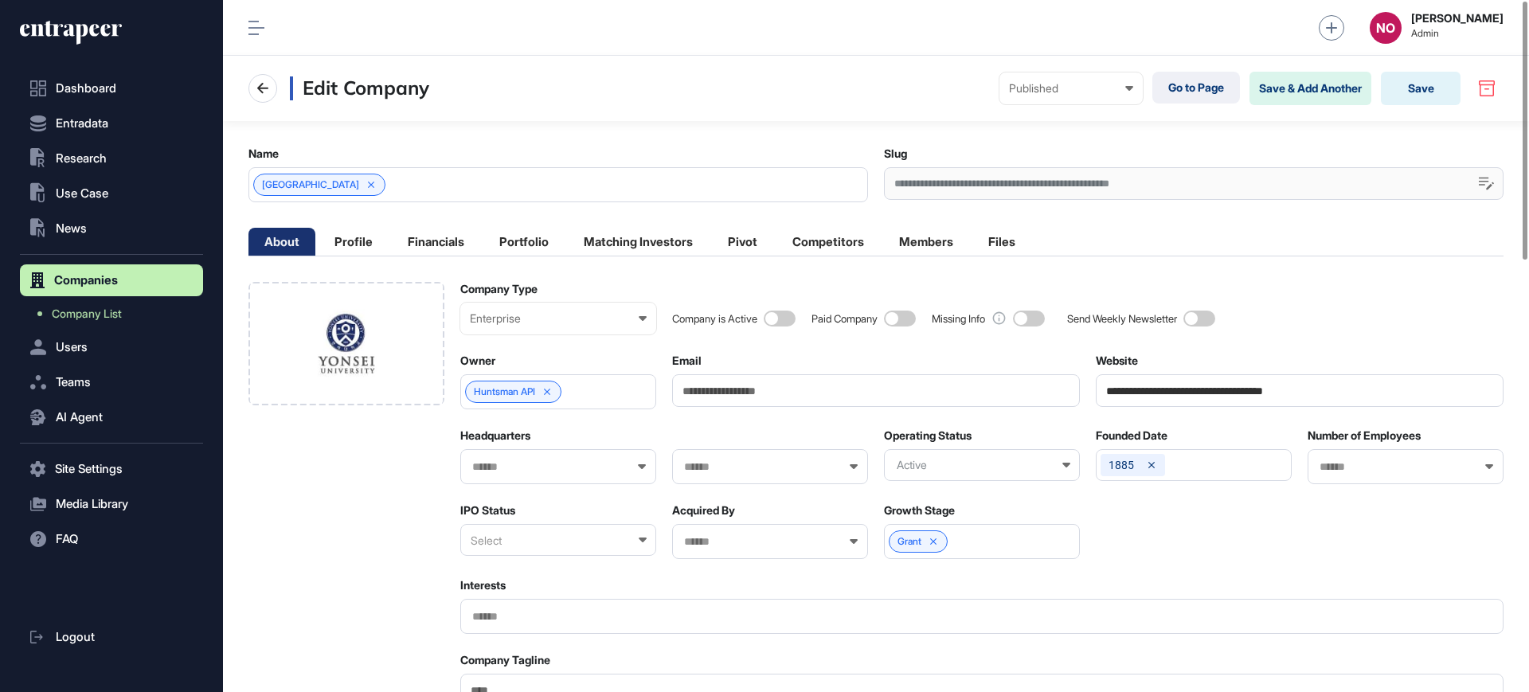
click at [1011, 464] on div "Active" at bounding box center [982, 465] width 196 height 32
click at [976, 515] on div "Active" at bounding box center [981, 518] width 193 height 25
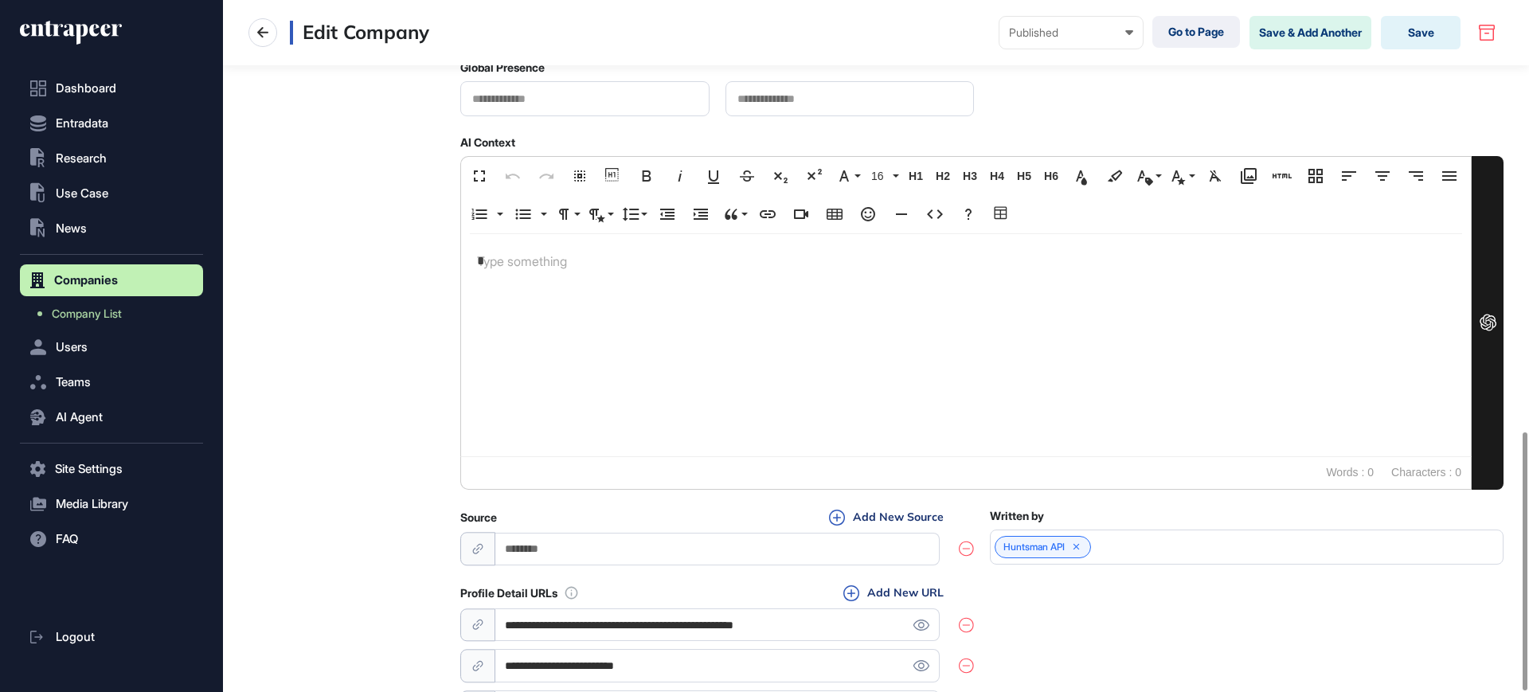
scroll to position [1156, 0]
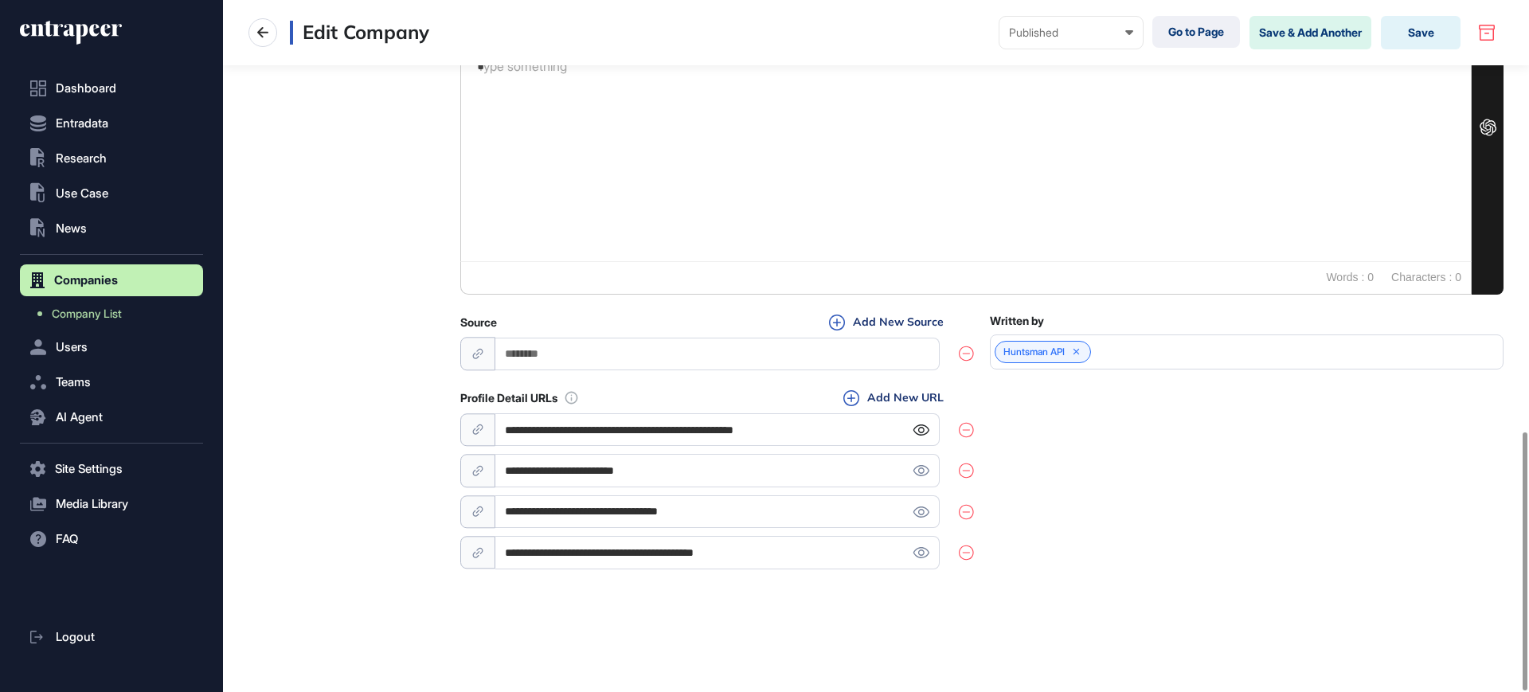
click at [917, 429] on icon at bounding box center [921, 430] width 17 height 11
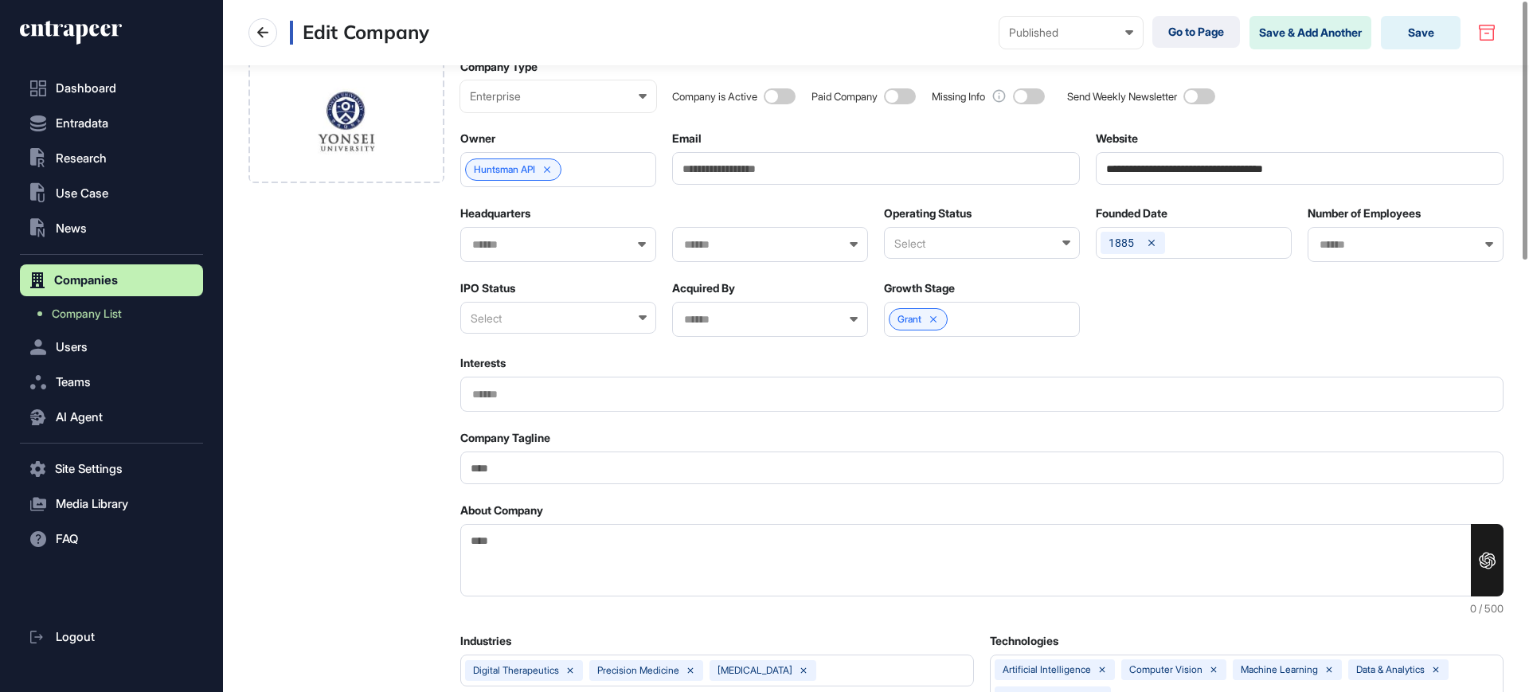
scroll to position [0, 0]
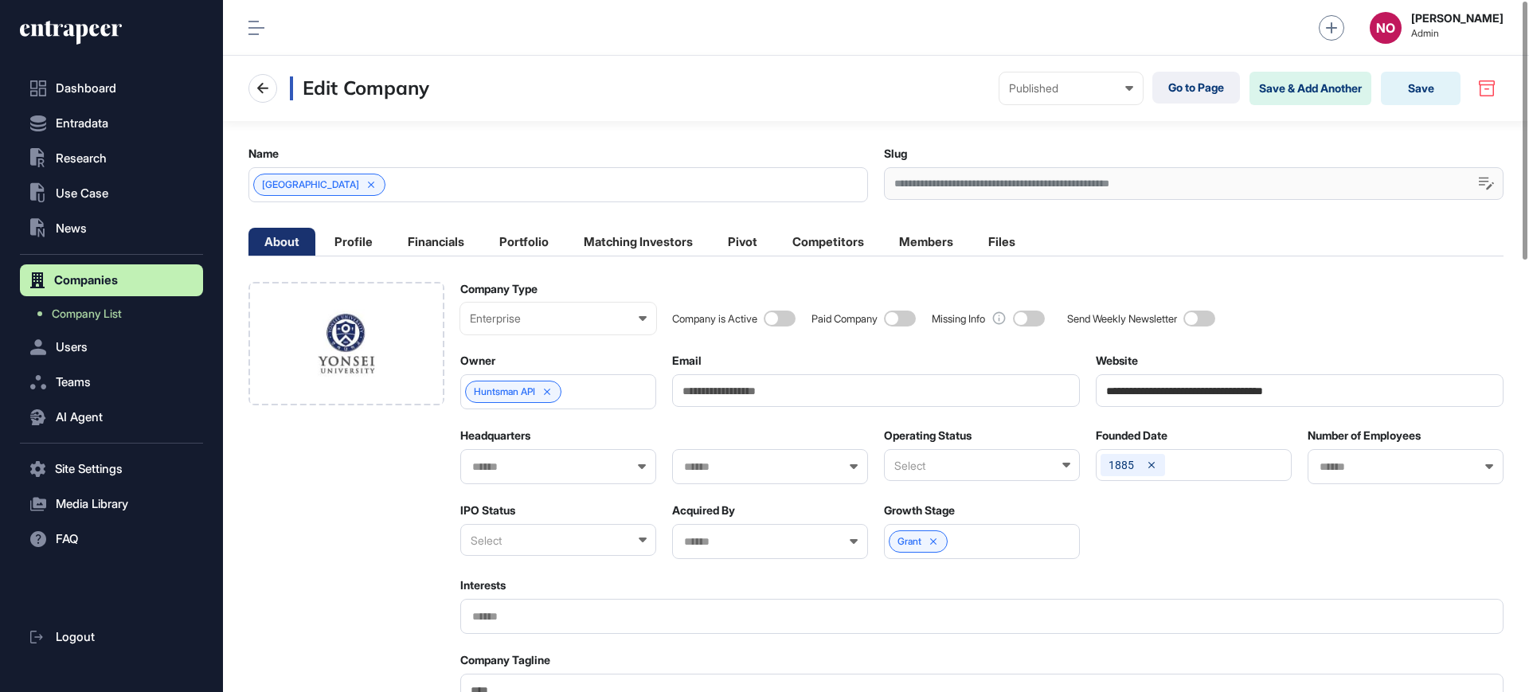
click at [1353, 466] on input "text" at bounding box center [1395, 467] width 155 height 14
click at [1345, 612] on span "5001-10000" at bounding box center [1405, 615] width 178 height 12
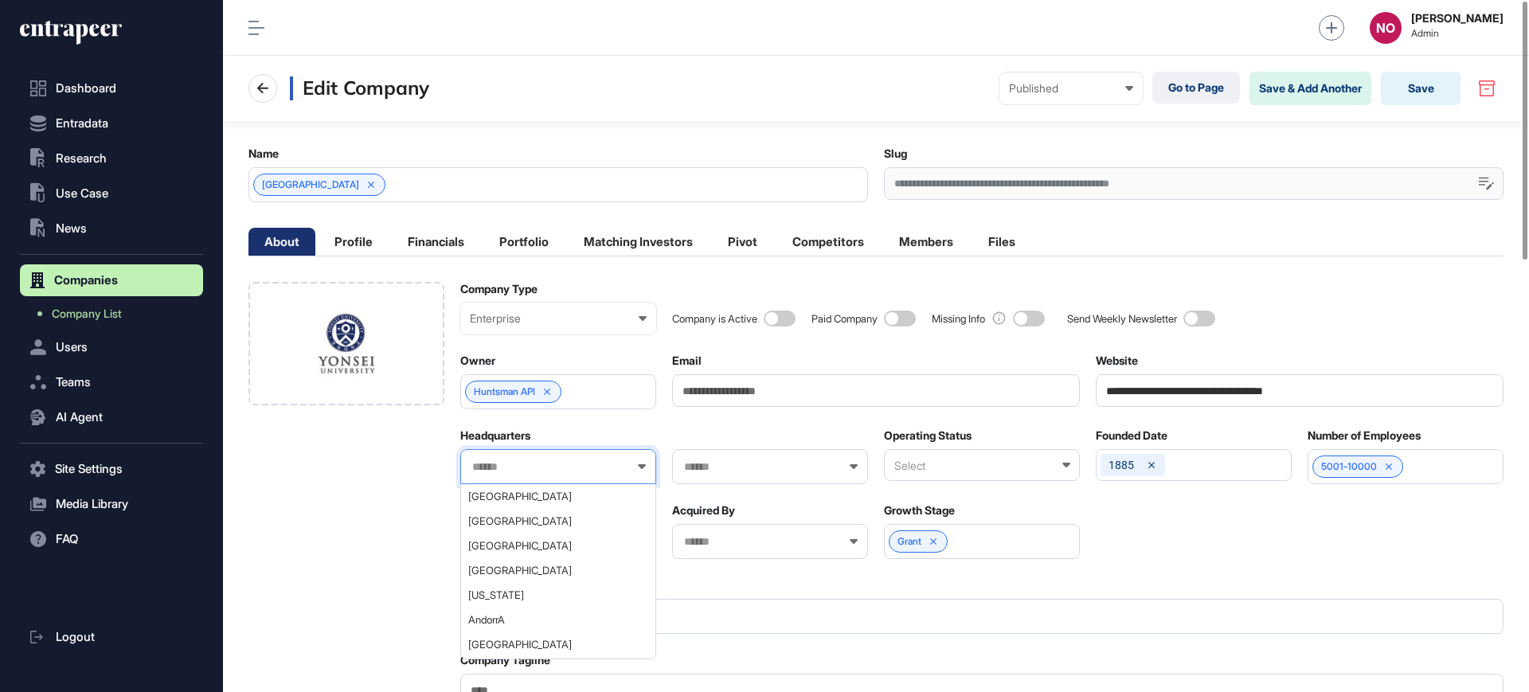
click at [566, 471] on input "text" at bounding box center [548, 467] width 155 height 14
type input "****"
click at [509, 524] on span "Korea, Republic of (South Korea)" at bounding box center [557, 521] width 178 height 12
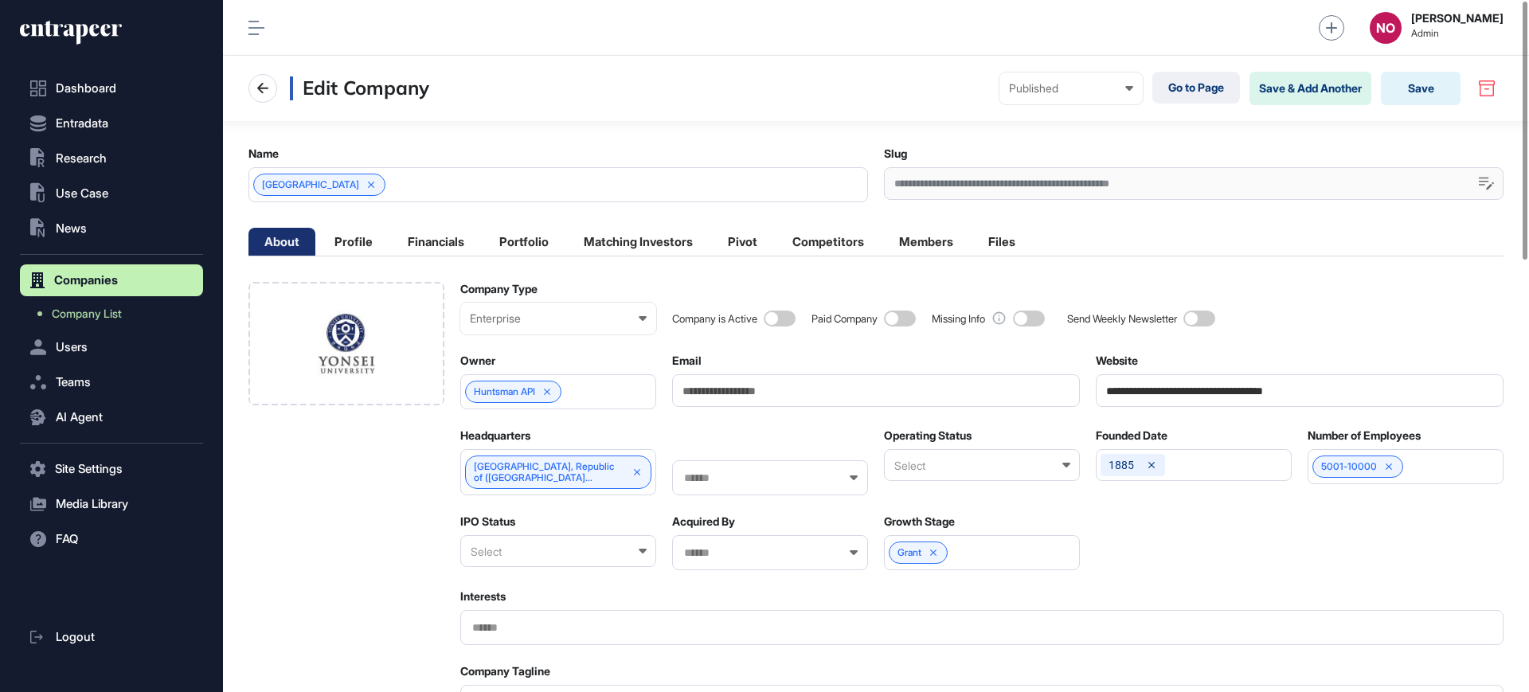
click at [944, 468] on div "Select" at bounding box center [982, 465] width 196 height 32
click at [936, 515] on div "Active" at bounding box center [981, 518] width 193 height 25
click at [554, 545] on div "Select" at bounding box center [558, 551] width 196 height 32
click at [505, 616] on div "Private" at bounding box center [557, 628] width 193 height 25
click at [789, 321] on span at bounding box center [780, 319] width 32 height 16
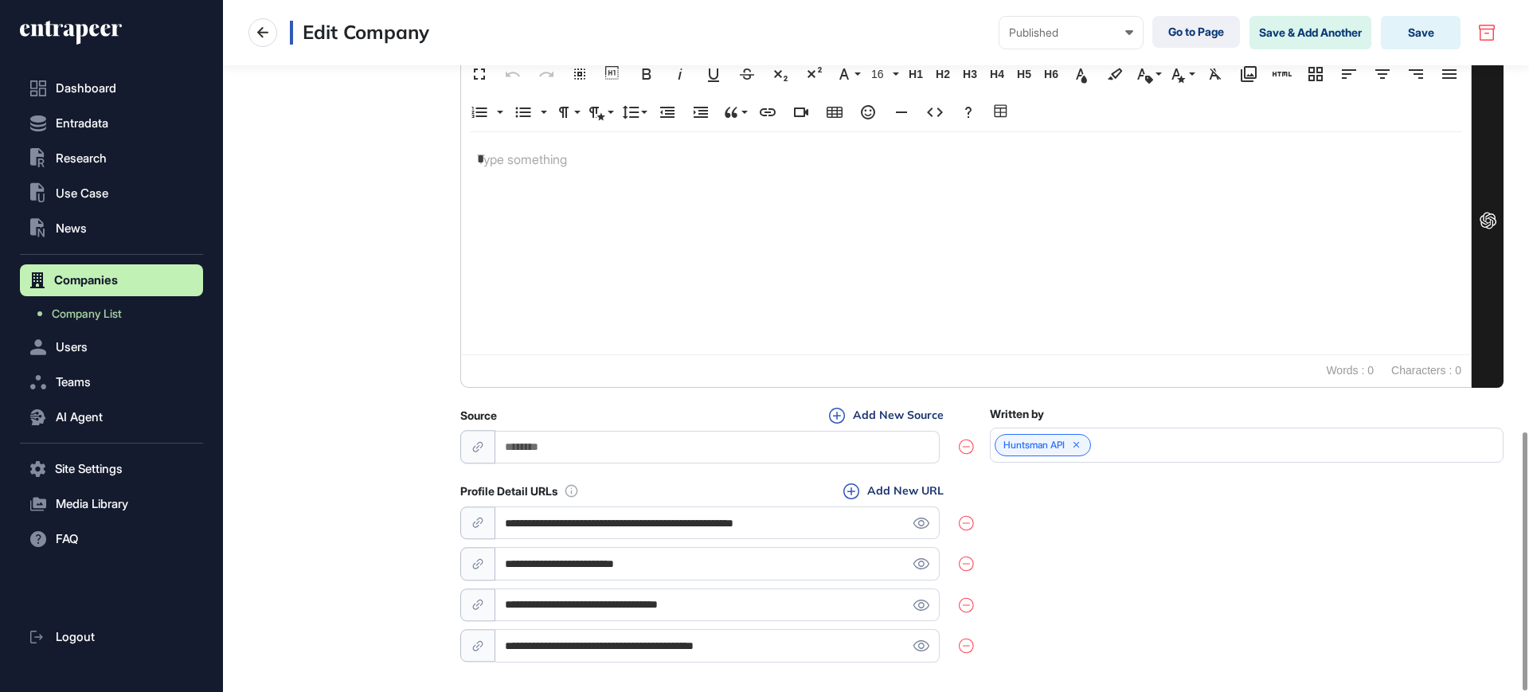
scroll to position [1156, 0]
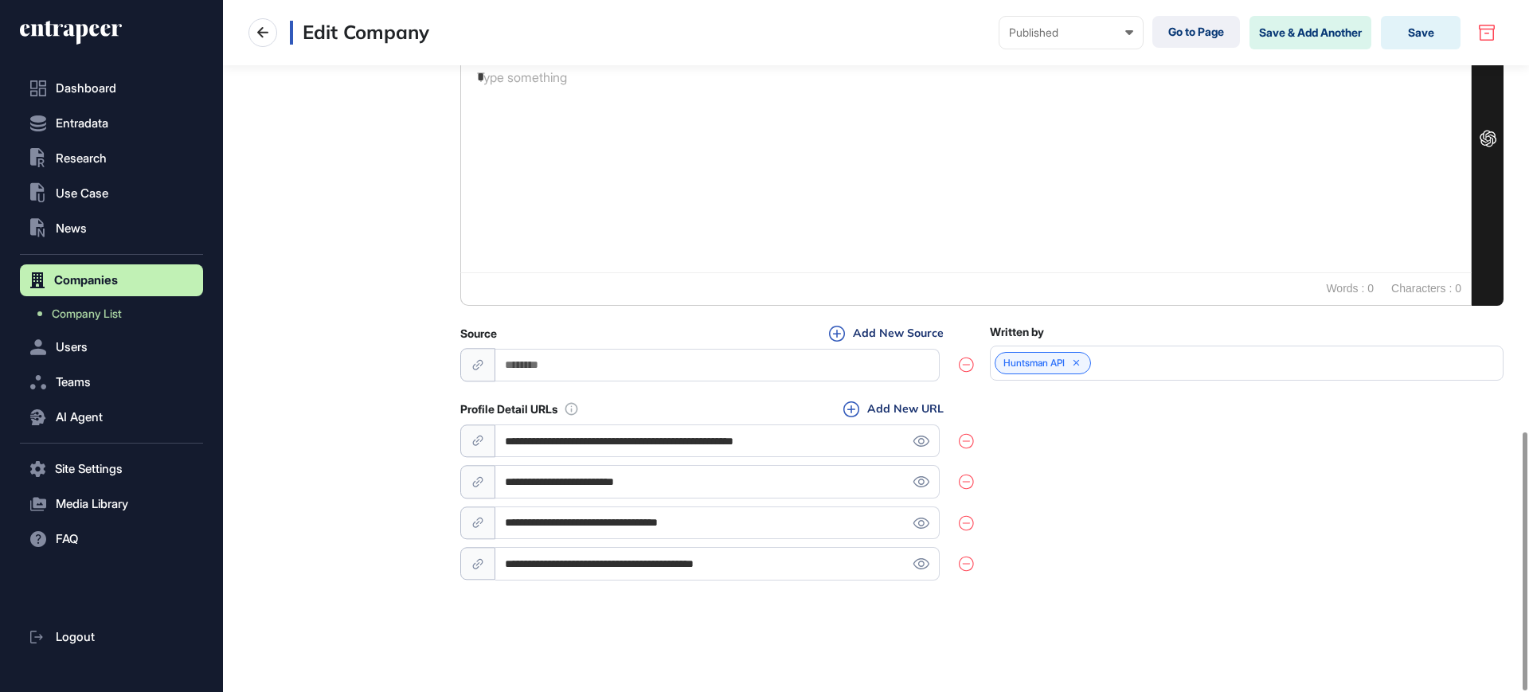
click at [663, 509] on input "**********" at bounding box center [717, 523] width 444 height 33
paste input "*"
type input "**********"
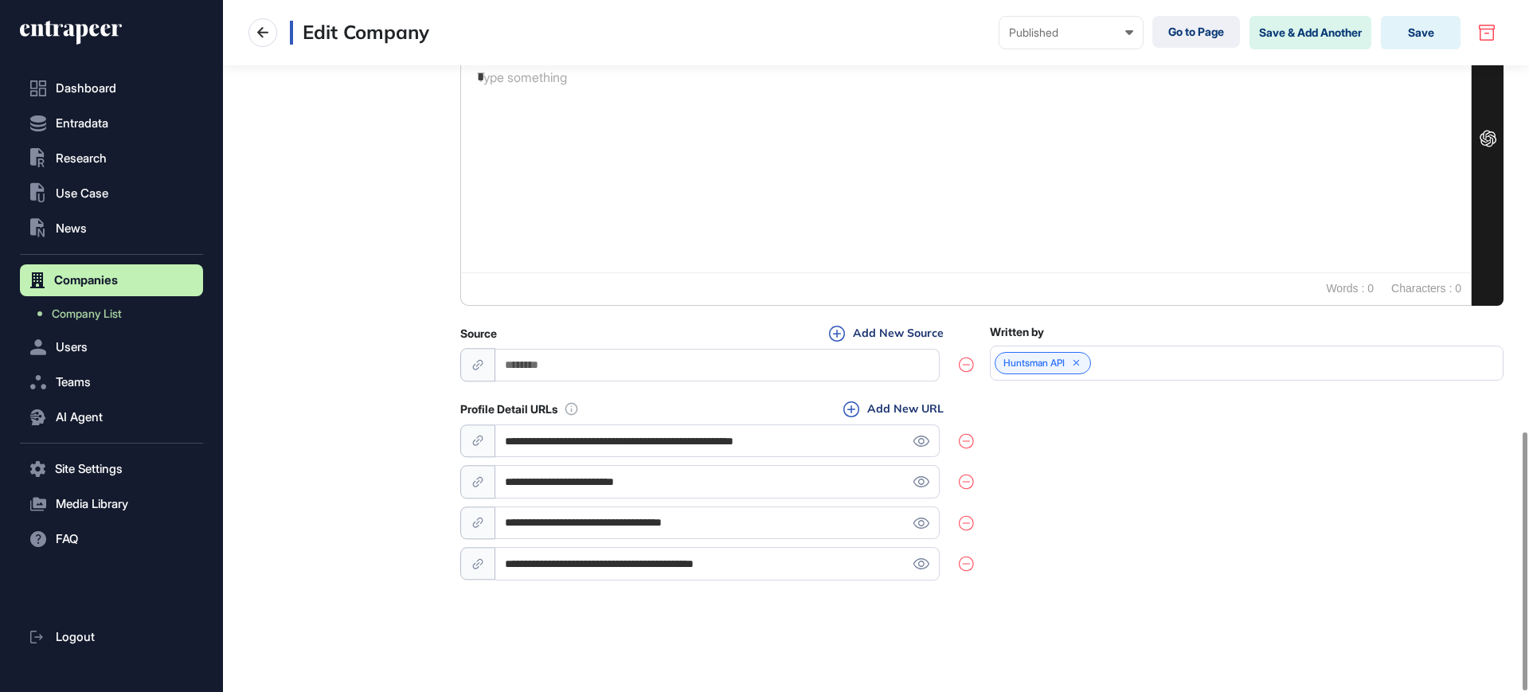
click at [1070, 519] on div "**********" at bounding box center [981, 492] width 1043 height 183
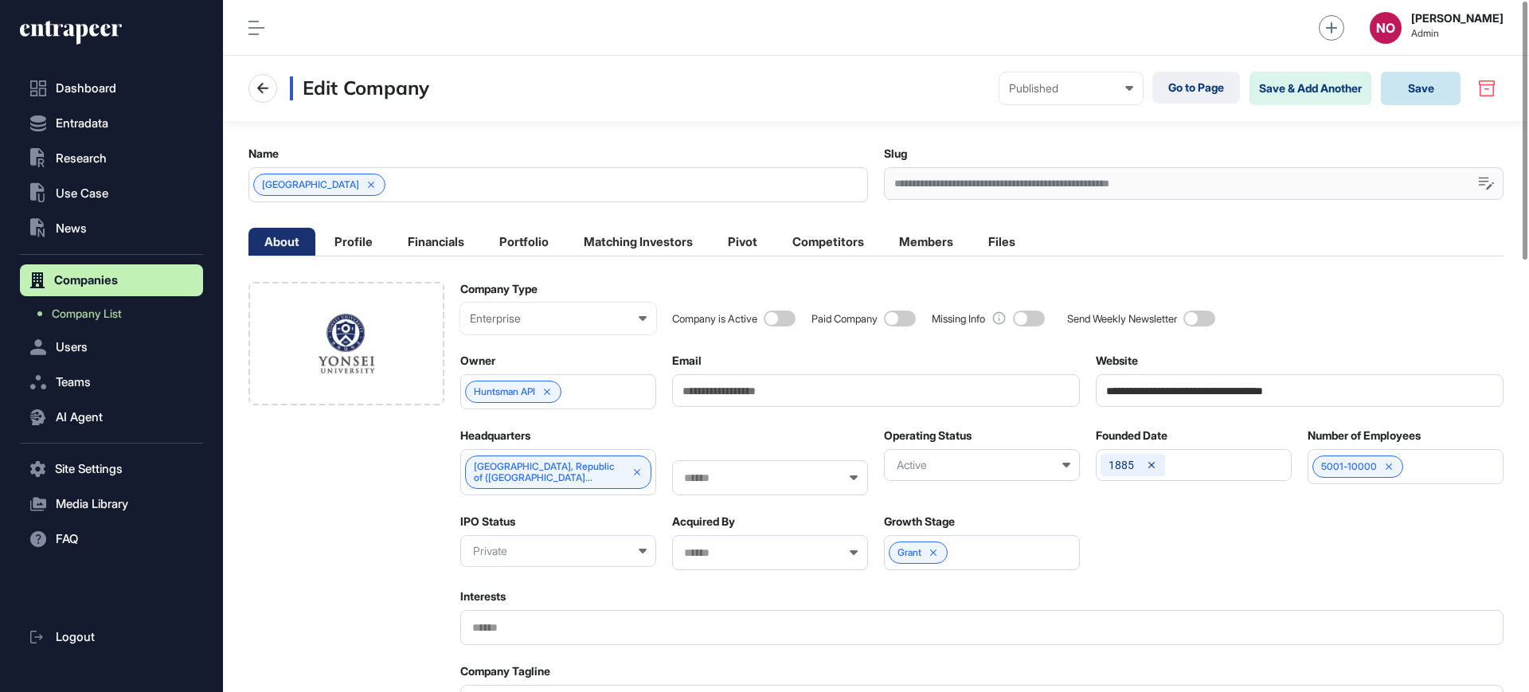
click at [1425, 84] on button "Save" at bounding box center [1421, 88] width 80 height 33
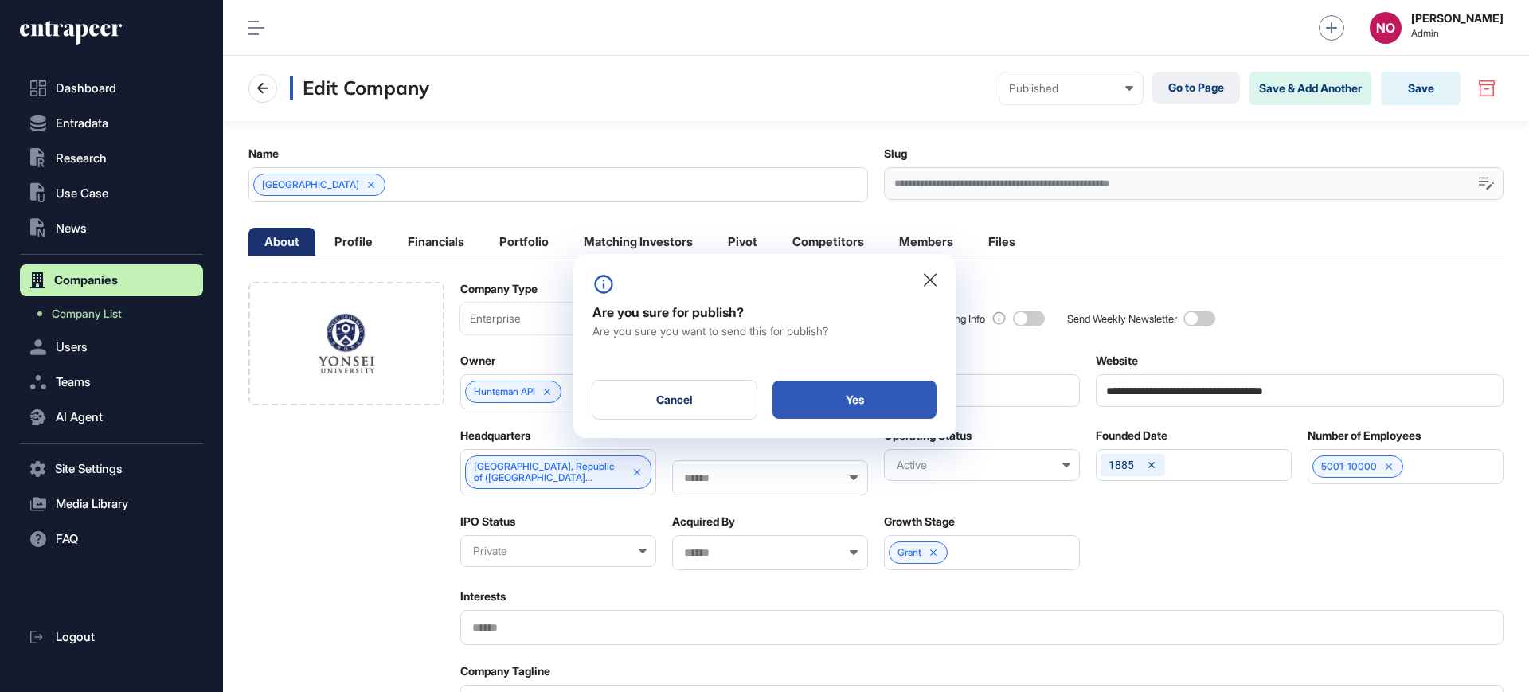
click at [847, 419] on div "Are you sure for publish? Are you sure you want to send this for publish? Cance…" at bounding box center [764, 345] width 382 height 183
click at [848, 408] on div "Yes" at bounding box center [855, 400] width 164 height 38
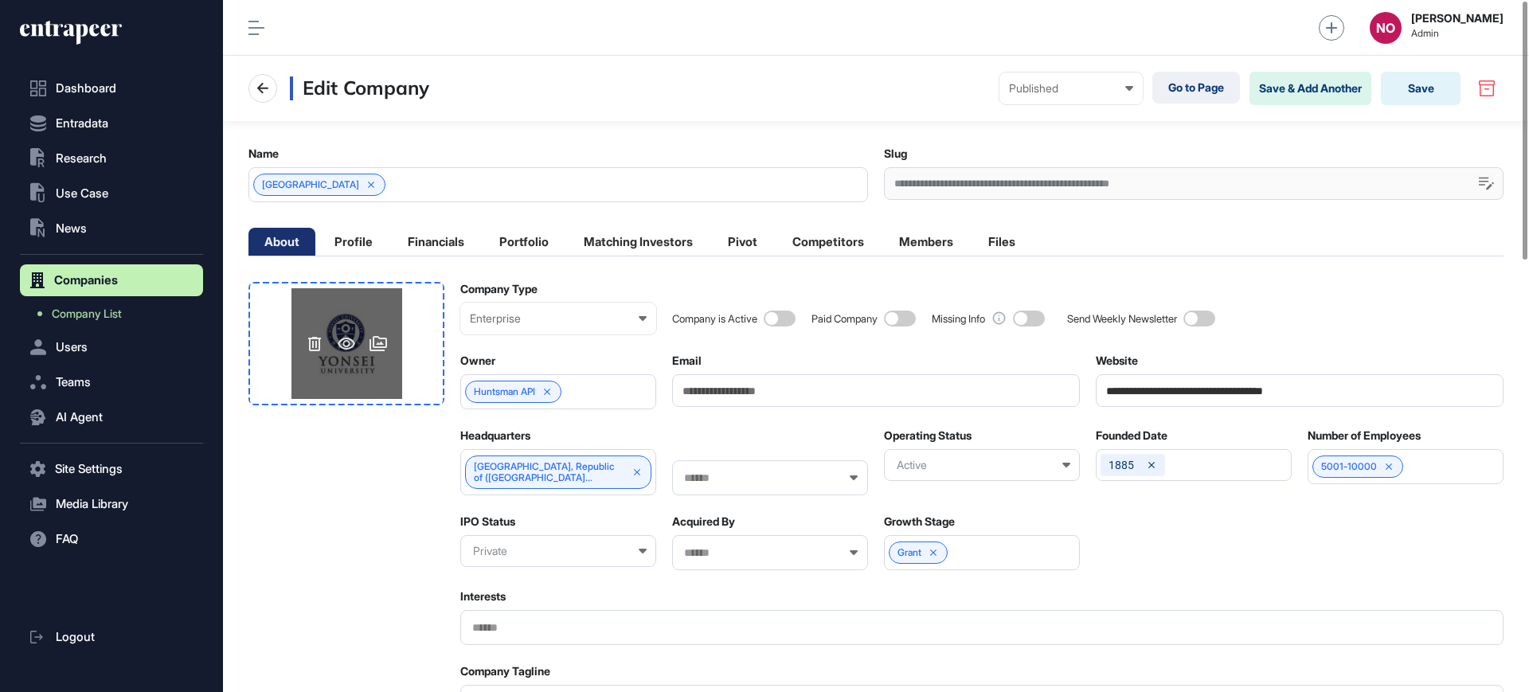
click at [394, 298] on div at bounding box center [347, 343] width 111 height 111
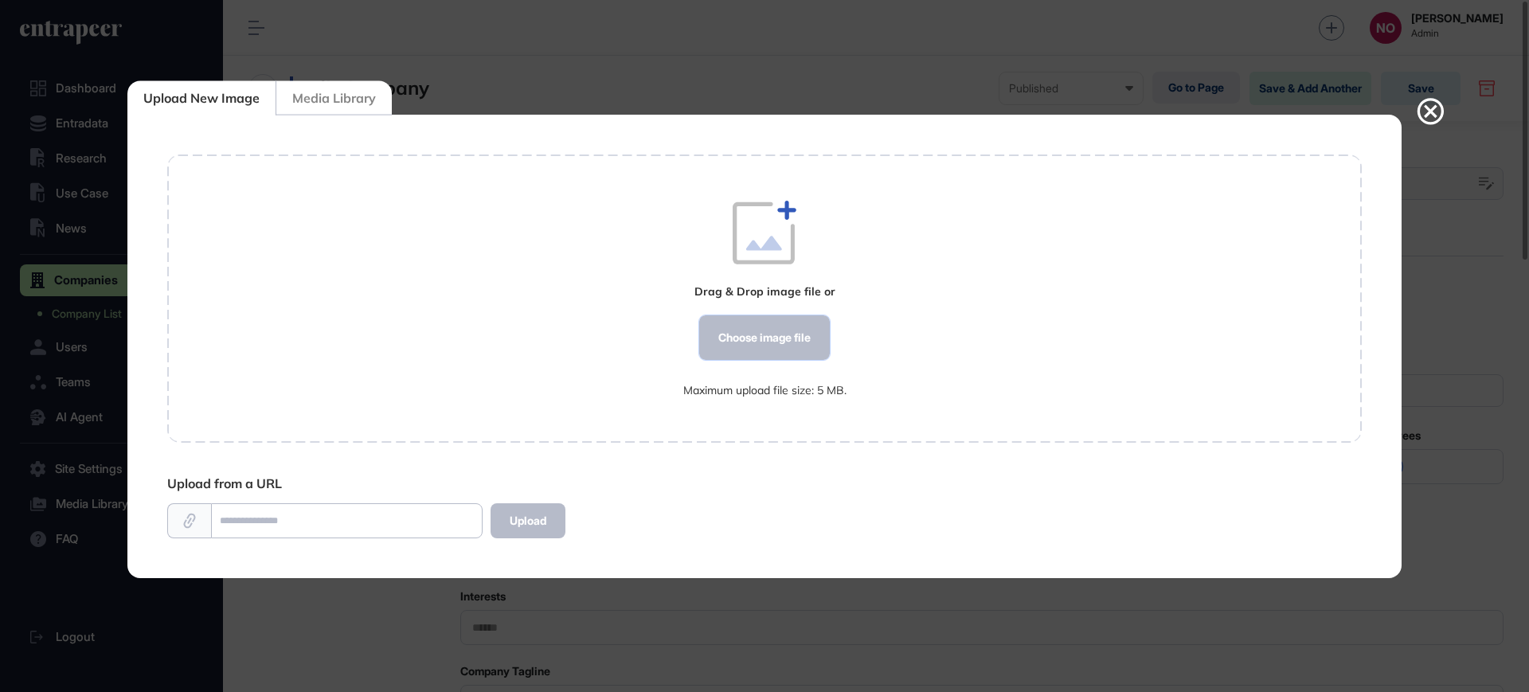
click at [753, 328] on div "Choose image file" at bounding box center [764, 337] width 131 height 45
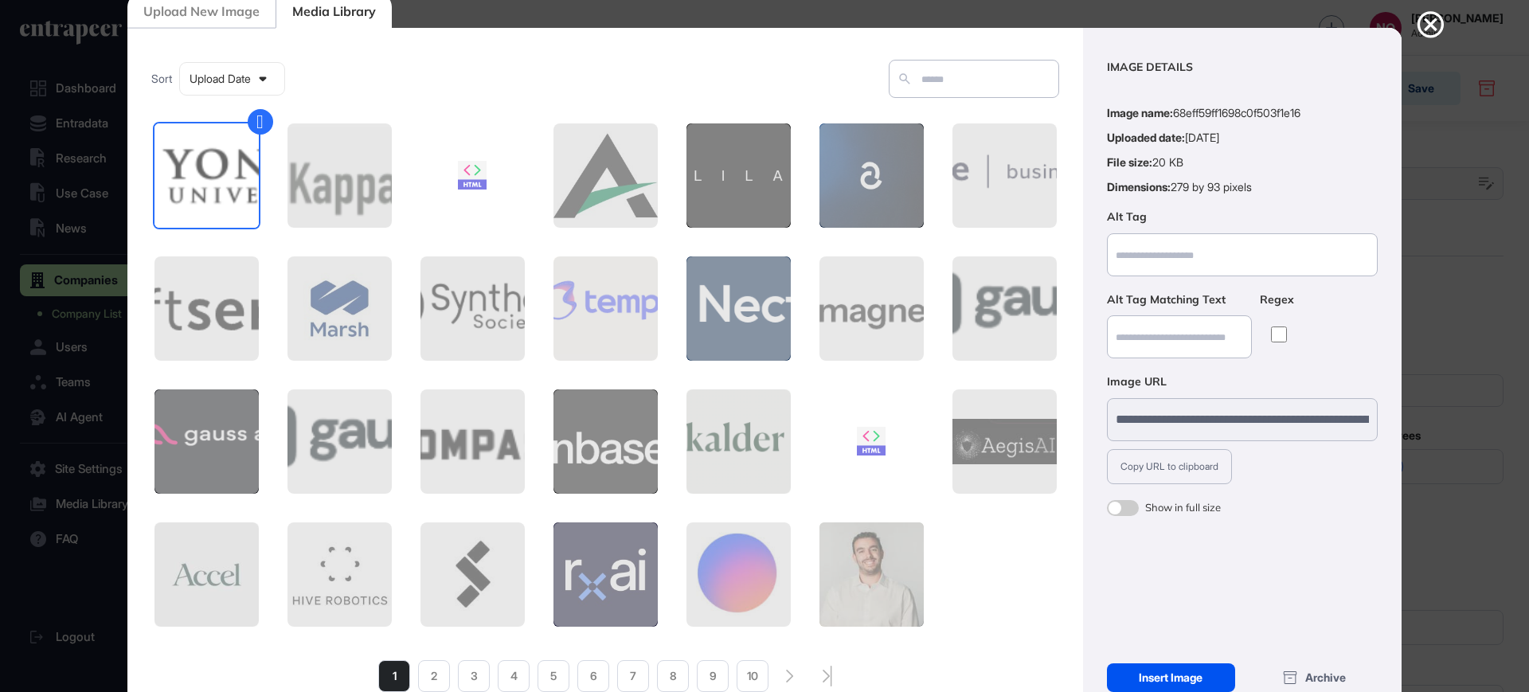
click at [1128, 671] on div "Insert Image" at bounding box center [1171, 677] width 128 height 29
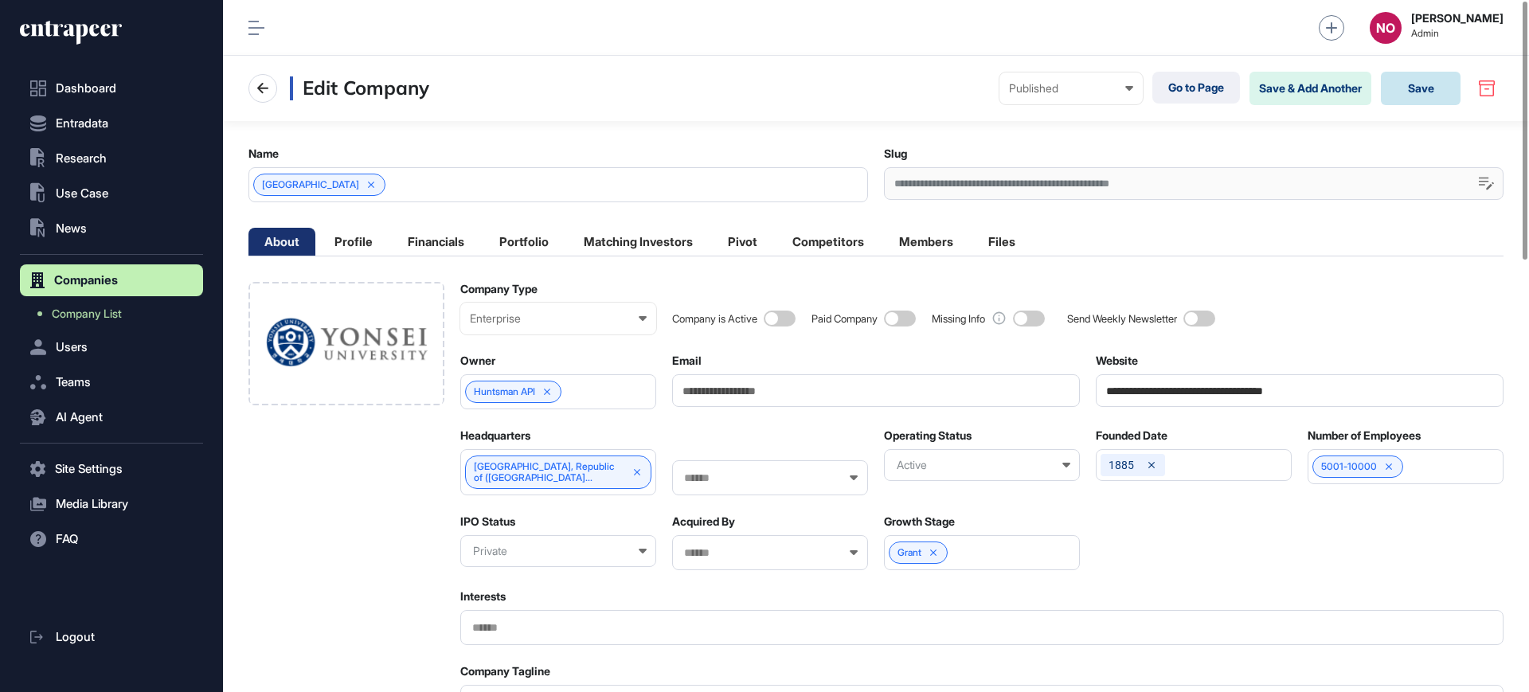
click at [1437, 95] on button "Save" at bounding box center [1421, 88] width 80 height 33
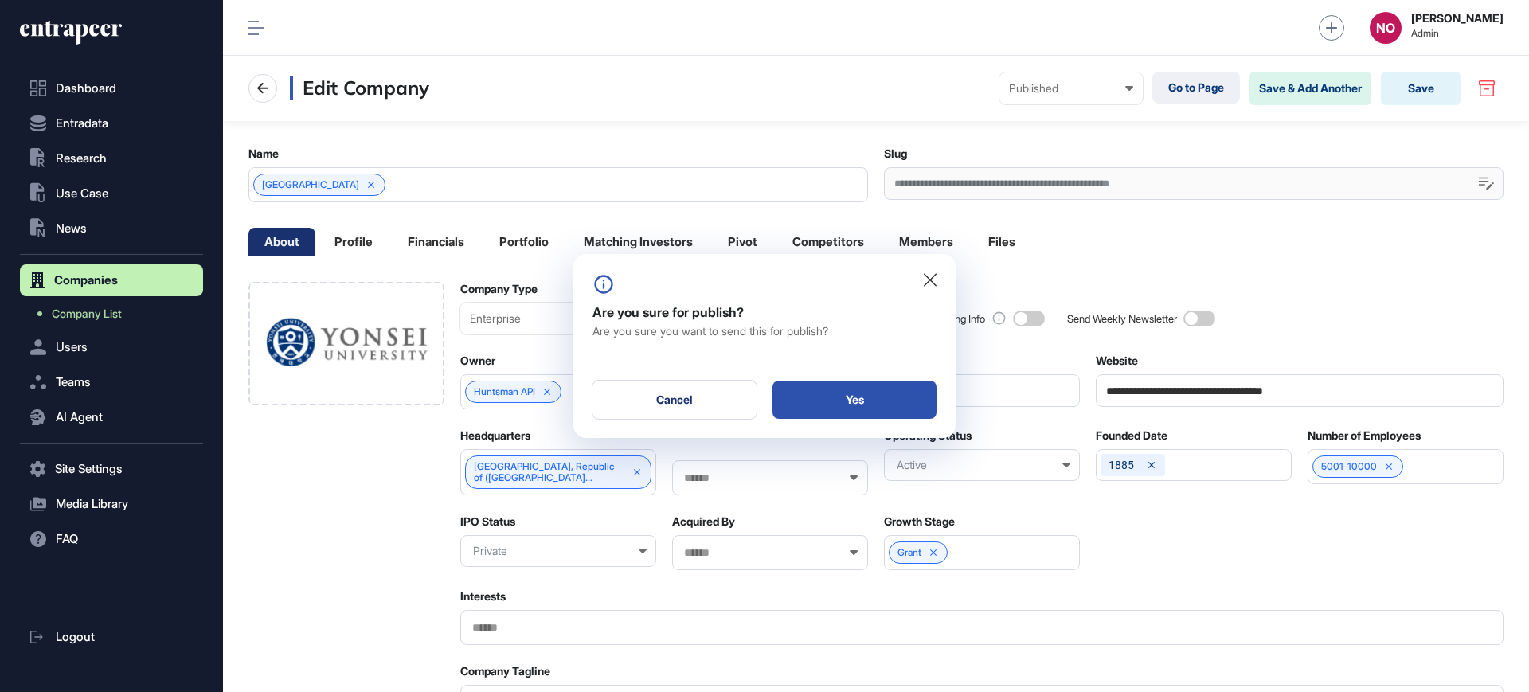
click at [894, 400] on div "Yes" at bounding box center [855, 400] width 164 height 38
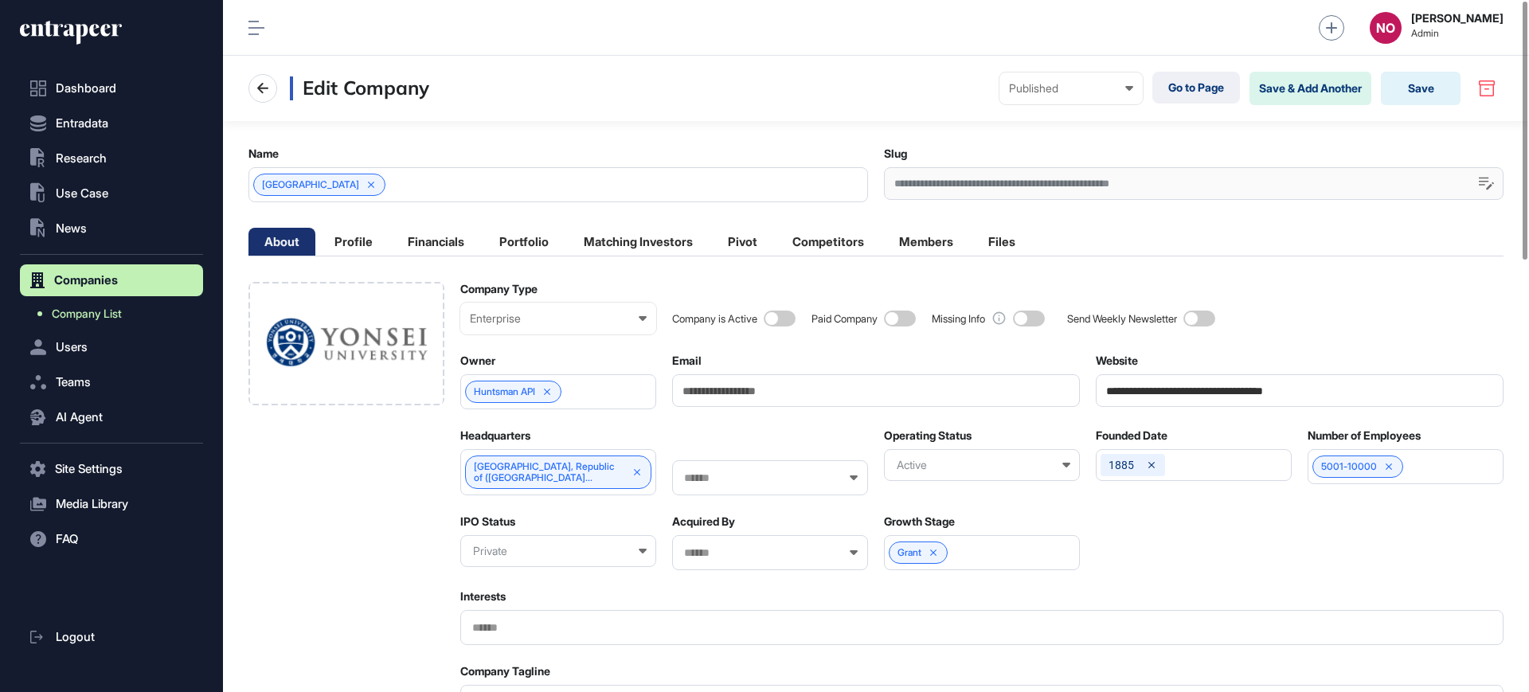
click at [107, 311] on span "Company List" at bounding box center [87, 313] width 70 height 13
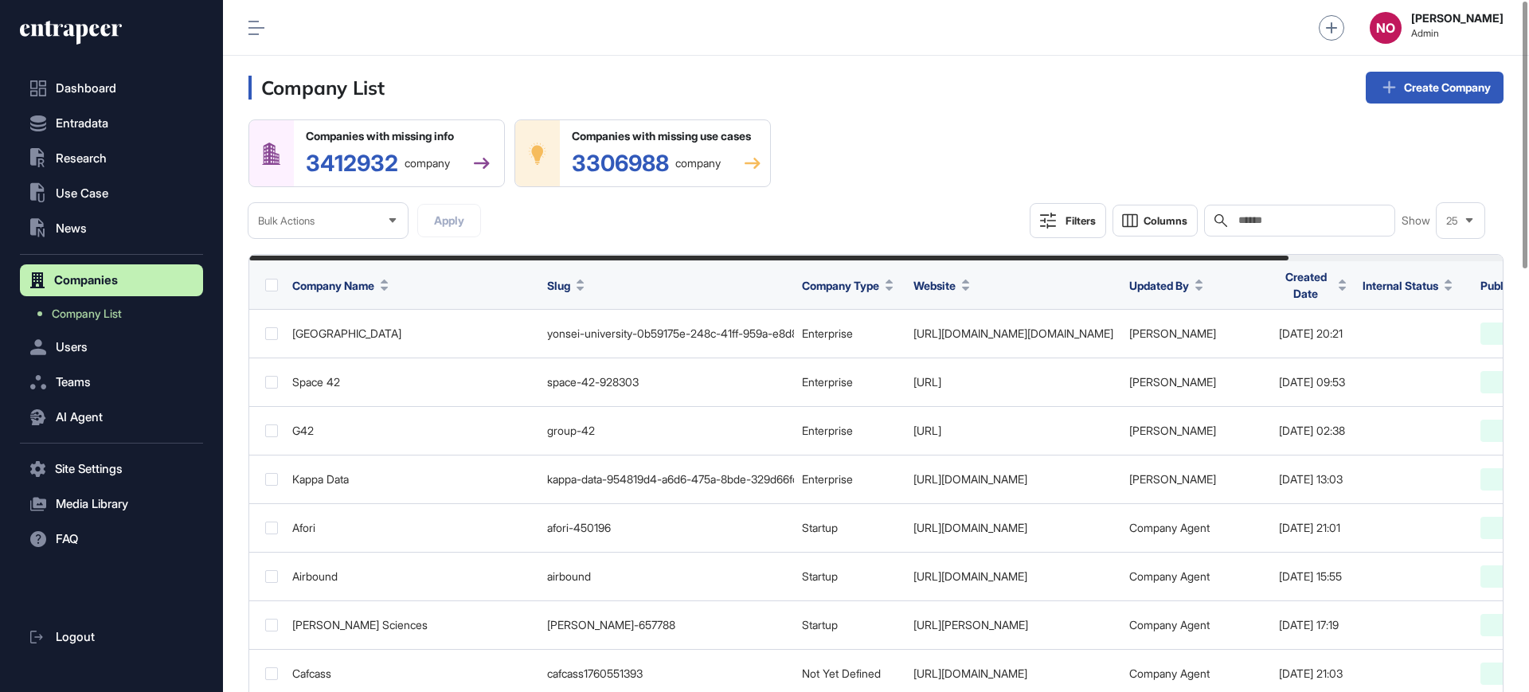
click at [1239, 222] on input "text" at bounding box center [1311, 220] width 148 height 13
paste input "****"
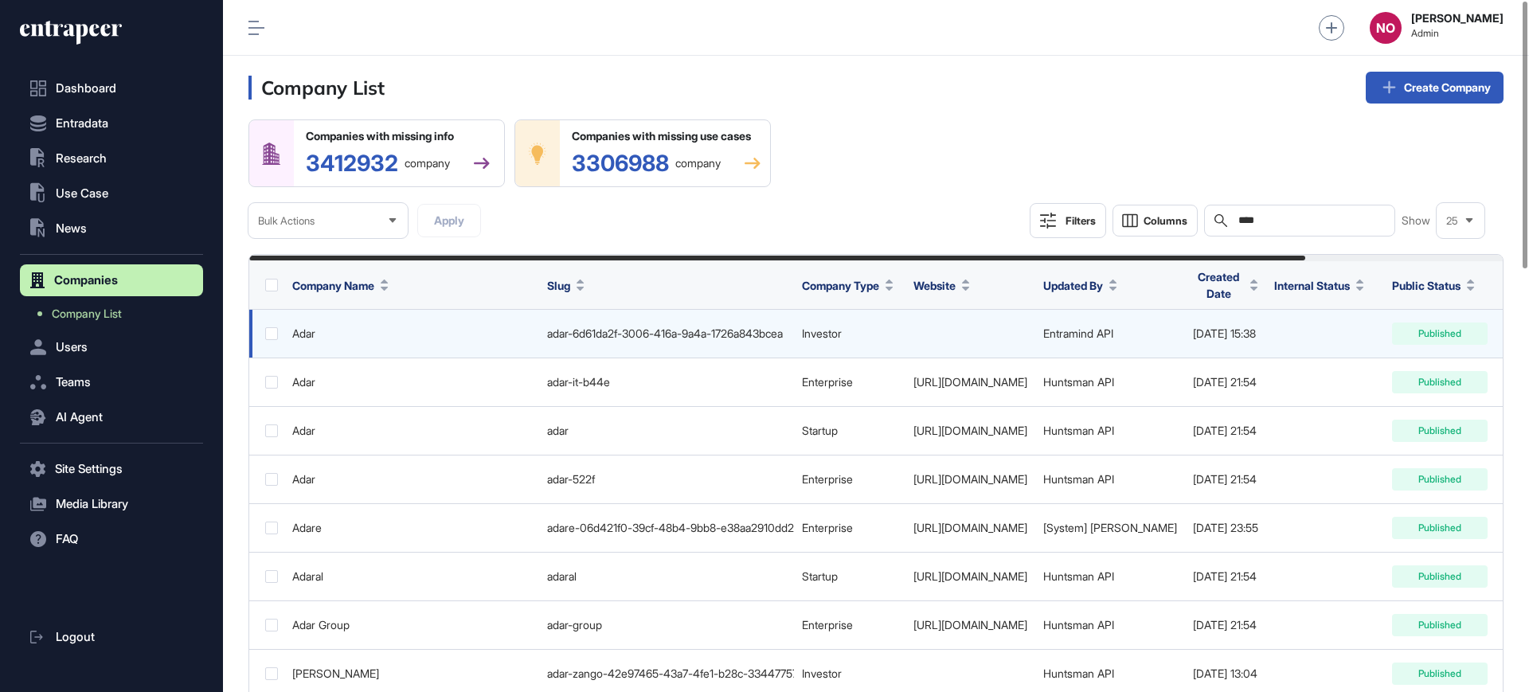
type input "****"
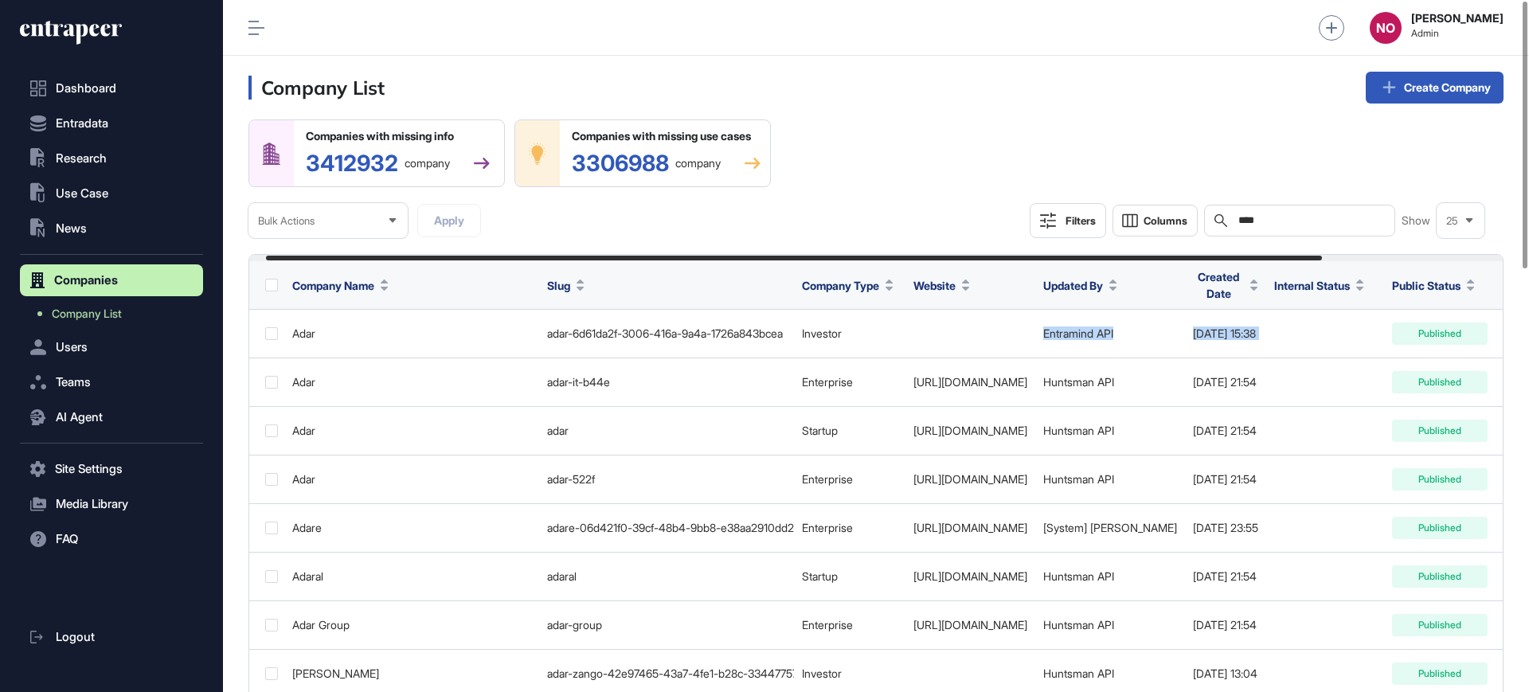
scroll to position [0, 235]
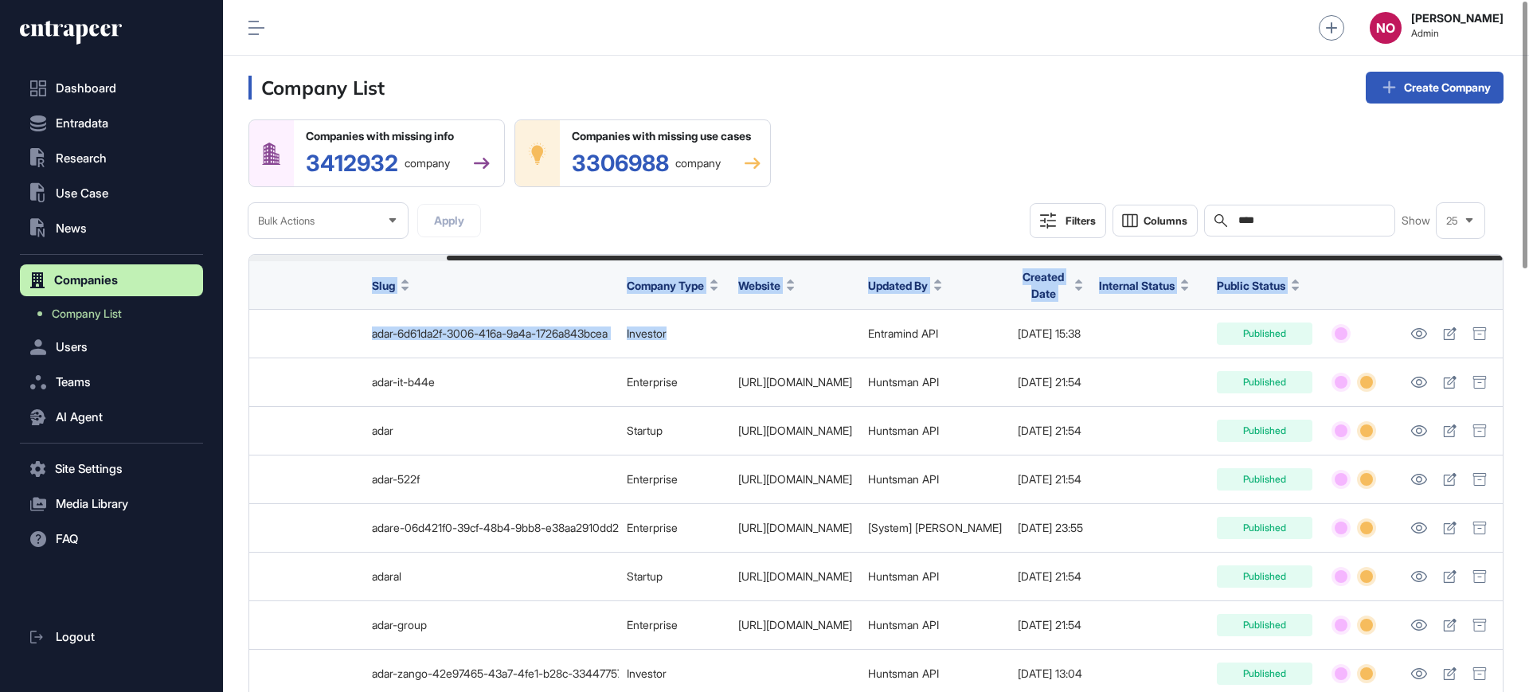
drag, startPoint x: 1100, startPoint y: 335, endPoint x: 1528, endPoint y: 340, distance: 428.5
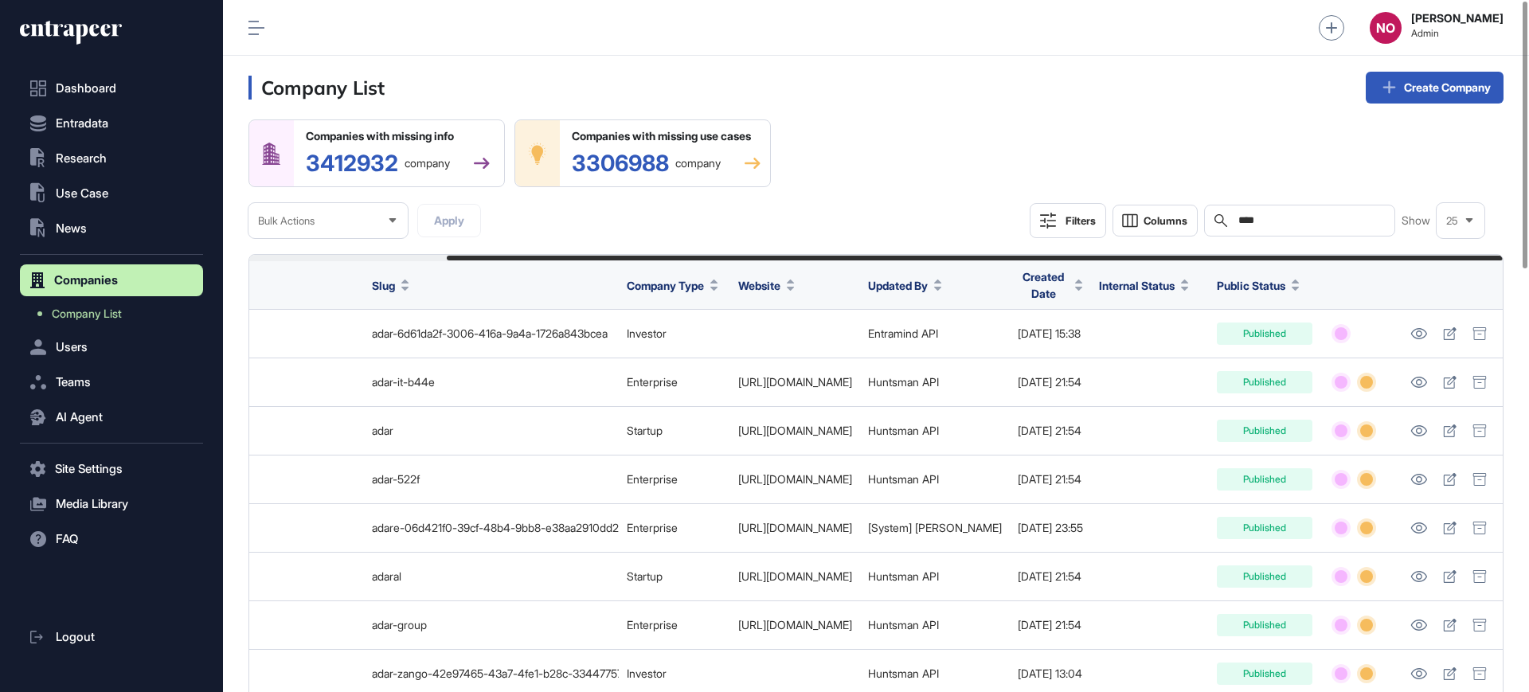
click at [957, 104] on header "Company List Create Company" at bounding box center [876, 88] width 1306 height 64
drag, startPoint x: 918, startPoint y: 254, endPoint x: 564, endPoint y: 256, distance: 353.6
click at [564, 256] on div at bounding box center [876, 258] width 1254 height 6
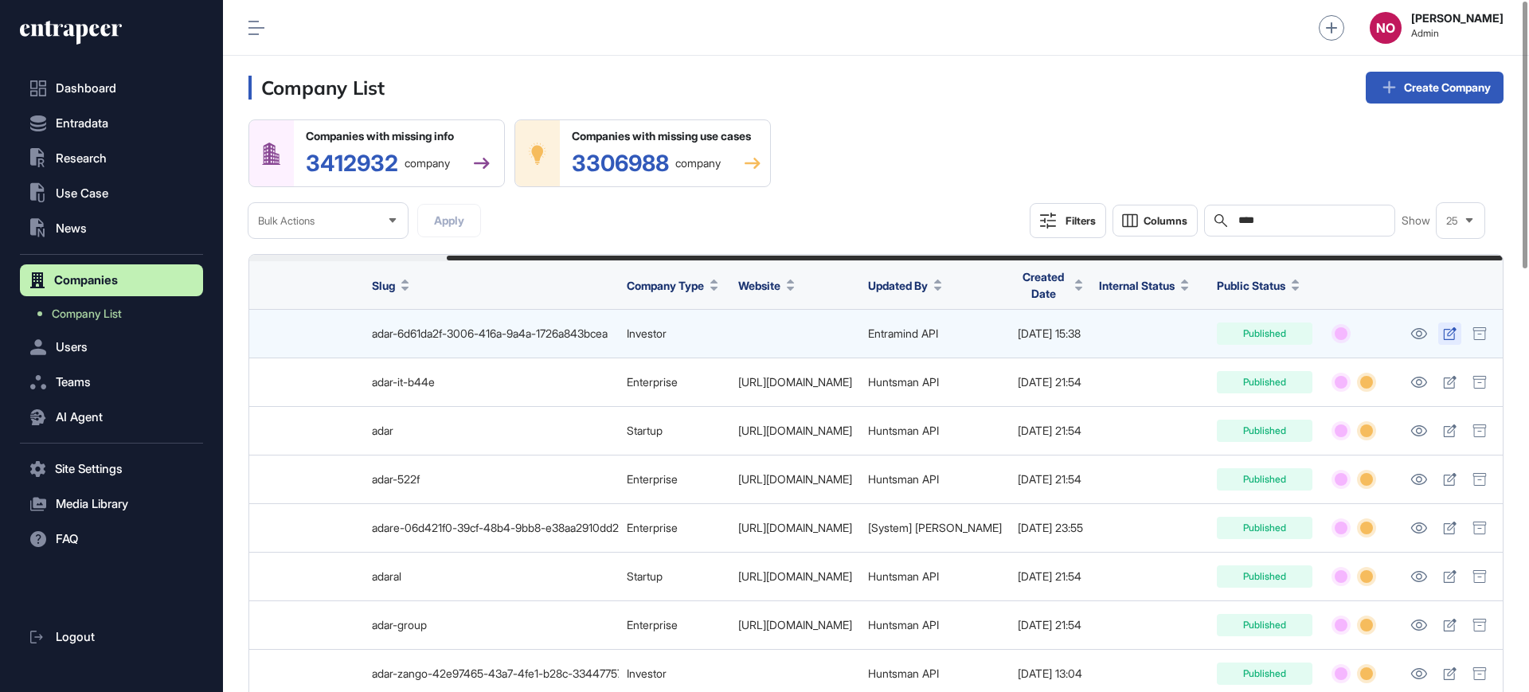
click at [1454, 327] on icon at bounding box center [1449, 333] width 13 height 13
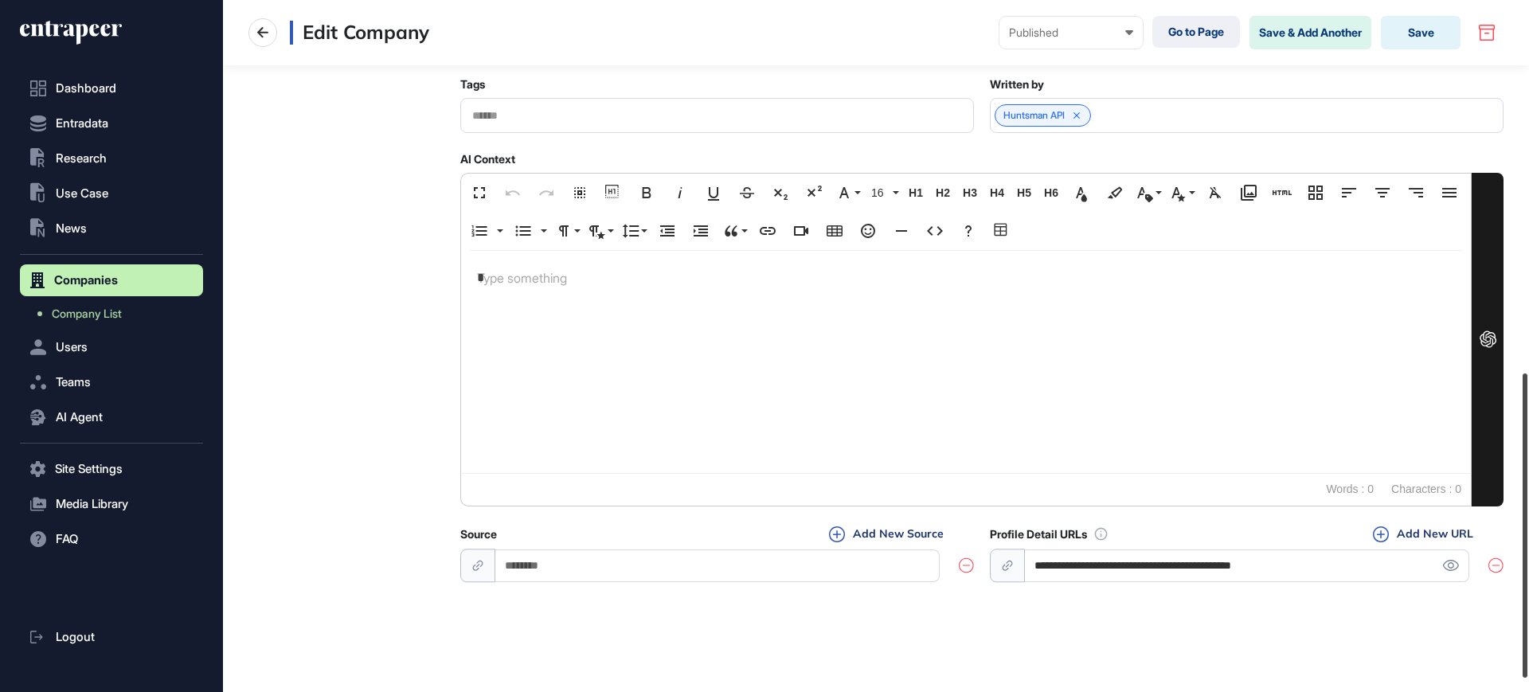
scroll to position [876, 0]
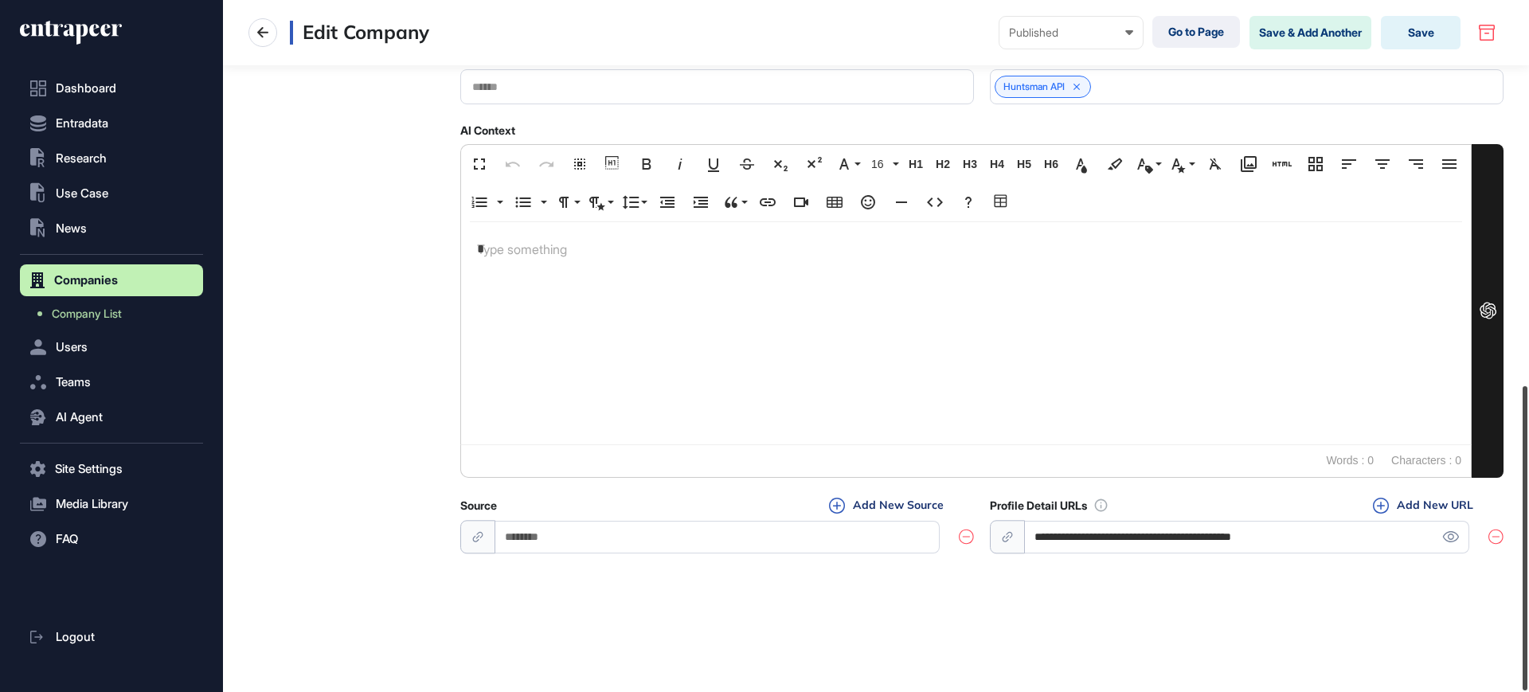
drag, startPoint x: 1528, startPoint y: 156, endPoint x: 1528, endPoint y: 565, distance: 408.6
click at [1528, 565] on div at bounding box center [1525, 538] width 5 height 304
click at [1450, 530] on input "**********" at bounding box center [1247, 537] width 444 height 33
click at [1448, 539] on icon at bounding box center [1450, 536] width 17 height 11
click at [266, 30] on icon at bounding box center [262, 32] width 19 height 19
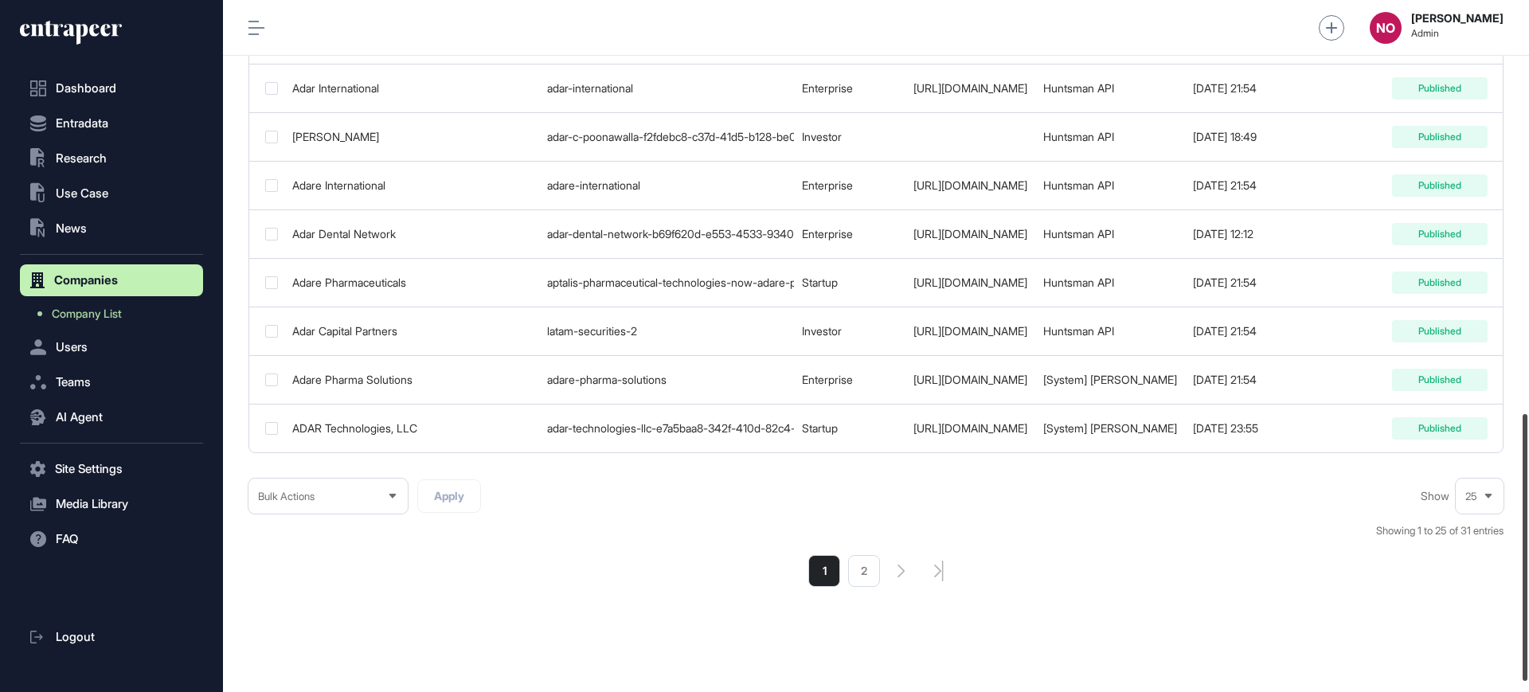
scroll to position [1073, 0]
drag, startPoint x: 1528, startPoint y: 208, endPoint x: 1528, endPoint y: 621, distance: 413.4
click at [1528, 621] on div at bounding box center [1525, 548] width 5 height 267
click at [1485, 511] on div "25" at bounding box center [1480, 494] width 48 height 31
click at [1479, 450] on li "50" at bounding box center [1480, 434] width 38 height 32
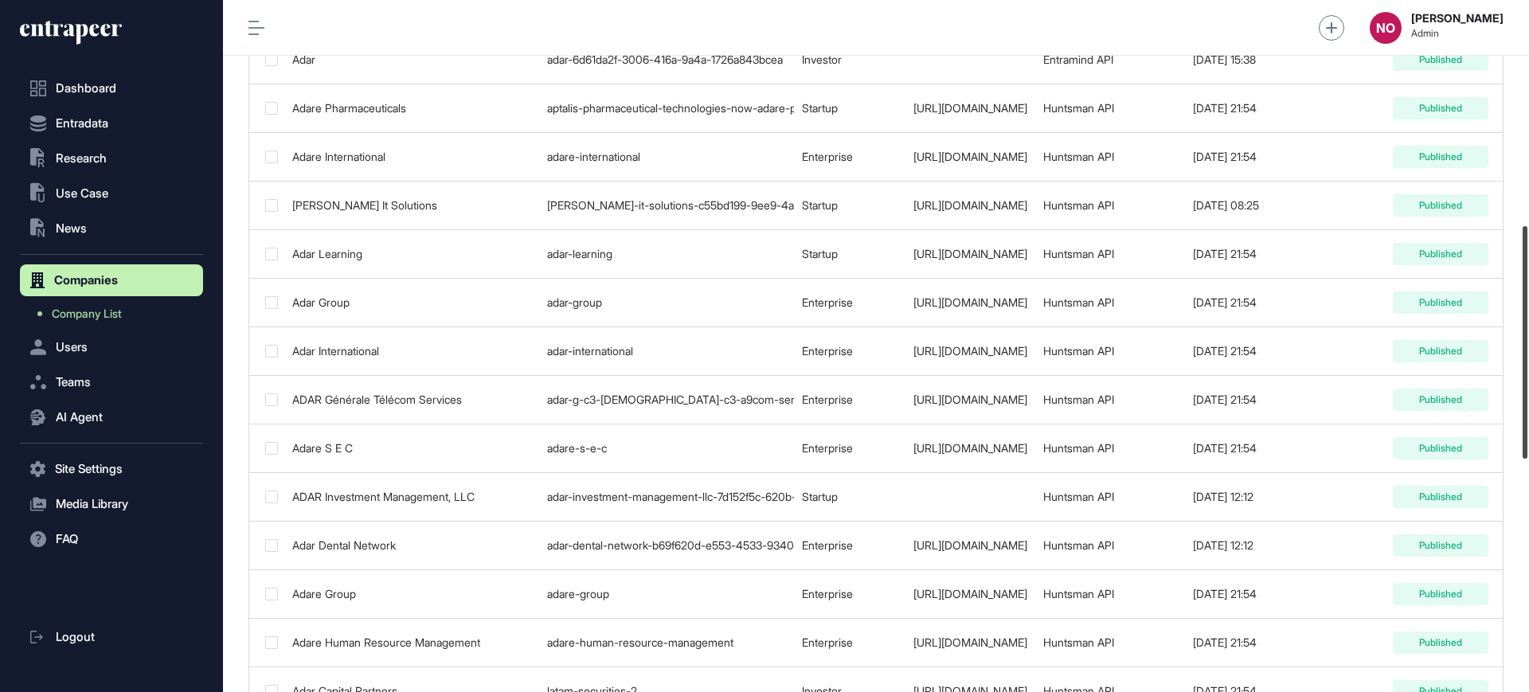
scroll to position [667, 0]
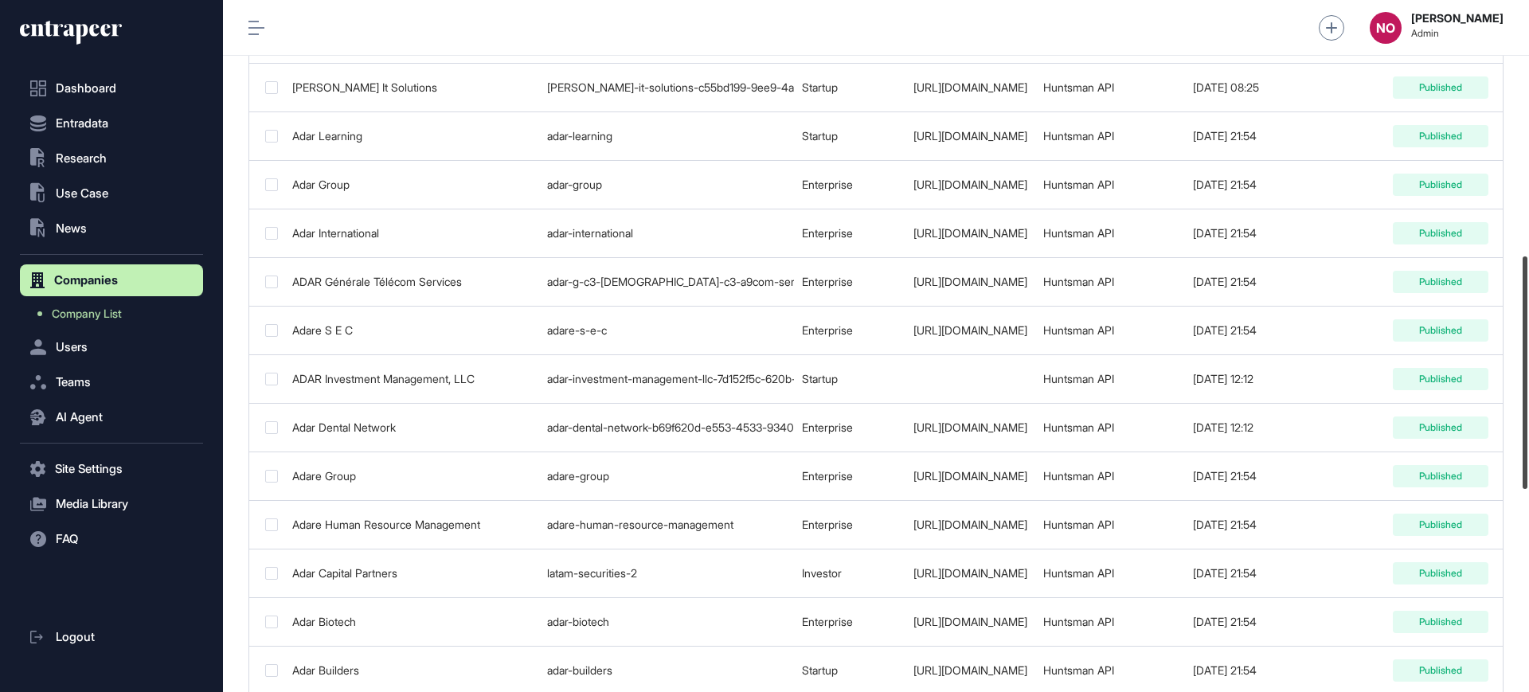
drag, startPoint x: 1528, startPoint y: 170, endPoint x: 1528, endPoint y: 437, distance: 266.8
click at [1528, 433] on div at bounding box center [1525, 372] width 5 height 233
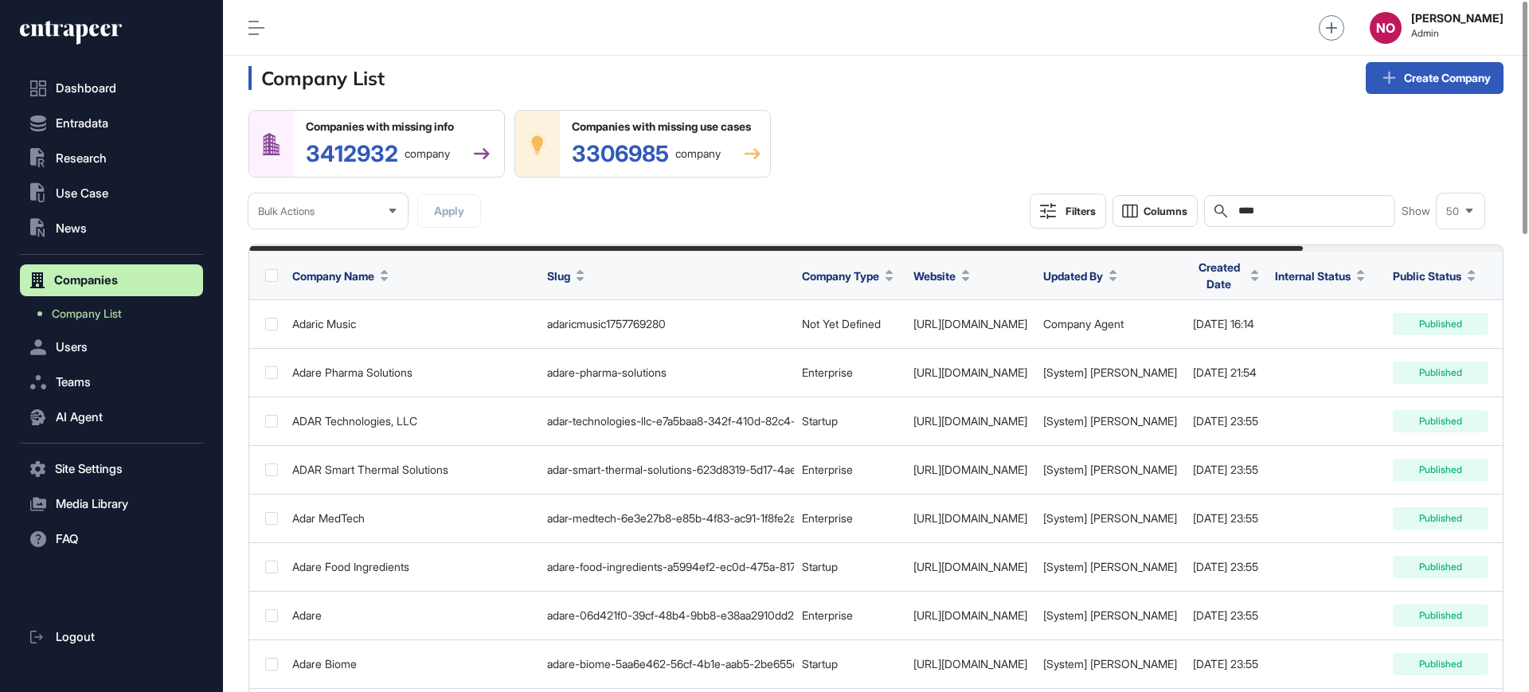
scroll to position [0, 0]
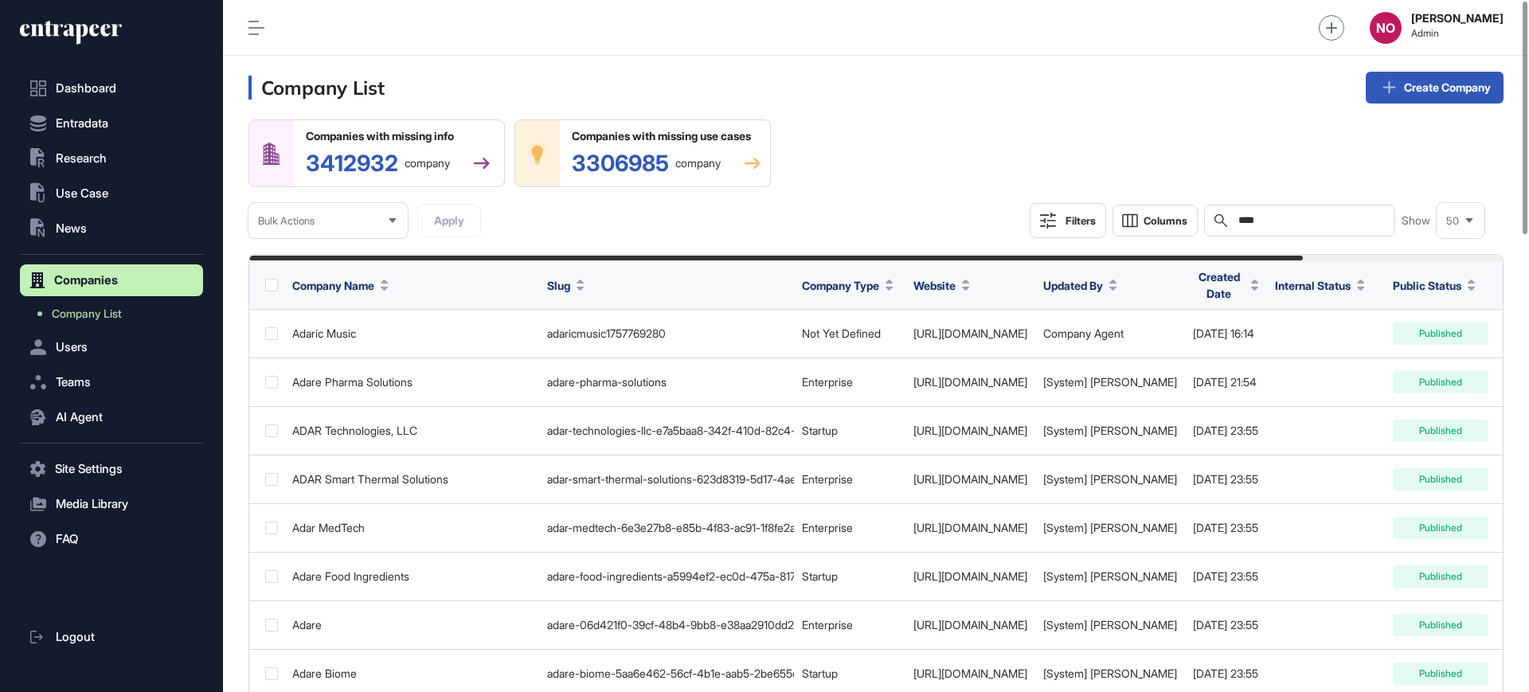
click at [1292, 224] on input "****" at bounding box center [1311, 220] width 148 height 13
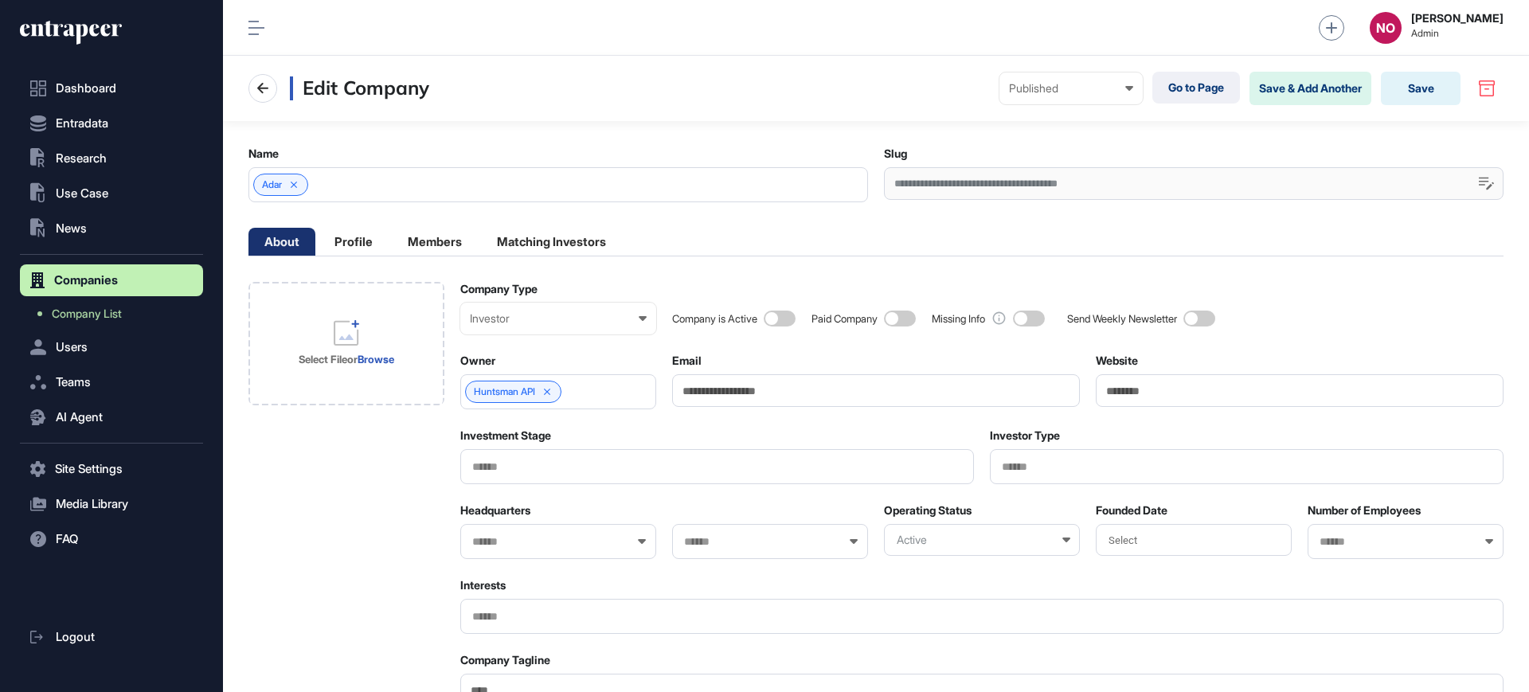
scroll to position [1, 7]
click at [1203, 90] on link "Go to Page" at bounding box center [1197, 88] width 88 height 32
click at [537, 321] on div "Investor" at bounding box center [558, 318] width 177 height 13
click at [0, 0] on div "Enterprise" at bounding box center [0, 0] width 0 height 0
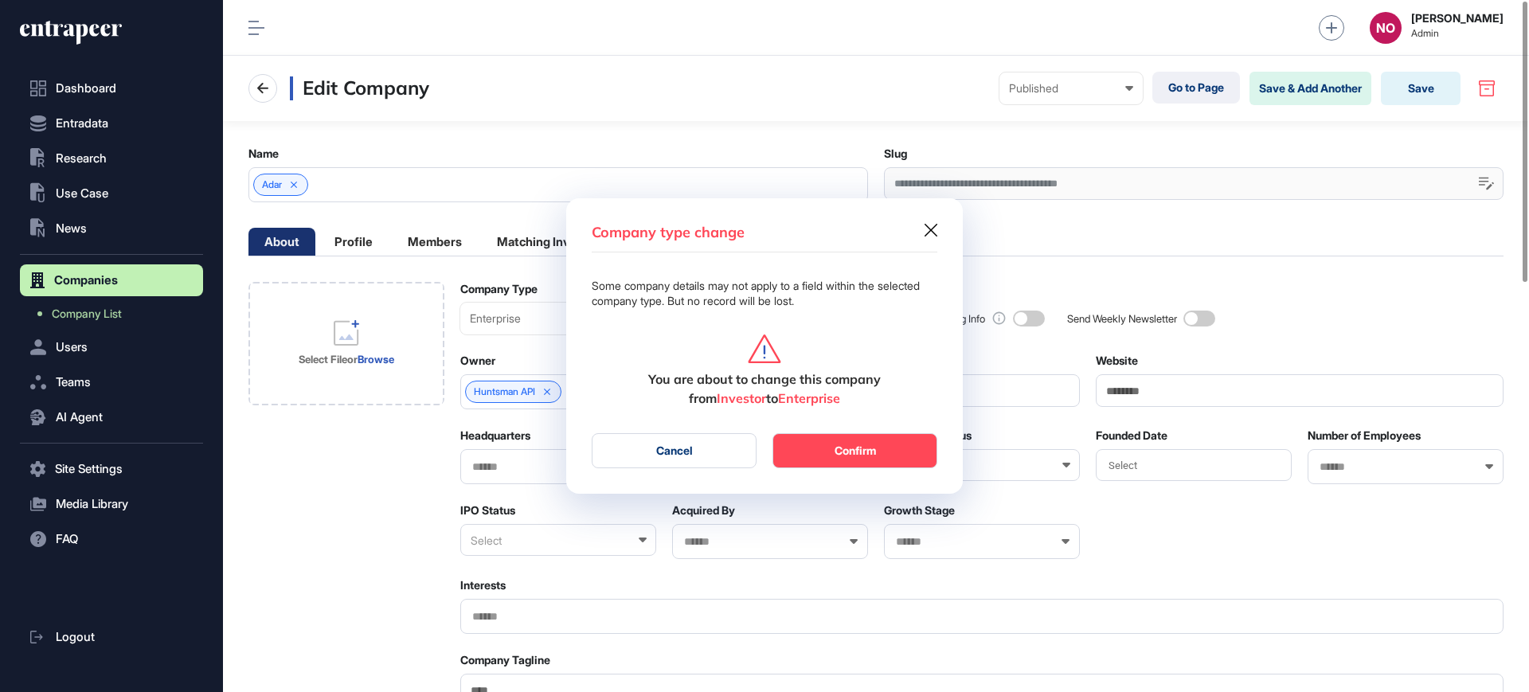
click at [899, 452] on button "Confirm" at bounding box center [855, 450] width 165 height 35
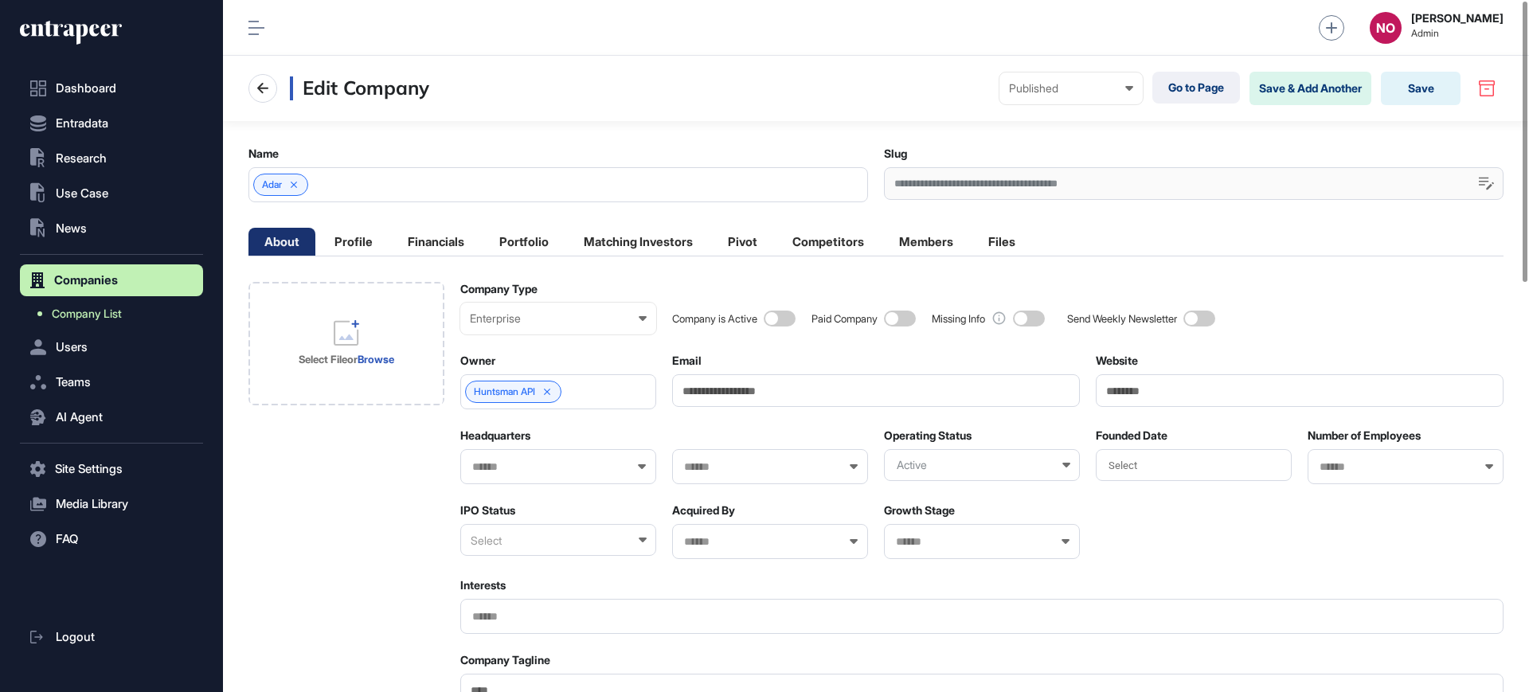
click at [122, 312] on span "Company List" at bounding box center [87, 313] width 70 height 13
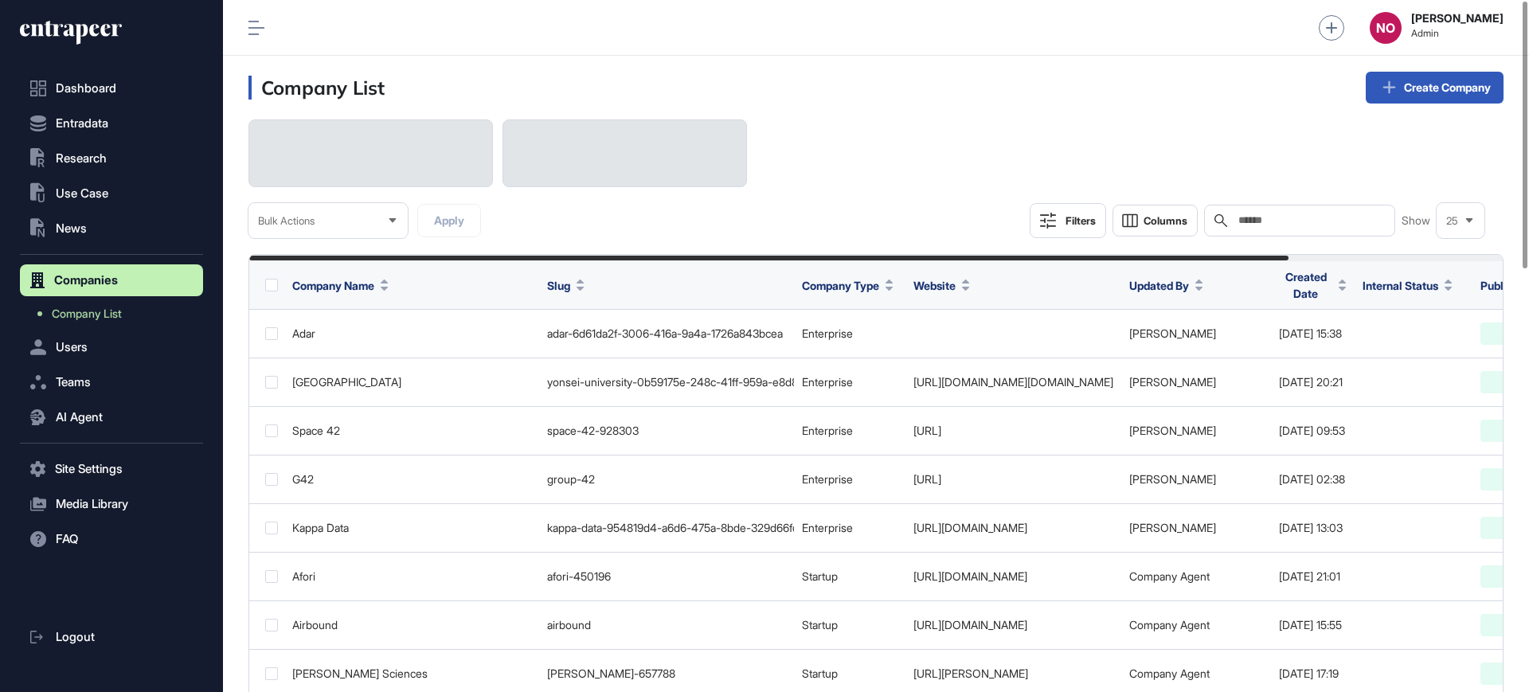
drag, startPoint x: 1311, startPoint y: 211, endPoint x: 1309, endPoint y: 221, distance: 10.6
click at [1309, 221] on div "Search" at bounding box center [1299, 221] width 191 height 32
click at [1309, 221] on input "text" at bounding box center [1311, 220] width 148 height 13
paste input "**********"
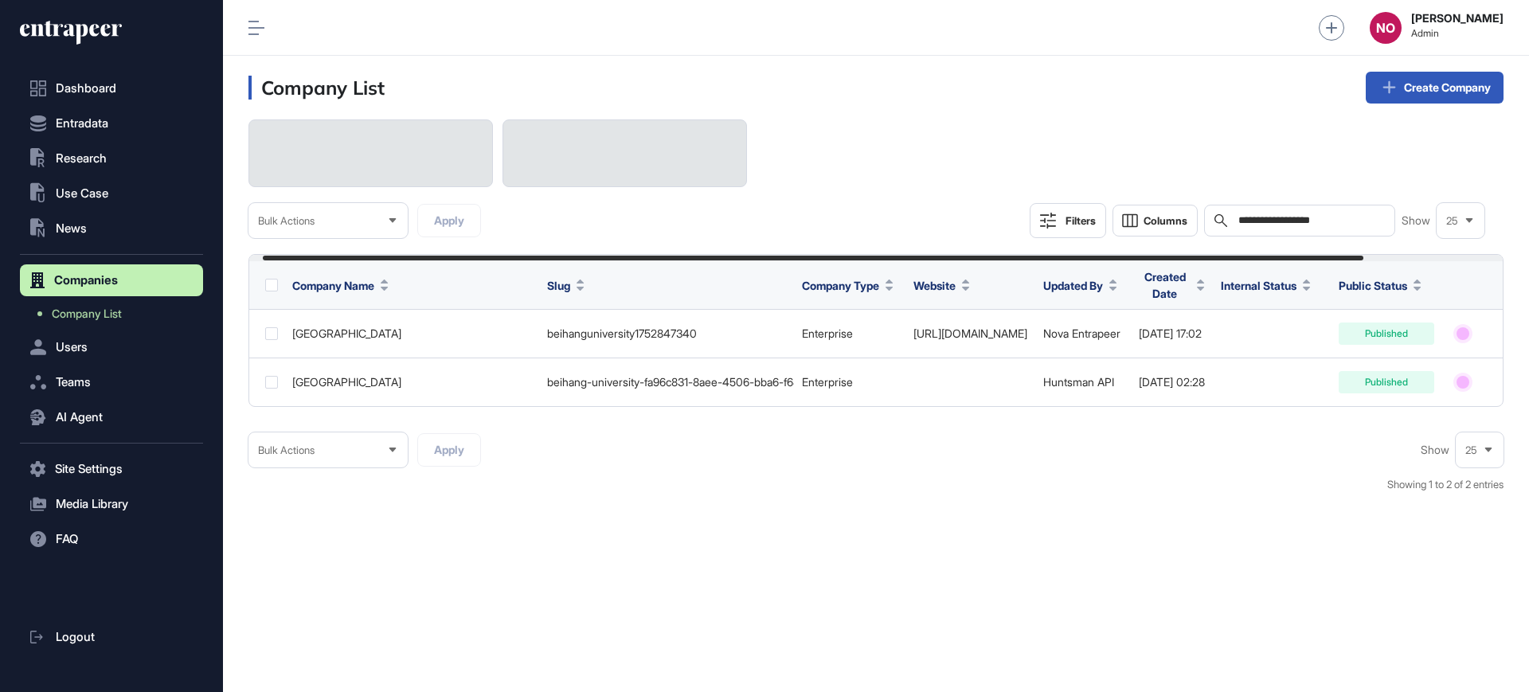
scroll to position [0, 174]
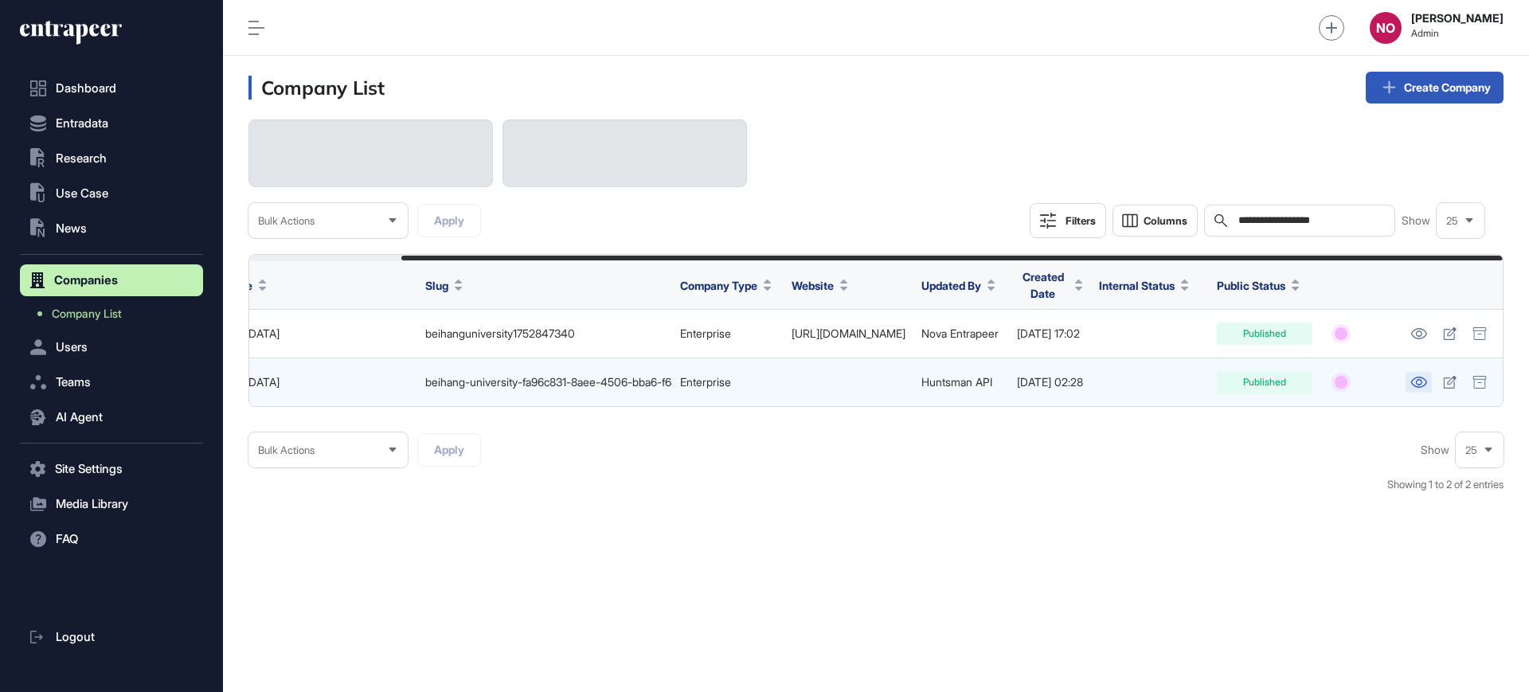
type input "**********"
click at [1419, 385] on icon at bounding box center [1419, 382] width 16 height 11
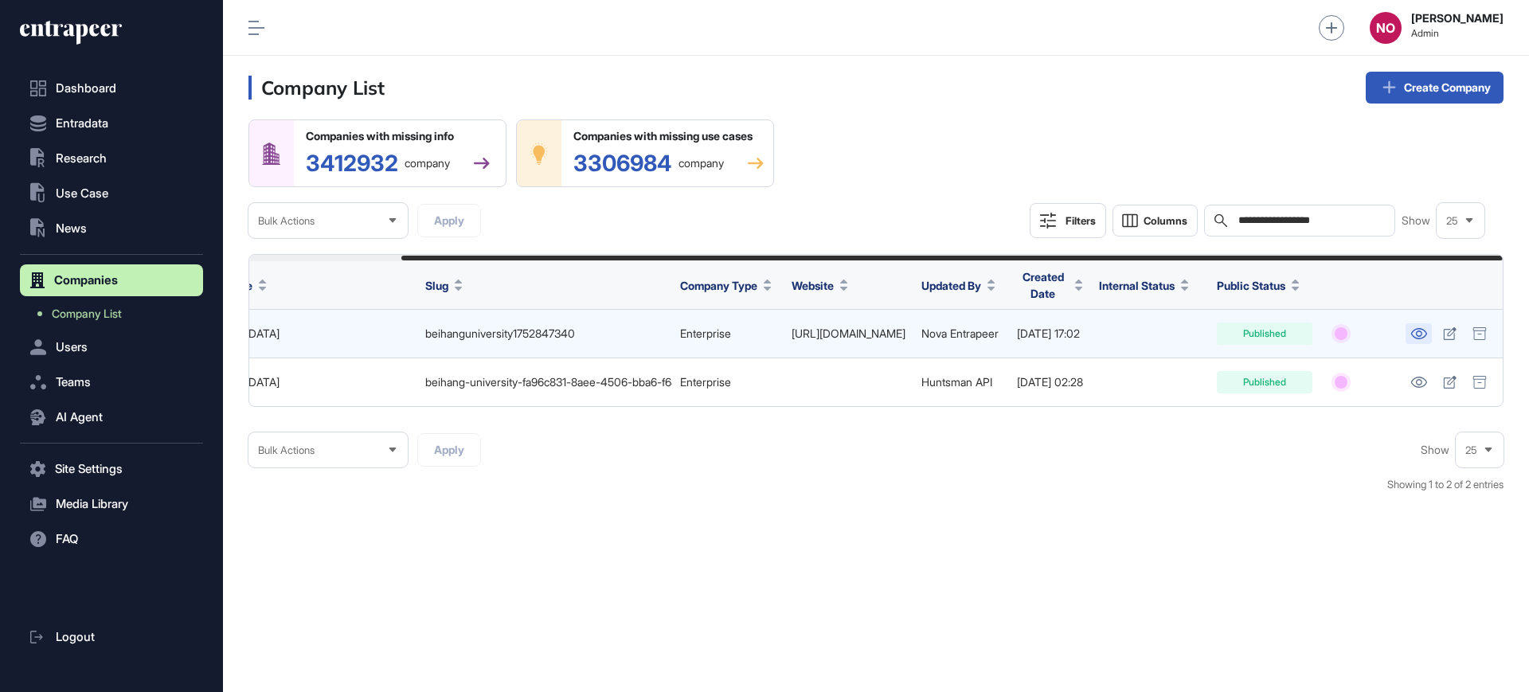
click at [1412, 330] on icon at bounding box center [1419, 333] width 17 height 11
click at [843, 335] on link "[URL][DOMAIN_NAME]" at bounding box center [849, 334] width 114 height 14
click at [1474, 334] on icon at bounding box center [1480, 333] width 14 height 13
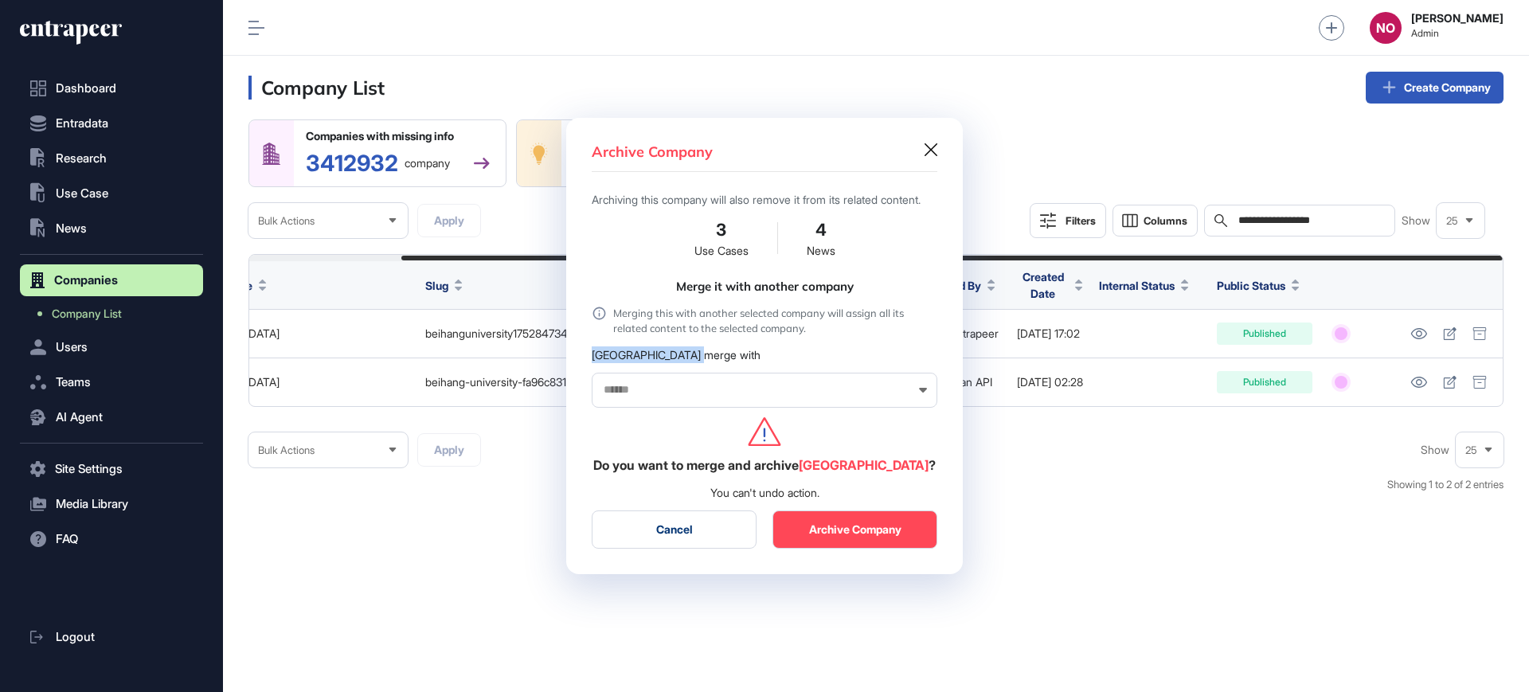
drag, startPoint x: 591, startPoint y: 366, endPoint x: 691, endPoint y: 374, distance: 99.9
click at [691, 374] on div "Archive Company Archiving this company will also remove it from its related con…" at bounding box center [764, 346] width 397 height 456
copy div "[GEOGRAPHIC_DATA]"
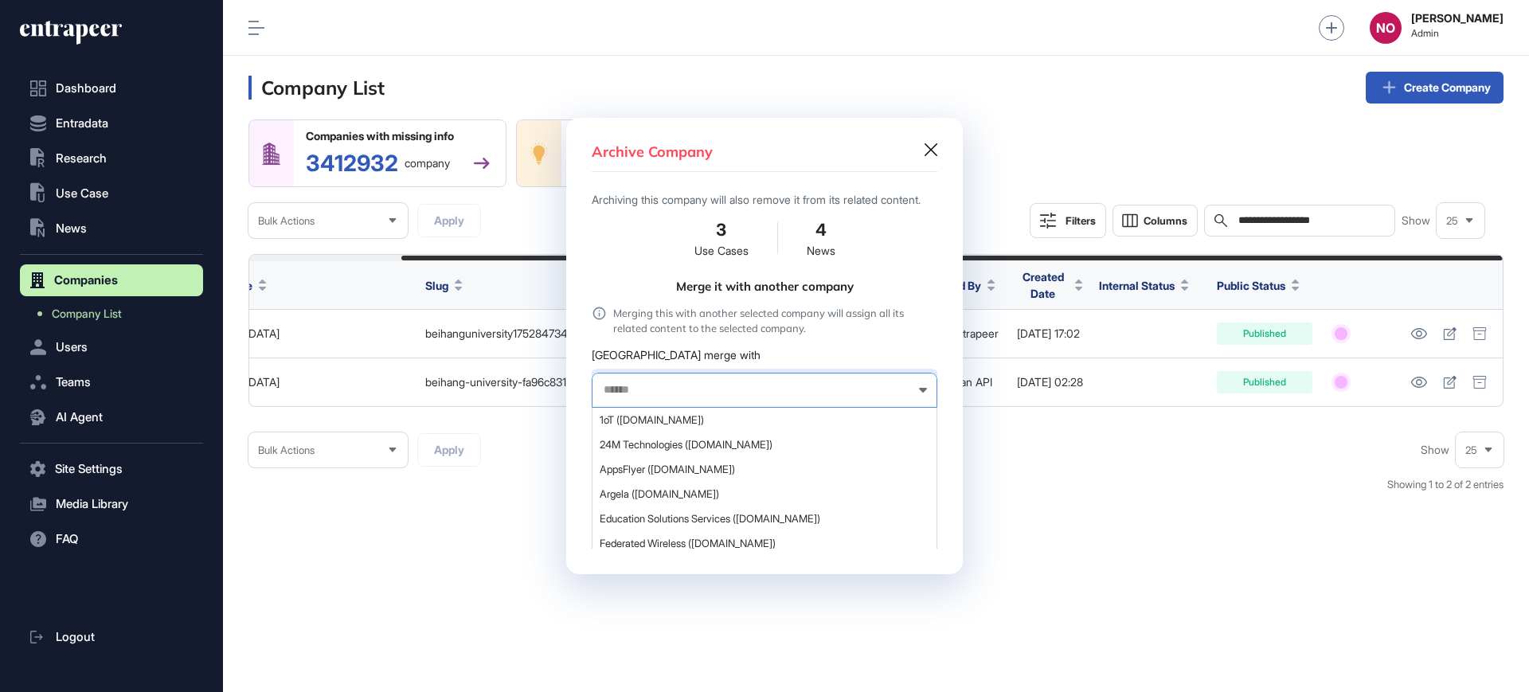
click at [675, 395] on input "text" at bounding box center [754, 390] width 304 height 14
paste input "**********"
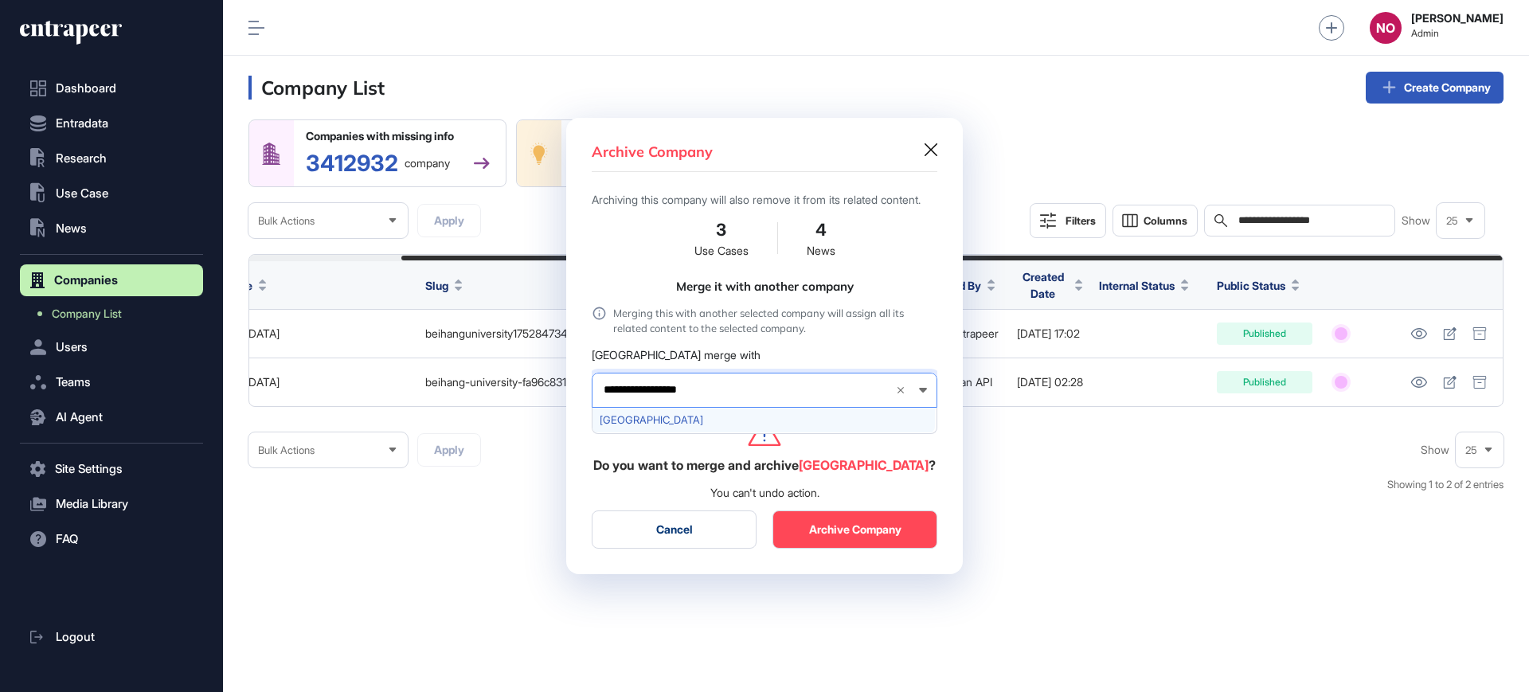
type input "**********"
click at [676, 423] on span "[GEOGRAPHIC_DATA]" at bounding box center [764, 420] width 328 height 12
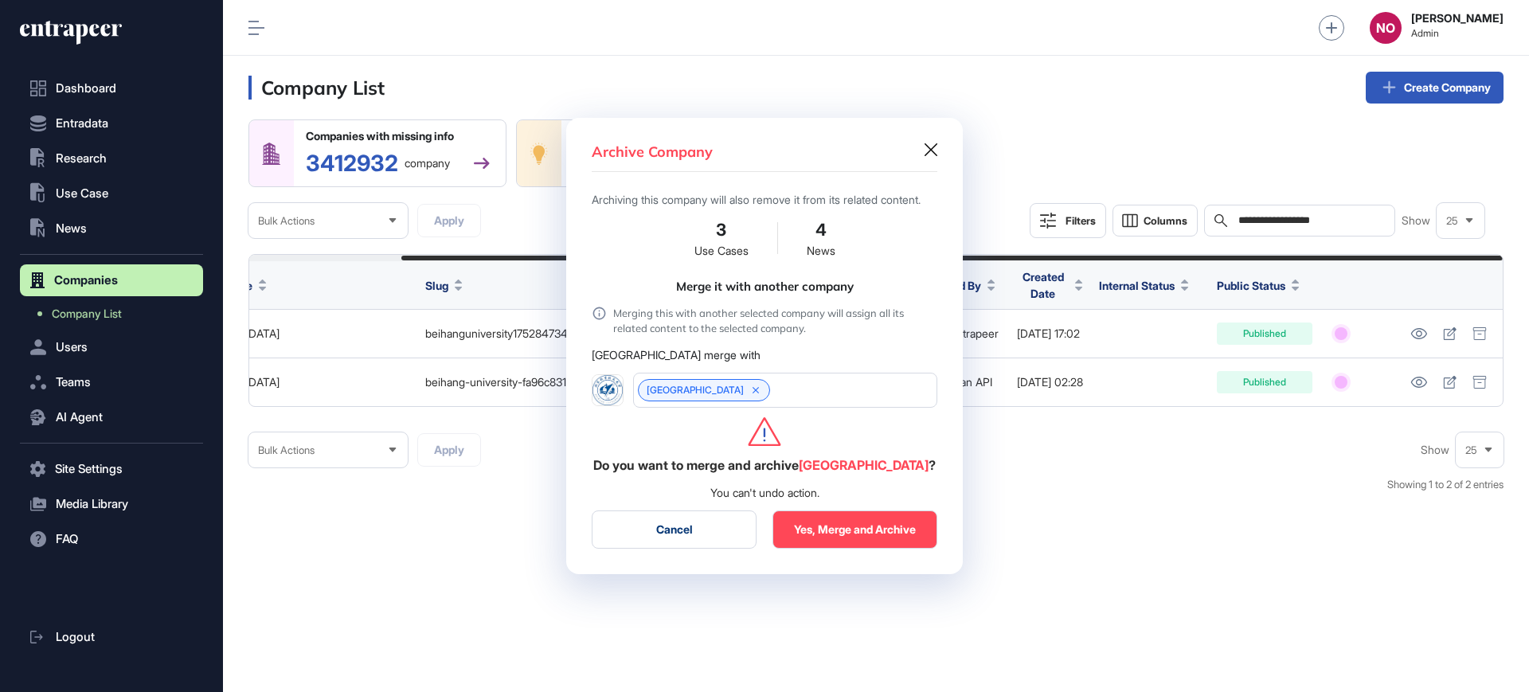
click at [841, 532] on button "Yes, Merge and Archive" at bounding box center [855, 530] width 165 height 38
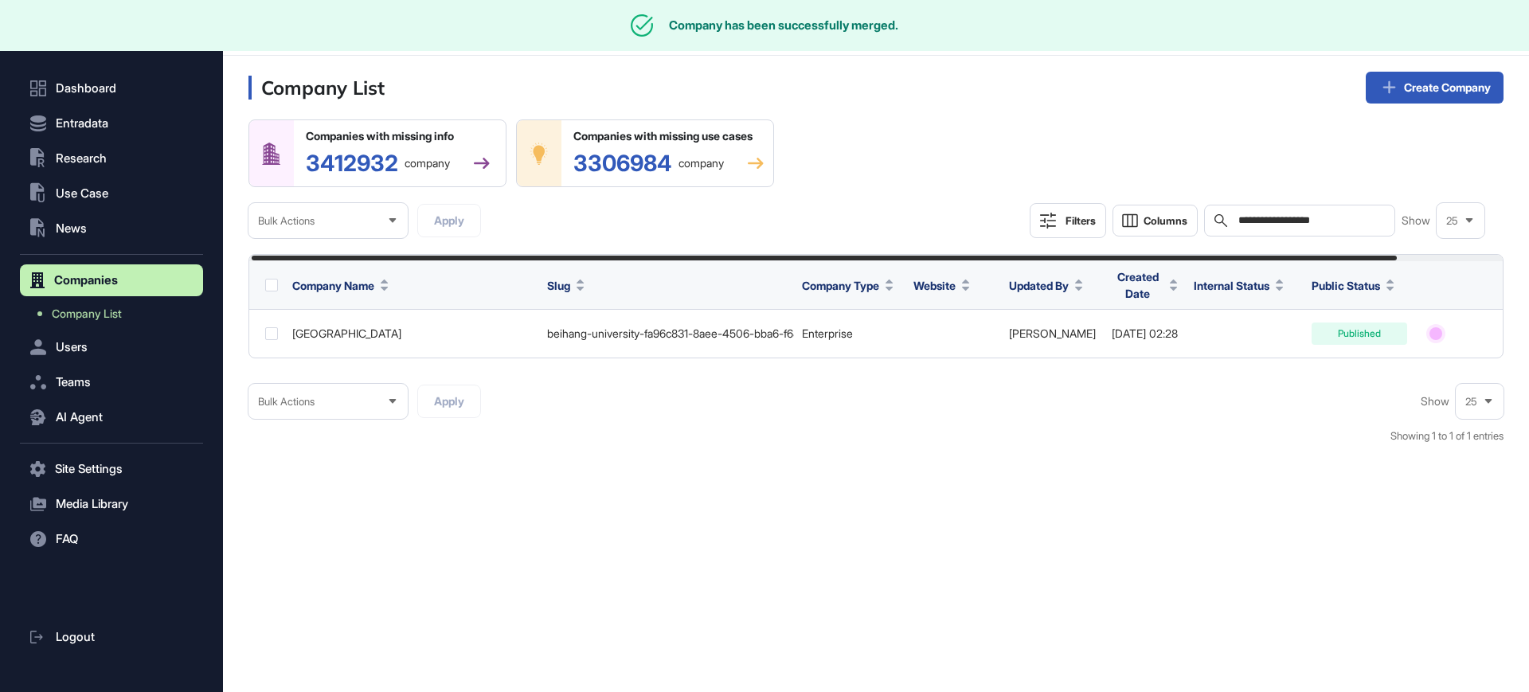
scroll to position [0, 119]
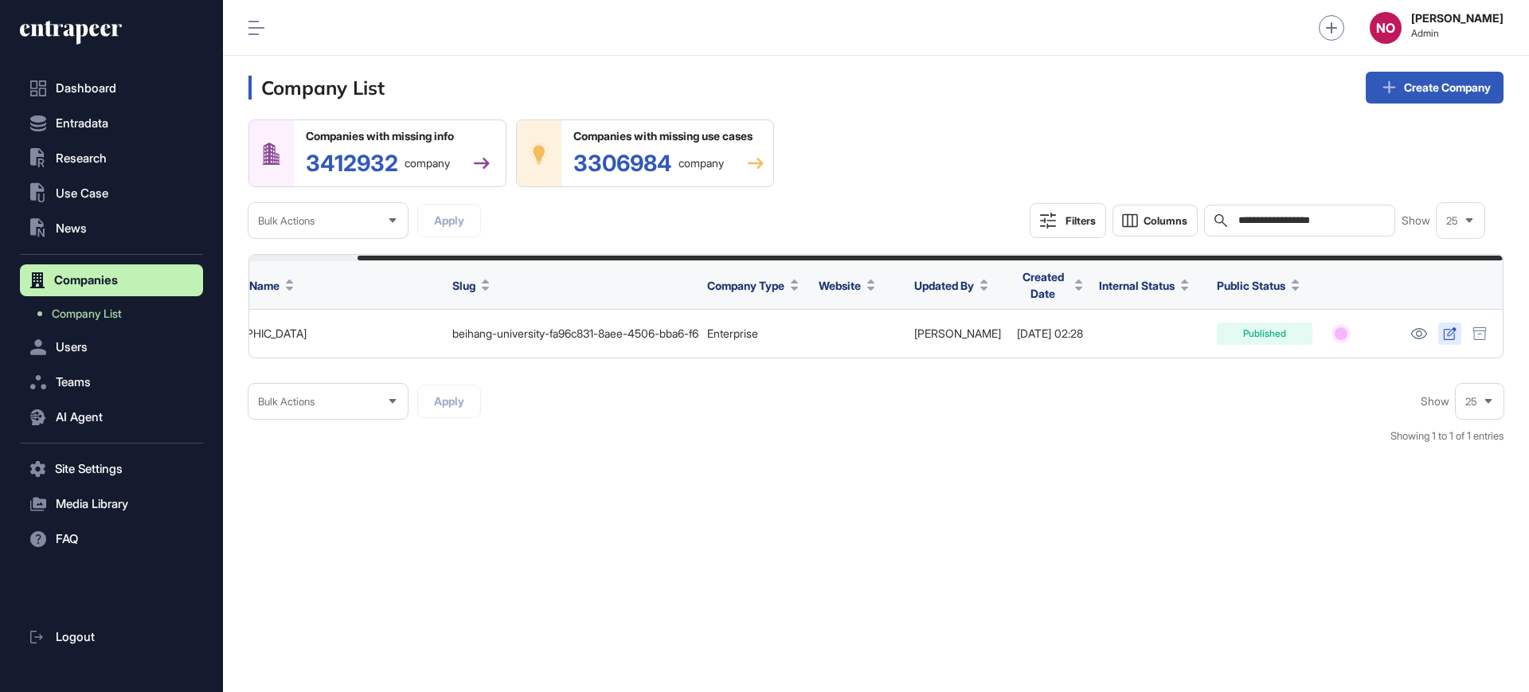
drag, startPoint x: 1453, startPoint y: 339, endPoint x: 1191, endPoint y: 9, distance: 421.2
click at [1453, 339] on icon at bounding box center [1450, 333] width 14 height 13
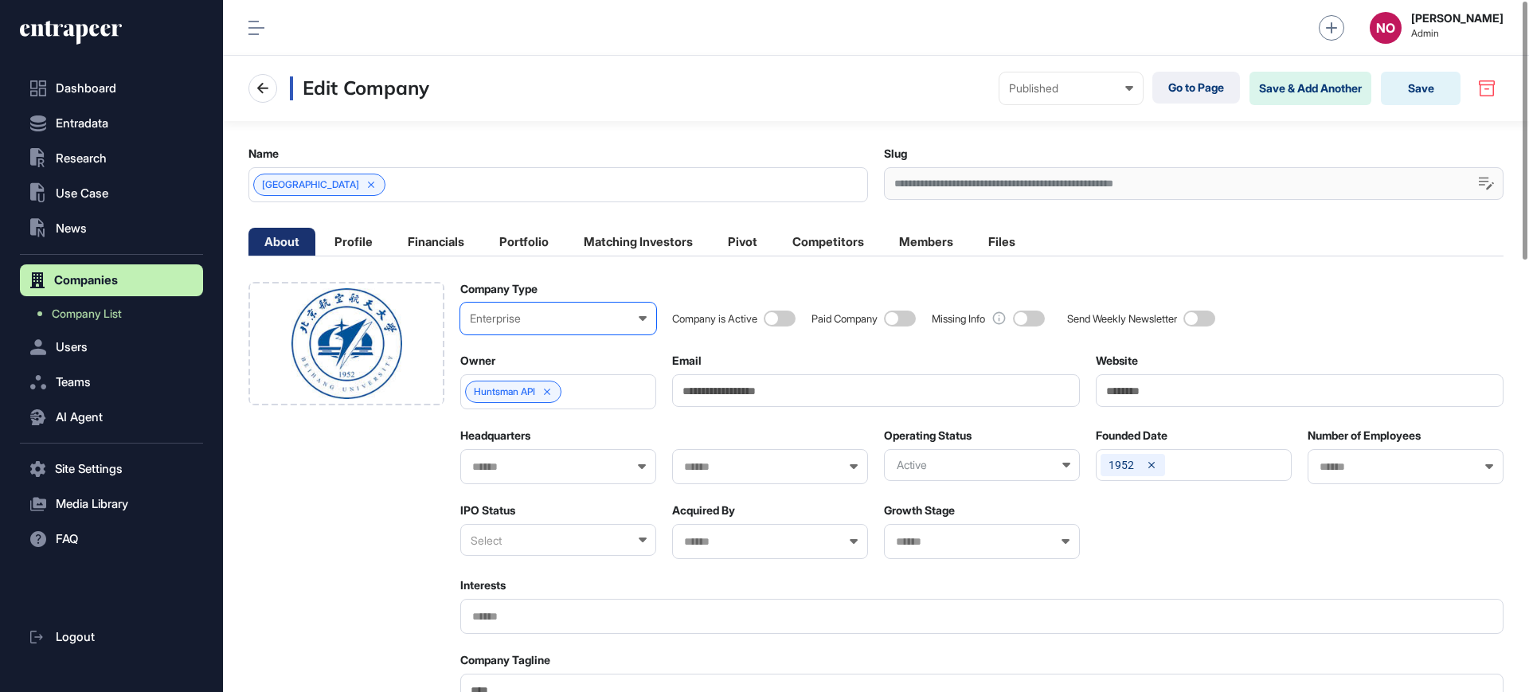
scroll to position [1, 7]
click at [1184, 390] on input "Website" at bounding box center [1300, 390] width 408 height 33
paste input "**********"
type input "**********"
click at [782, 318] on span at bounding box center [780, 319] width 32 height 16
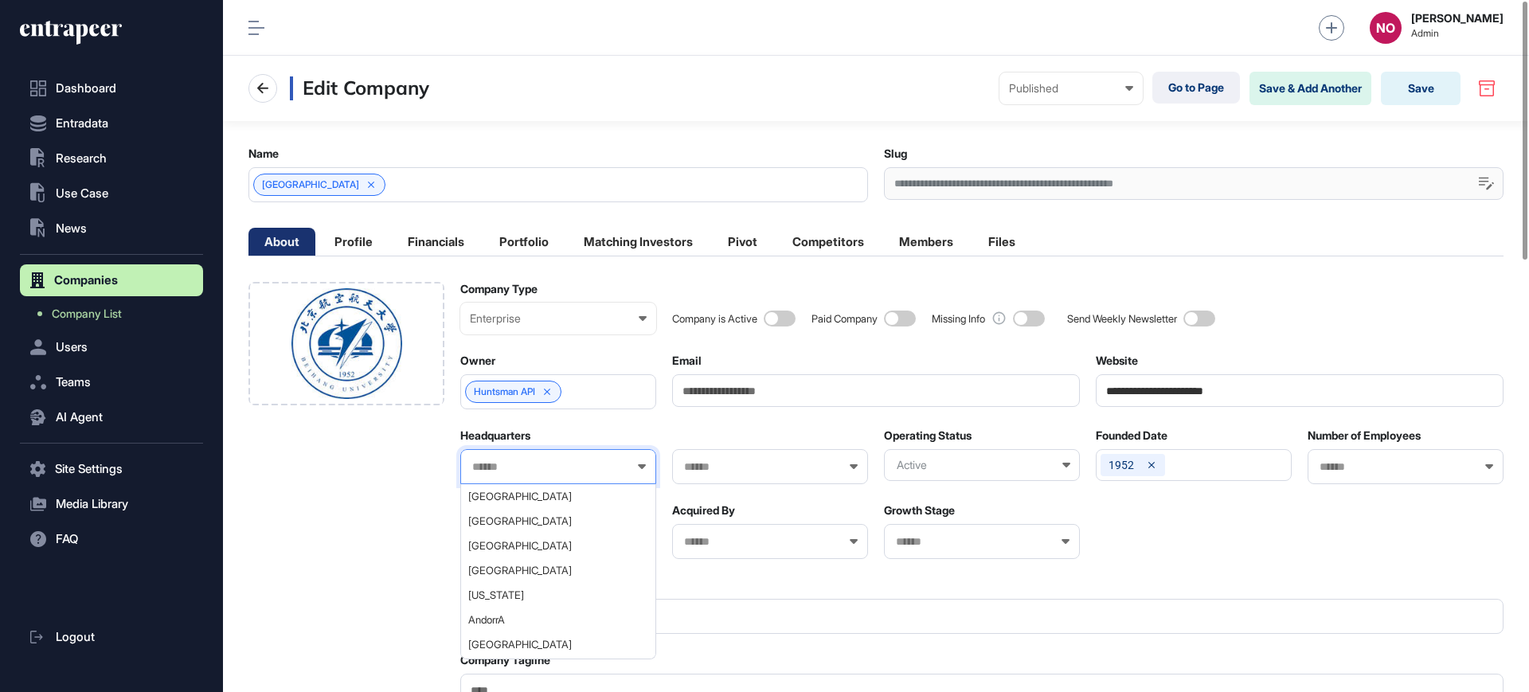
click at [532, 464] on input "text" at bounding box center [548, 467] width 155 height 14
type input "**"
click at [521, 544] on span "[GEOGRAPHIC_DATA]" at bounding box center [557, 546] width 178 height 12
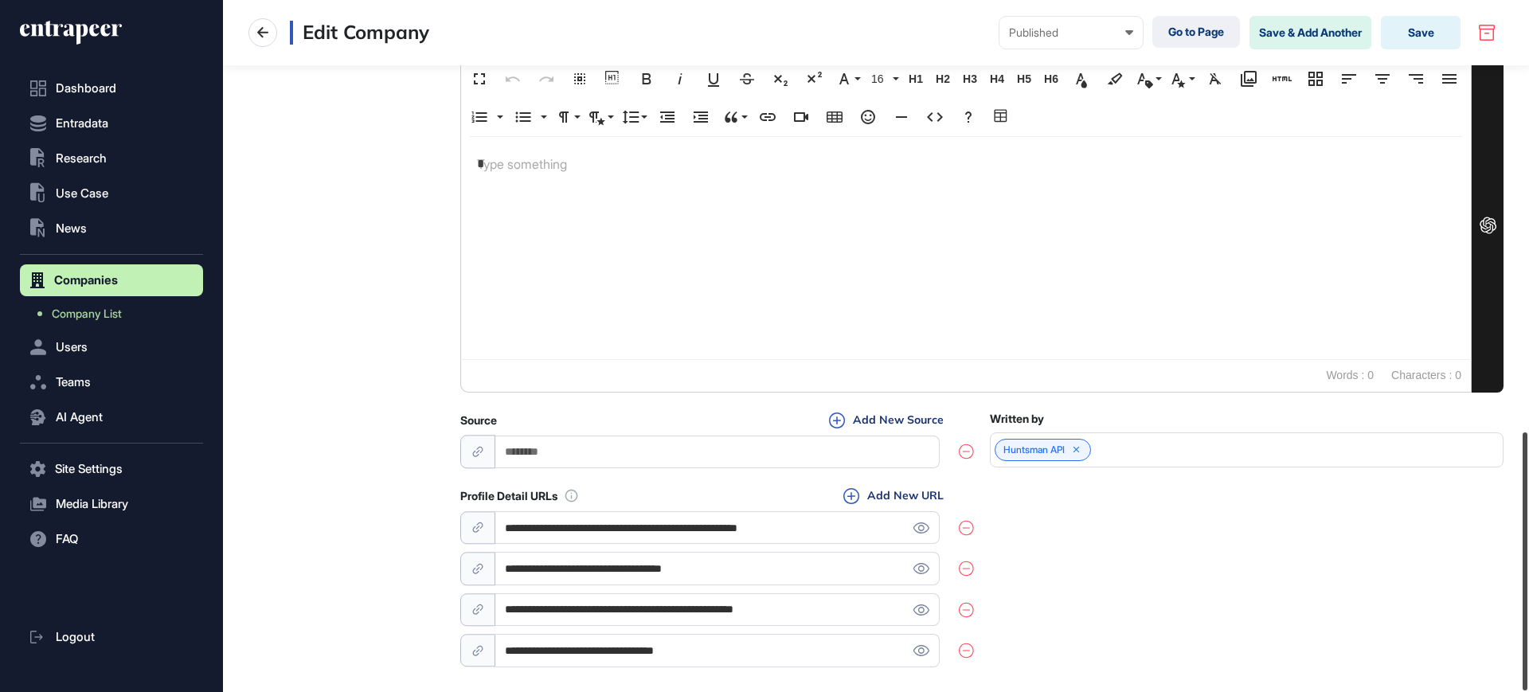
scroll to position [1156, 0]
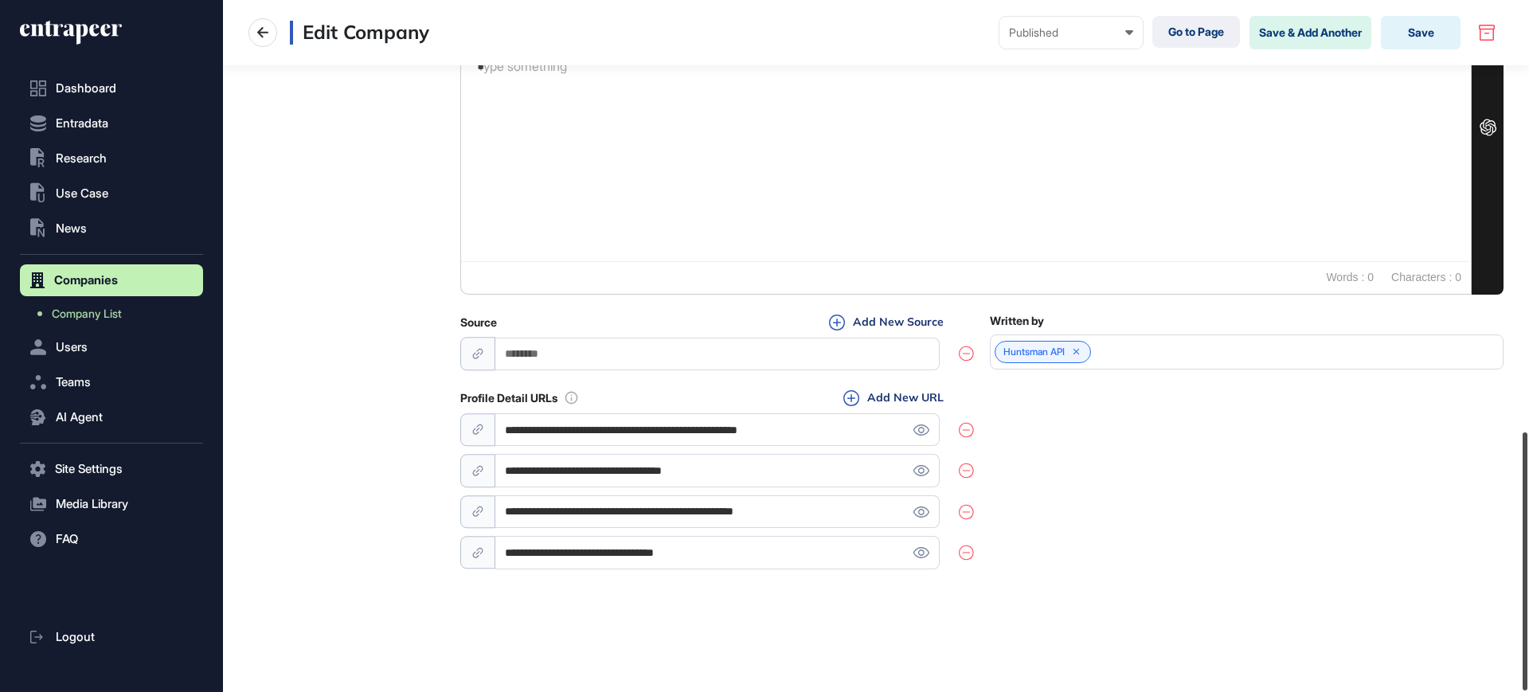
drag, startPoint x: 1528, startPoint y: 234, endPoint x: 1527, endPoint y: 738, distance: 504.2
click at [1527, 691] on html "**********" at bounding box center [764, 410] width 1529 height 820
click at [922, 429] on icon at bounding box center [921, 430] width 17 height 11
drag, startPoint x: 787, startPoint y: 511, endPoint x: 949, endPoint y: 540, distance: 165.0
click at [939, 537] on div "**********" at bounding box center [717, 491] width 514 height 156
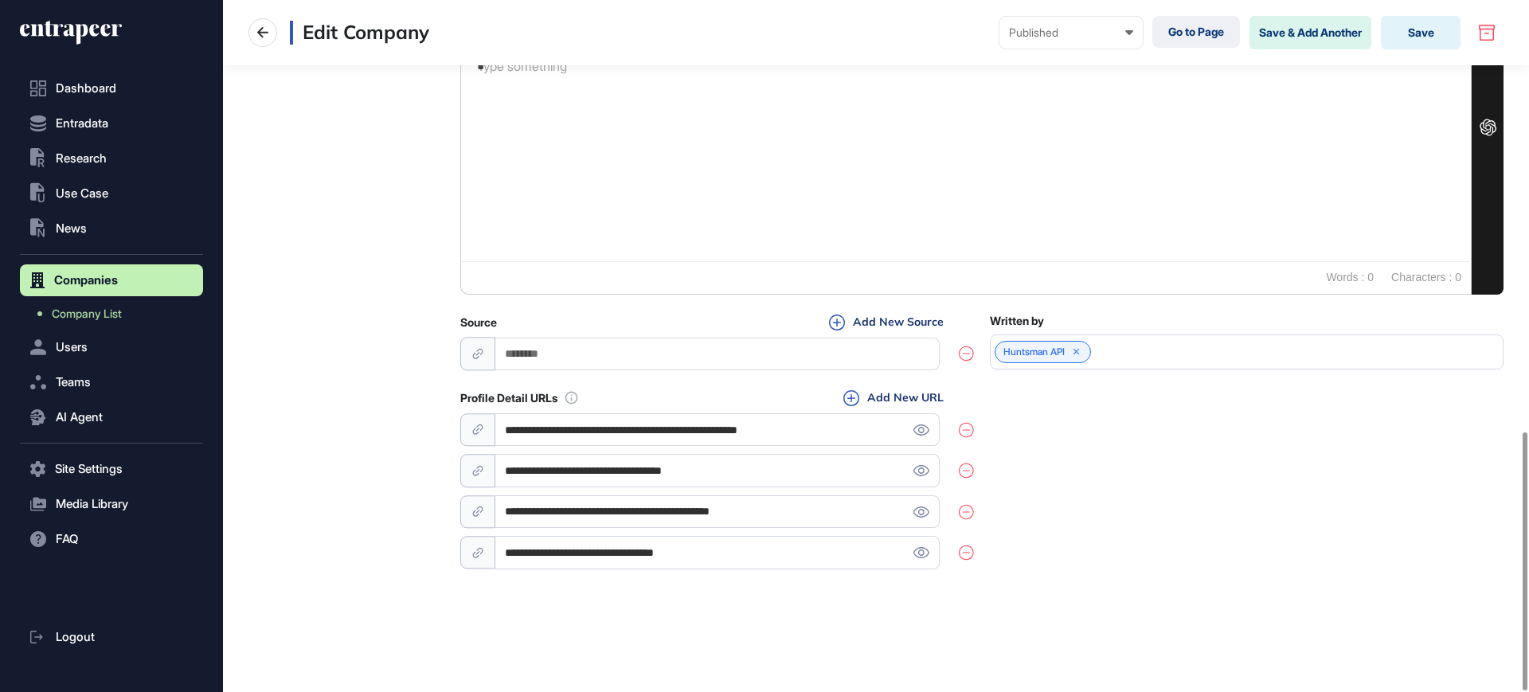
type input "**********"
click at [1081, 499] on div "**********" at bounding box center [981, 480] width 1043 height 183
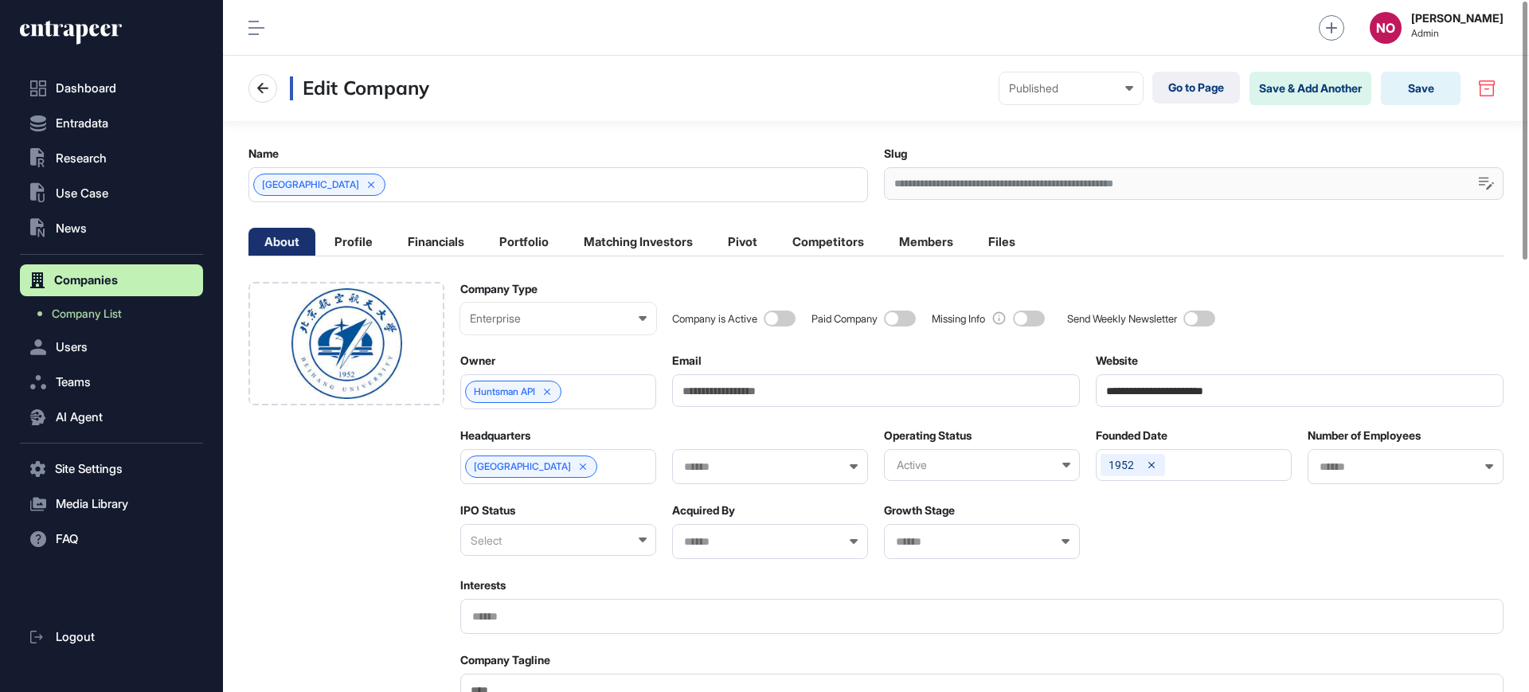
click at [1364, 468] on input "text" at bounding box center [1395, 467] width 155 height 14
click at [1332, 634] on div "1001-5000" at bounding box center [1405, 644] width 193 height 25
click at [729, 467] on input "text" at bounding box center [760, 467] width 155 height 14
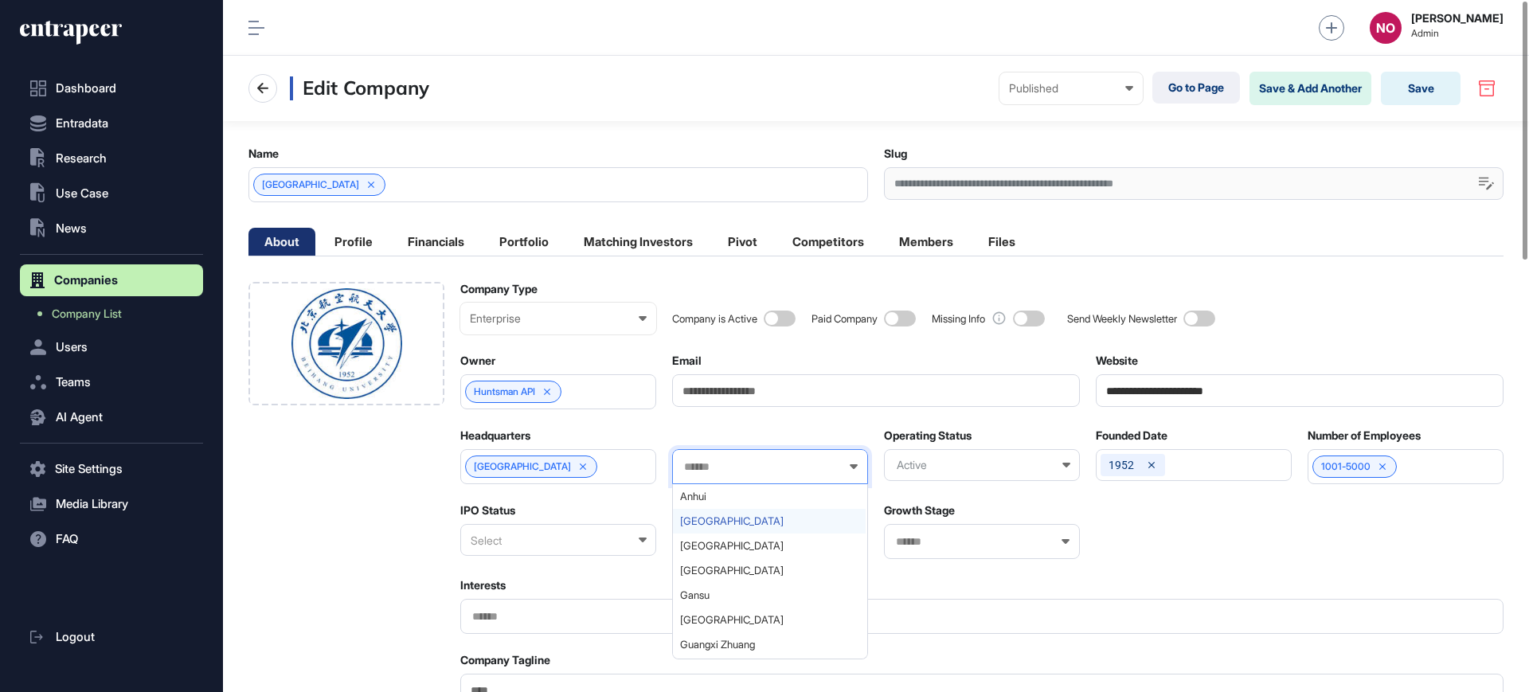
click at [718, 522] on span "[GEOGRAPHIC_DATA]" at bounding box center [769, 521] width 178 height 12
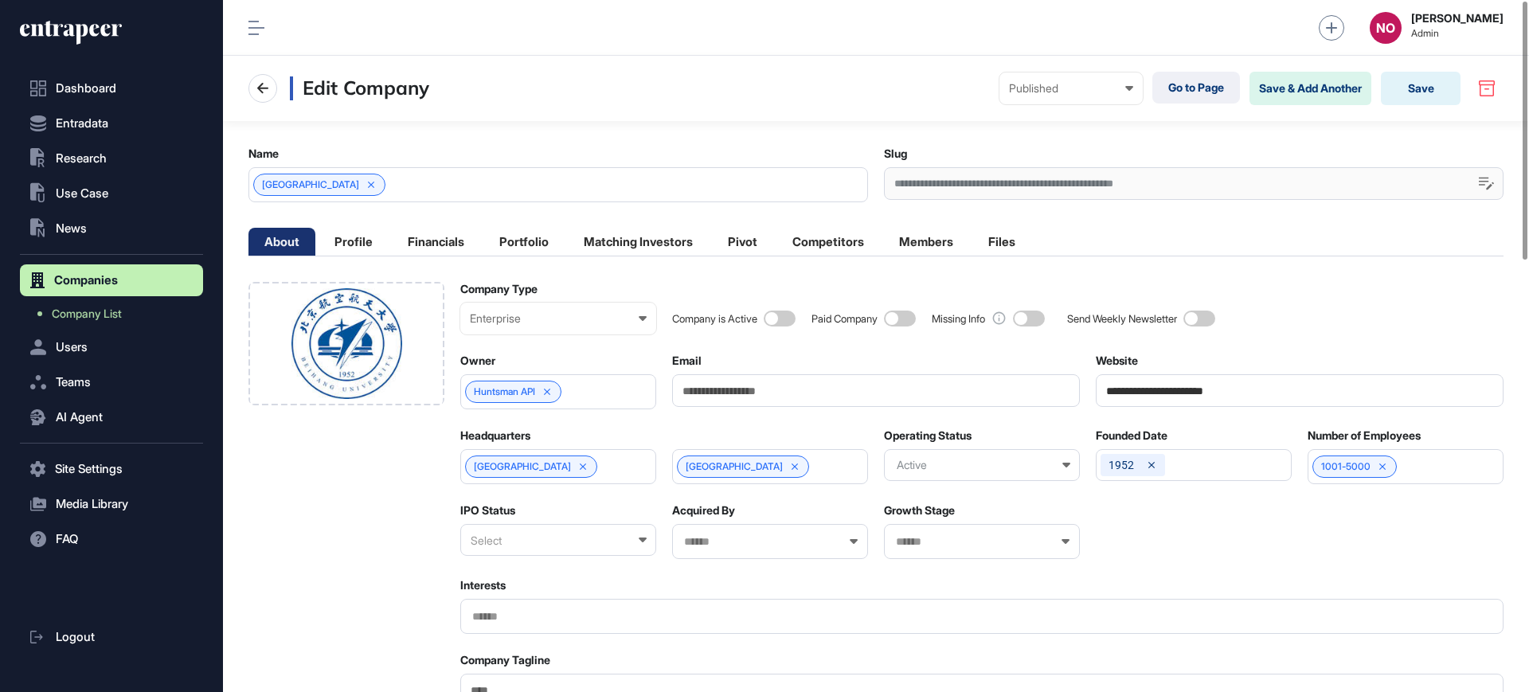
click at [522, 542] on div "Select" at bounding box center [558, 540] width 196 height 32
click at [522, 622] on div "Private" at bounding box center [557, 617] width 193 height 25
click at [1401, 83] on button "Save" at bounding box center [1421, 88] width 80 height 33
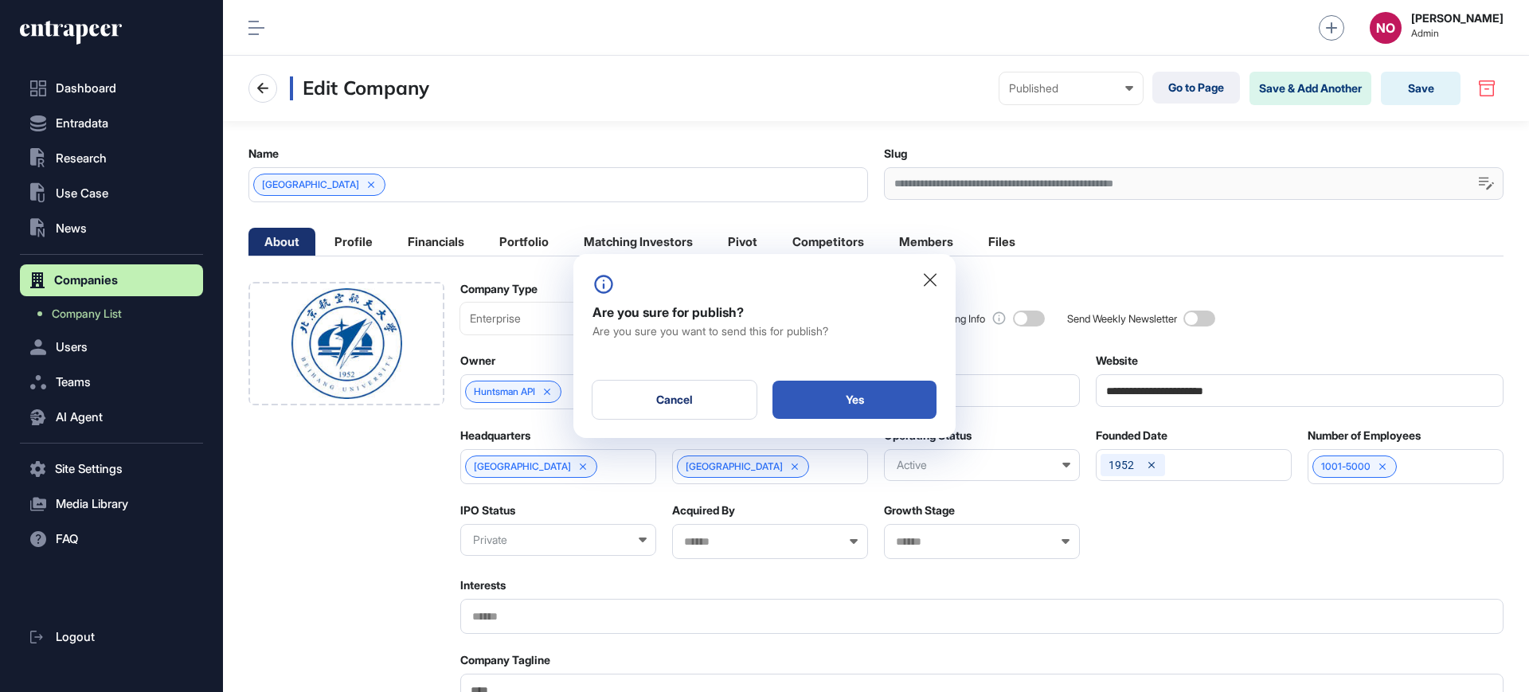
click at [859, 419] on div "Are you sure for publish? Are you sure you want to send this for publish? Cance…" at bounding box center [764, 345] width 382 height 183
click at [869, 396] on div "Yes" at bounding box center [855, 400] width 164 height 38
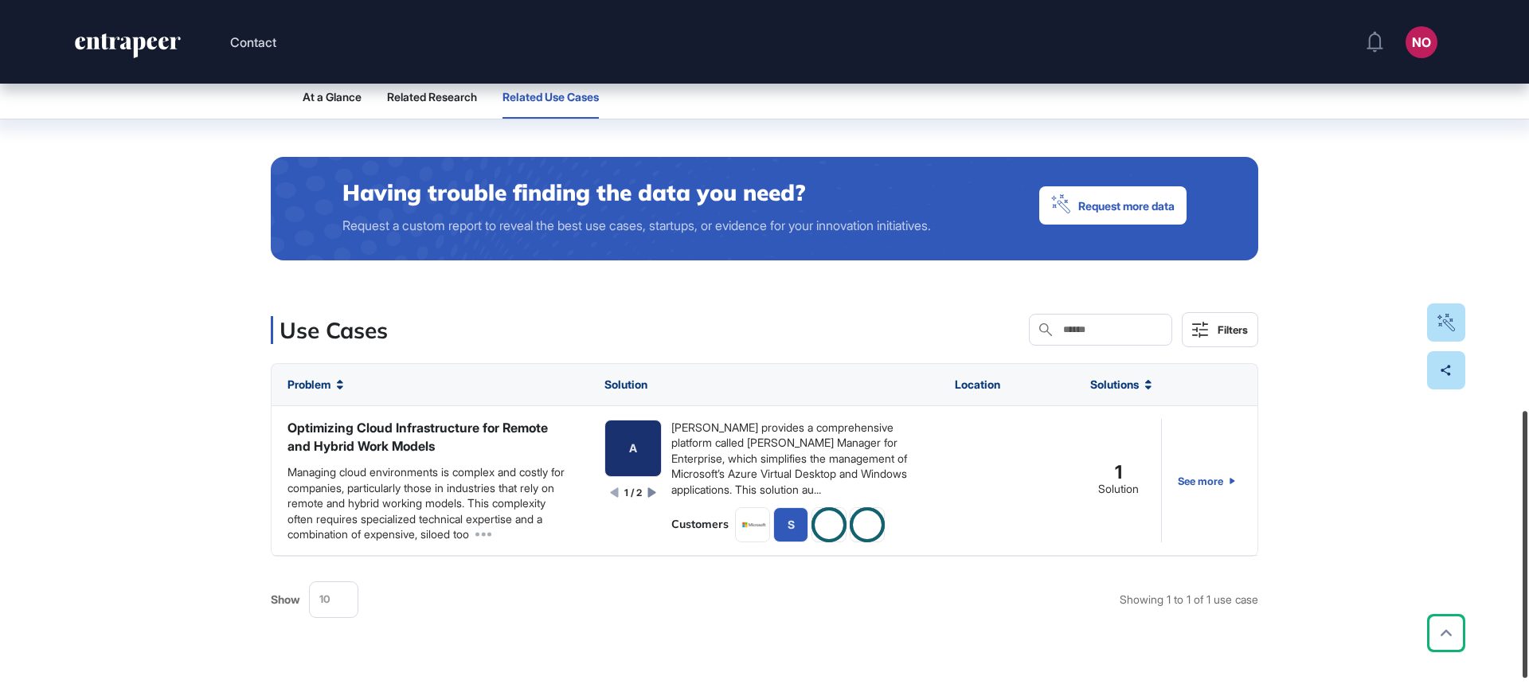
scroll to position [1094, 0]
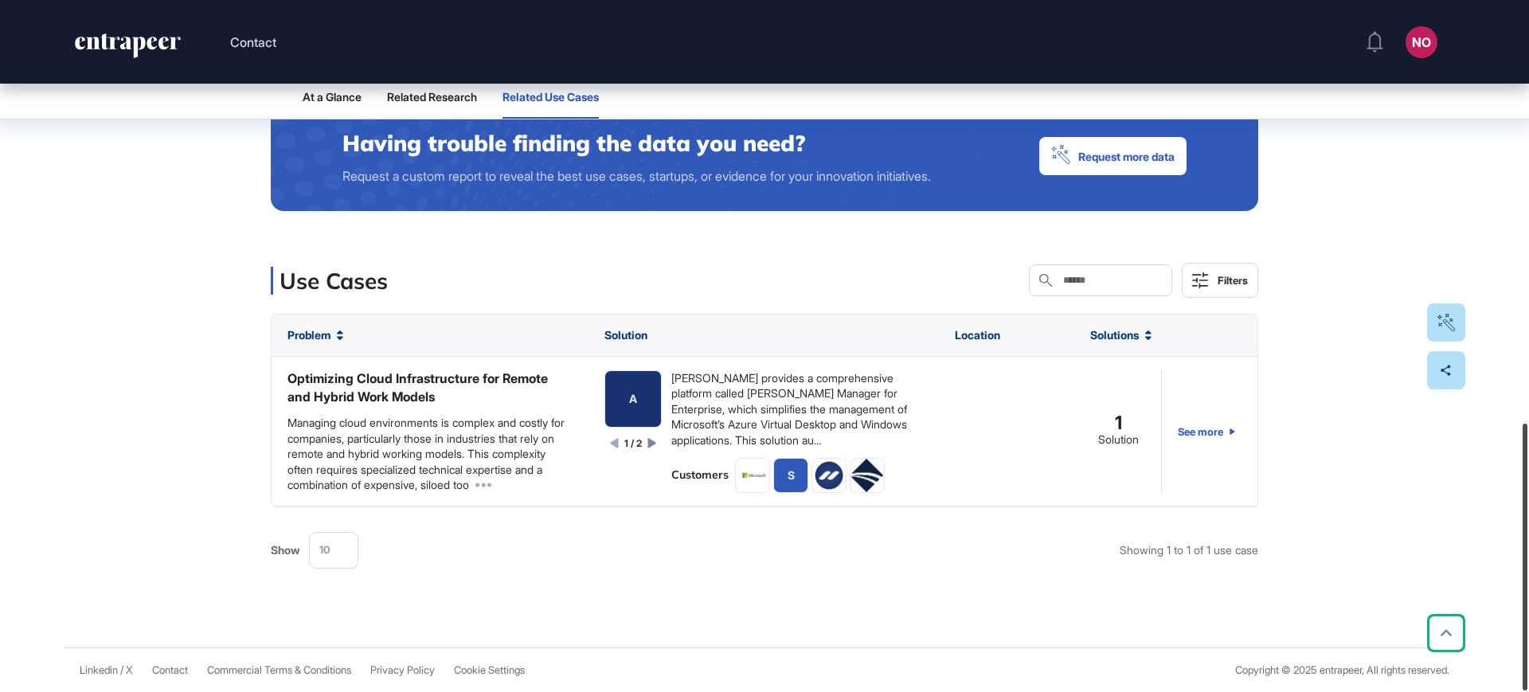
drag, startPoint x: 1528, startPoint y: 445, endPoint x: 1528, endPoint y: 704, distance: 258.9
click at [1528, 691] on html "Contact NO Admin Dashboard Dashboard Profile My Content Request More Data Edit …" at bounding box center [764, 410] width 1529 height 820
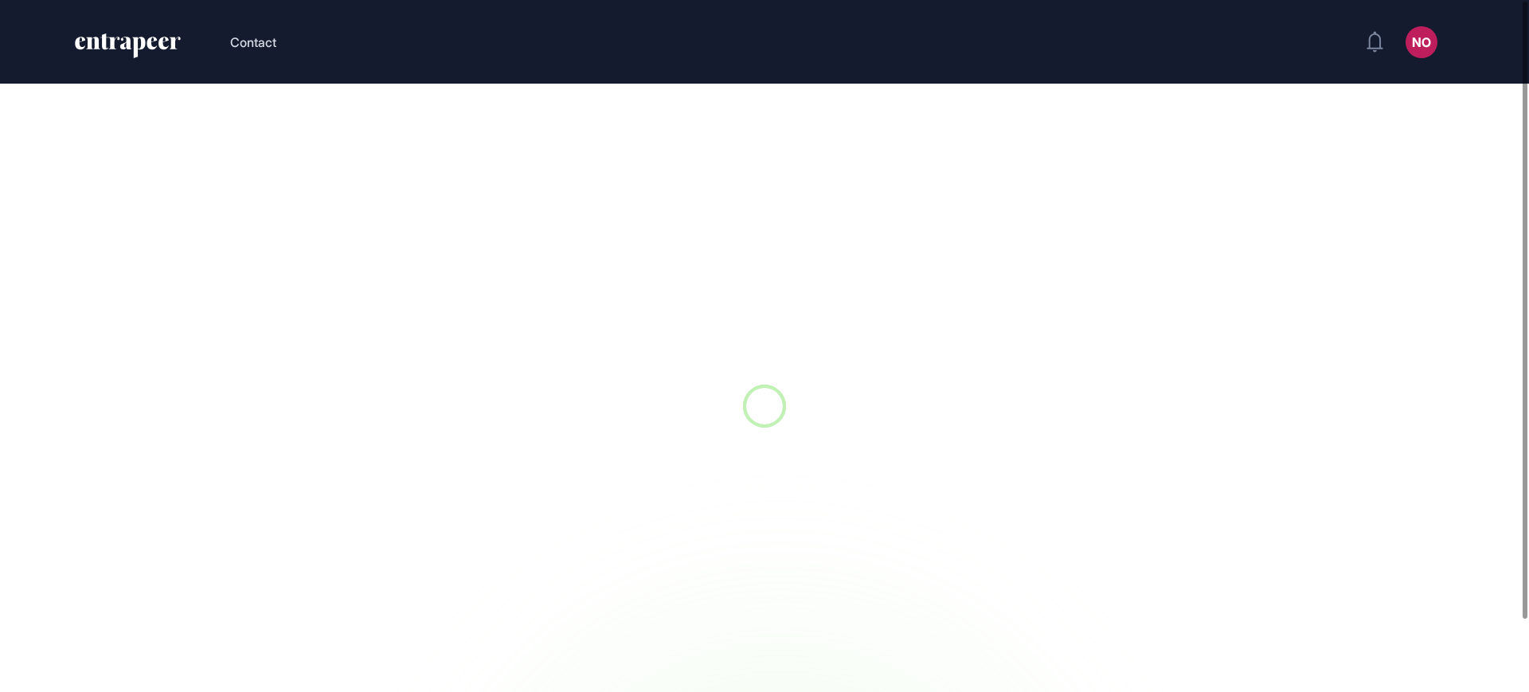
scroll to position [80, 0]
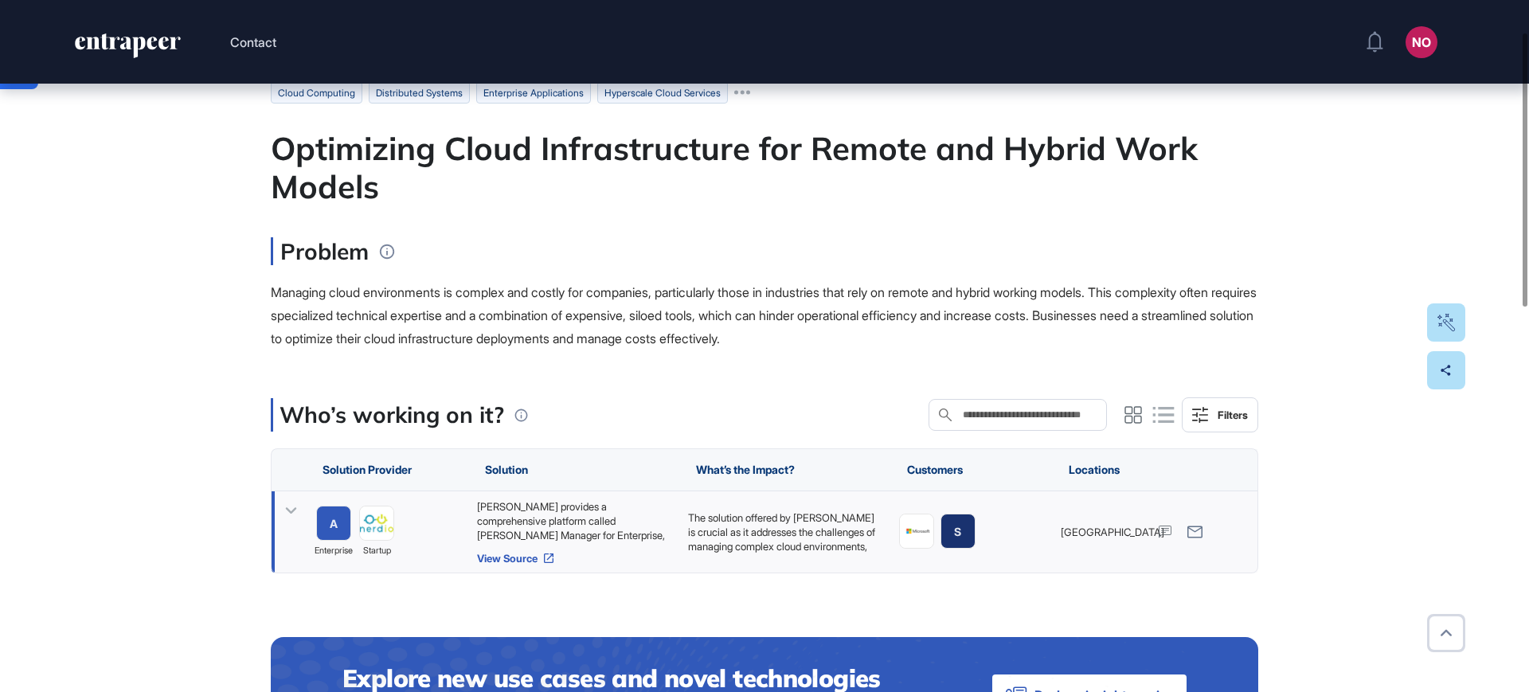
click at [509, 556] on link "View Source" at bounding box center [574, 558] width 195 height 13
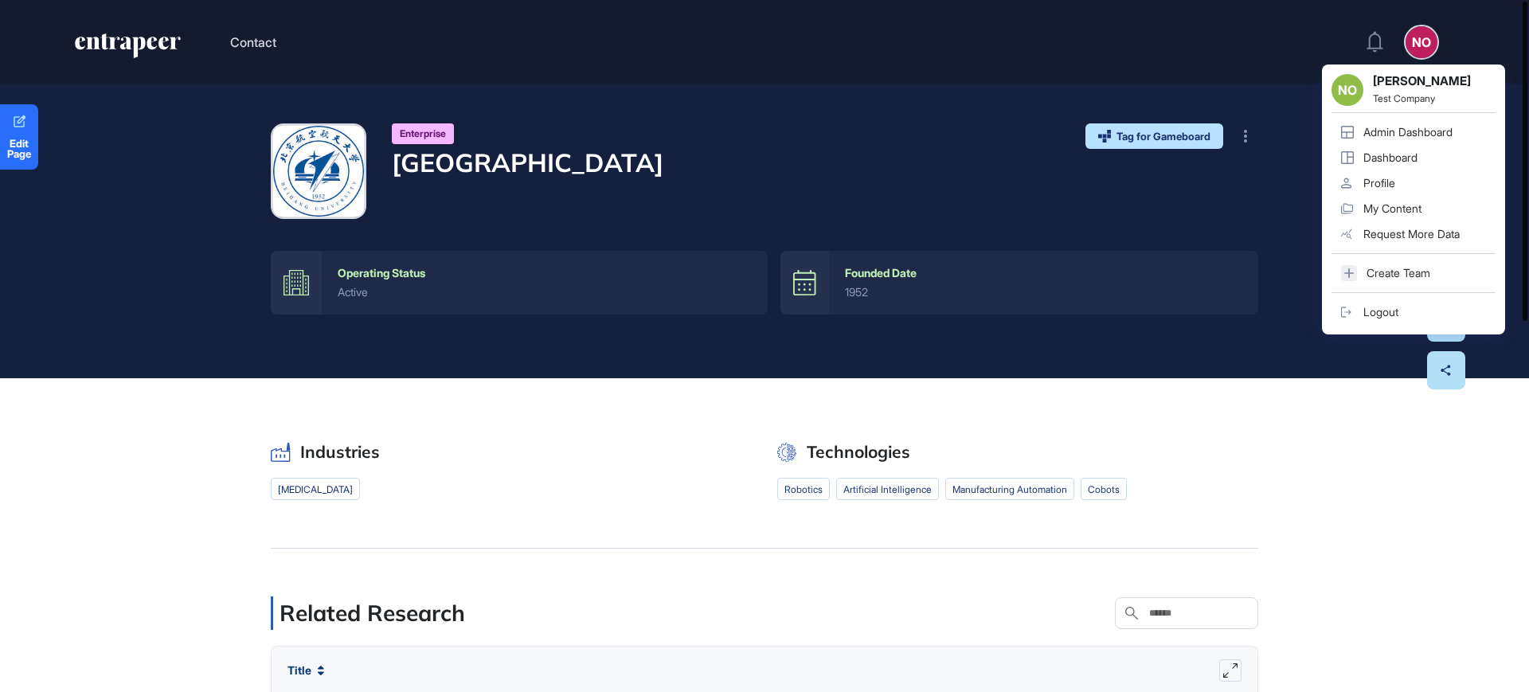
drag, startPoint x: 1528, startPoint y: 116, endPoint x: 1510, endPoint y: 96, distance: 27.6
click at [1510, 96] on div "Contact NO NO [PERSON_NAME] Test Company Admin Dashboard Dashboard Profile My C…" at bounding box center [764, 346] width 1529 height 692
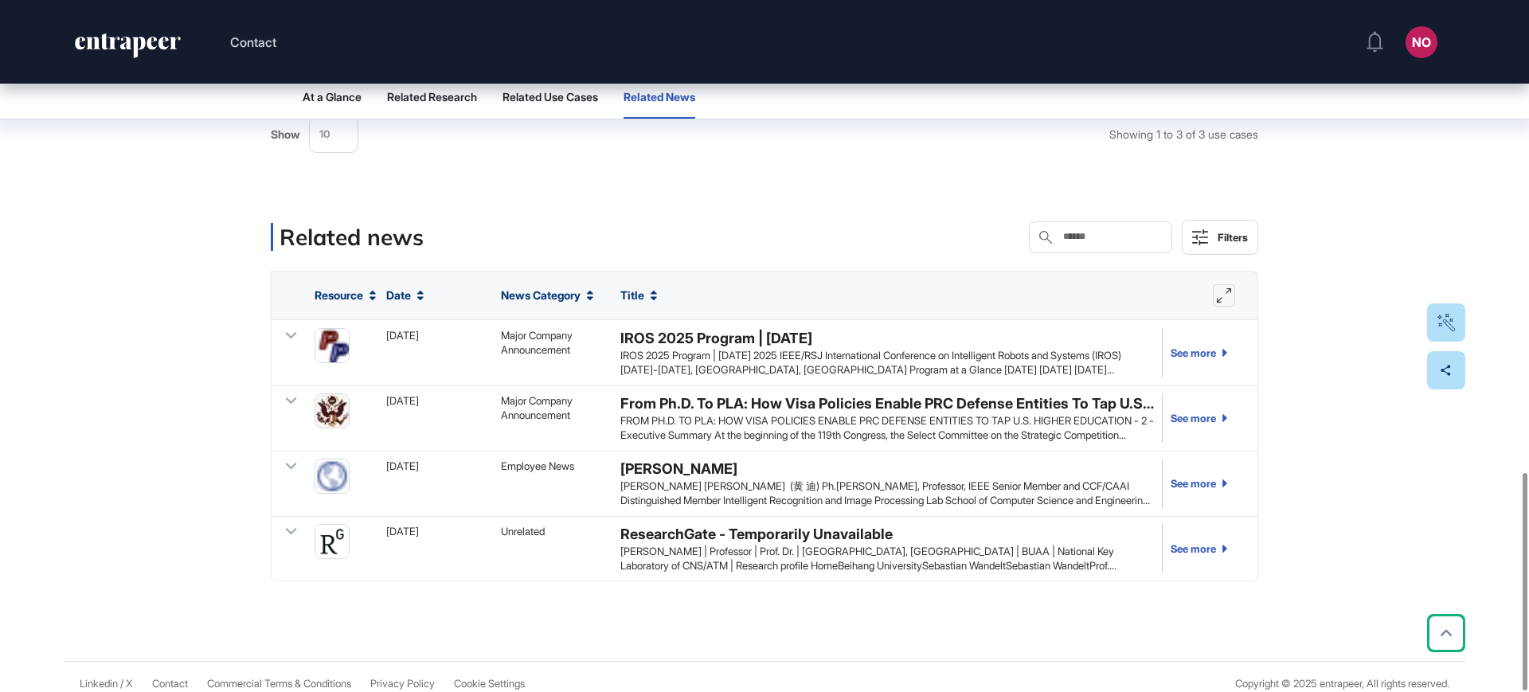
scroll to position [1500, 0]
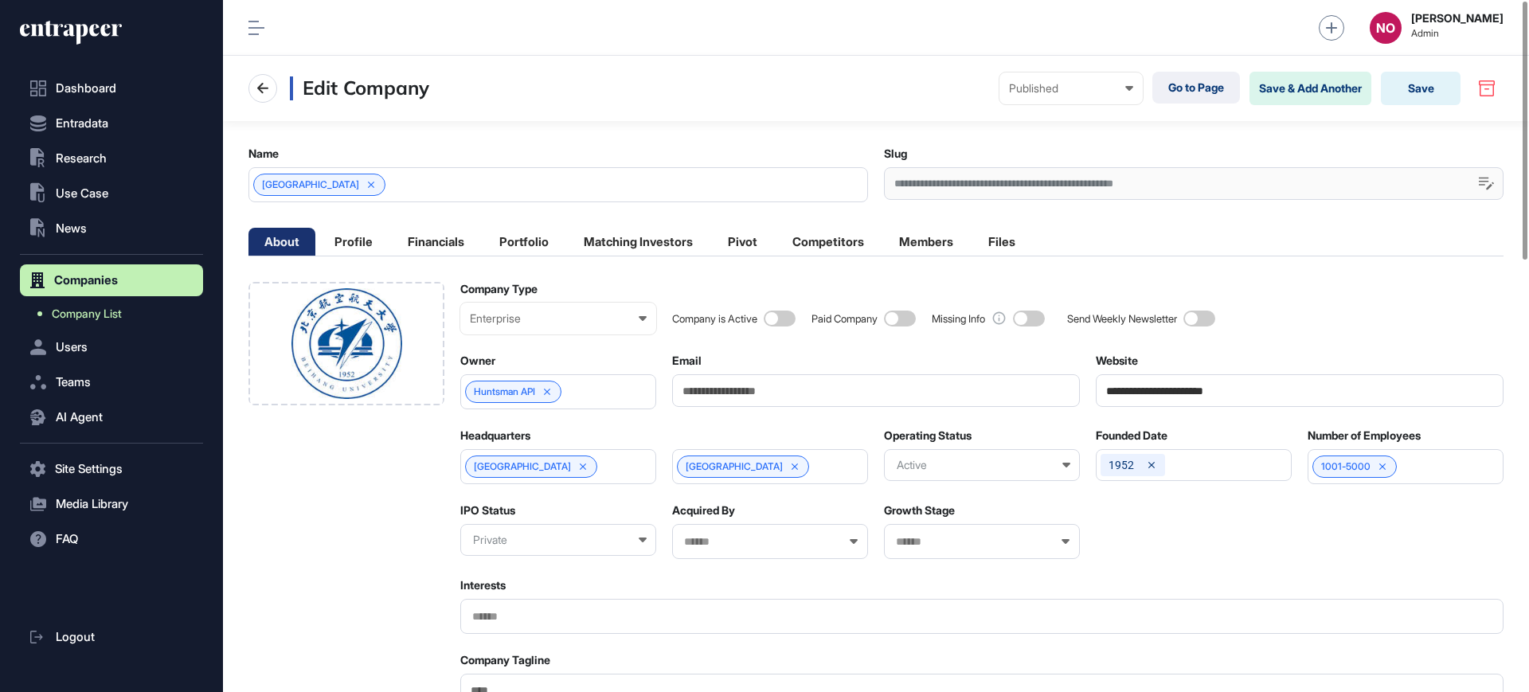
click at [152, 316] on link "Company List" at bounding box center [115, 313] width 175 height 29
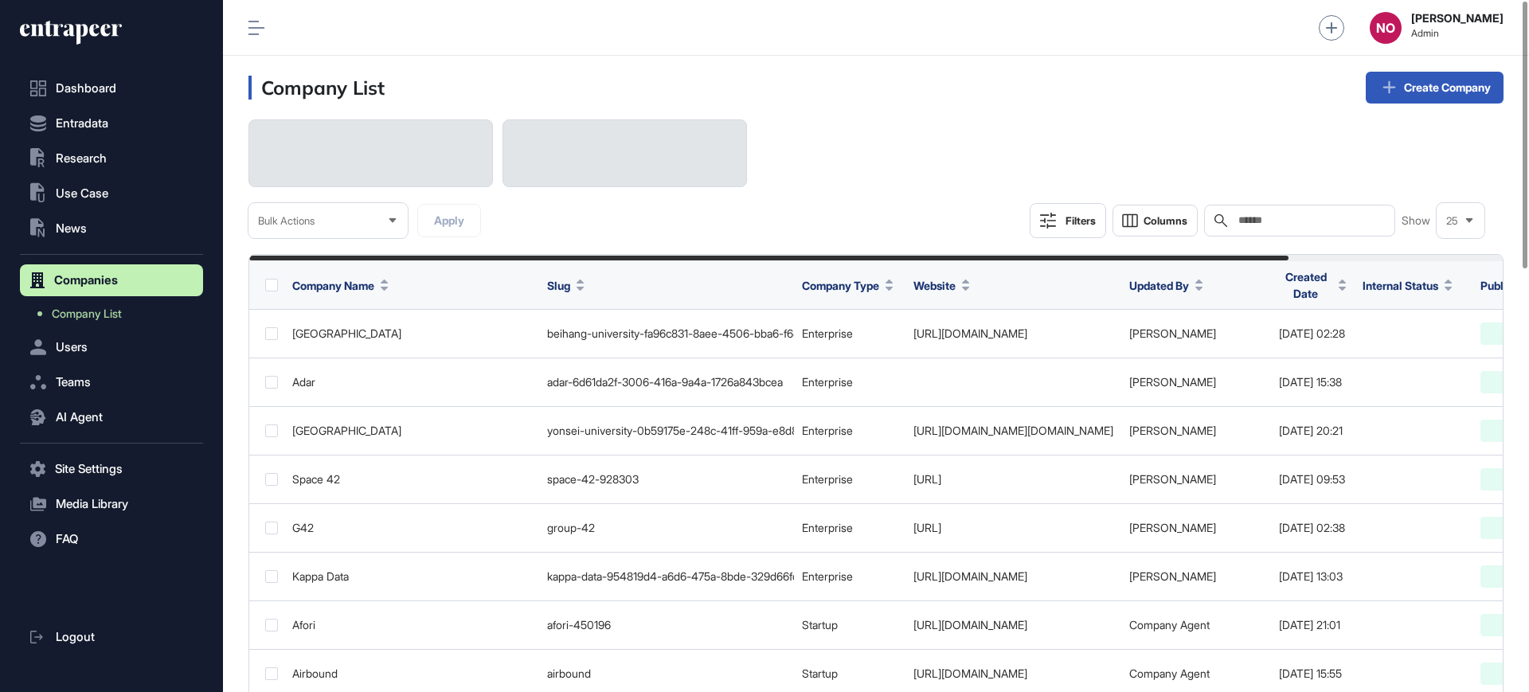
click at [1337, 221] on input "text" at bounding box center [1311, 220] width 148 height 13
paste input "**********"
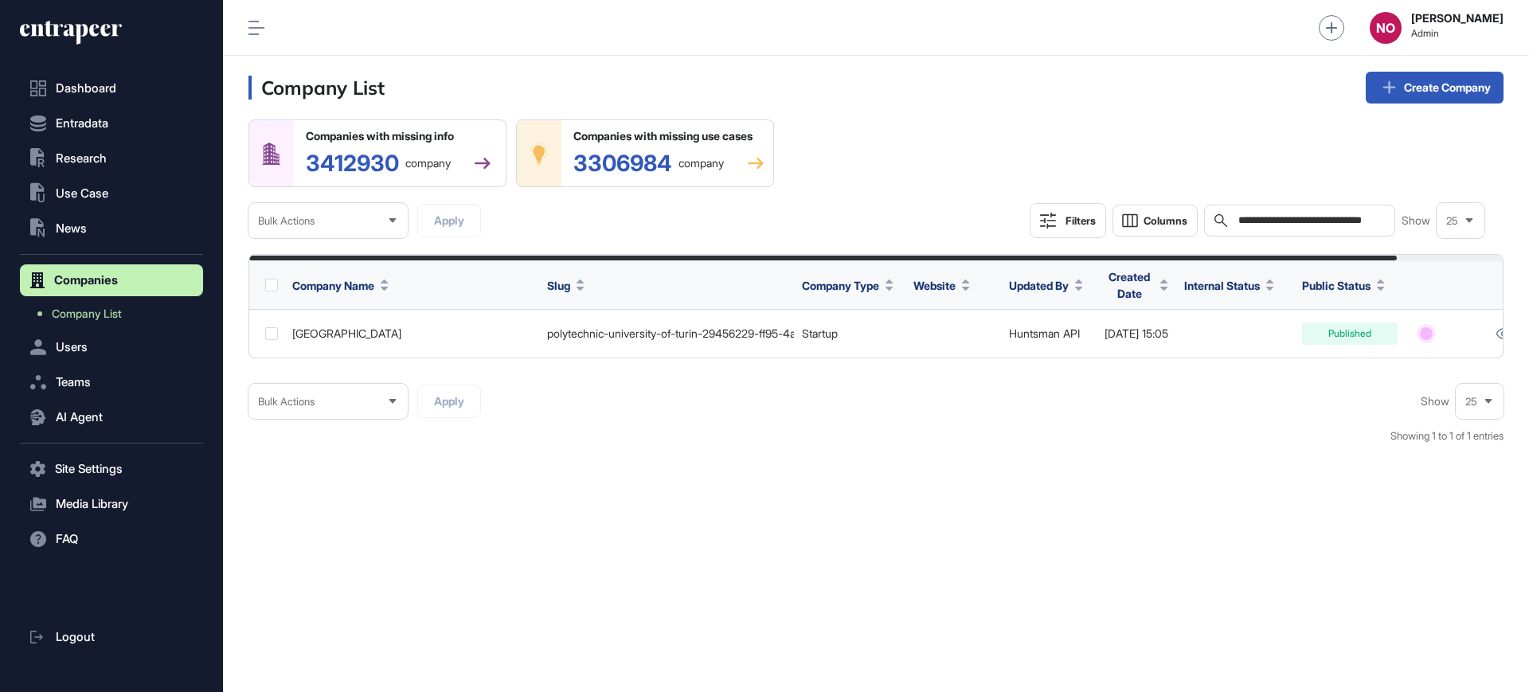
type input "**********"
